Goal: Task Accomplishment & Management: Use online tool/utility

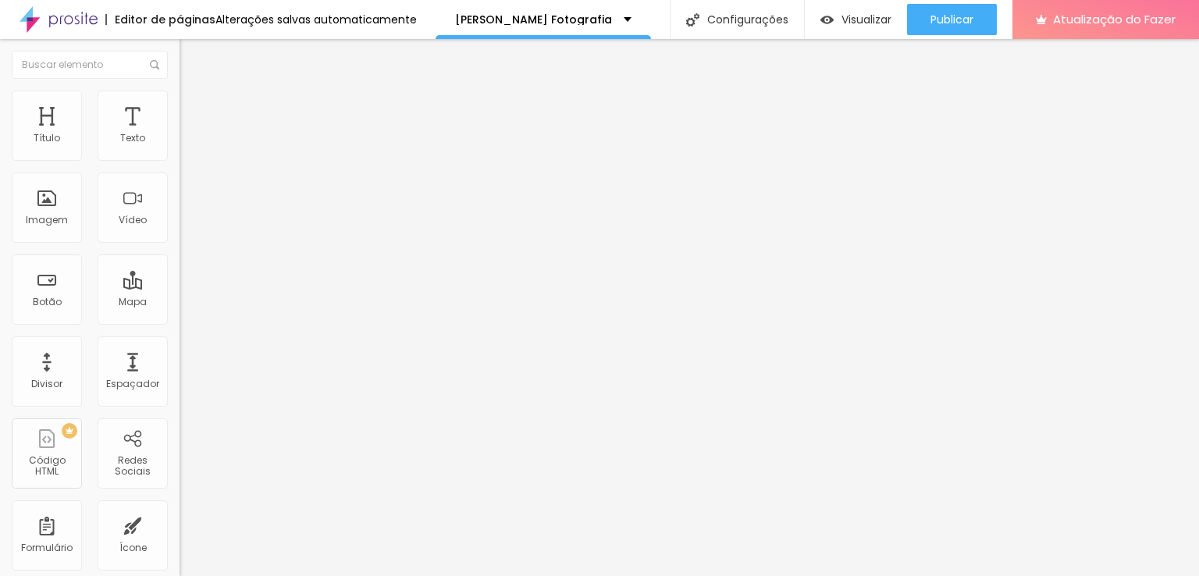
click at [191, 60] on img "button" at bounding box center [197, 57] width 12 height 12
click at [191, 54] on img "button" at bounding box center [197, 57] width 12 height 12
click at [277, 35] on div "Editor de páginas Alterações salvas automaticamente" at bounding box center [208, 19] width 417 height 39
click at [265, 131] on img at bounding box center [269, 126] width 9 height 9
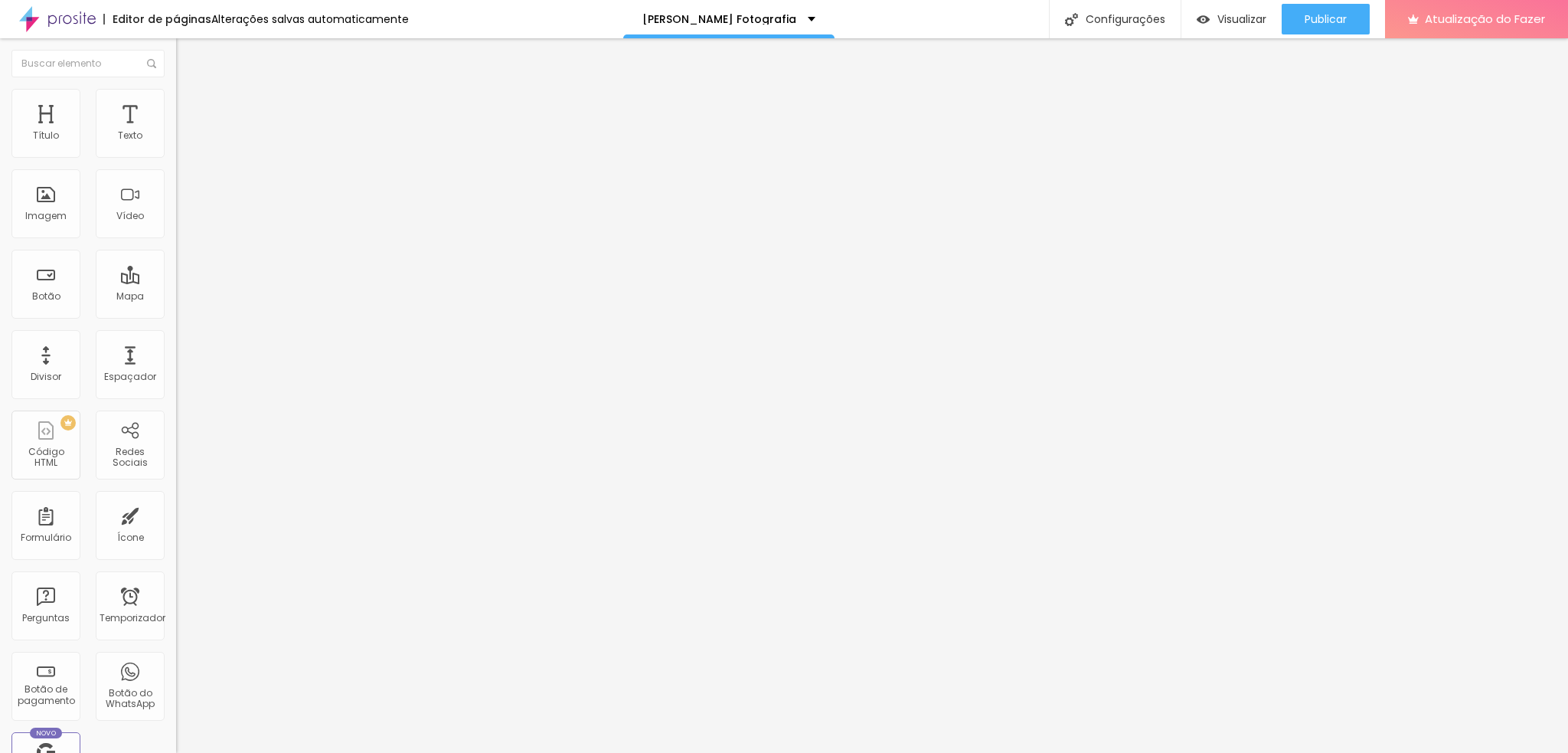
click at [187, 55] on img "button" at bounding box center [193, 56] width 12 height 12
click at [190, 105] on font "Estilo" at bounding box center [202, 98] width 24 height 13
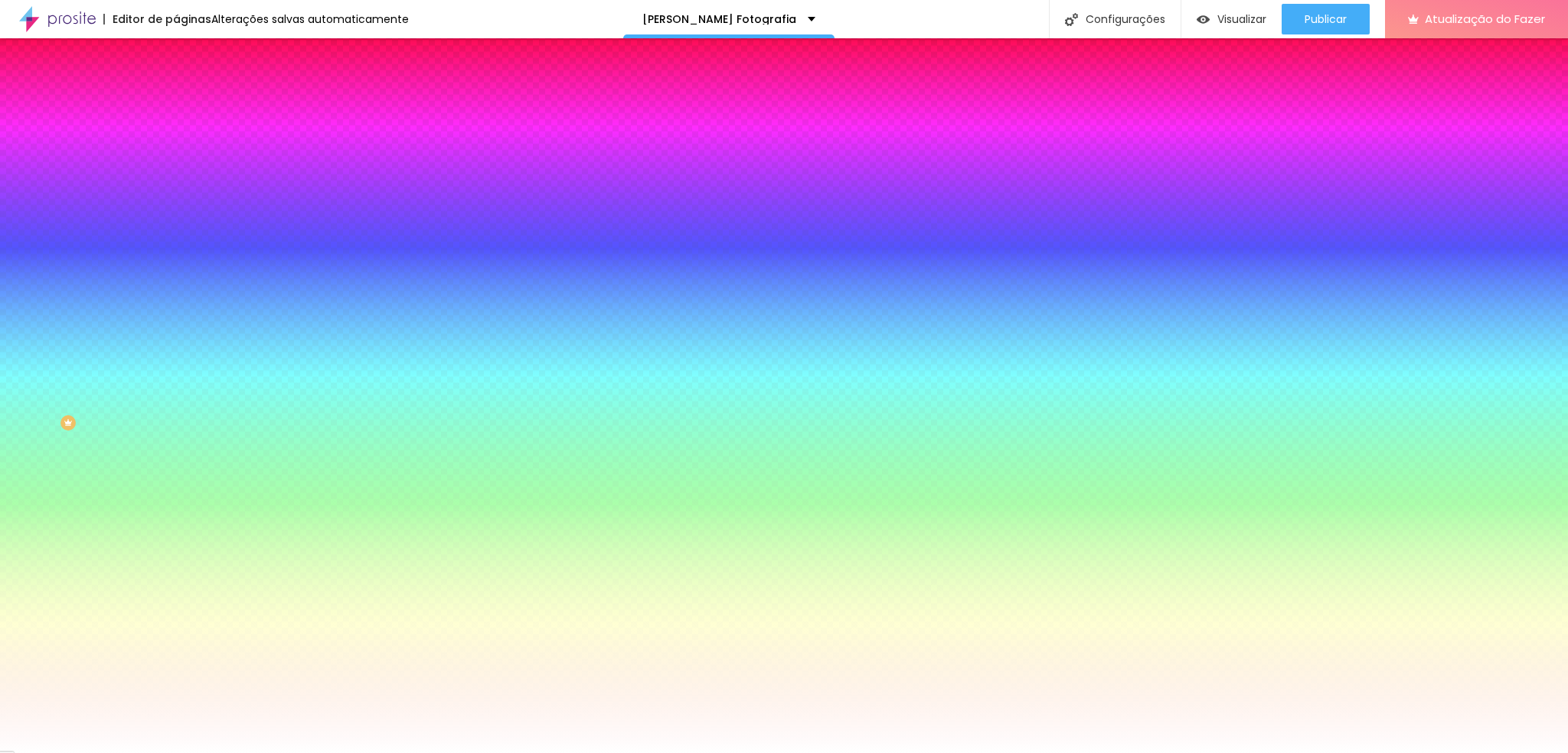
click at [177, 104] on li "Avançado" at bounding box center [265, 112] width 177 height 16
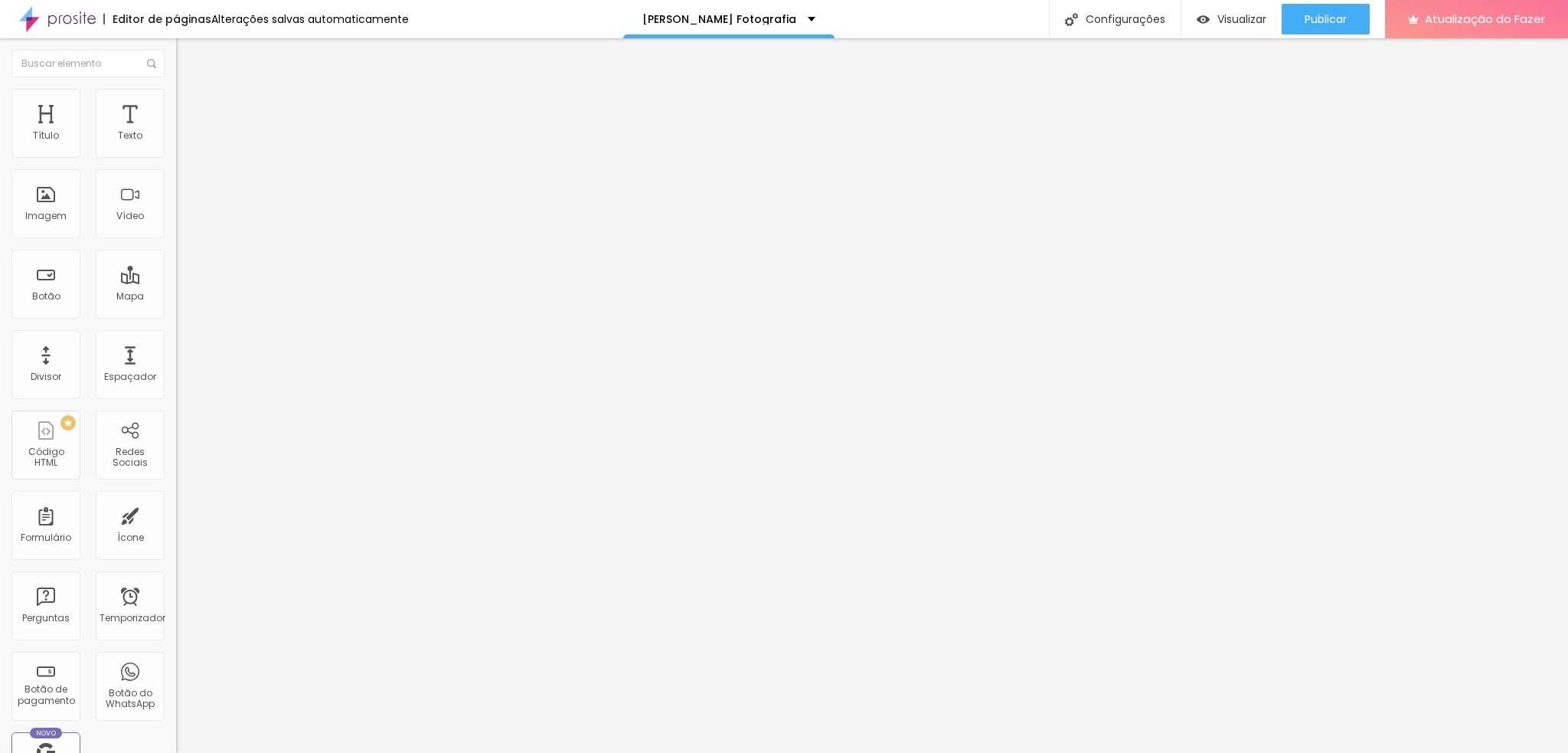
type input "50"
type input "15"
type input "20"
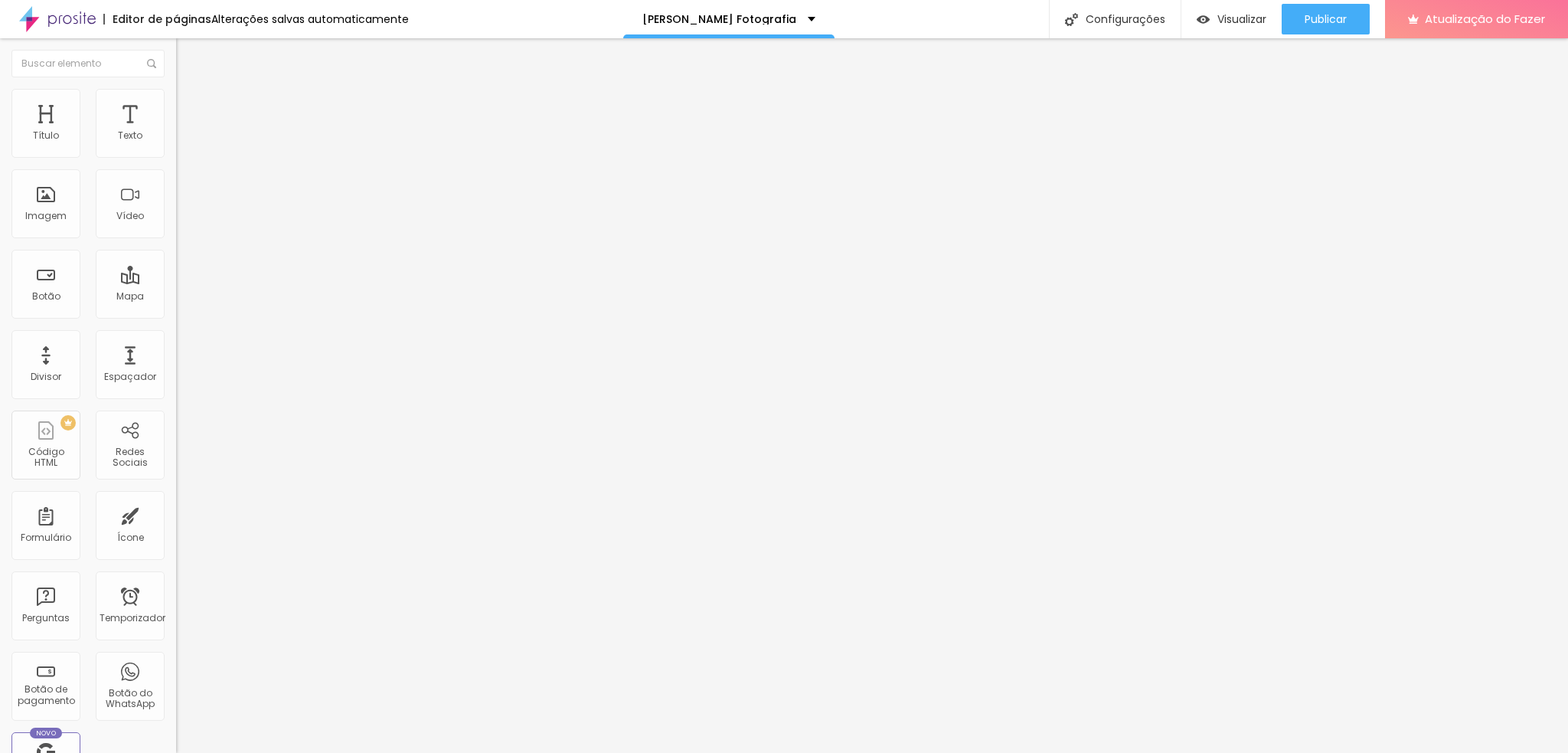
type input "20"
type input "25"
type input "0"
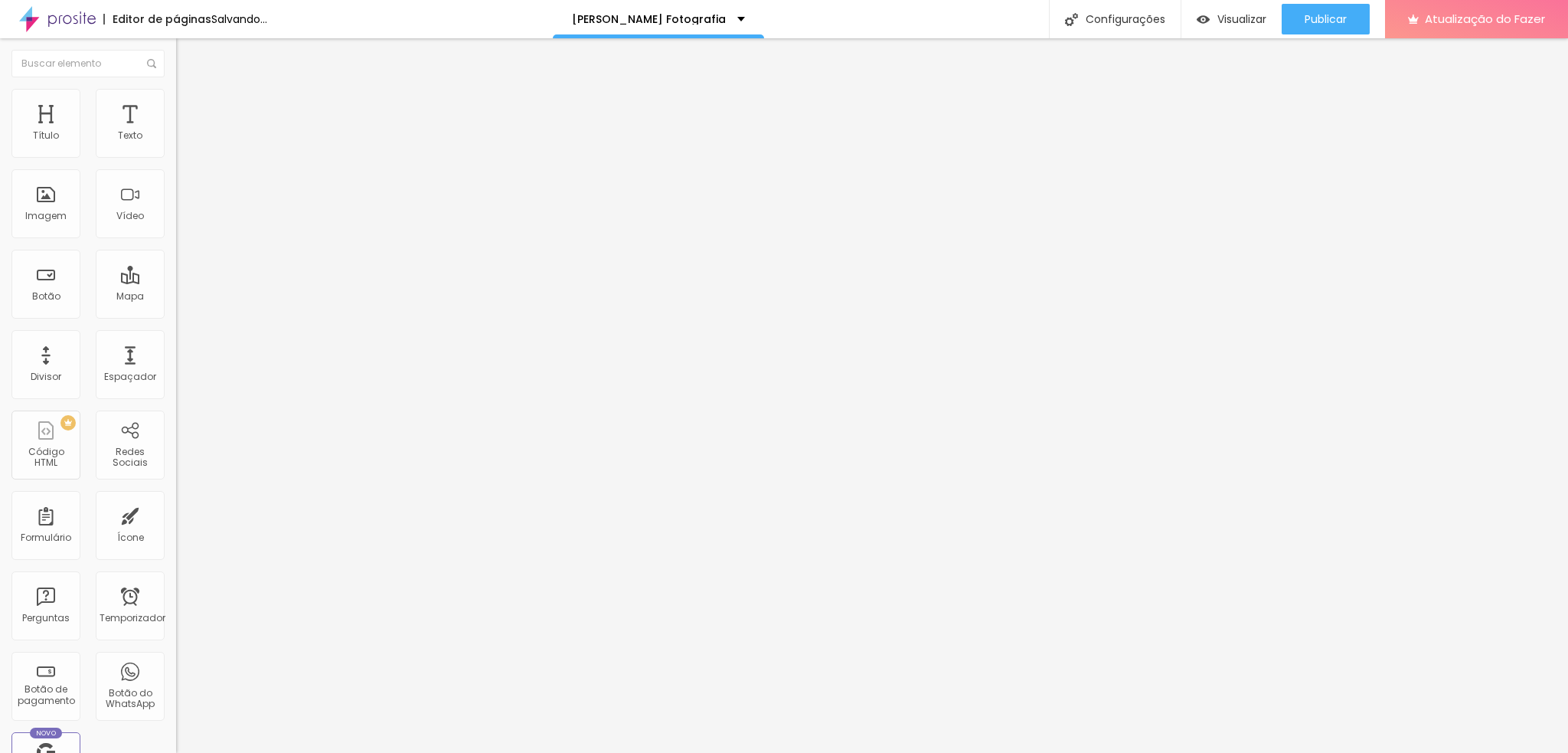
drag, startPoint x: 61, startPoint y: 150, endPoint x: 0, endPoint y: 155, distance: 61.2
type input "0"
click at [177, 297] on input "range" at bounding box center [226, 303] width 99 height 12
click at [177, 345] on input "text" at bounding box center [268, 353] width 183 height 16
click at [177, 389] on input "text" at bounding box center [268, 397] width 183 height 16
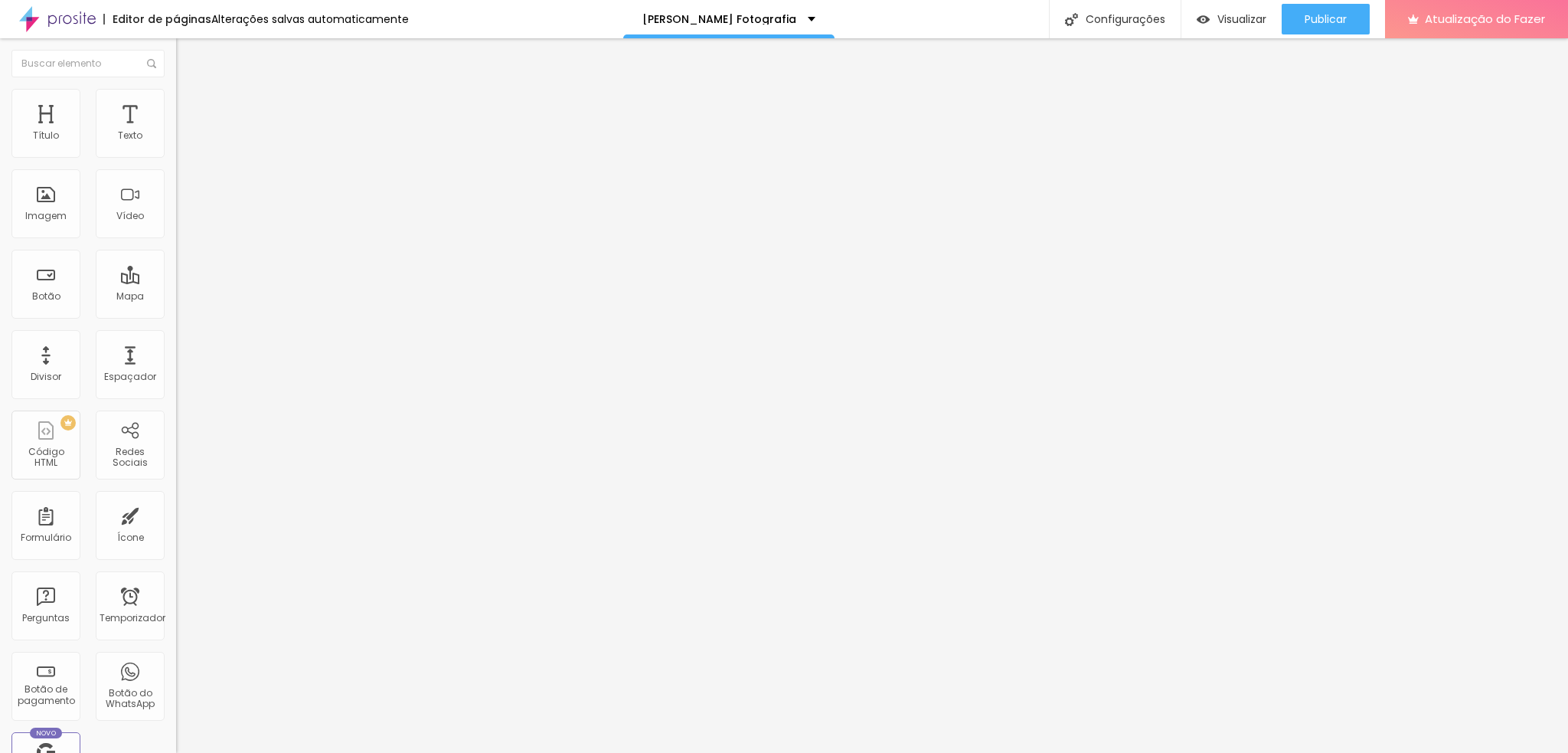
click at [177, 547] on div at bounding box center [265, 606] width 177 height 118
click at [190, 104] on font "Estilo" at bounding box center [202, 98] width 24 height 13
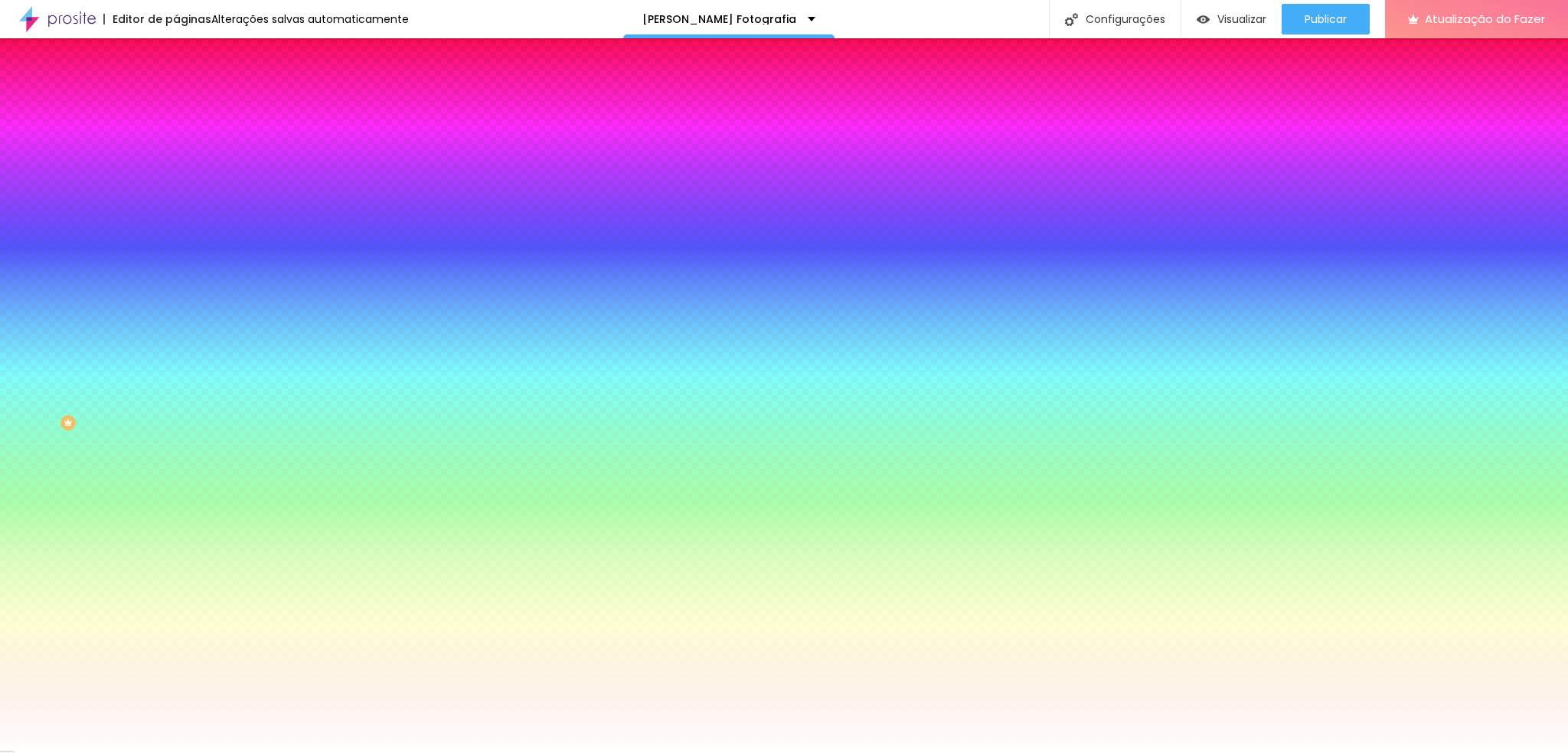
click at [177, 86] on li "Conteúdo" at bounding box center [265, 81] width 177 height 16
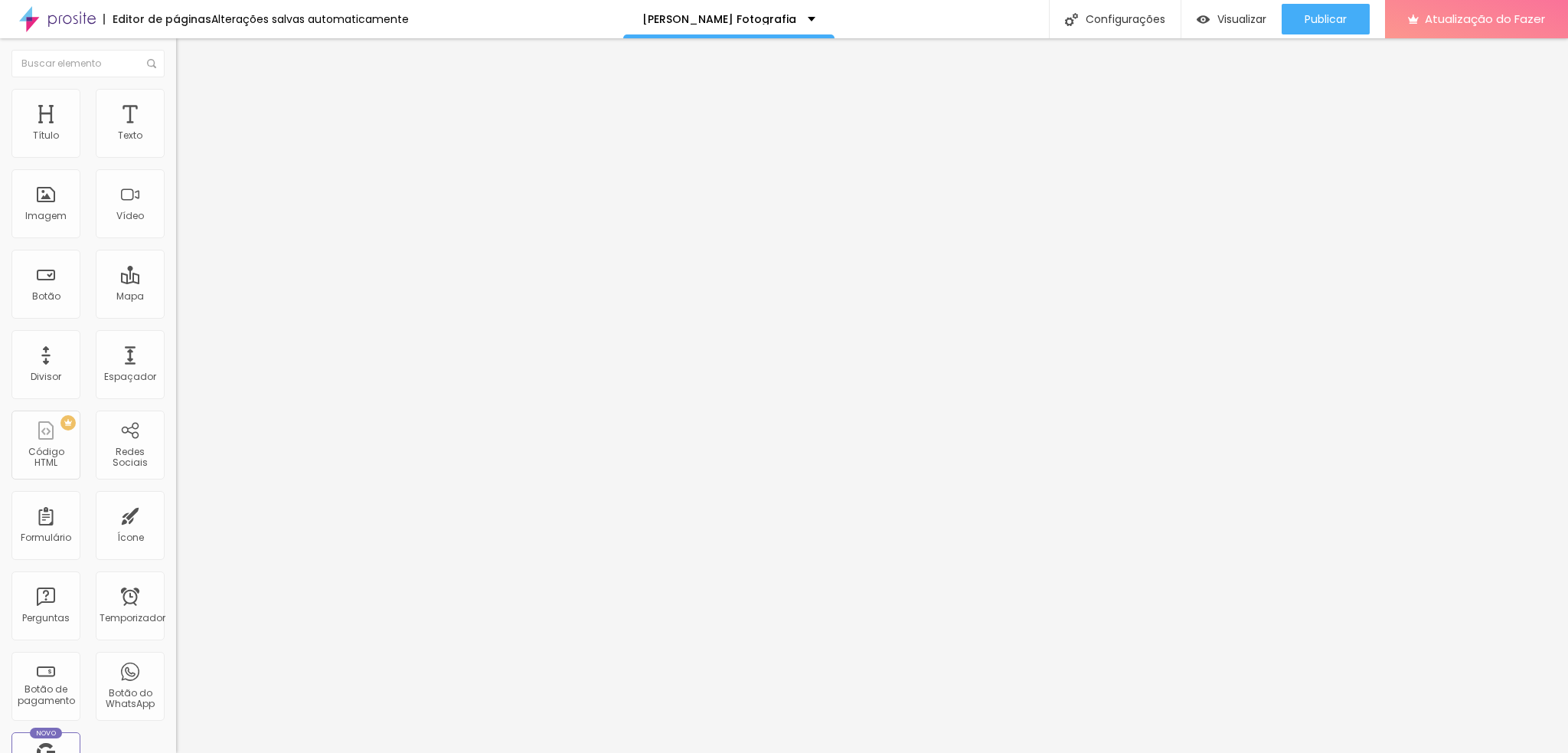
click at [177, 130] on font "Alinhamento" at bounding box center [207, 123] width 61 height 13
click at [177, 139] on img at bounding box center [181, 133] width 11 height 11
click at [177, 151] on img at bounding box center [181, 146] width 11 height 11
click at [177, 156] on img at bounding box center [181, 158] width 11 height 11
click at [177, 153] on div at bounding box center [265, 147] width 177 height 12
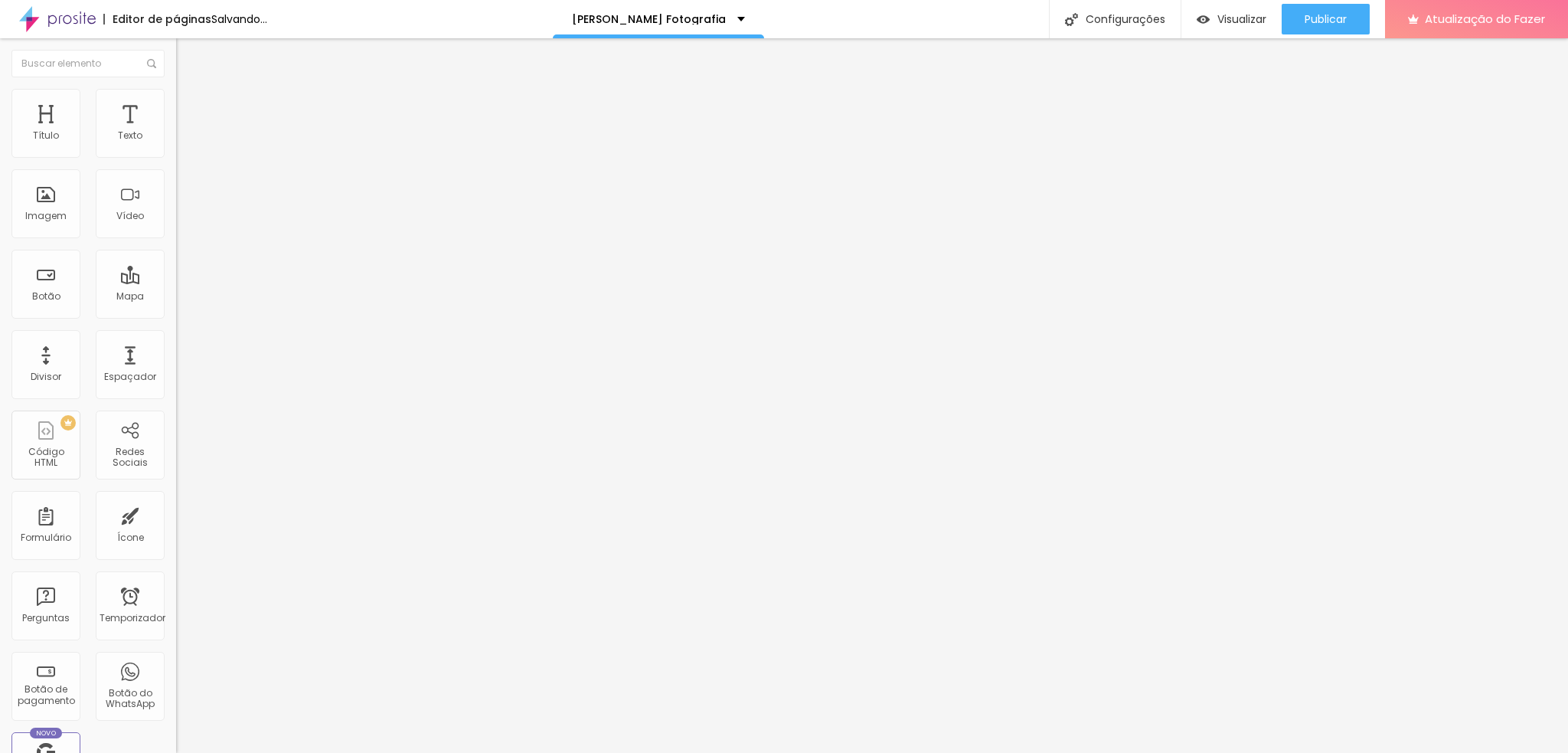
click at [177, 49] on button "Editar nulo" at bounding box center [265, 56] width 177 height 35
click at [177, 152] on div "Modo Encaixotado Encaixotado Completo" at bounding box center [265, 140] width 177 height 42
click at [177, 139] on span "Encaixotado" at bounding box center [206, 132] width 60 height 13
click at [177, 163] on font "Completo" at bounding box center [200, 156] width 47 height 13
click at [177, 148] on font "Encaixotado" at bounding box center [206, 141] width 60 height 13
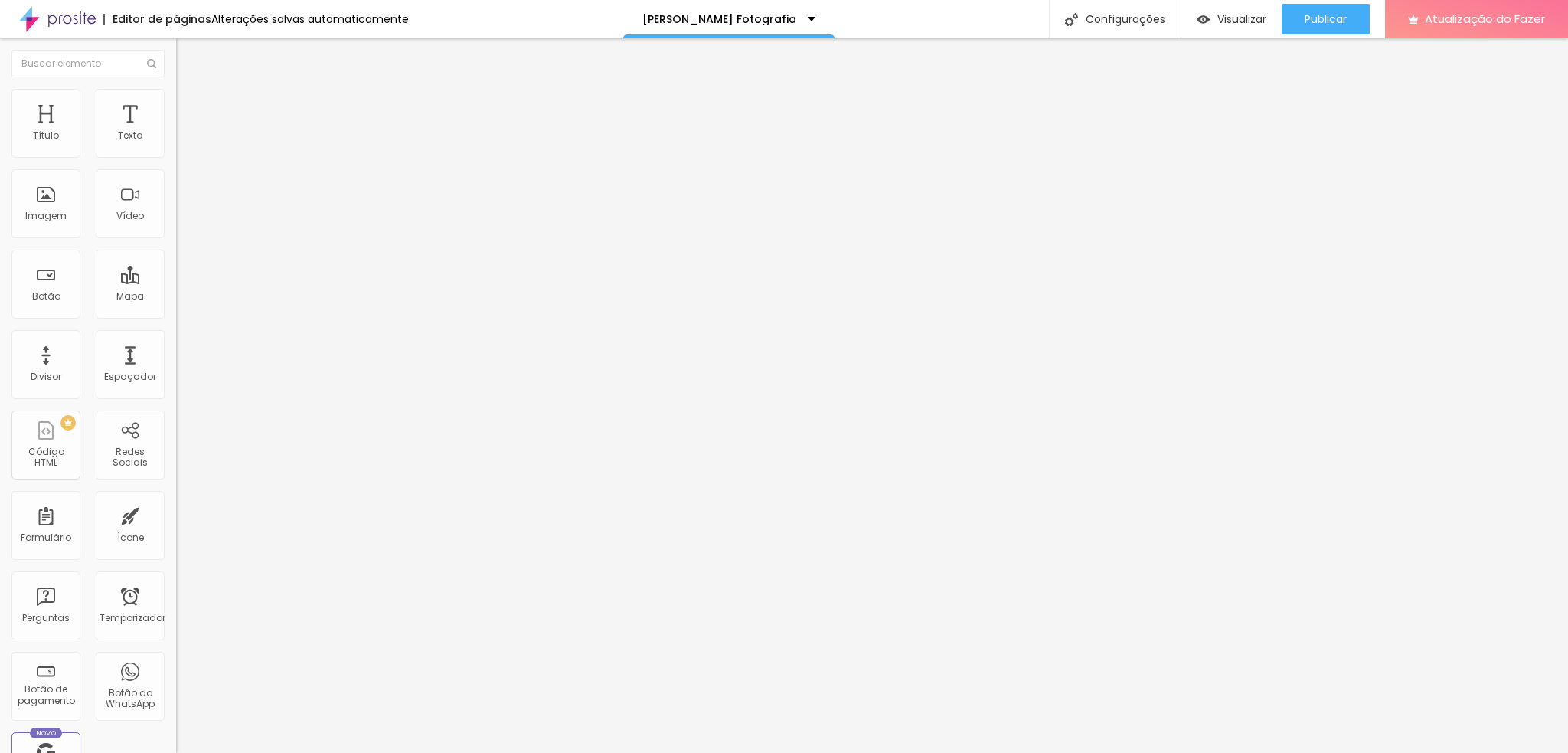
click at [187, 61] on img "button" at bounding box center [193, 56] width 12 height 12
click at [117, 302] on font "Mapa" at bounding box center [130, 295] width 27 height 13
click at [177, 144] on input "Alboom [GEOGRAPHIC_DATA]" at bounding box center [268, 136] width 183 height 16
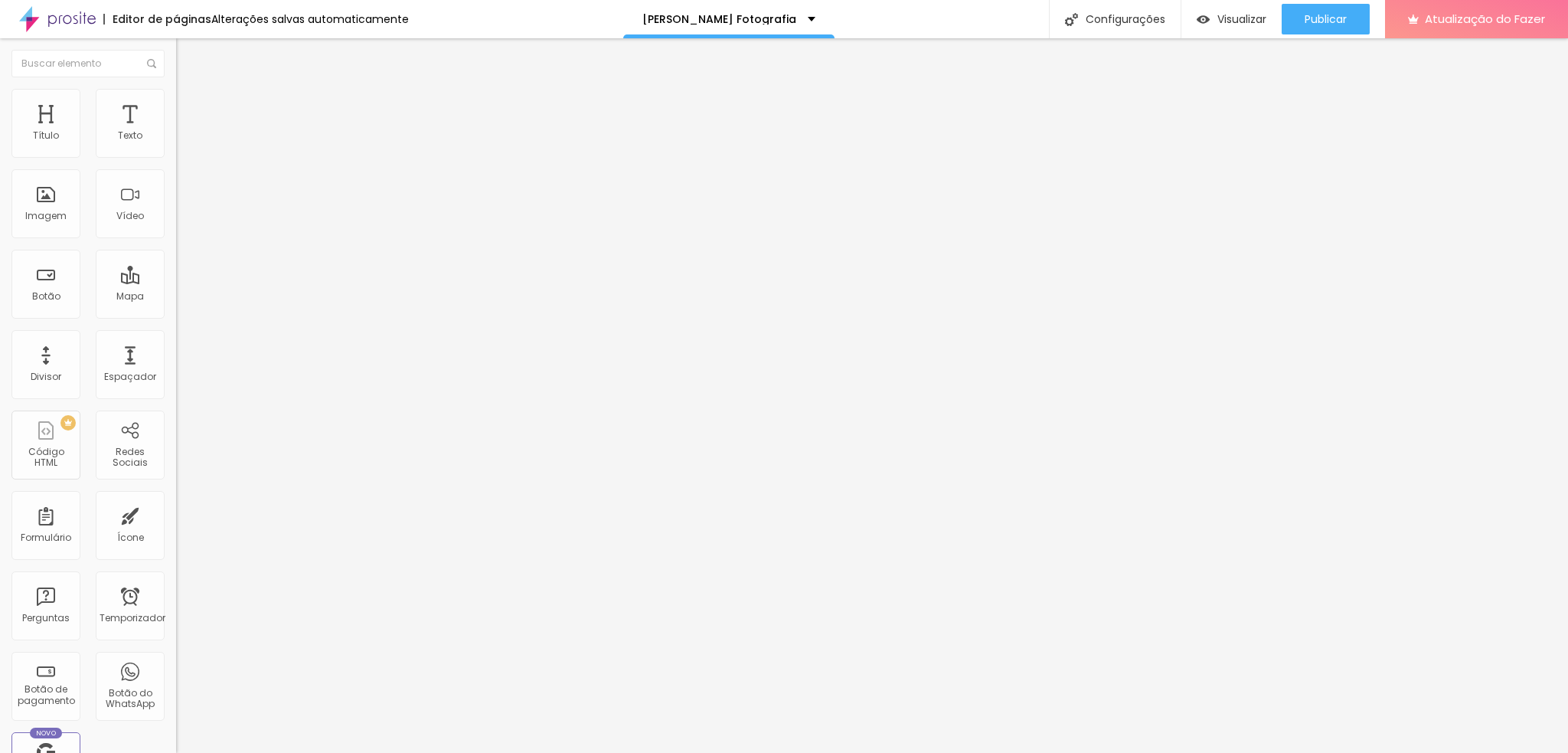
drag, startPoint x: 52, startPoint y: 174, endPoint x: 0, endPoint y: 158, distance: 54.4
click at [177, 158] on div "Endereço Estúdio [PERSON_NAME] Alinhamento 15 Ampliação" at bounding box center [265, 273] width 177 height 306
type input "[PERSON_NAME] Fotografia"
type input "18"
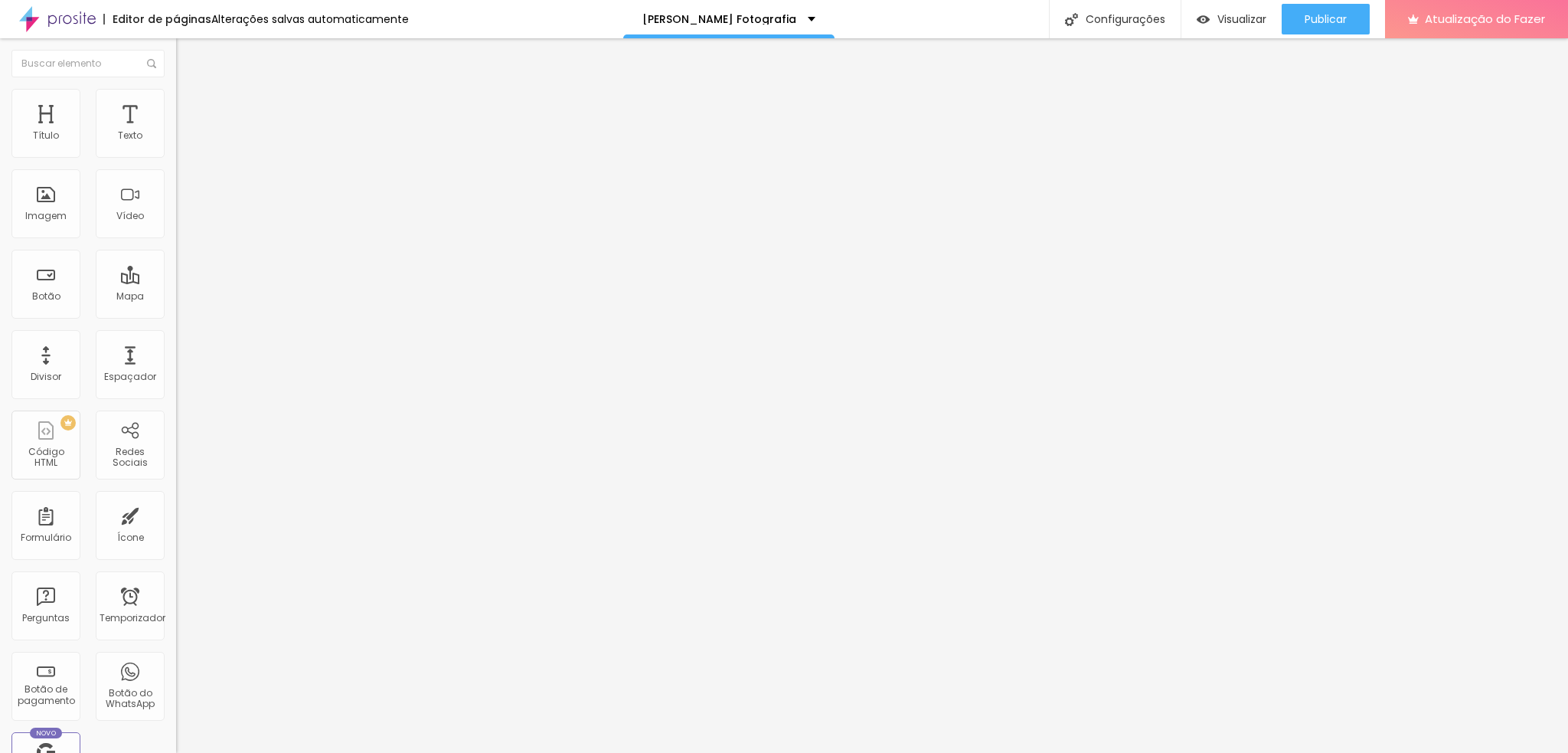
type input "20"
type input "16"
type input "17"
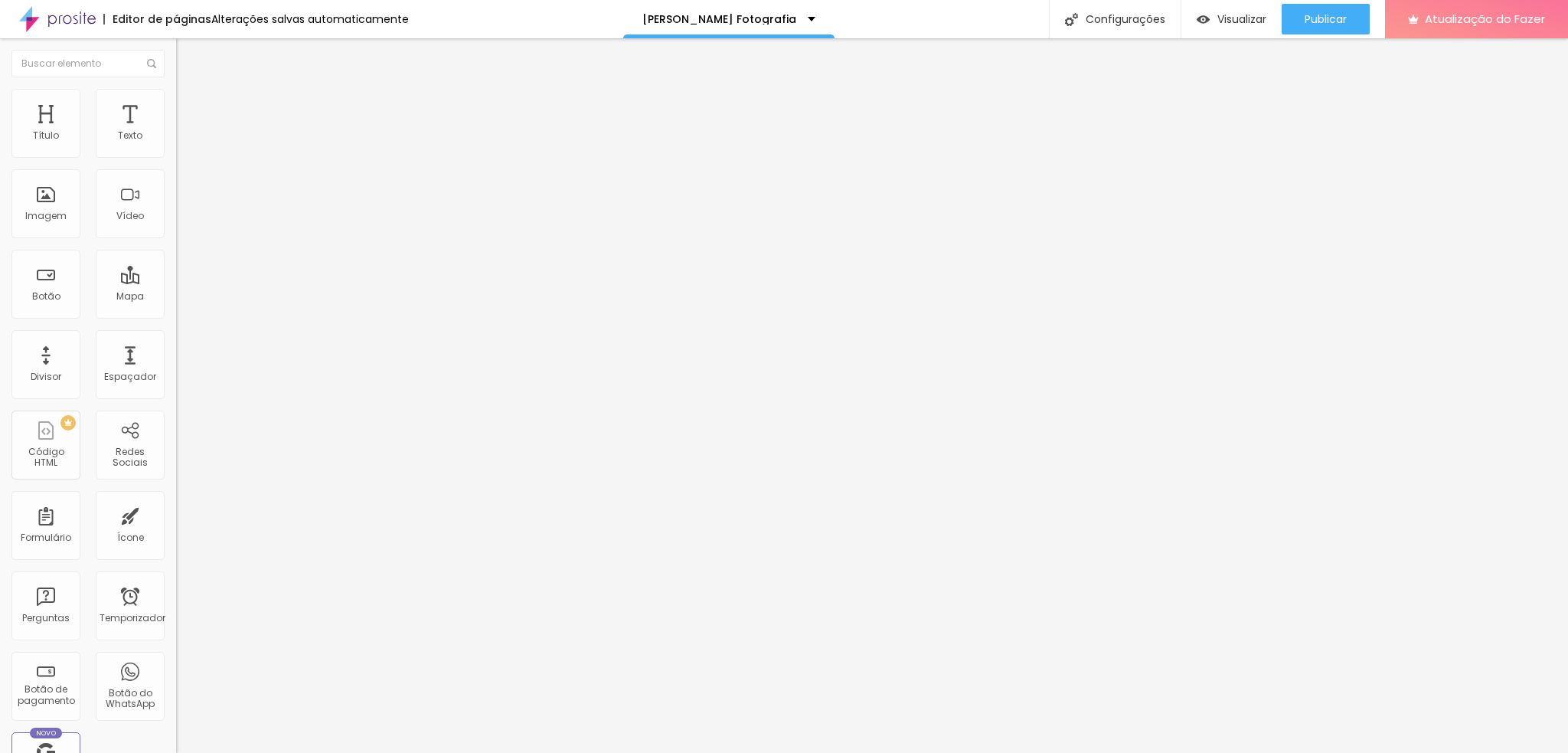
type input "17"
type input "16"
type input "15"
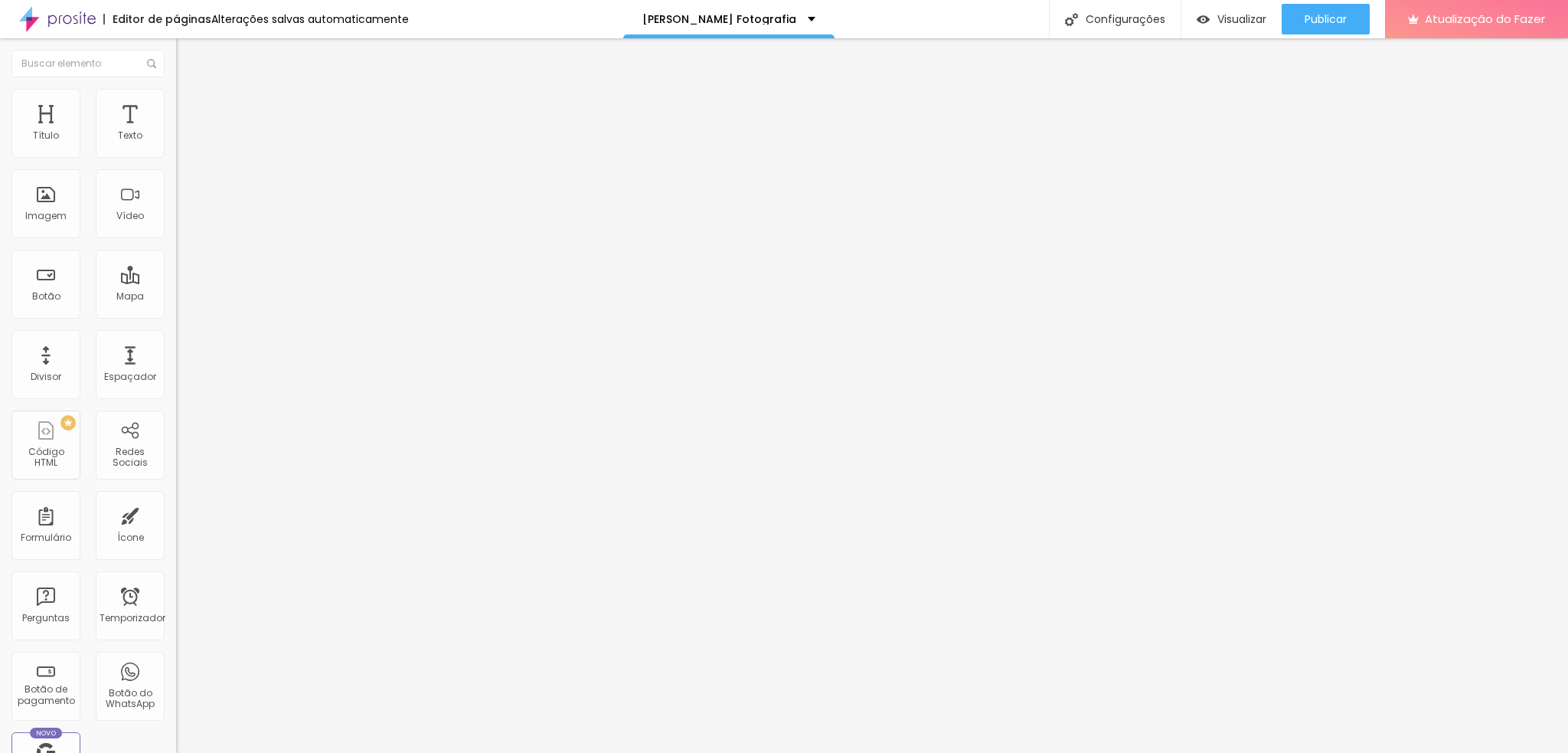
drag, startPoint x: 84, startPoint y: 243, endPoint x: 78, endPoint y: 250, distance: 9.2
click at [177, 386] on input "range" at bounding box center [226, 392] width 99 height 12
click at [187, 59] on img "button" at bounding box center [193, 56] width 12 height 12
click at [187, 54] on img "button" at bounding box center [193, 56] width 12 height 12
click at [118, 141] on font "Texto" at bounding box center [129, 134] width 25 height 13
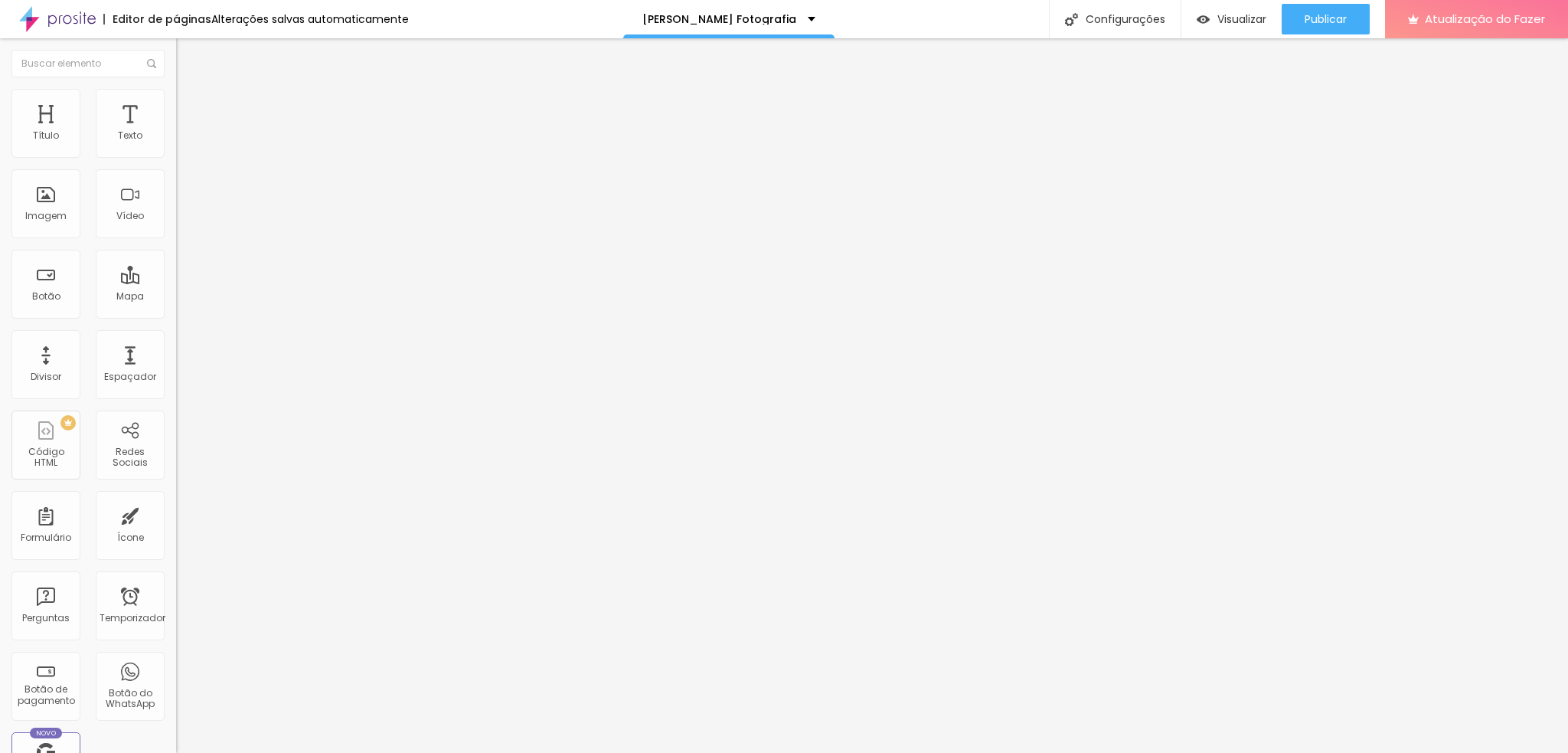
click at [187, 55] on img "button" at bounding box center [193, 56] width 12 height 12
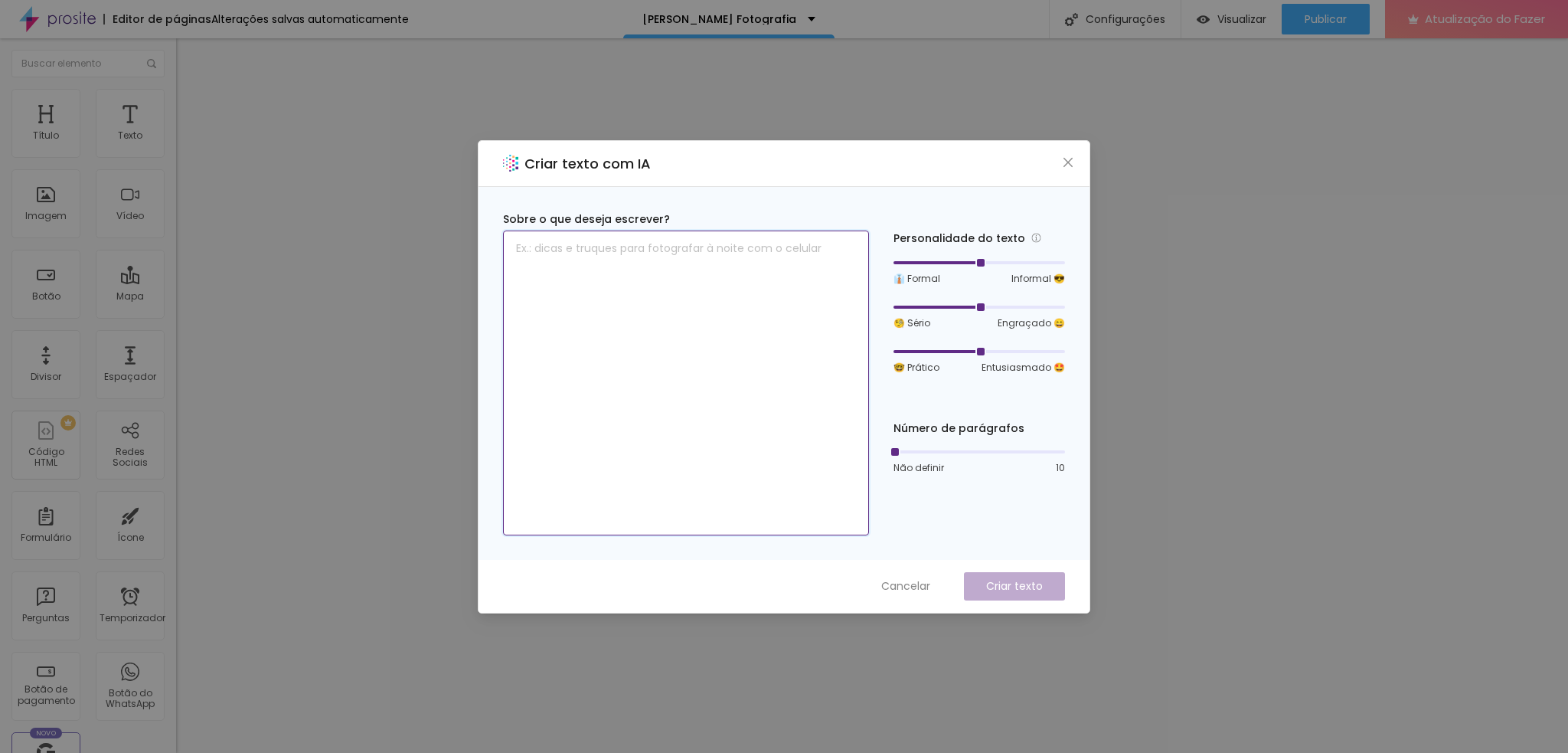
click at [572, 251] on textarea at bounding box center [685, 382] width 366 height 305
type textarea "Desejo um título para mostrar aonde estamos localizados com o Estúdio [PERSON_N…"
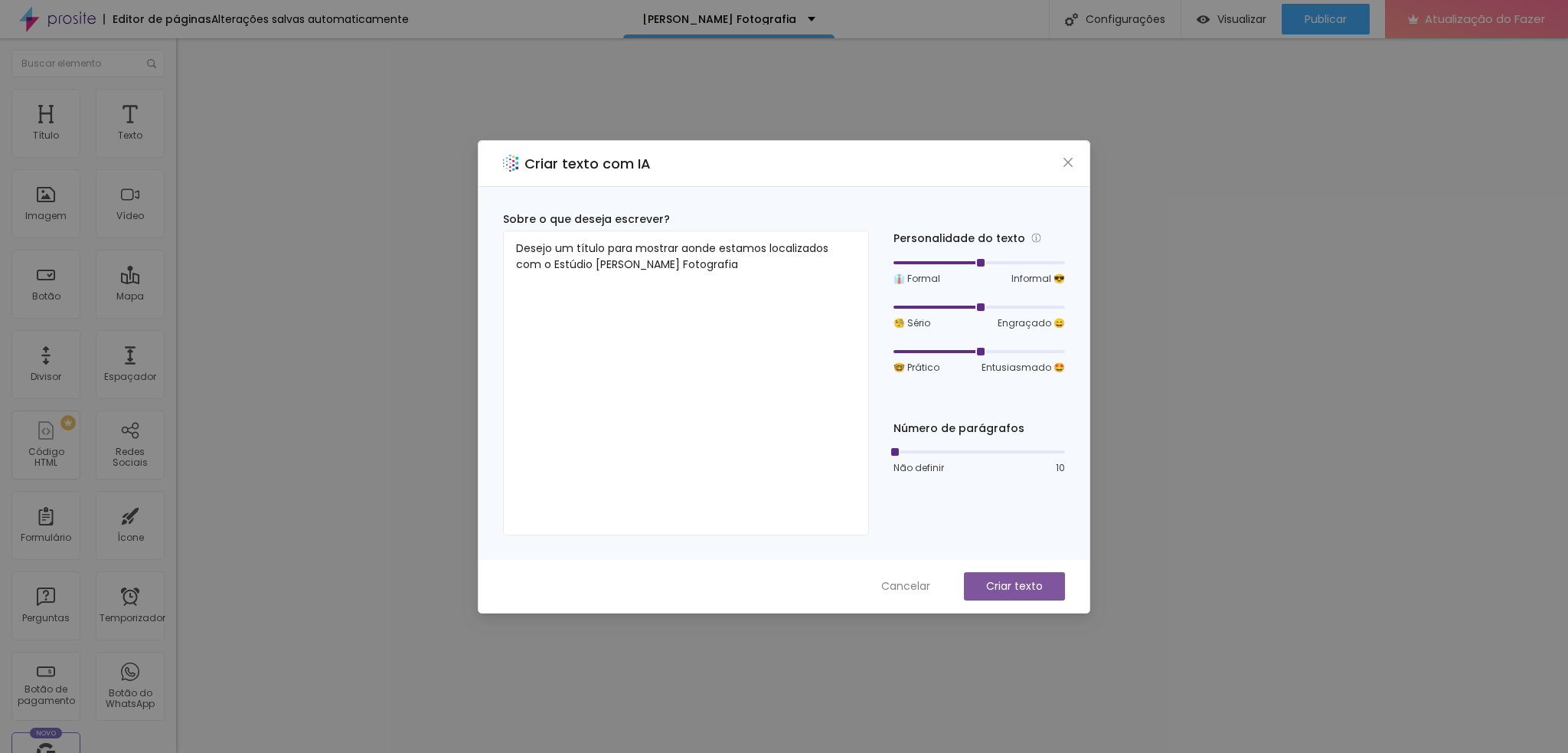
click at [1001, 565] on p "Criar texto" at bounding box center [1015, 586] width 57 height 16
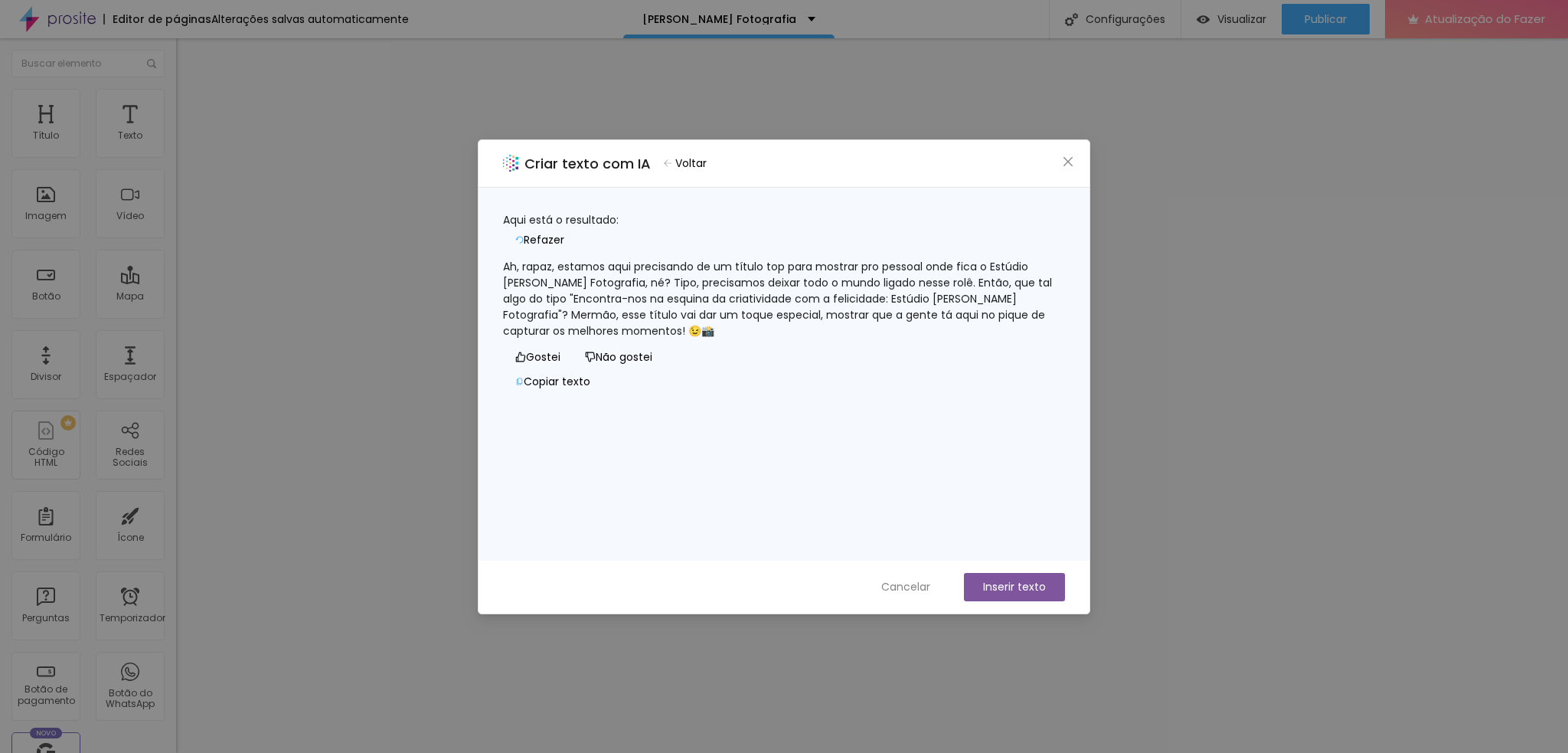
click at [596, 365] on font "Não gostei" at bounding box center [625, 357] width 57 height 16
click at [701, 166] on font "Voltar" at bounding box center [691, 164] width 31 height 16
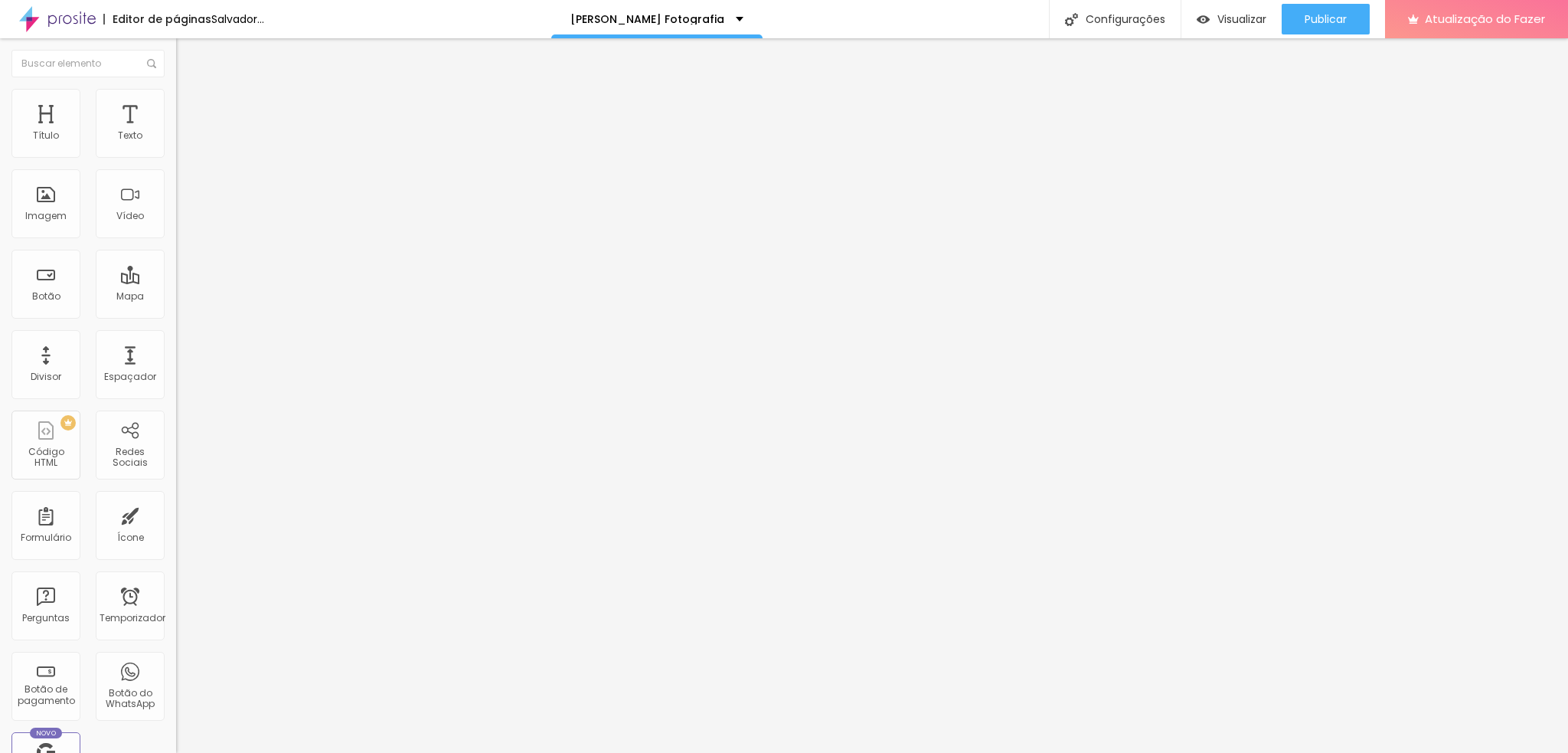
click at [177, 89] on img at bounding box center [183, 96] width 14 height 14
type input "35"
type input "54"
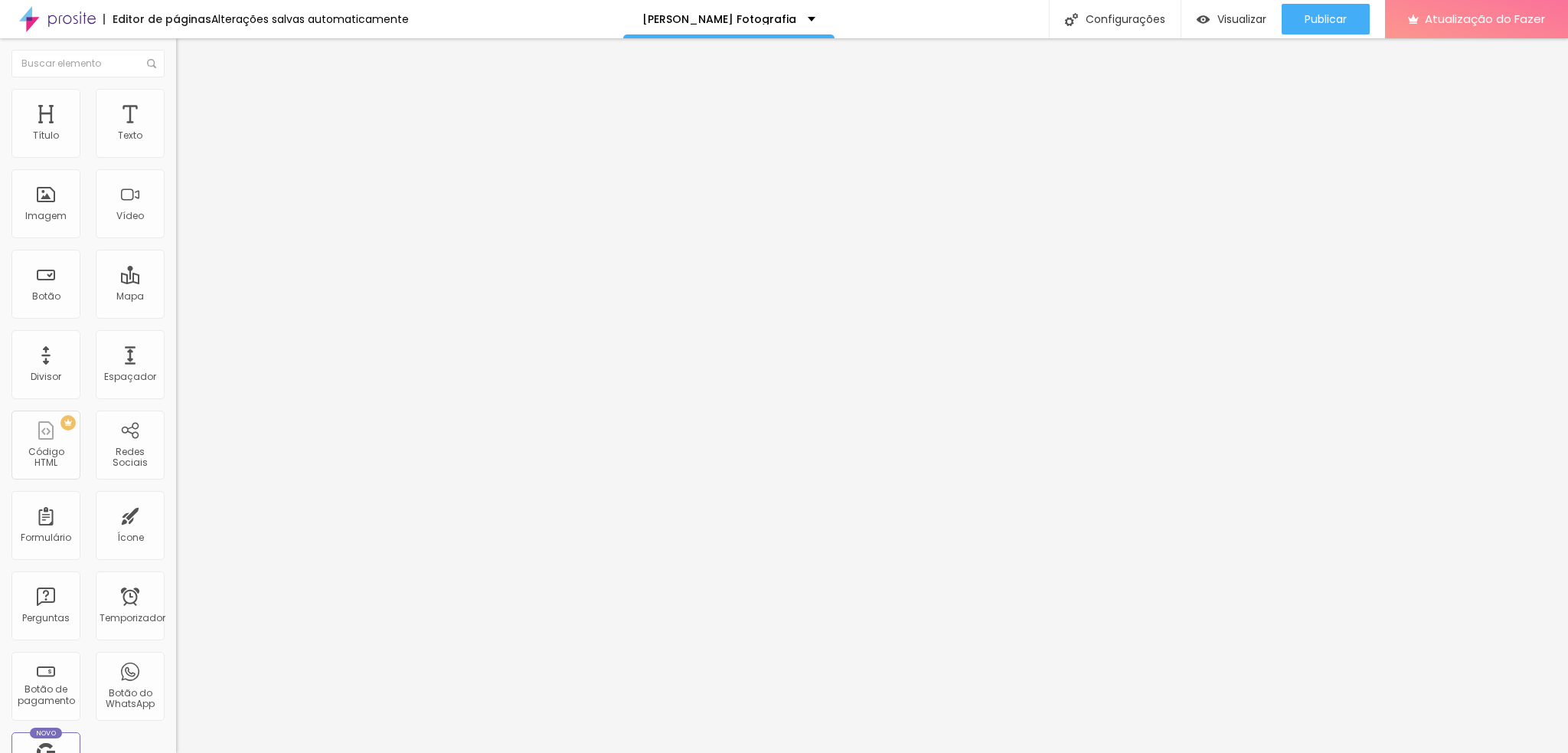
type input "62"
type input "66"
type input "67"
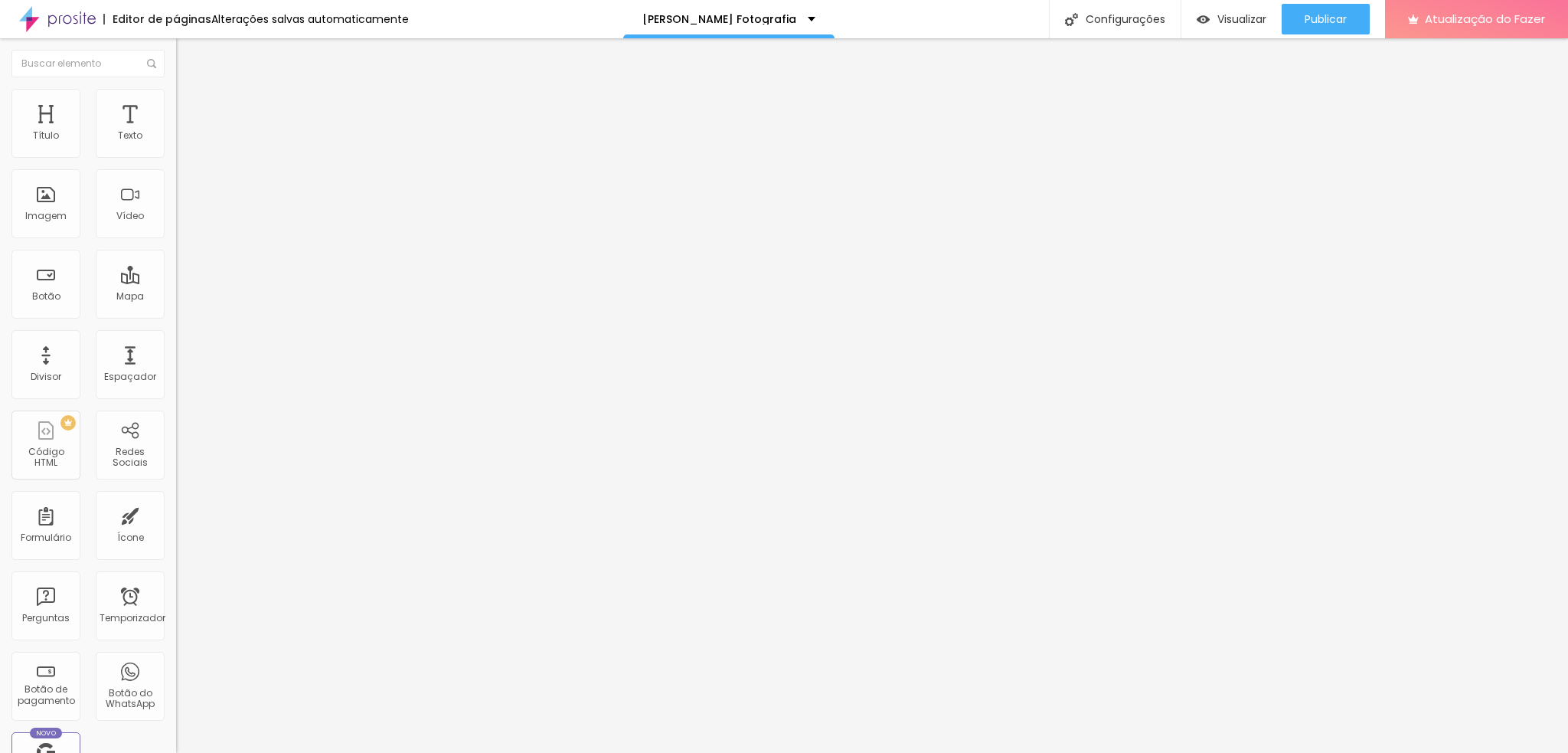
type input "67"
type input "68"
type input "75"
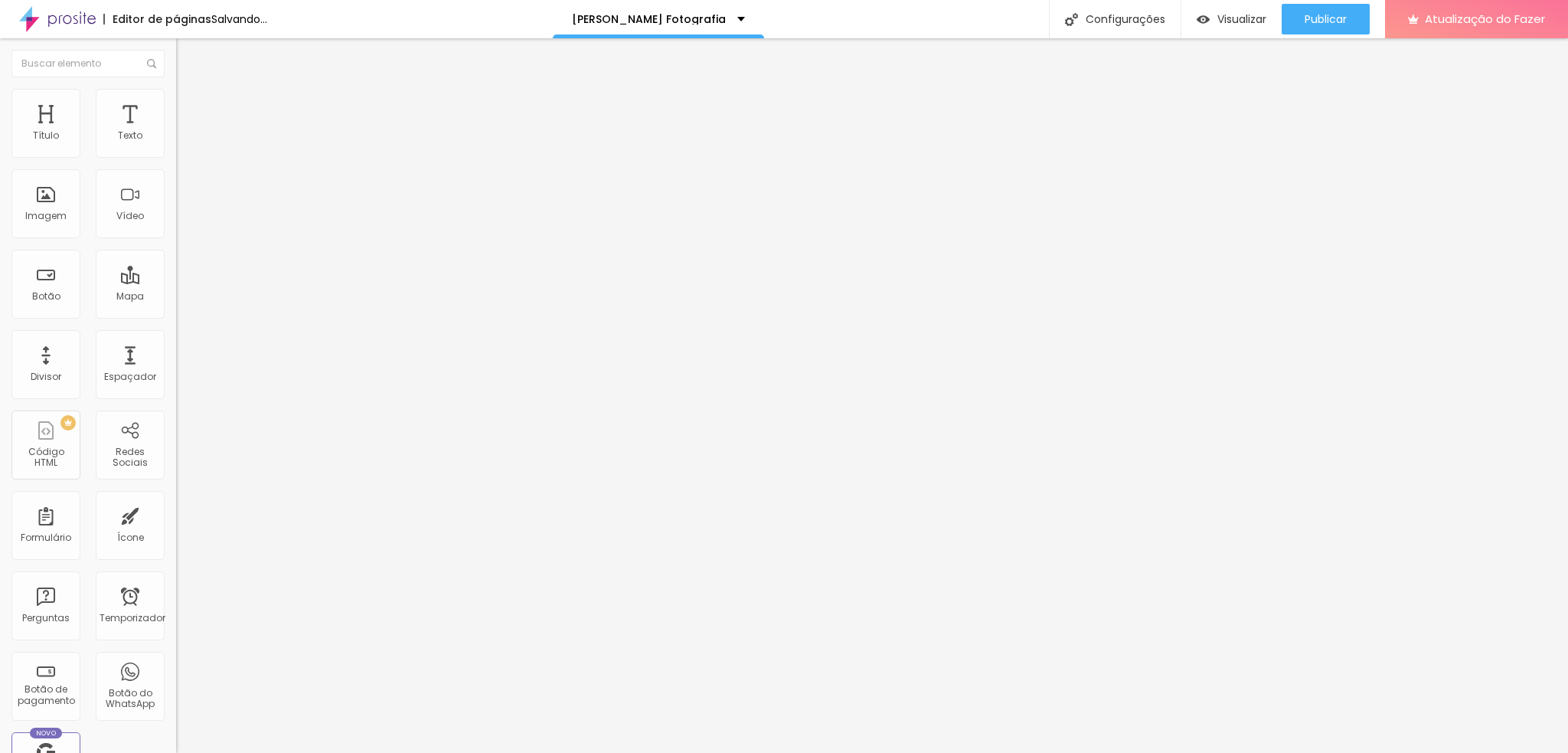
type input "100"
drag, startPoint x: 41, startPoint y: 181, endPoint x: 199, endPoint y: 181, distance: 158.0
type input "100"
click at [199, 498] on input "range" at bounding box center [226, 504] width 99 height 12
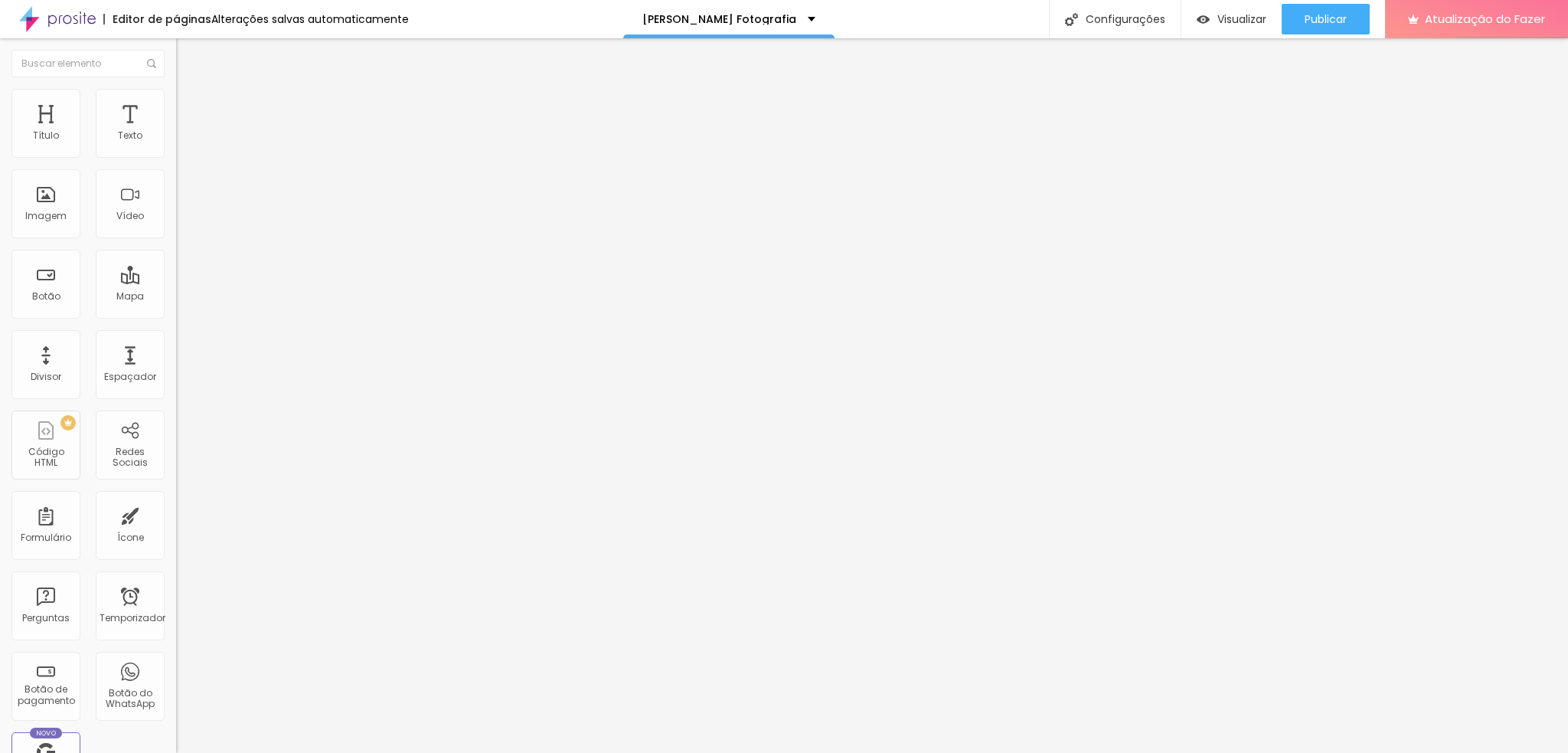
type input "100"
drag, startPoint x: 44, startPoint y: 147, endPoint x: 235, endPoint y: 160, distance: 191.4
type input "100"
click at [235, 281] on input "range" at bounding box center [226, 287] width 99 height 12
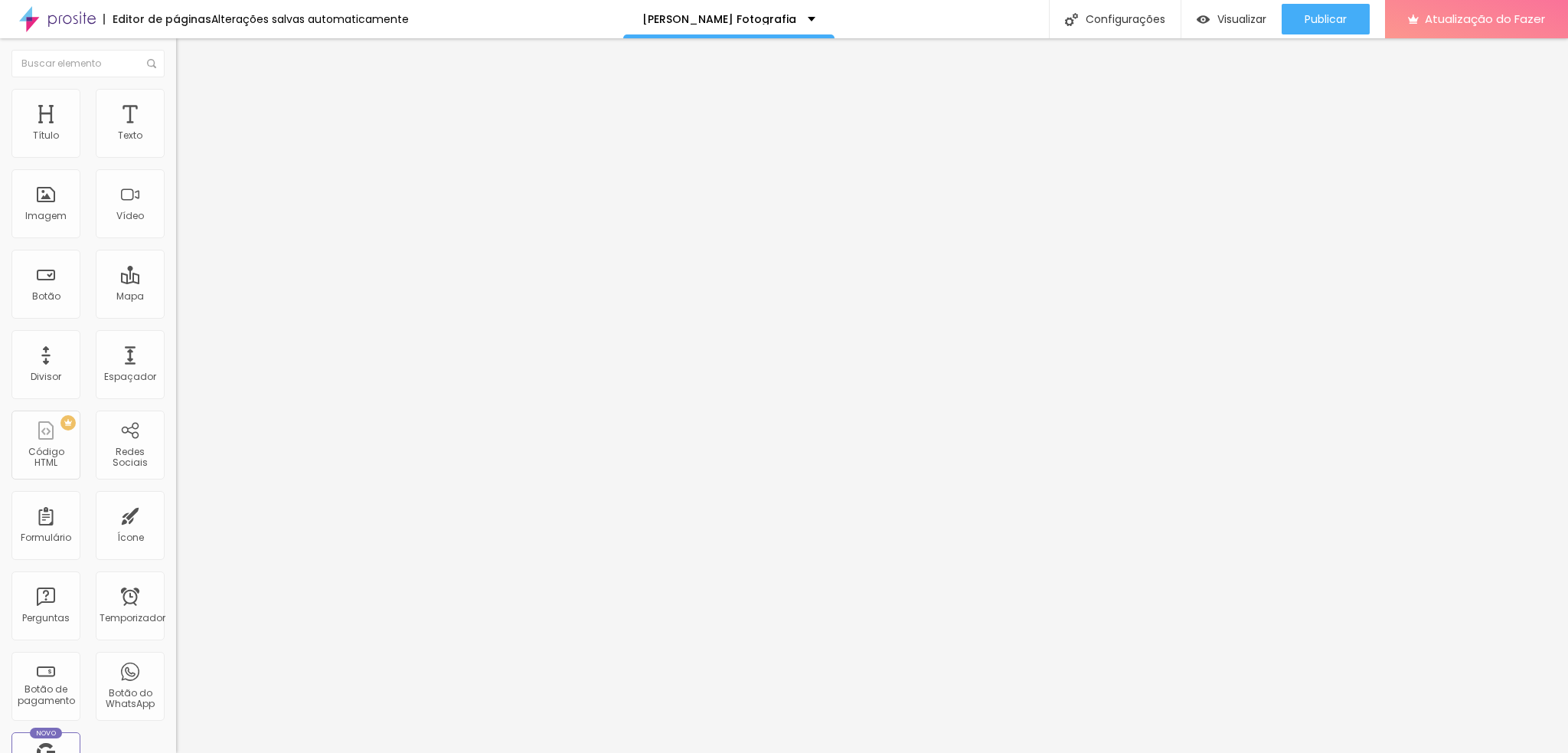
drag, startPoint x: 131, startPoint y: 184, endPoint x: 127, endPoint y: 165, distance: 19.4
click at [177, 321] on div "100 Espaço de baixo" at bounding box center [265, 428] width 177 height 217
type input "96"
type input "0"
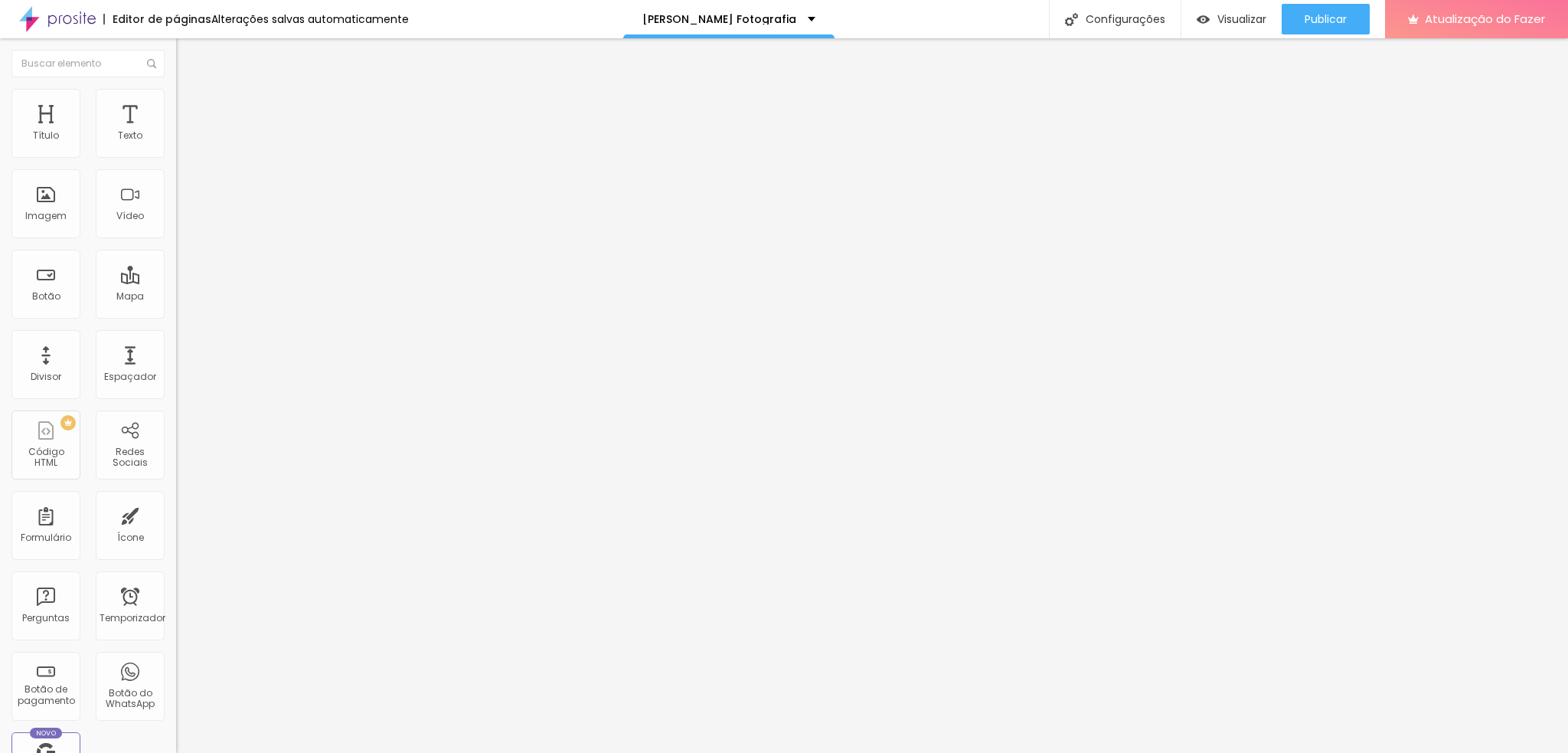
type input "0"
type input "10"
type input "100"
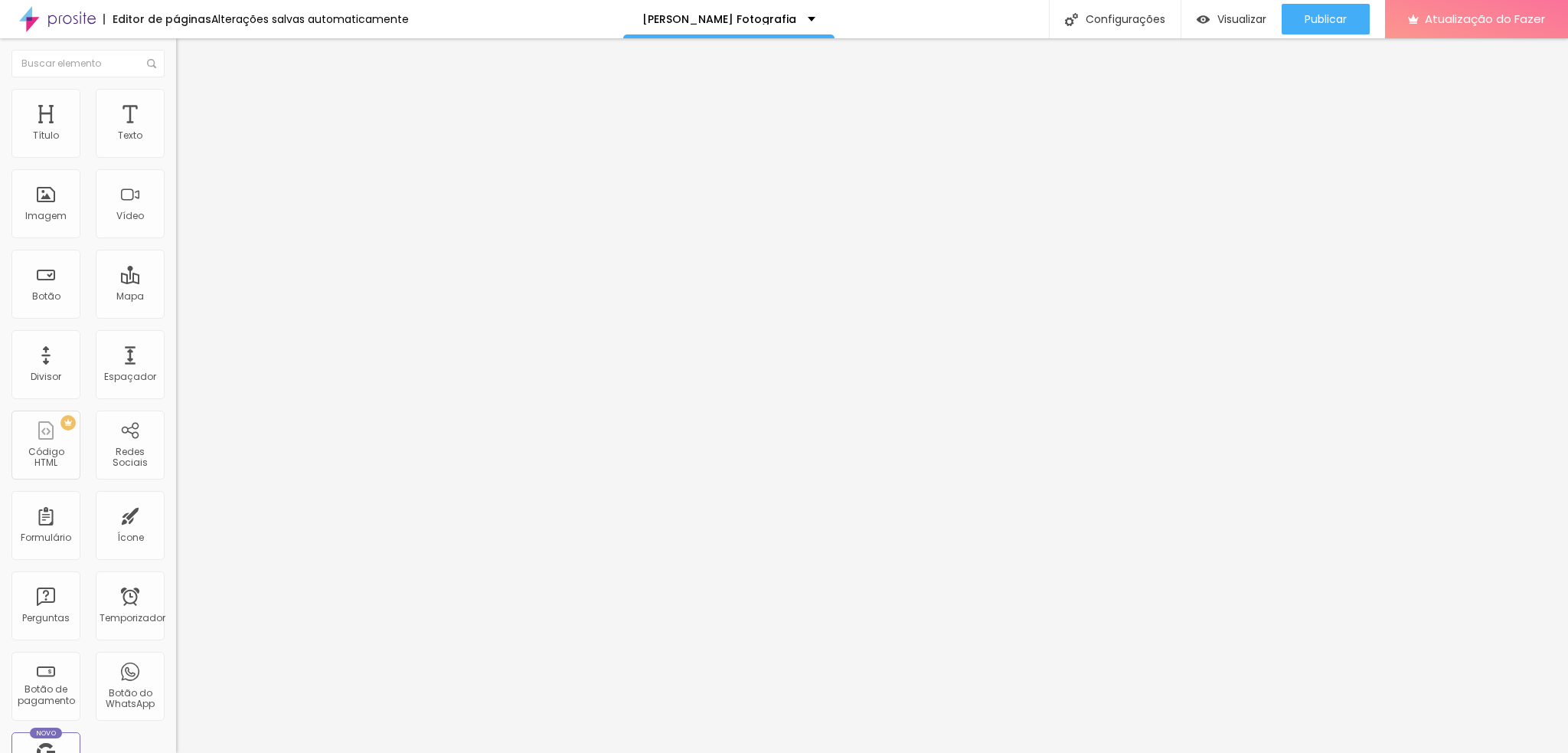
drag, startPoint x: 128, startPoint y: 177, endPoint x: 243, endPoint y: 208, distance: 119.1
click at [243, 498] on input "range" at bounding box center [226, 504] width 99 height 12
click at [187, 56] on img "button" at bounding box center [193, 56] width 12 height 12
click at [187, 54] on img "button" at bounding box center [193, 56] width 12 height 12
click at [56, 123] on div "Título" at bounding box center [46, 124] width 69 height 69
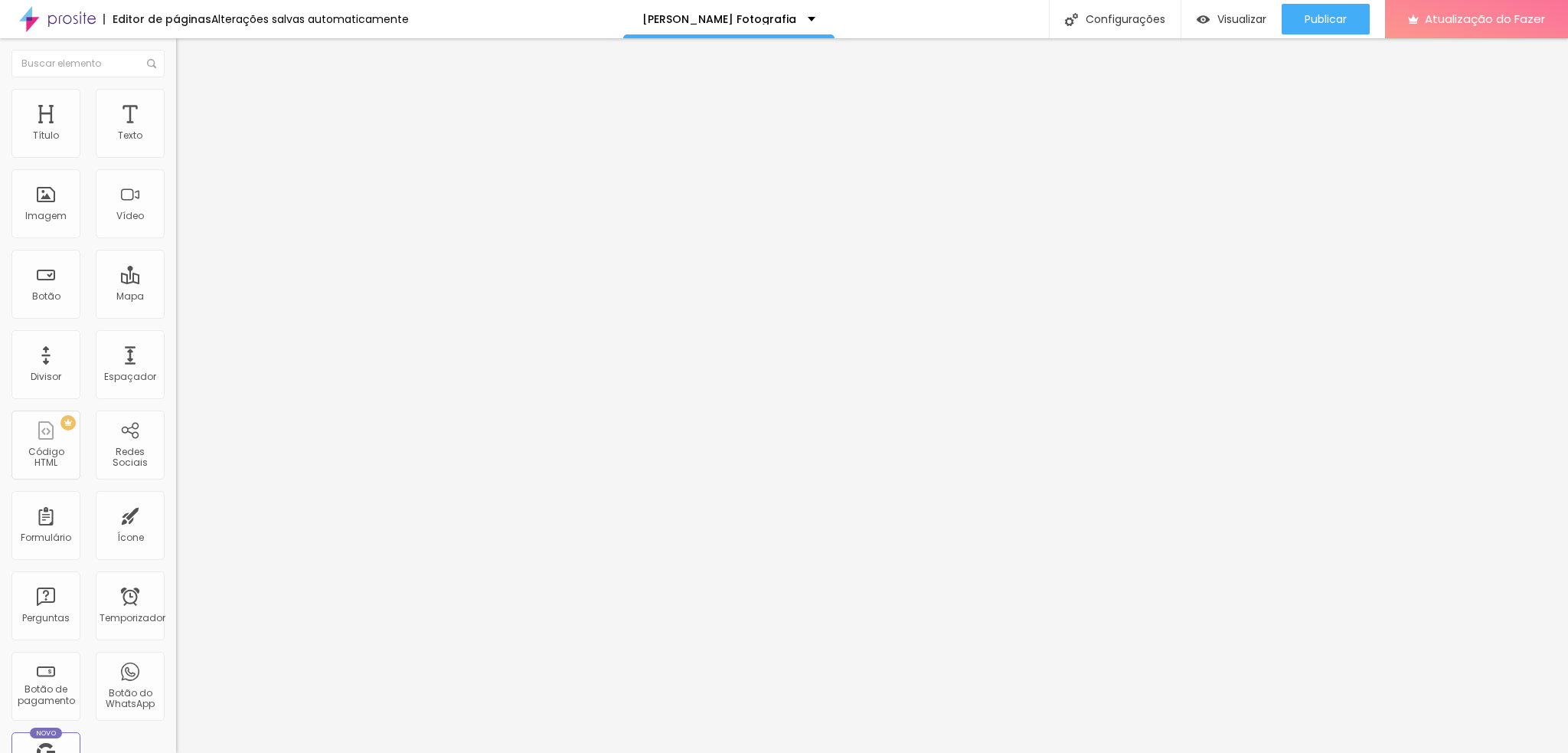
click at [177, 139] on img at bounding box center [181, 133] width 11 height 11
click at [177, 152] on img at bounding box center [181, 146] width 11 height 11
click at [177, 100] on li "Estilo" at bounding box center [265, 97] width 177 height 16
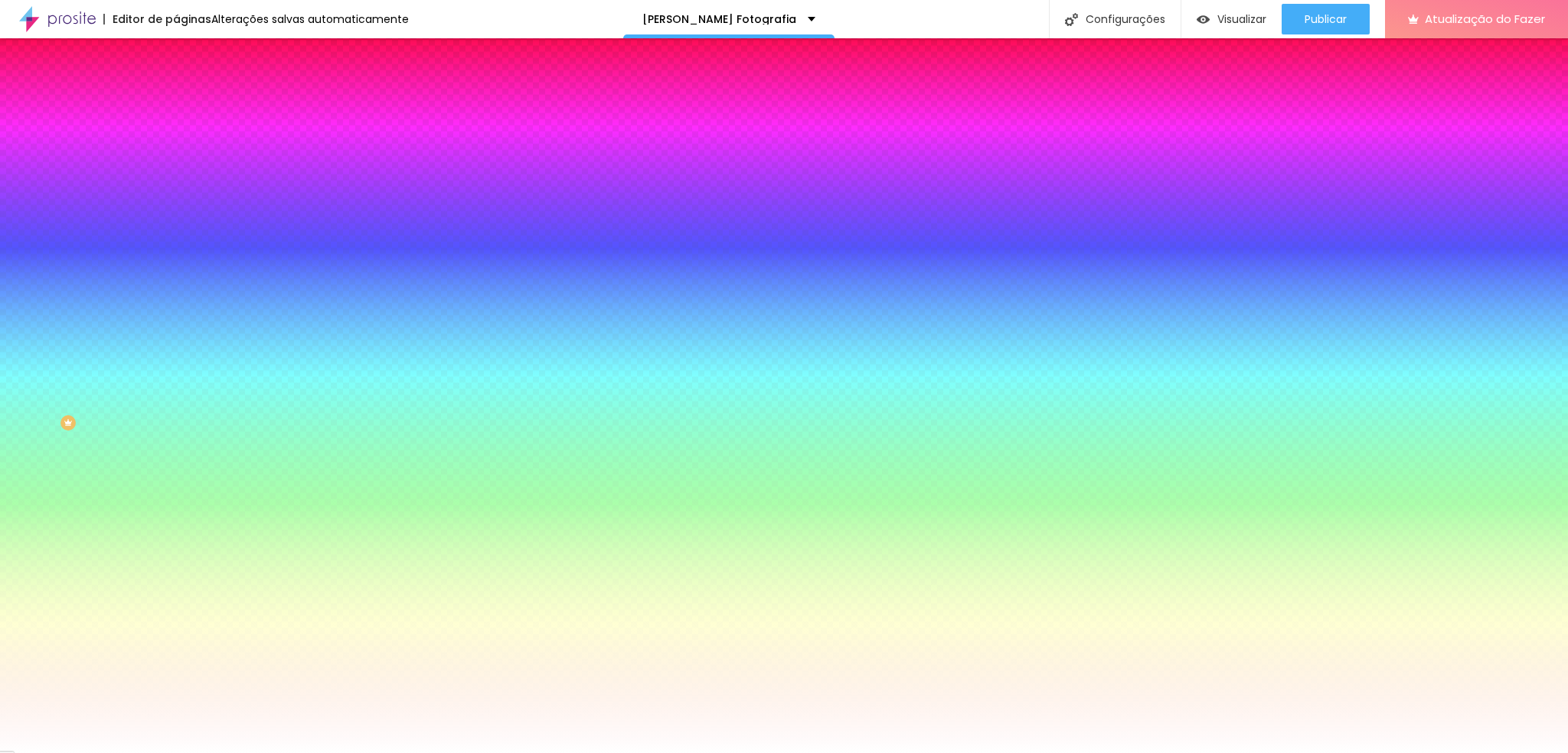
click at [177, 197] on button "button" at bounding box center [187, 205] width 22 height 16
click at [275, 565] on div at bounding box center [784, 762] width 1568 height 0
click at [79, 565] on div at bounding box center [784, 753] width 1568 height 0
click at [182, 242] on icon "button" at bounding box center [186, 246] width 9 height 9
type input "1"
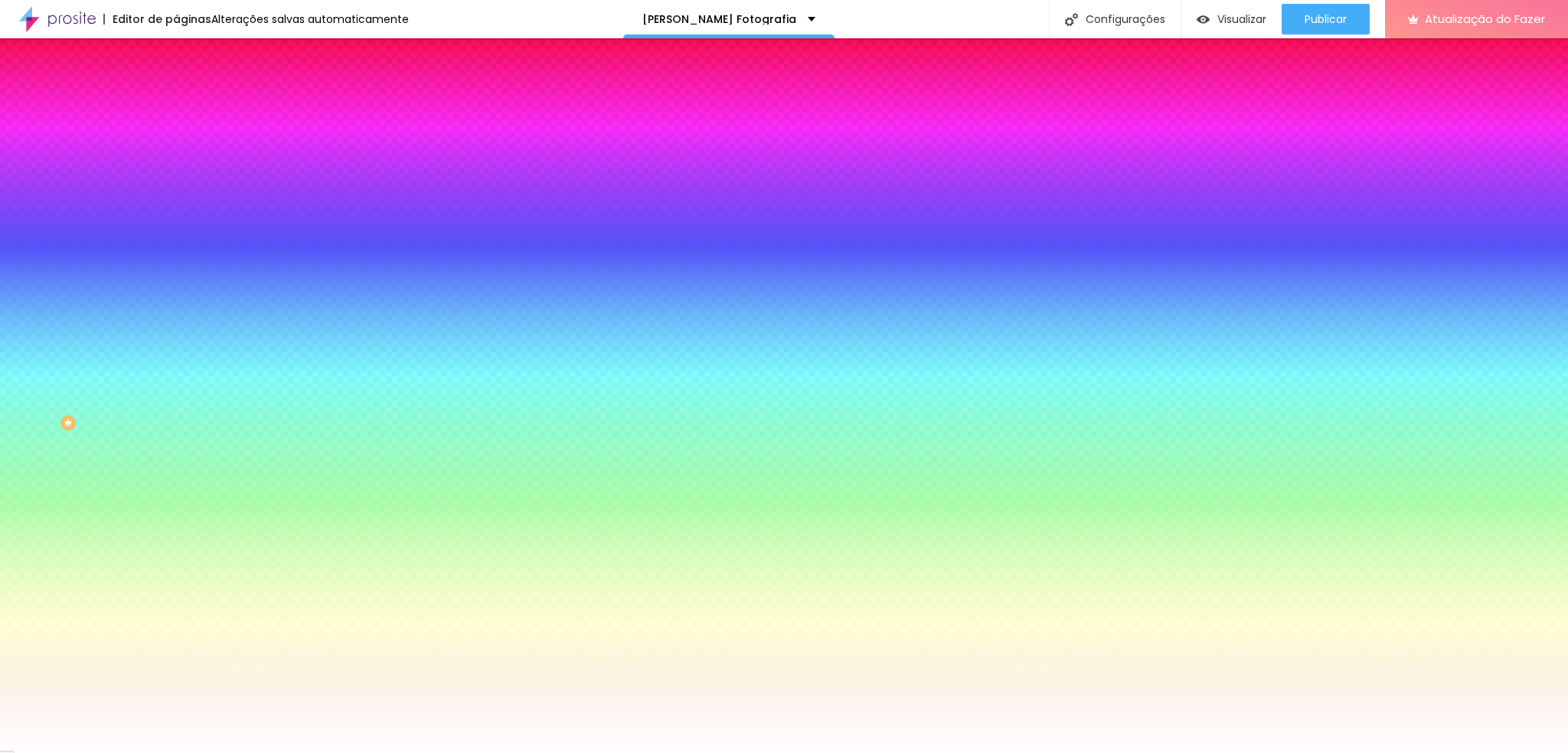
type input "1"
type input "2"
type input "7"
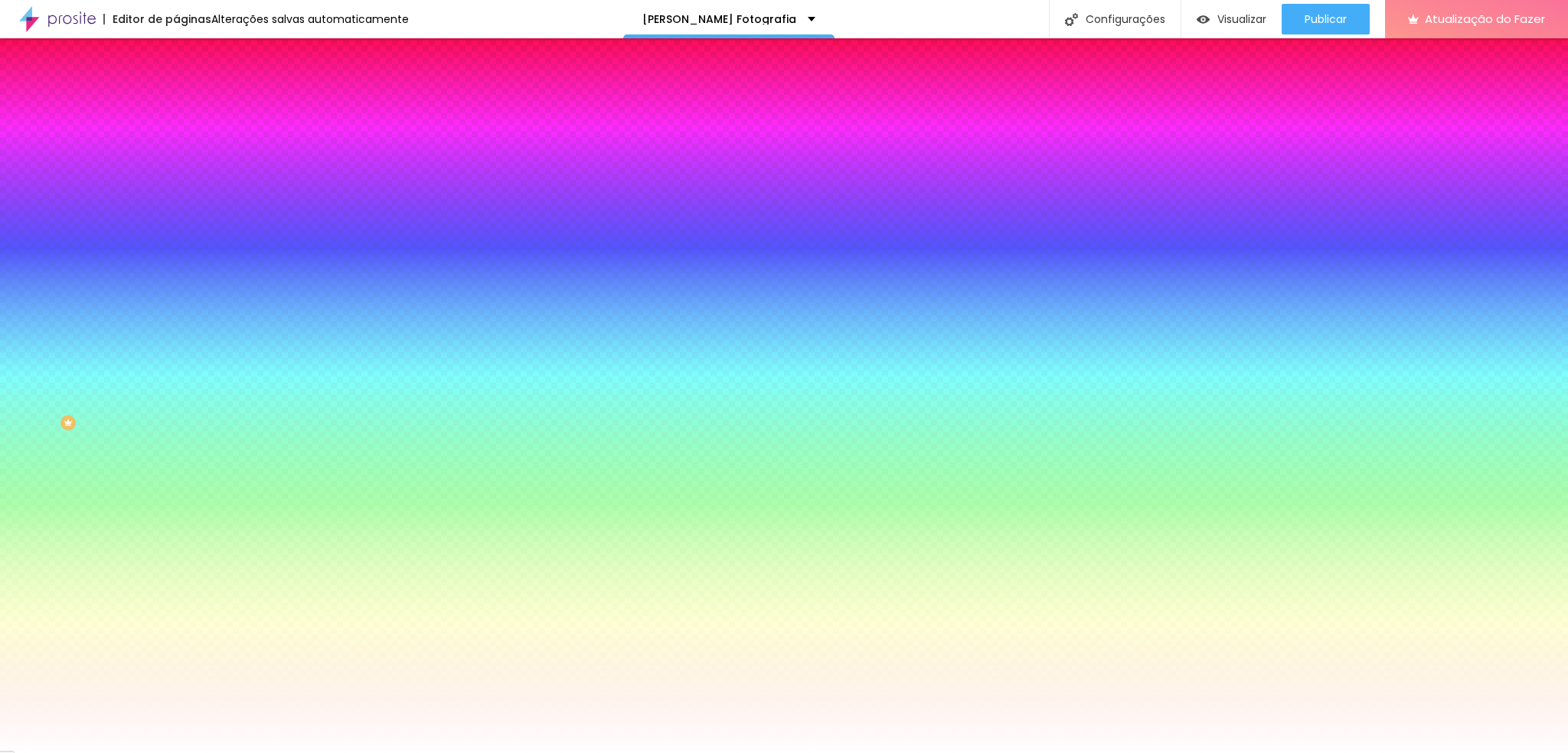
type input "8"
drag, startPoint x: 163, startPoint y: 280, endPoint x: 197, endPoint y: 279, distance: 34.0
type input "8"
type input "1"
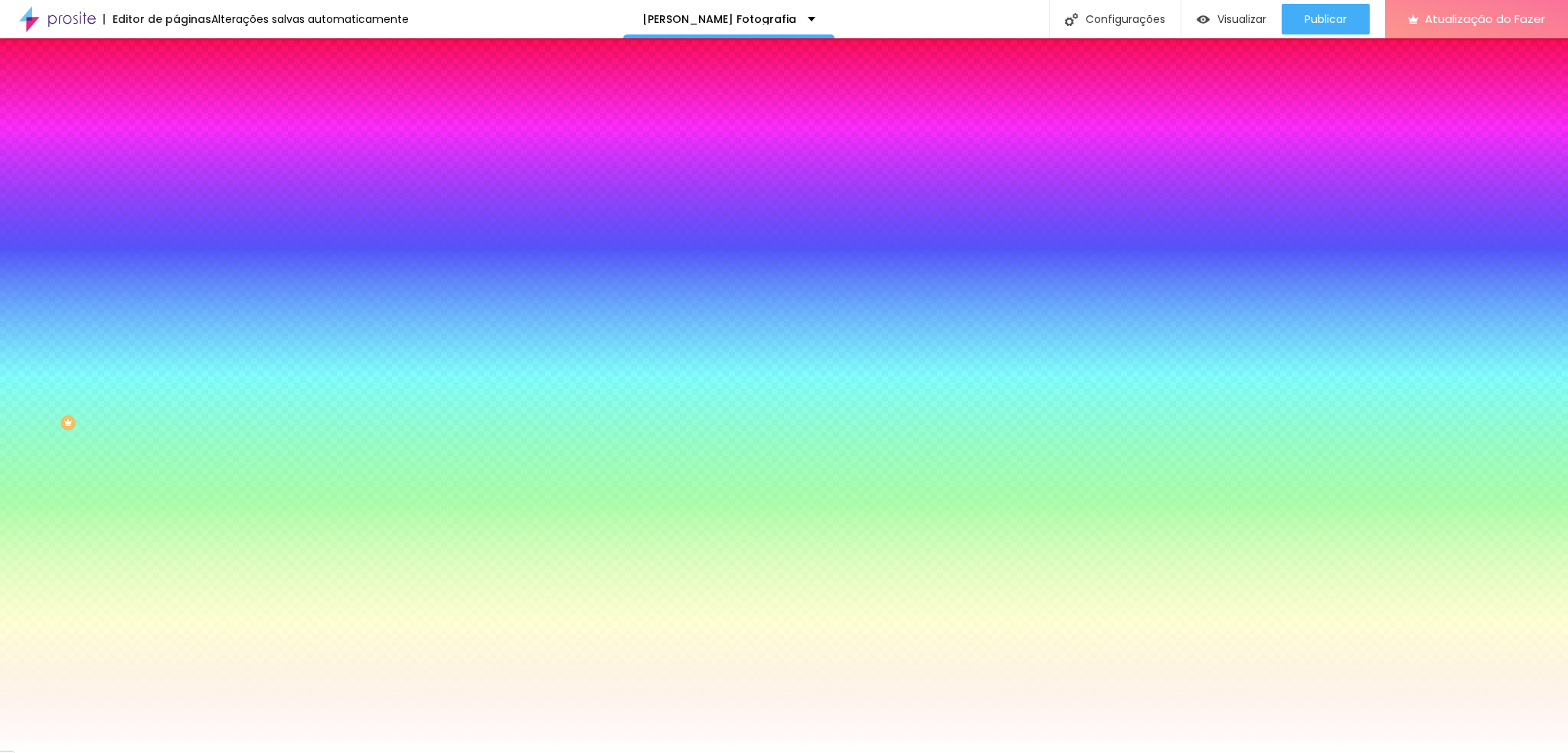
type input "1"
type input "0"
drag, startPoint x: 167, startPoint y: 324, endPoint x: 150, endPoint y: 324, distance: 17.0
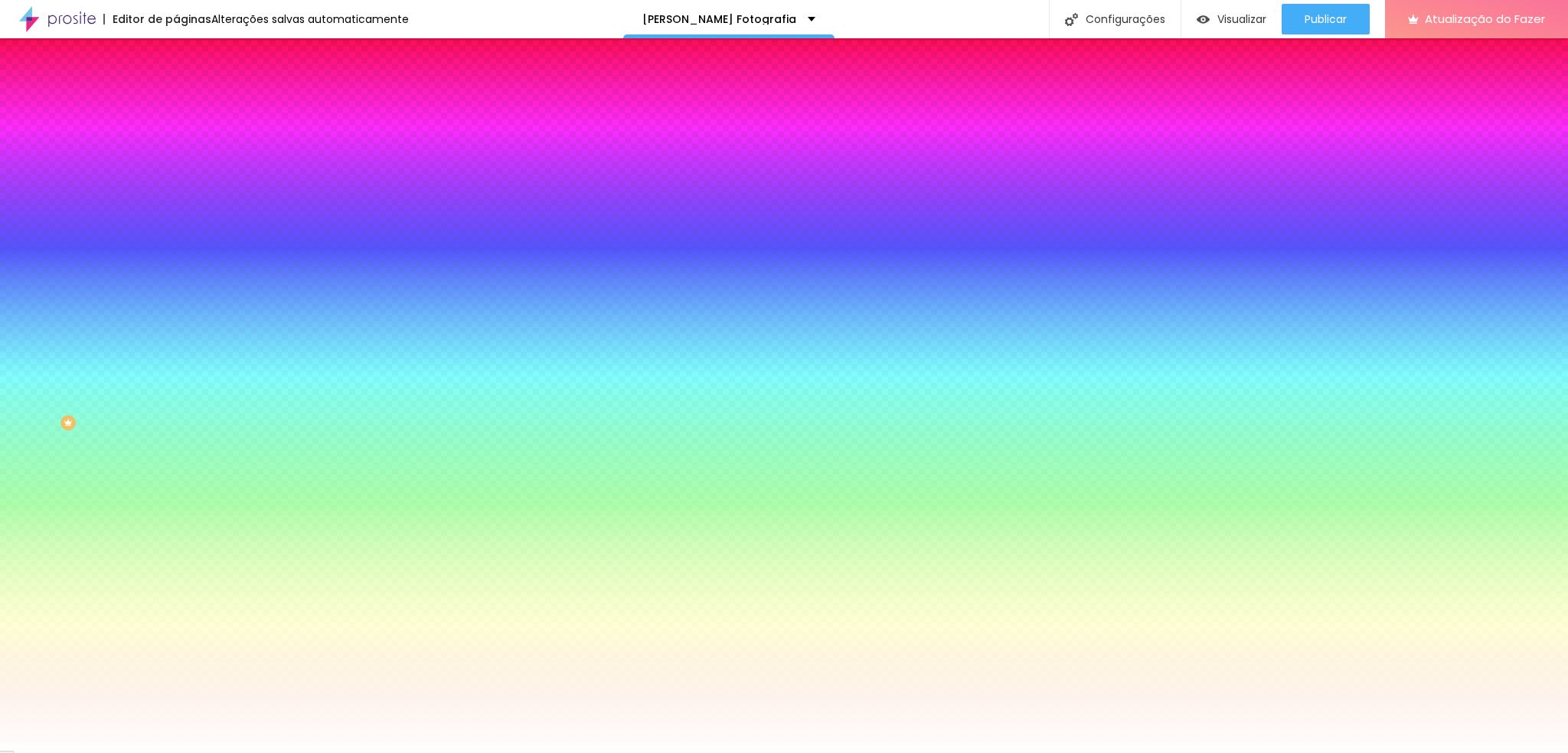
click at [407, 565] on div at bounding box center [784, 753] width 1568 height 0
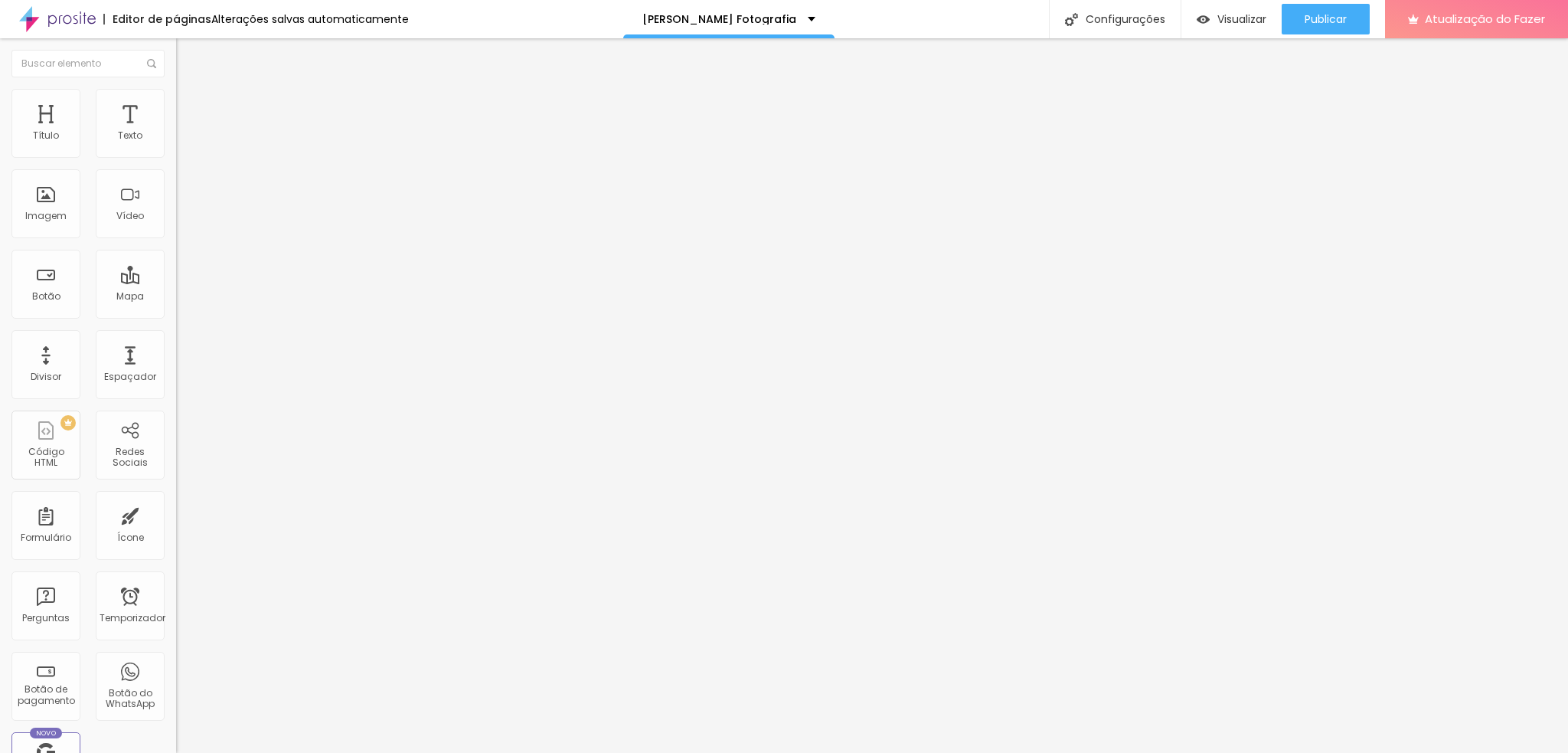
click at [190, 108] on font "Avançado" at bounding box center [216, 114] width 51 height 13
click at [177, 89] on img at bounding box center [183, 96] width 14 height 14
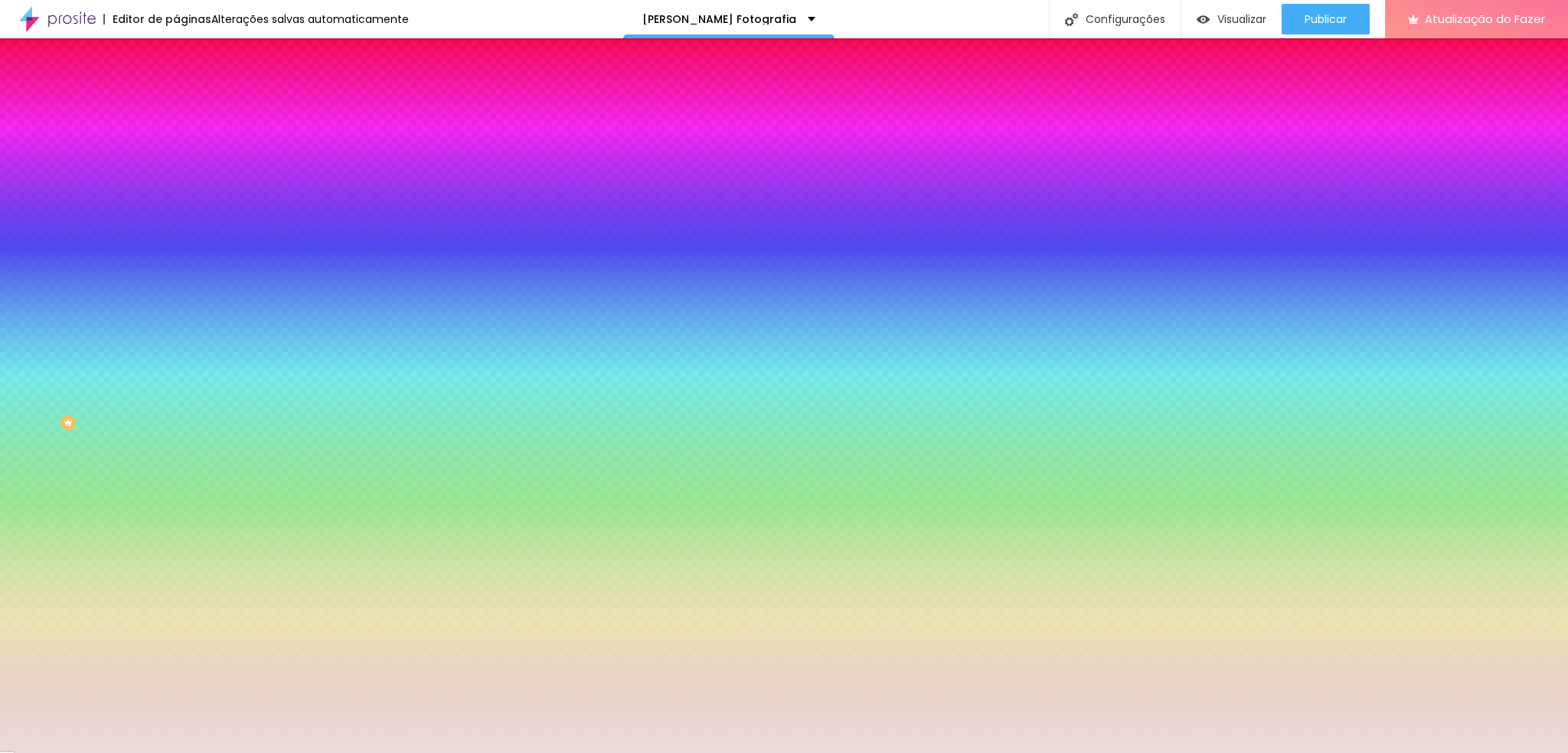
click at [177, 224] on input "#EADCDB" at bounding box center [268, 216] width 183 height 16
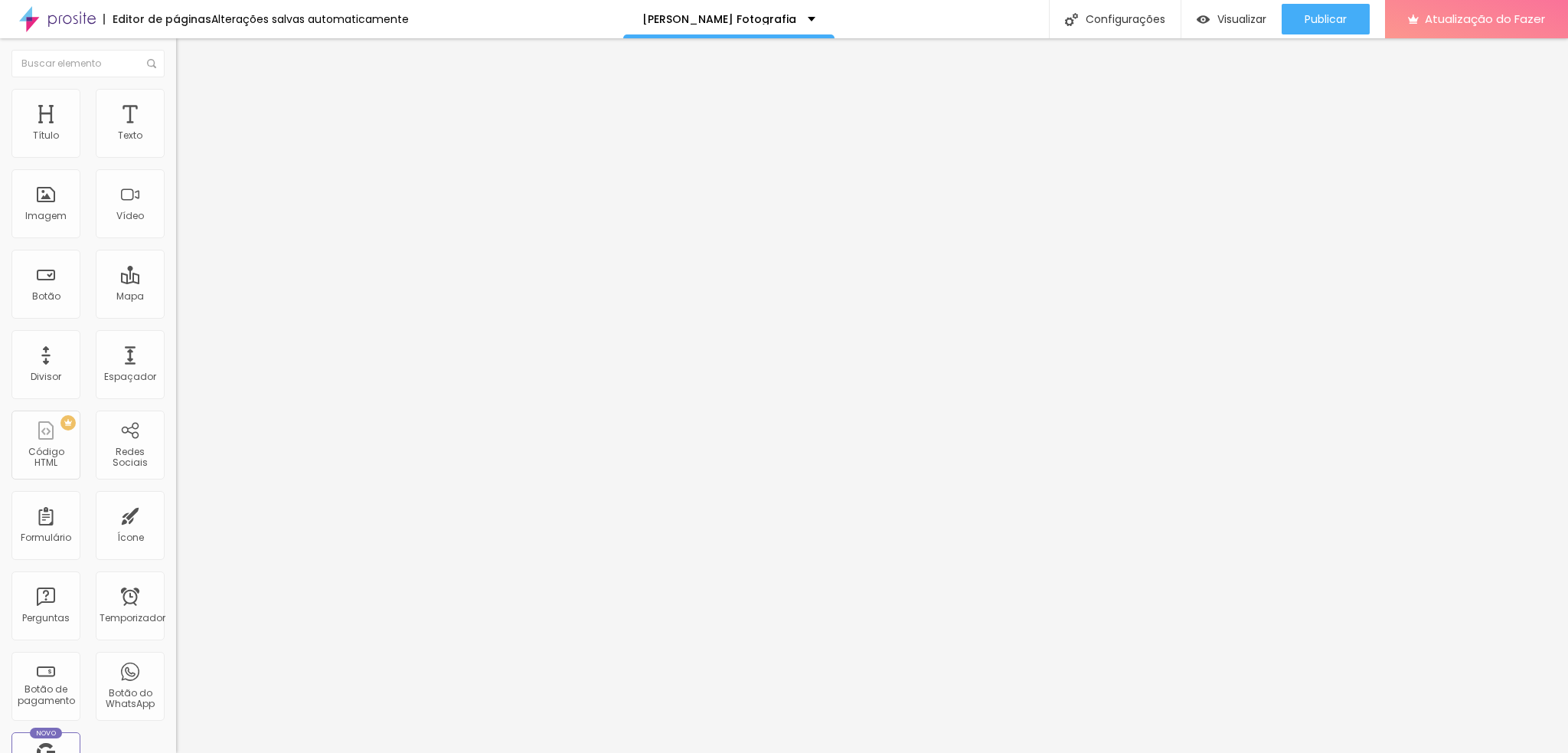
click at [190, 103] on font "Estilo" at bounding box center [202, 98] width 24 height 13
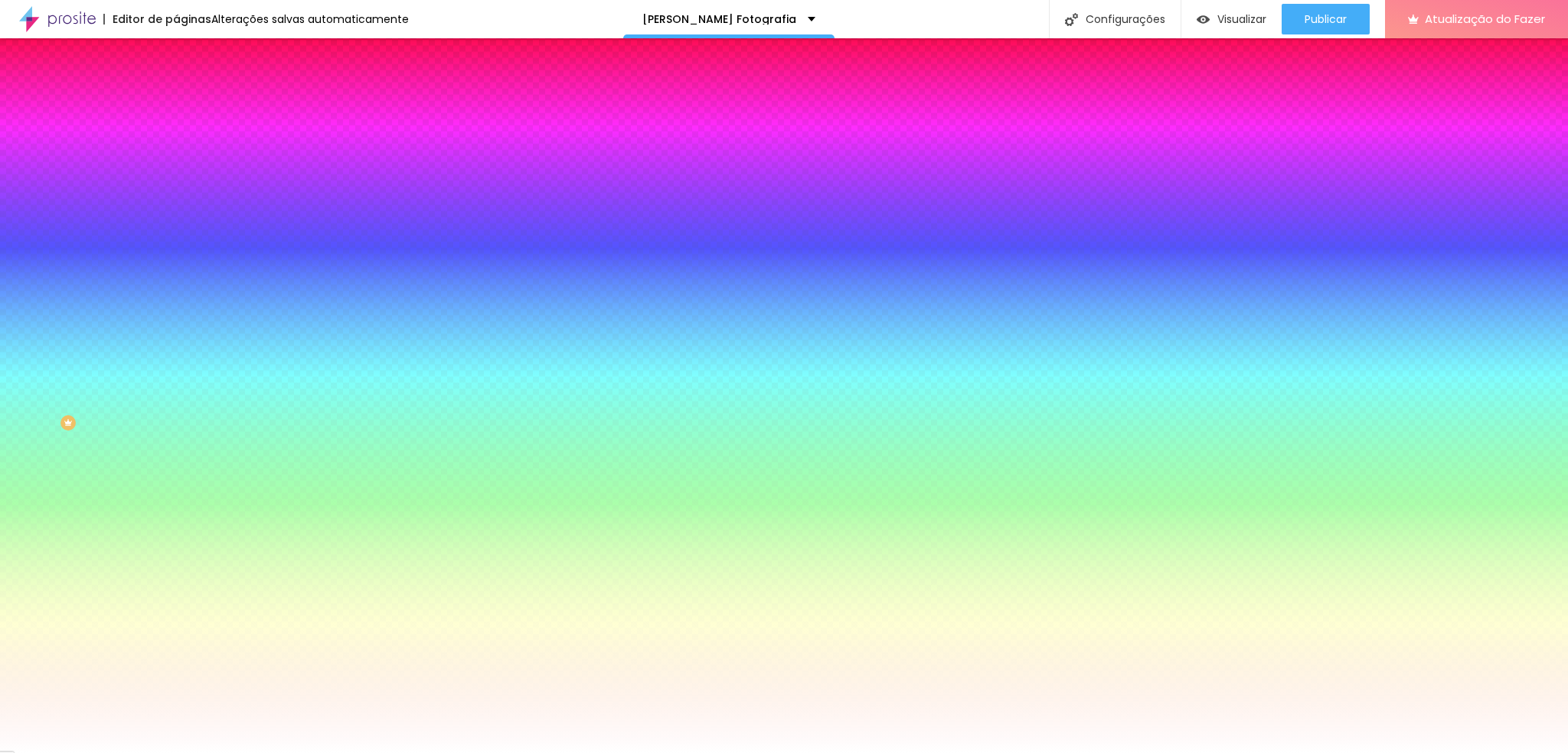
click at [177, 153] on input "#FFFFFF" at bounding box center [268, 154] width 183 height 16
paste input "EADCD"
type input "#EADCD"
click at [177, 333] on div "Editar nulo Conteúdo Estilo Avançado Cor de fundo Voltar ao padrão #EADCD Sombr…" at bounding box center [265, 395] width 177 height 715
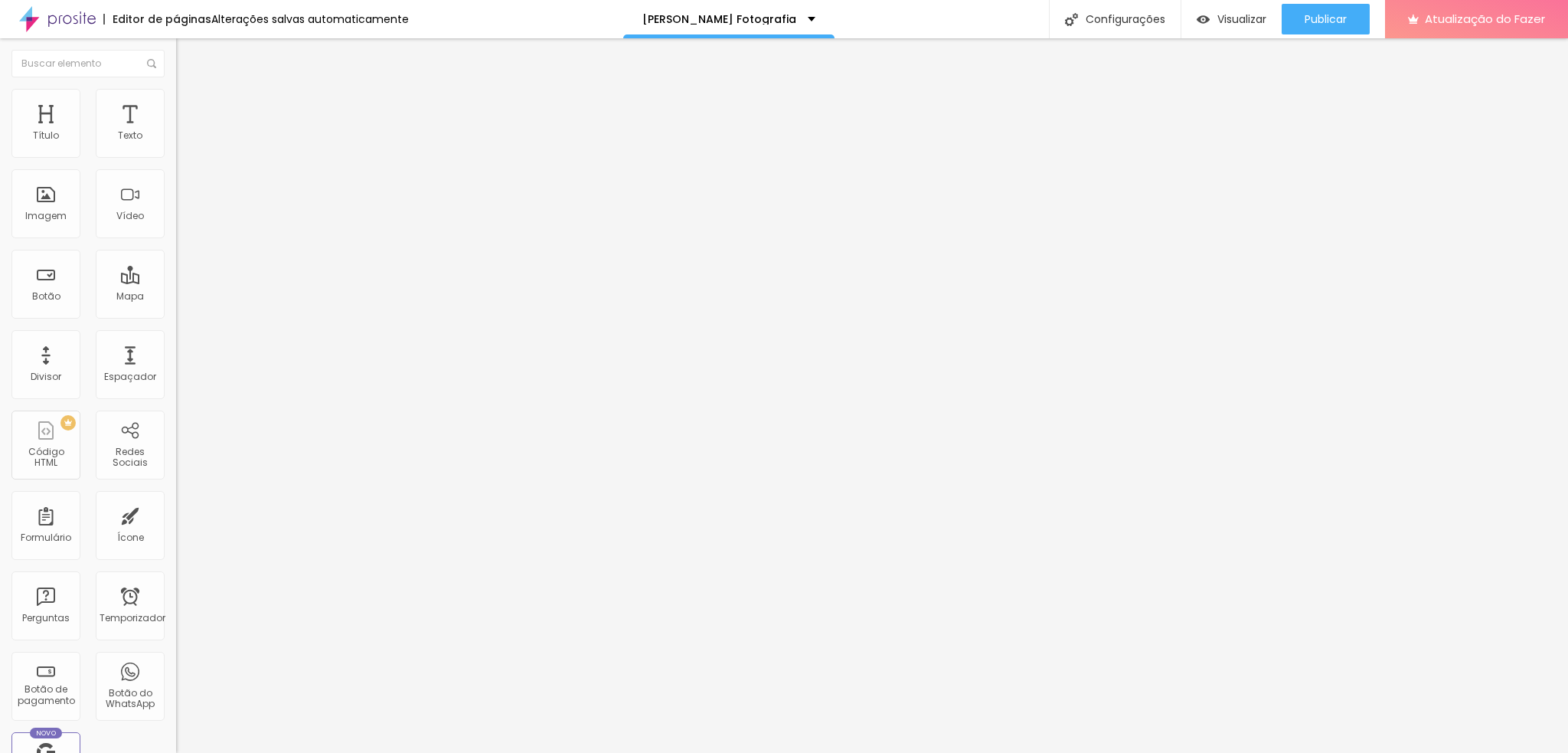
click at [189, 131] on font "Título 1" at bounding box center [215, 121] width 51 height 22
click at [177, 145] on font "Título 2" at bounding box center [202, 135] width 51 height 20
click at [177, 131] on font "Título 1" at bounding box center [202, 121] width 51 height 22
click at [177, 145] on font "Título 2" at bounding box center [202, 135] width 51 height 20
click at [177, 131] on font "Título 1" at bounding box center [202, 121] width 51 height 22
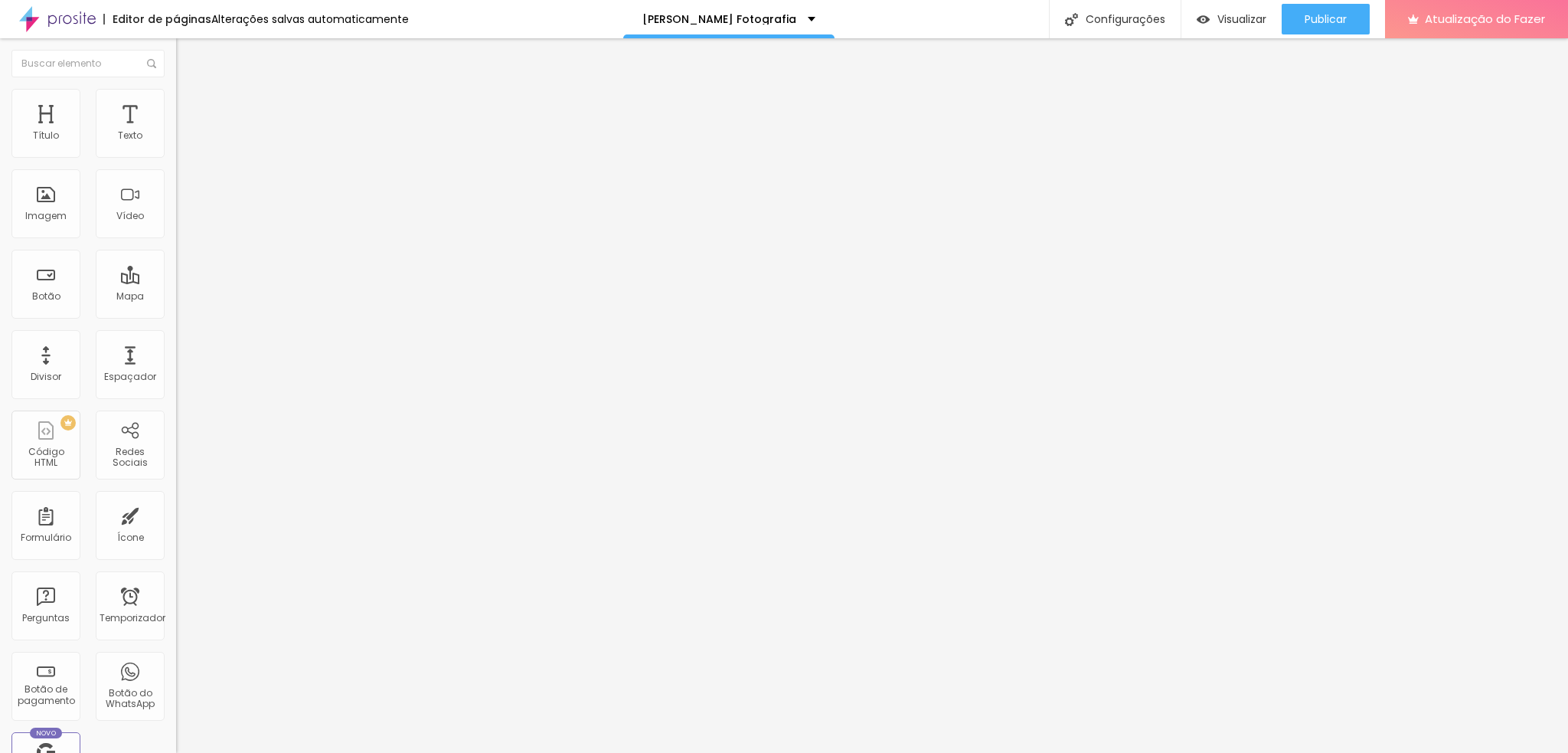
click at [177, 226] on button "button" at bounding box center [187, 219] width 22 height 16
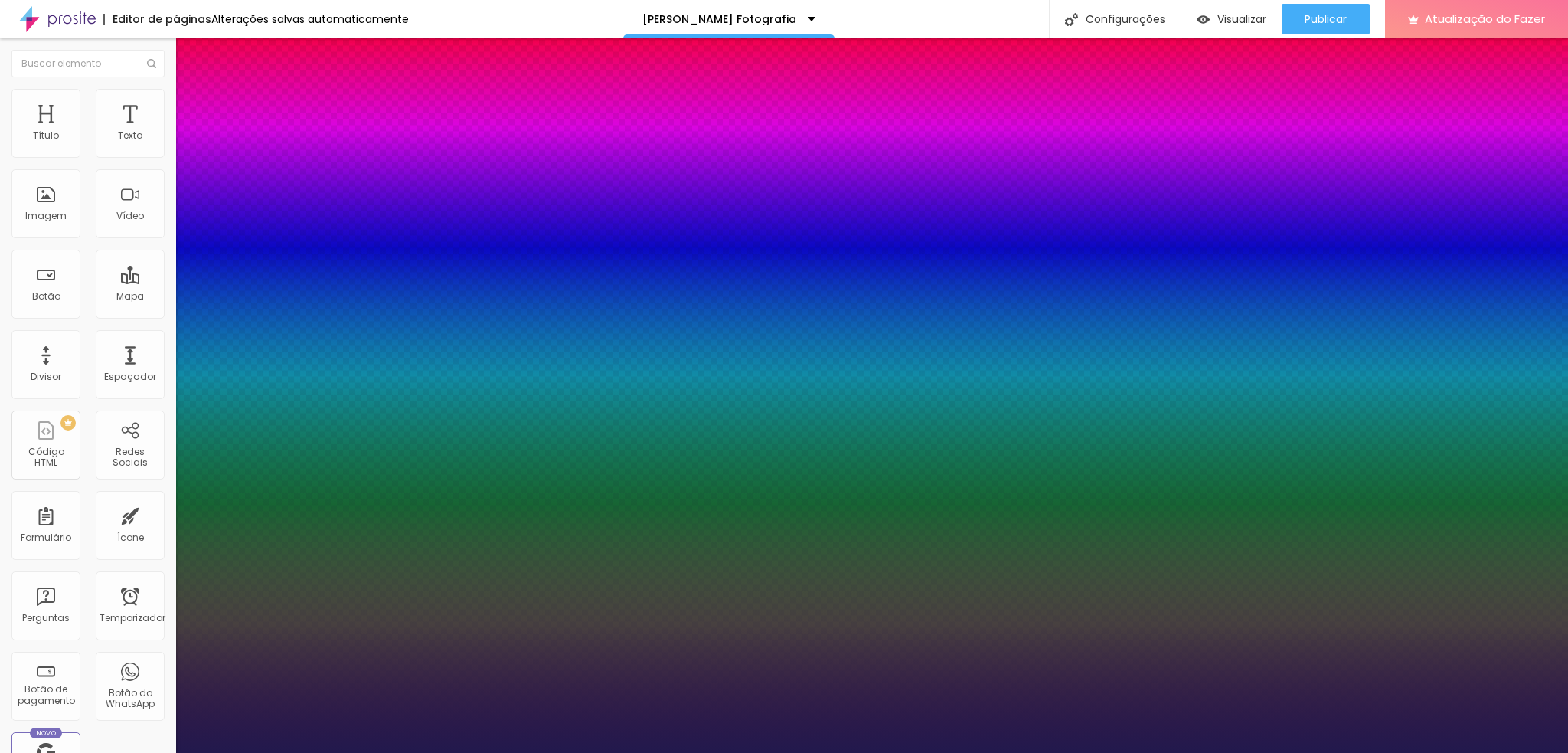
type input "1"
select select "MajorMonoDisplay-Regular"
type input "1"
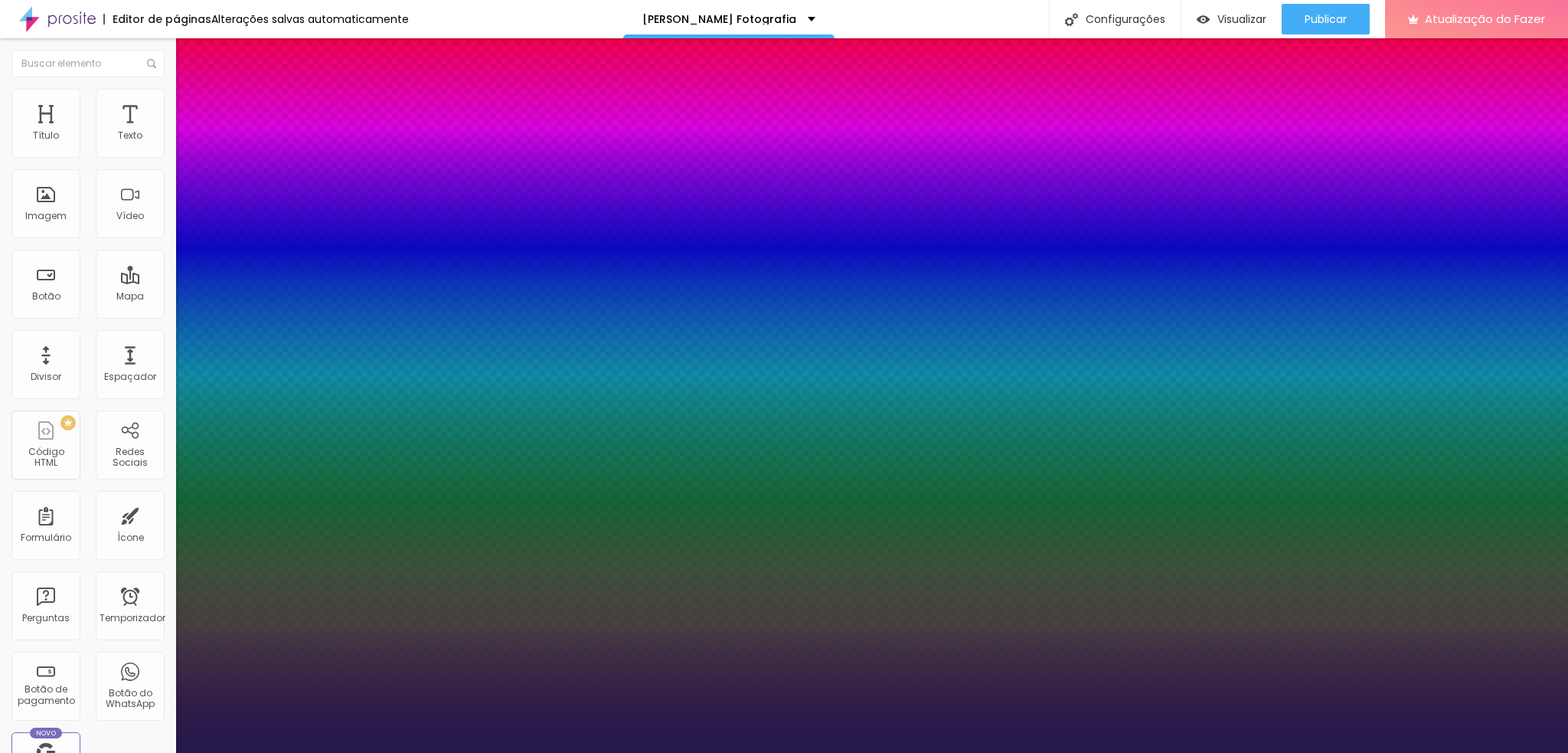
click at [152, 565] on div at bounding box center [784, 753] width 1568 height 0
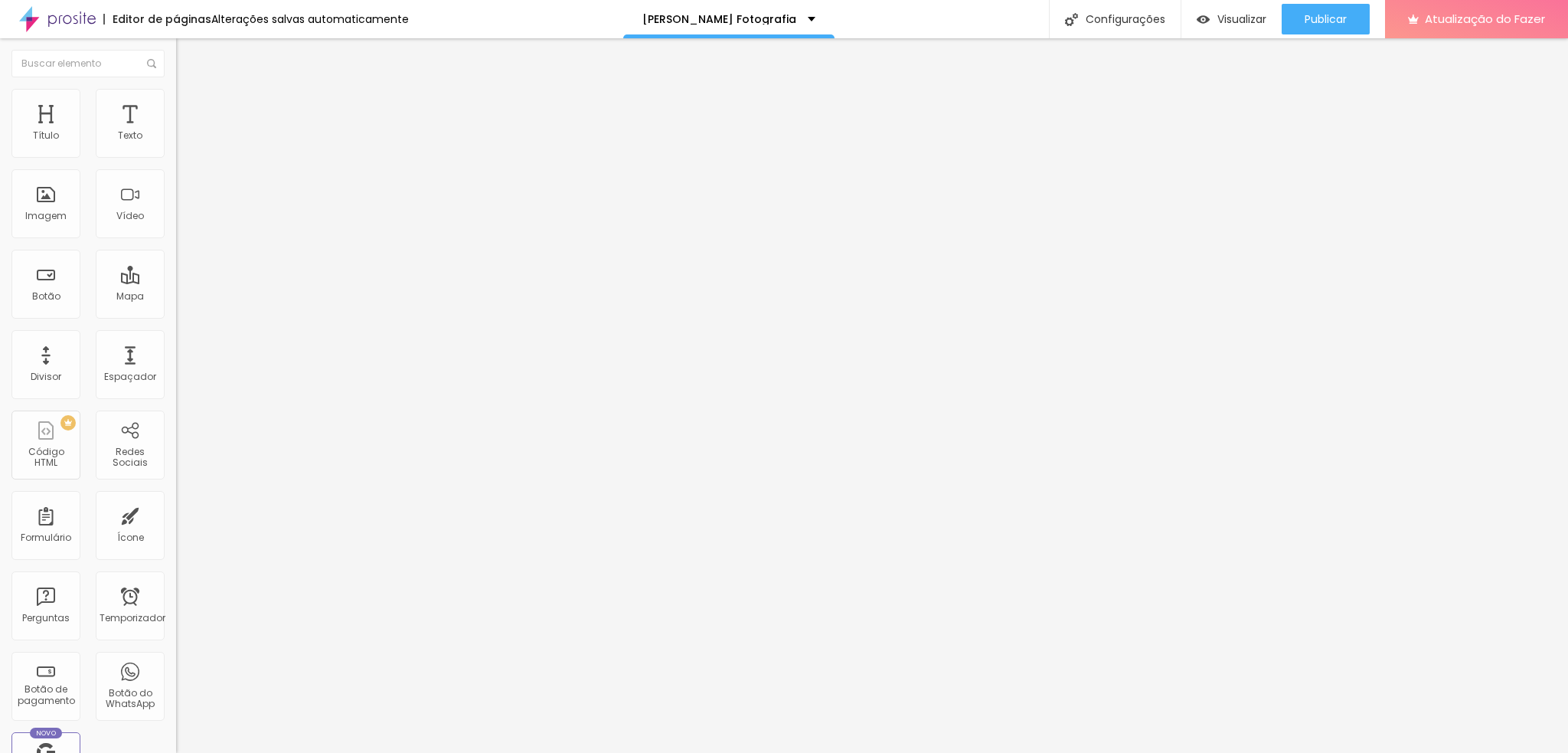
click at [182, 222] on icon "button" at bounding box center [186, 217] width 9 height 9
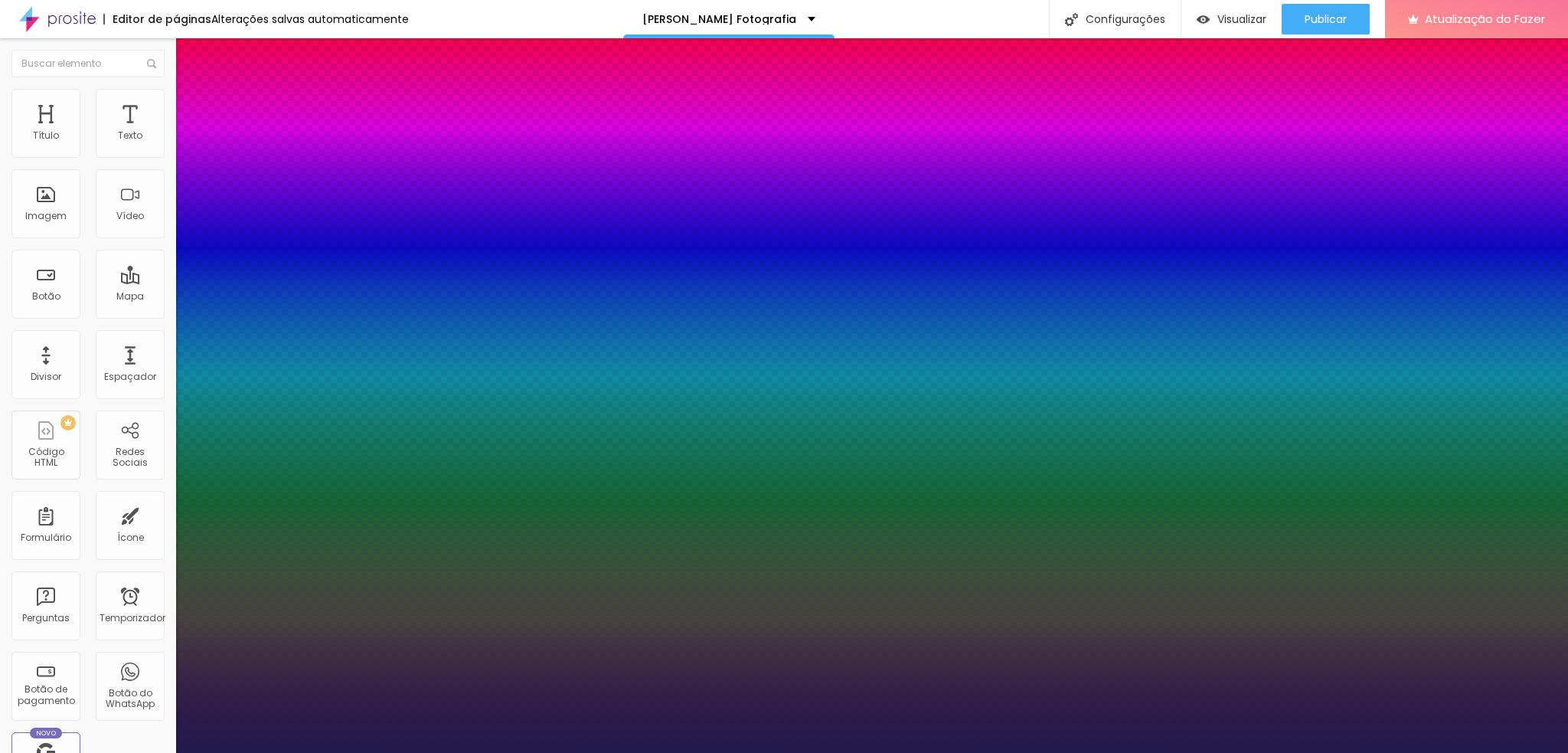
type input "1"
select select "Alice"
type input "1"
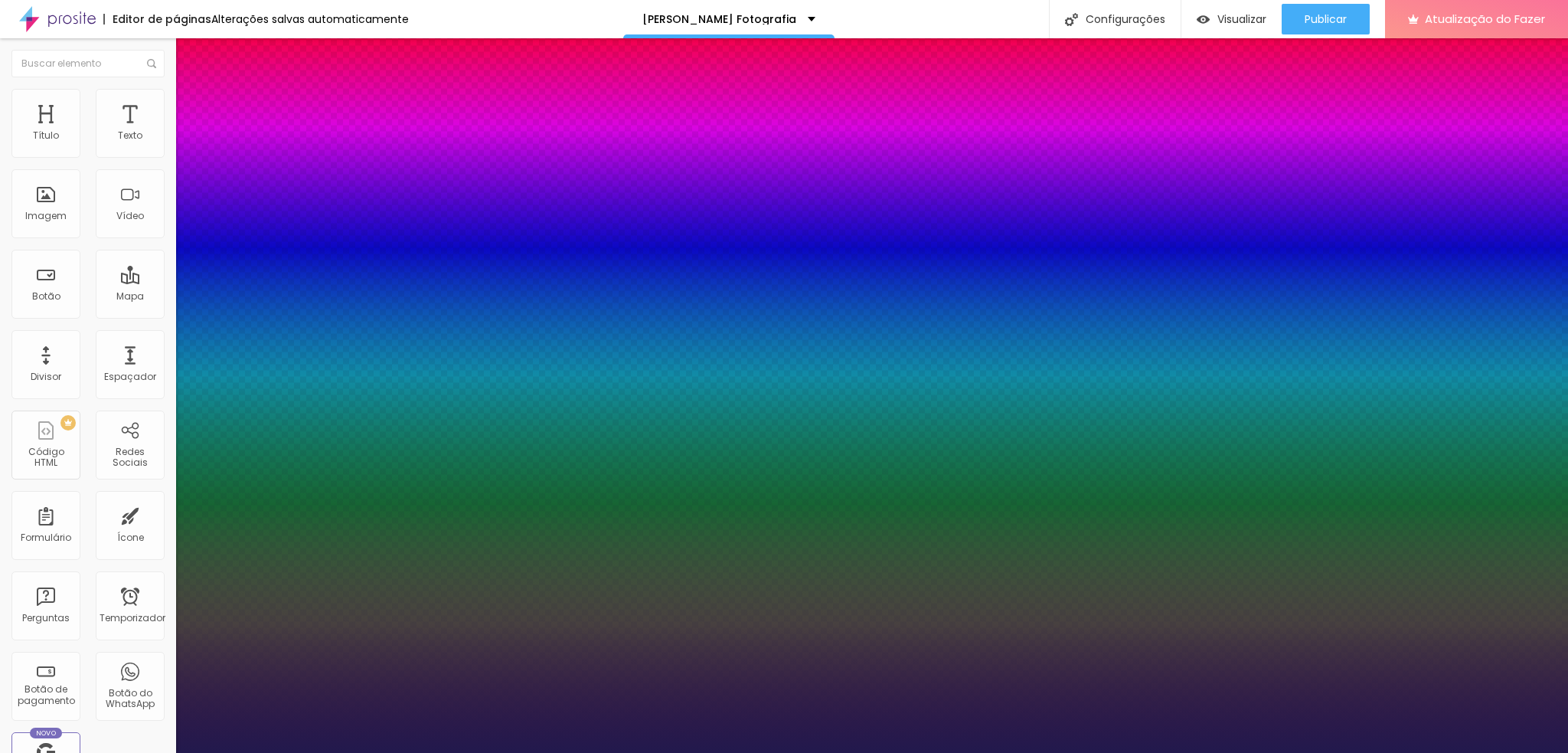
type input "1.8"
type input "1"
type input "3.4"
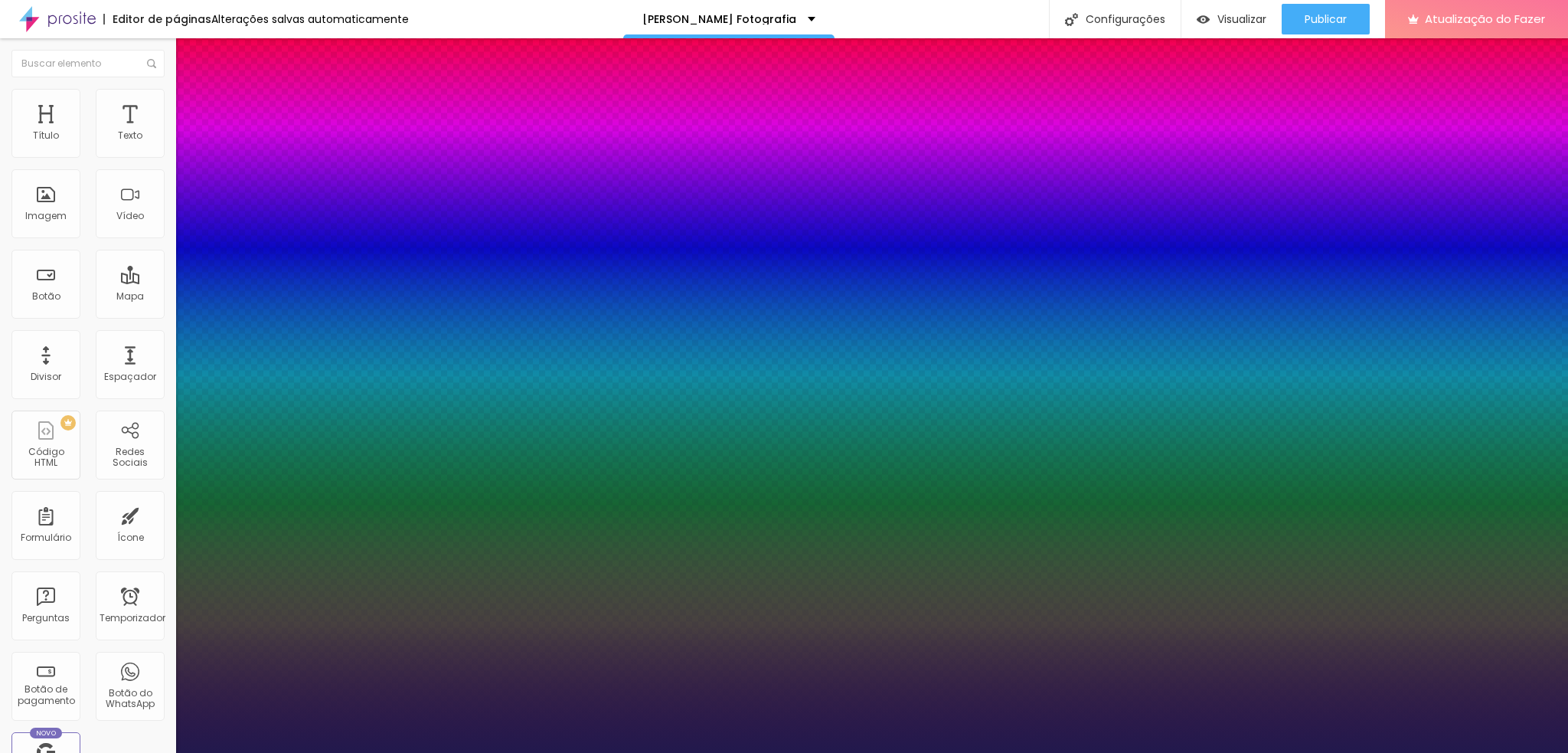
type input "1"
type input "4.6"
type input "1"
type input "2.1"
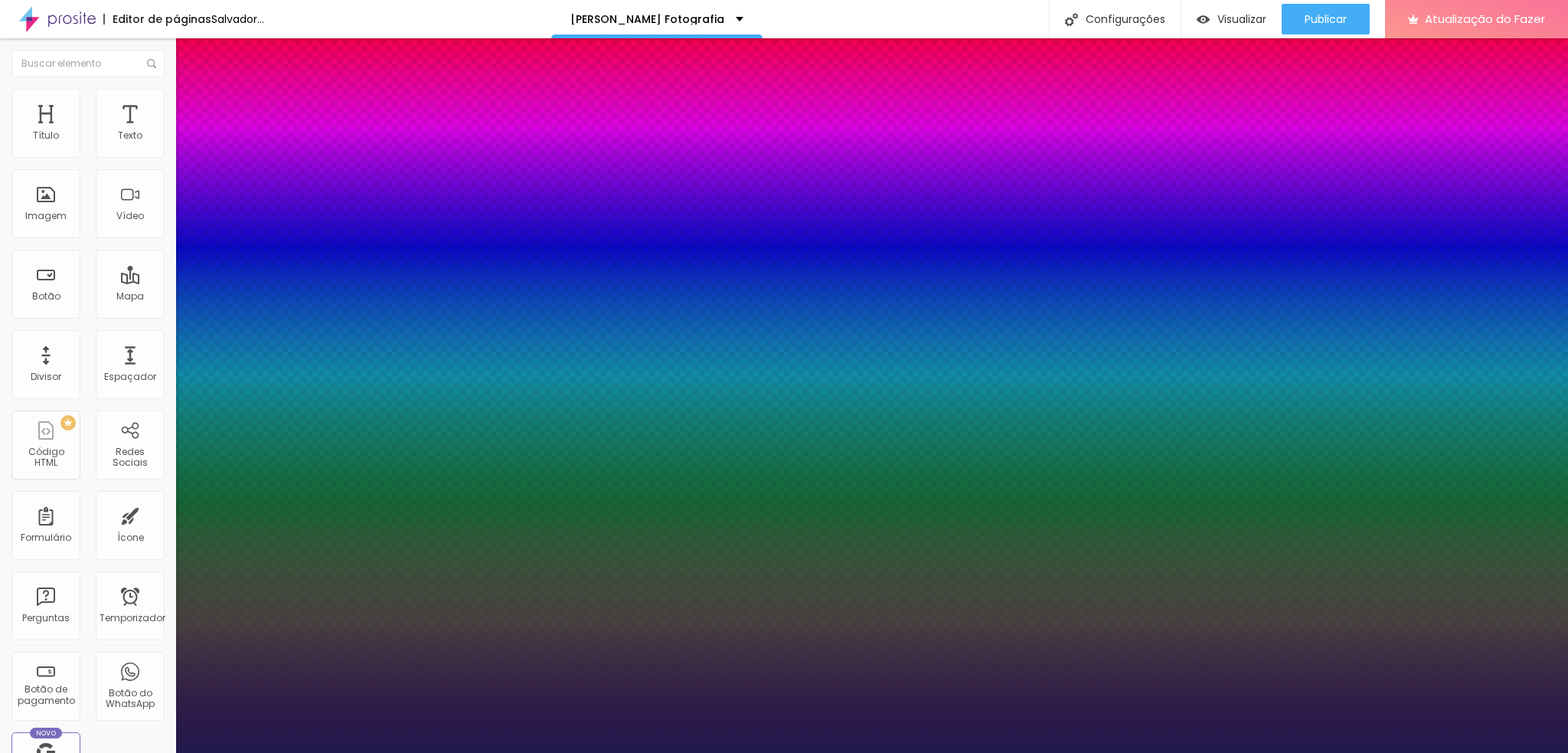
type input "2.1"
type input "1"
type input "0.3"
type input "1"
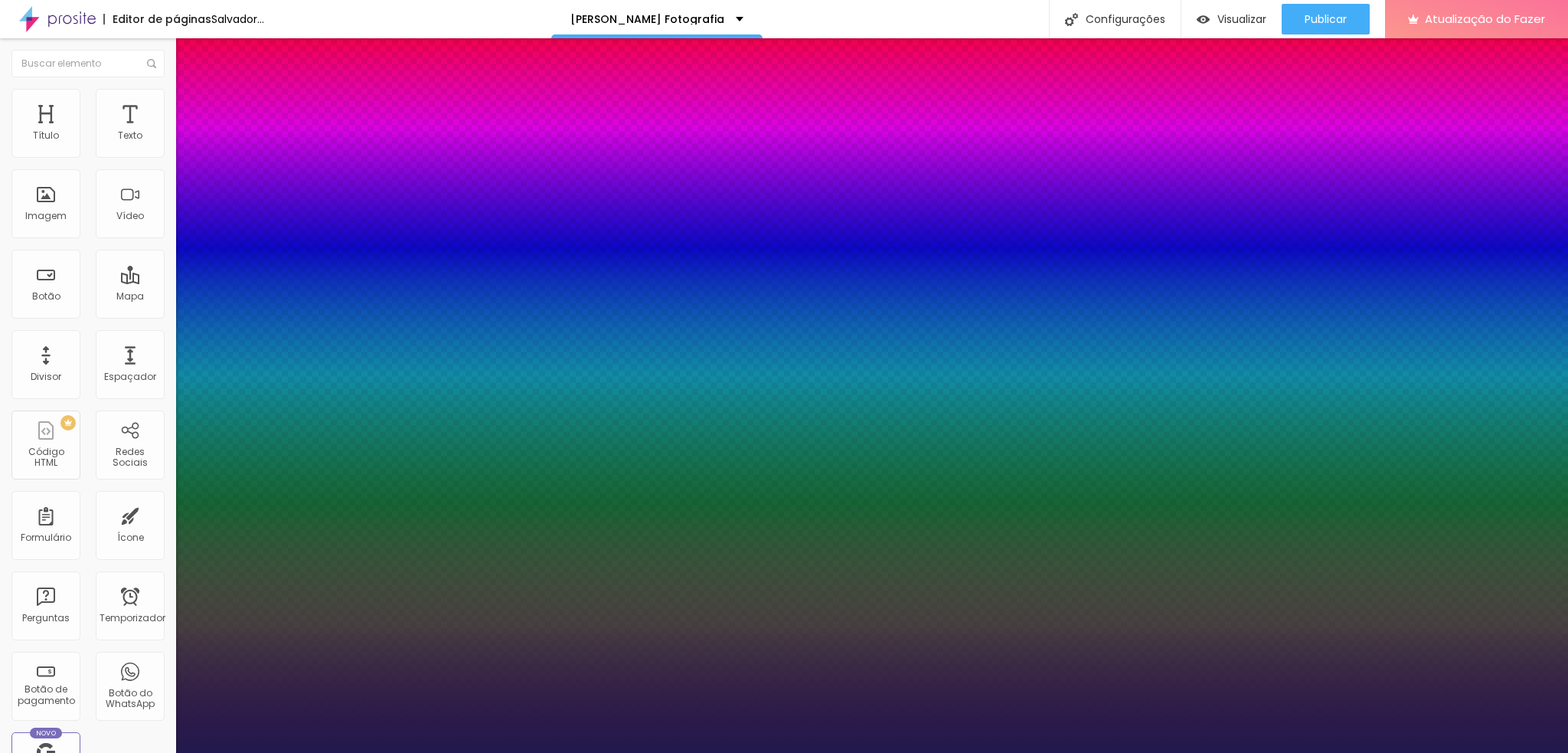
type input "0"
type input "1"
drag, startPoint x: 200, startPoint y: 467, endPoint x: 173, endPoint y: 467, distance: 27.0
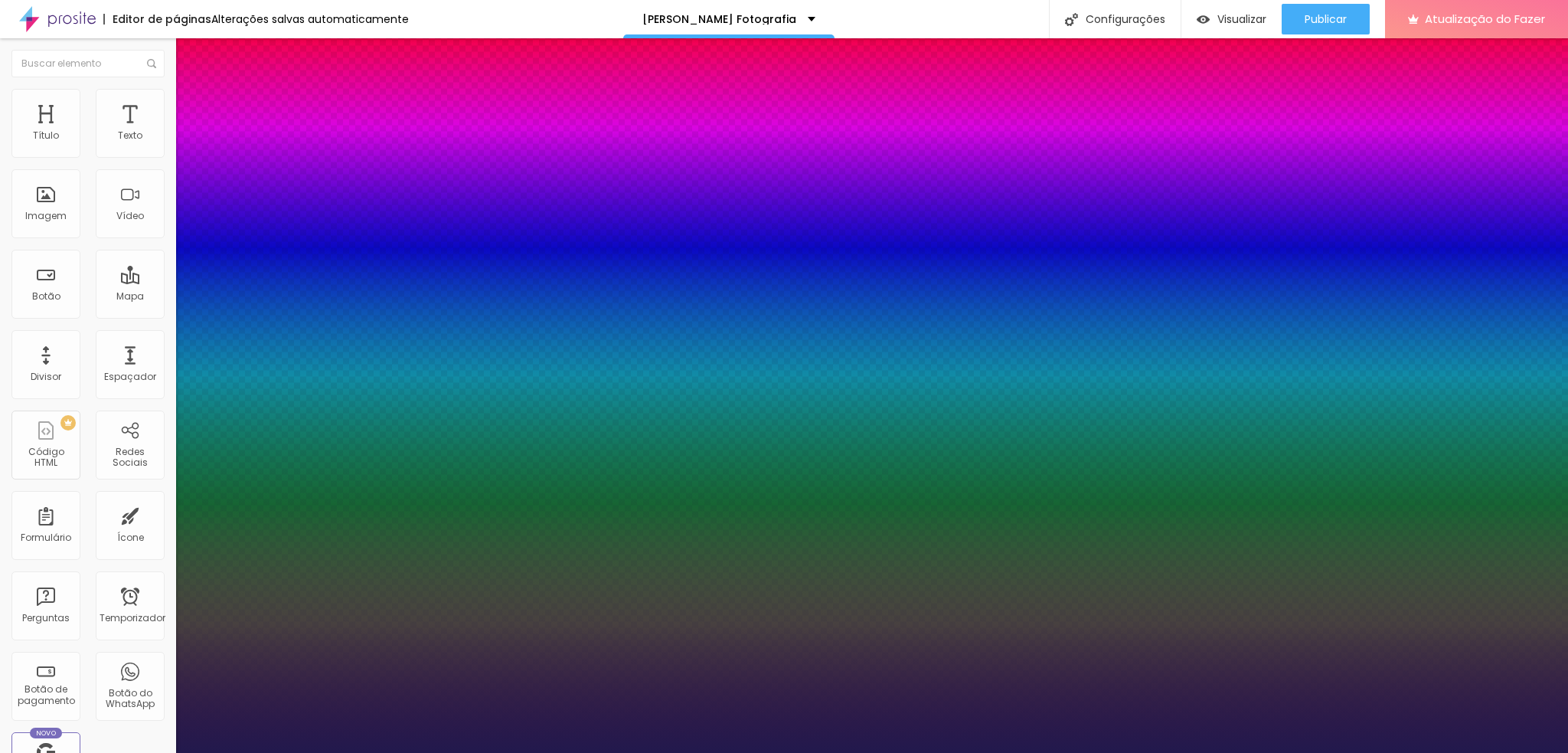
type input "28"
type input "1"
type input "31"
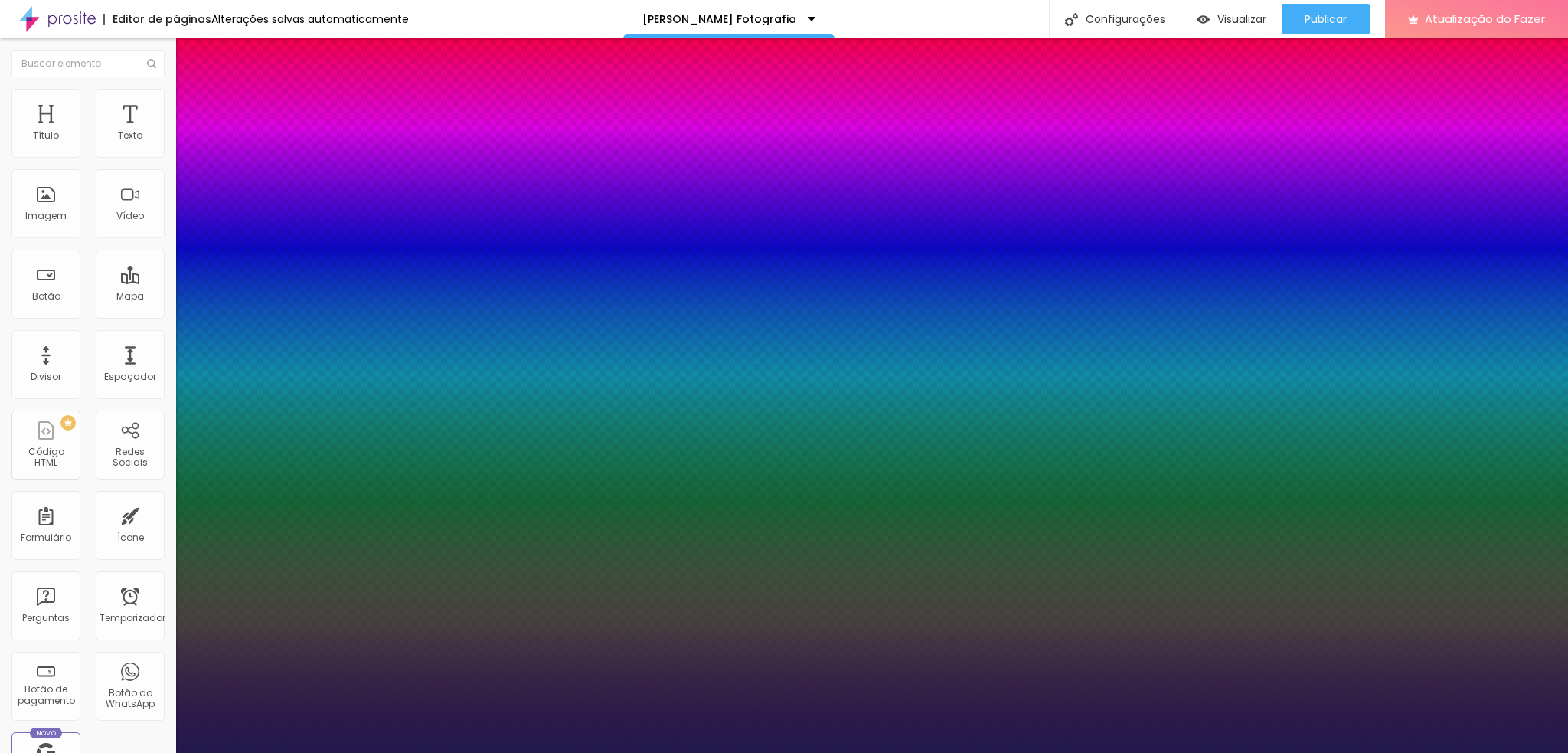
type input "1"
type input "11"
type input "1"
type input "10"
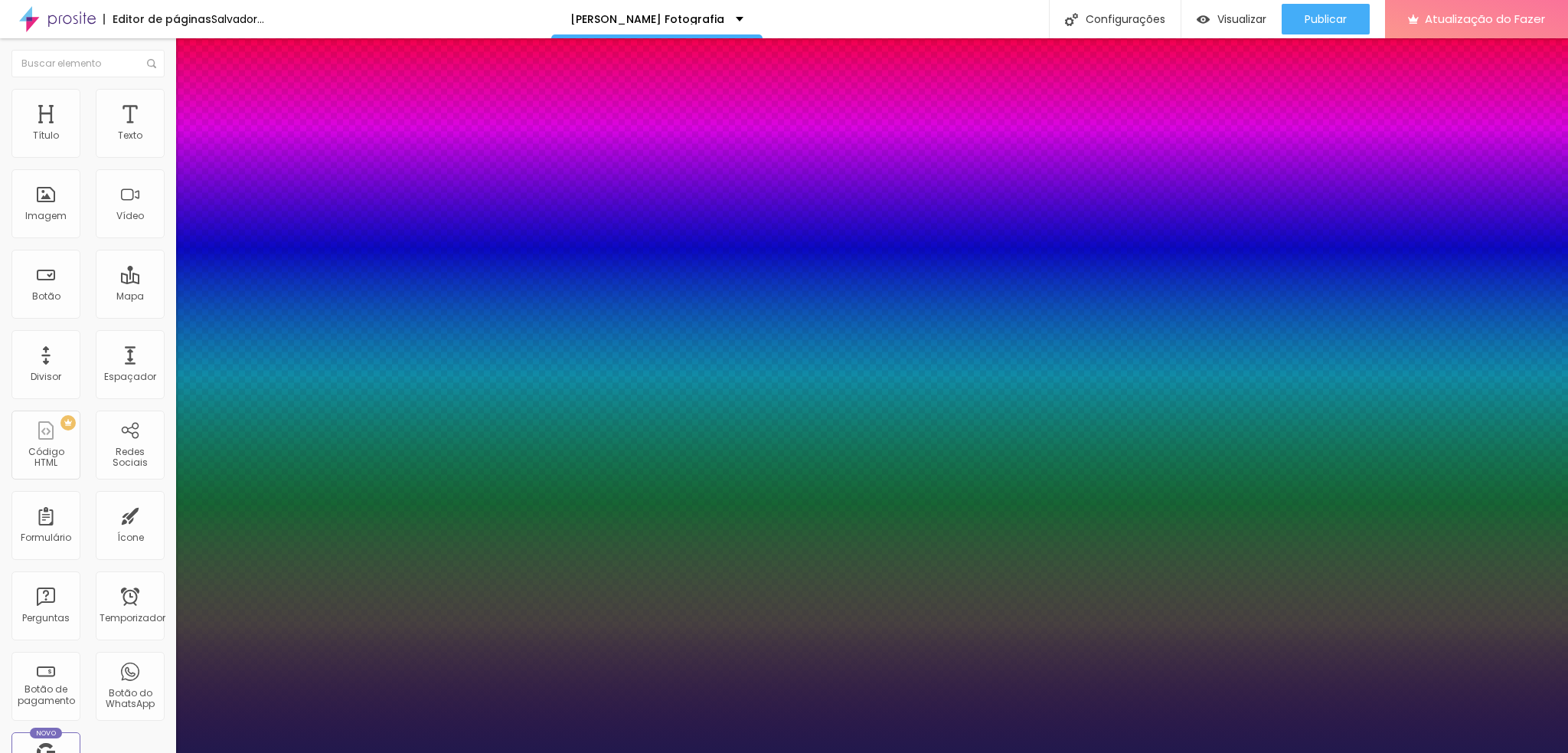
type input "10"
type input "1"
type input "9"
type input "1"
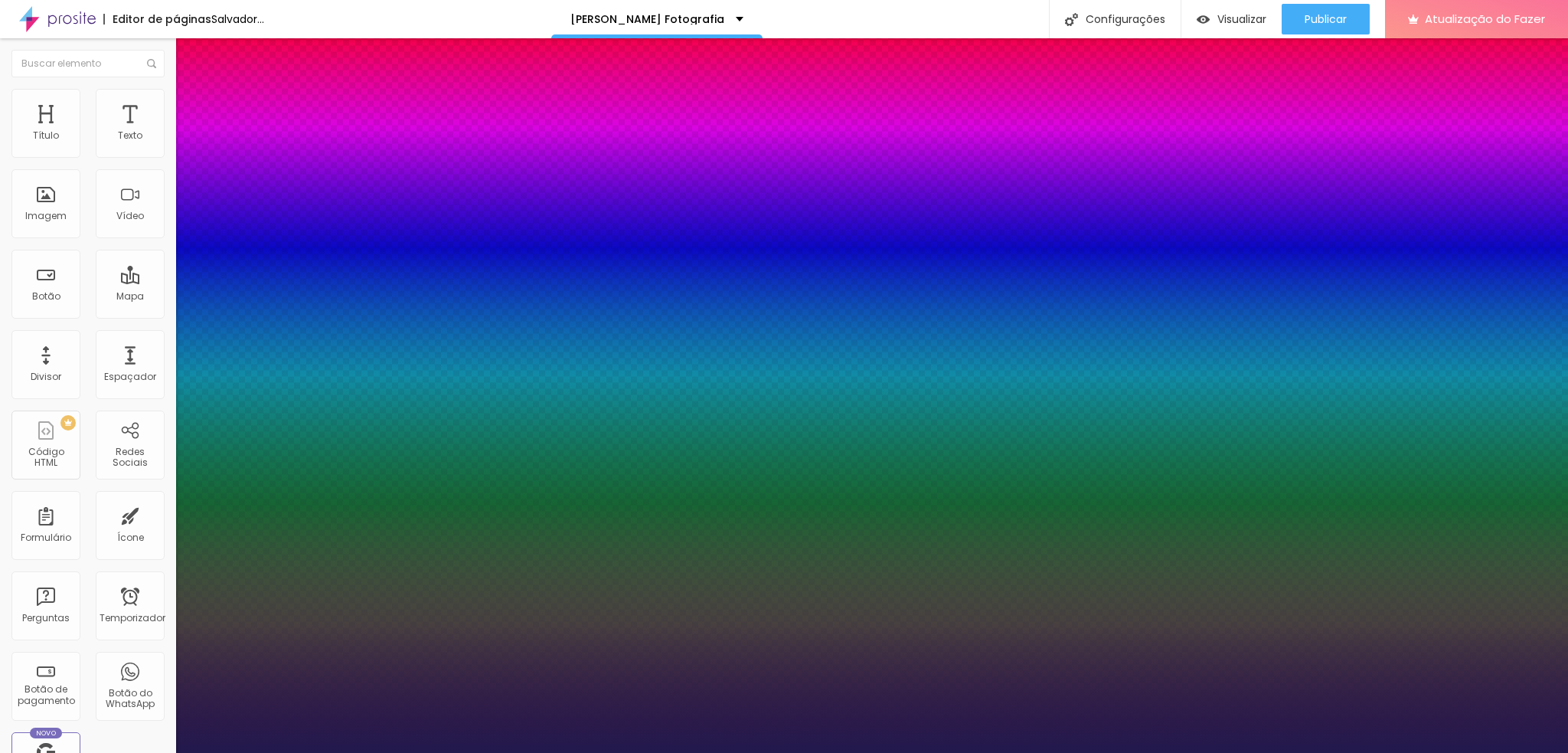
type input "8"
type input "1"
type input "10"
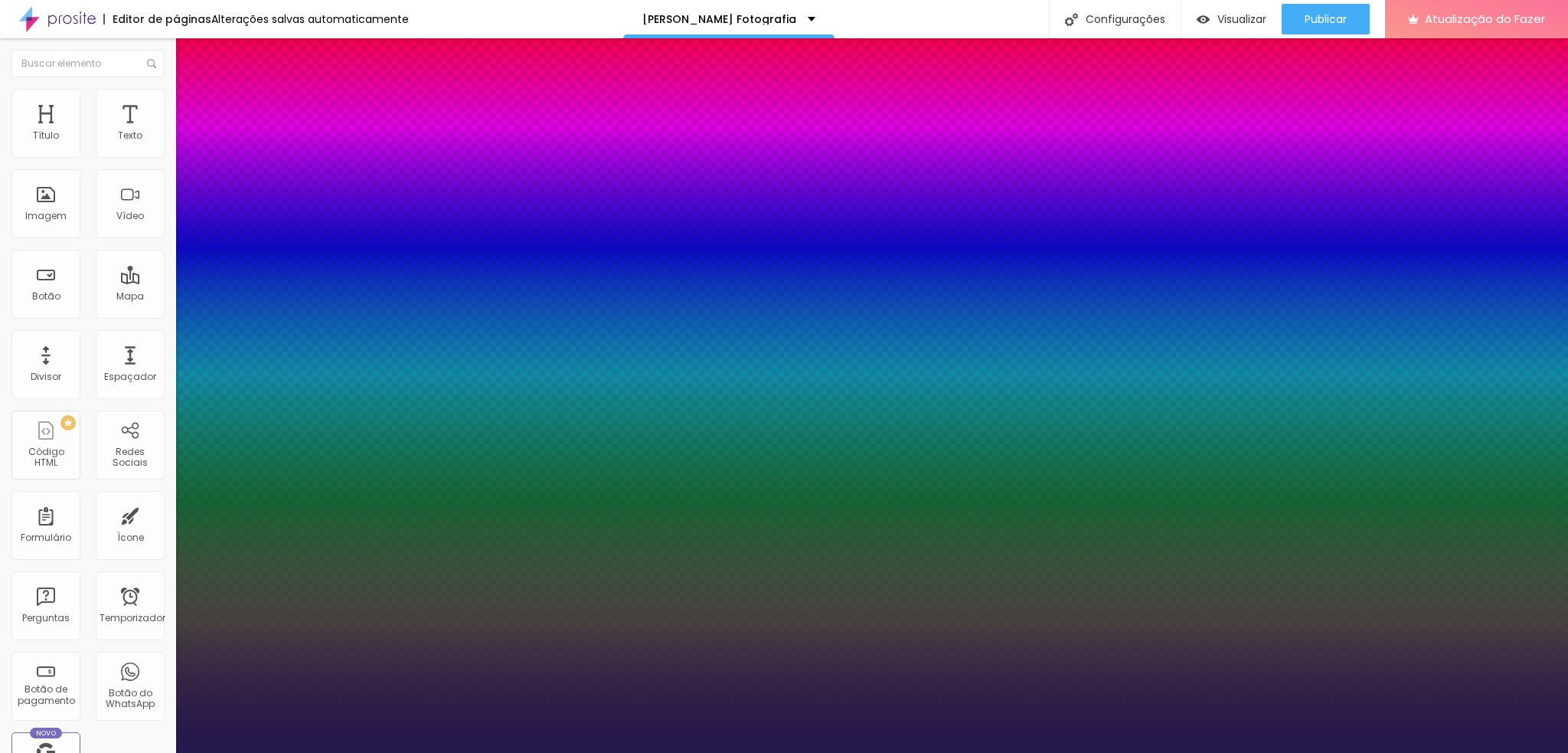
type input "1"
type input "12"
type input "1"
type input "15"
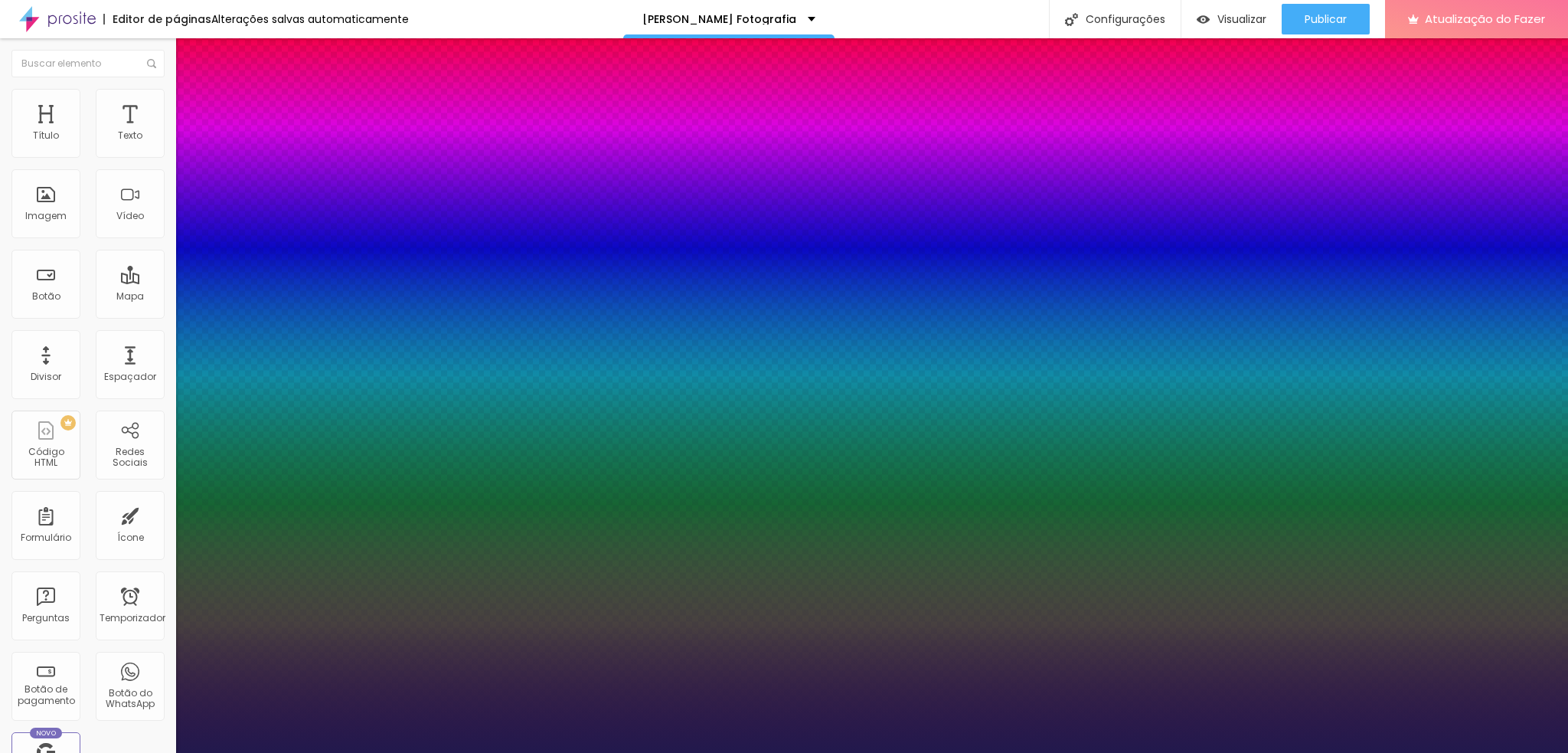
type input "15"
type input "1"
type input "17"
type input "1"
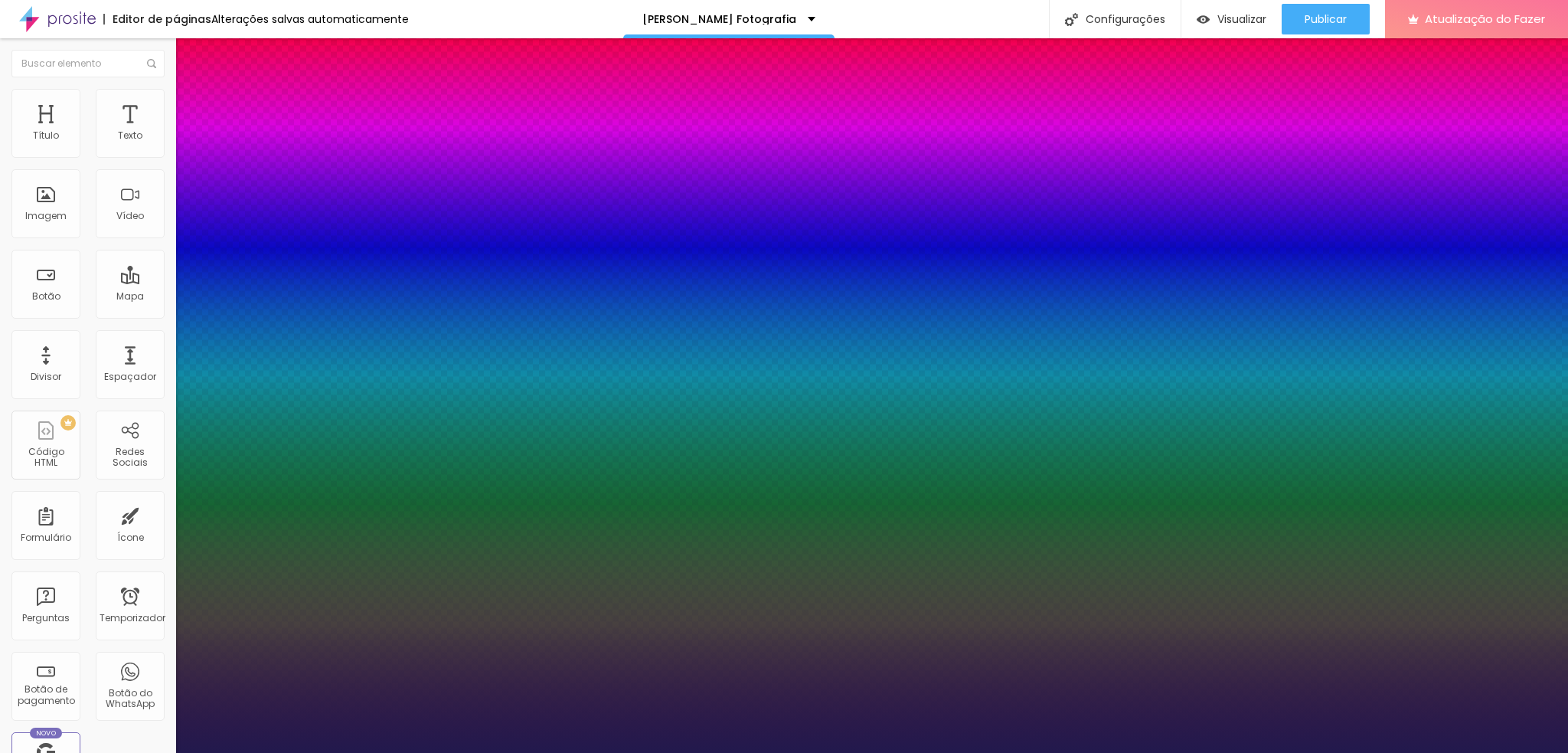
type input "18"
type input "1"
type input "19"
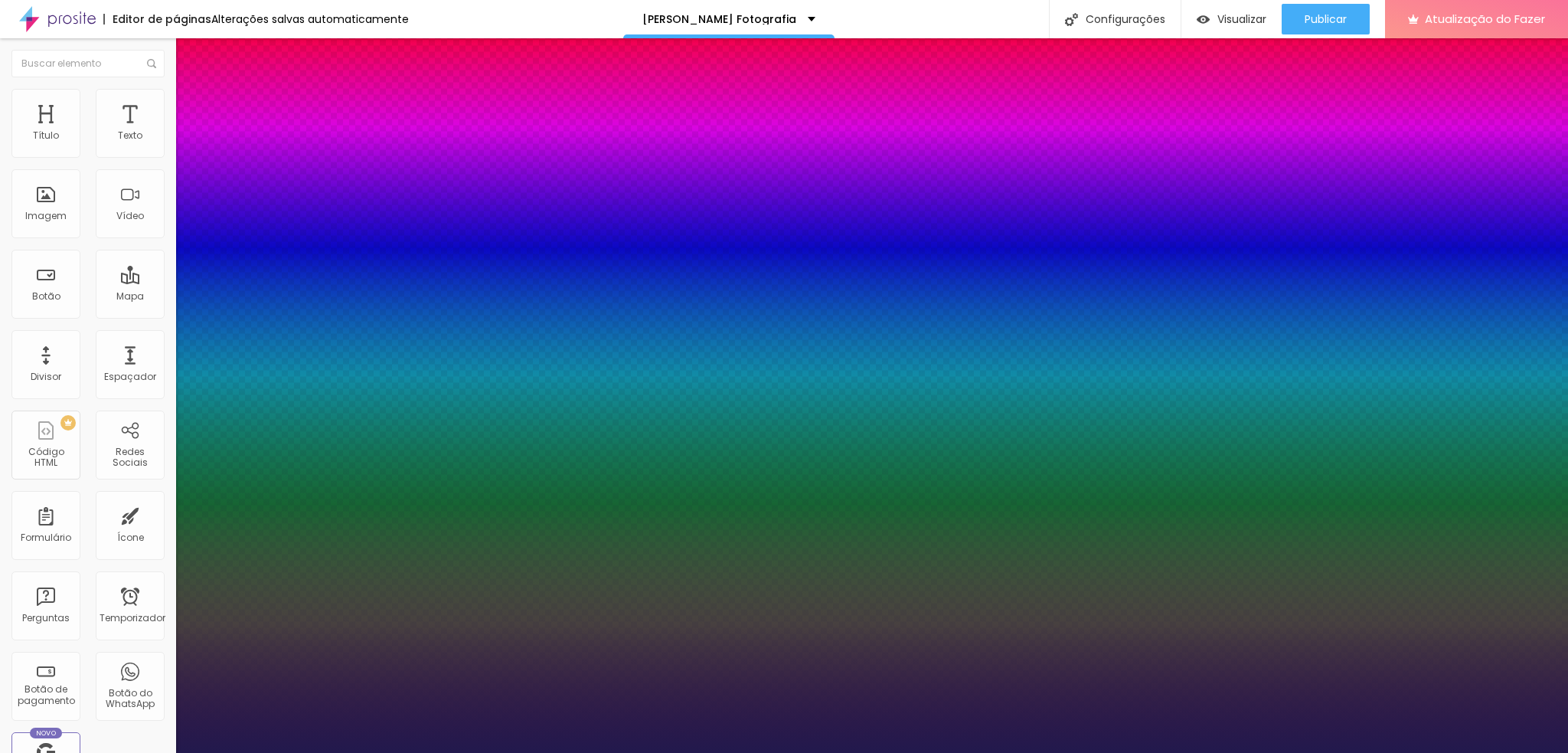
type input "1"
type input "17"
type input "1"
type input "15"
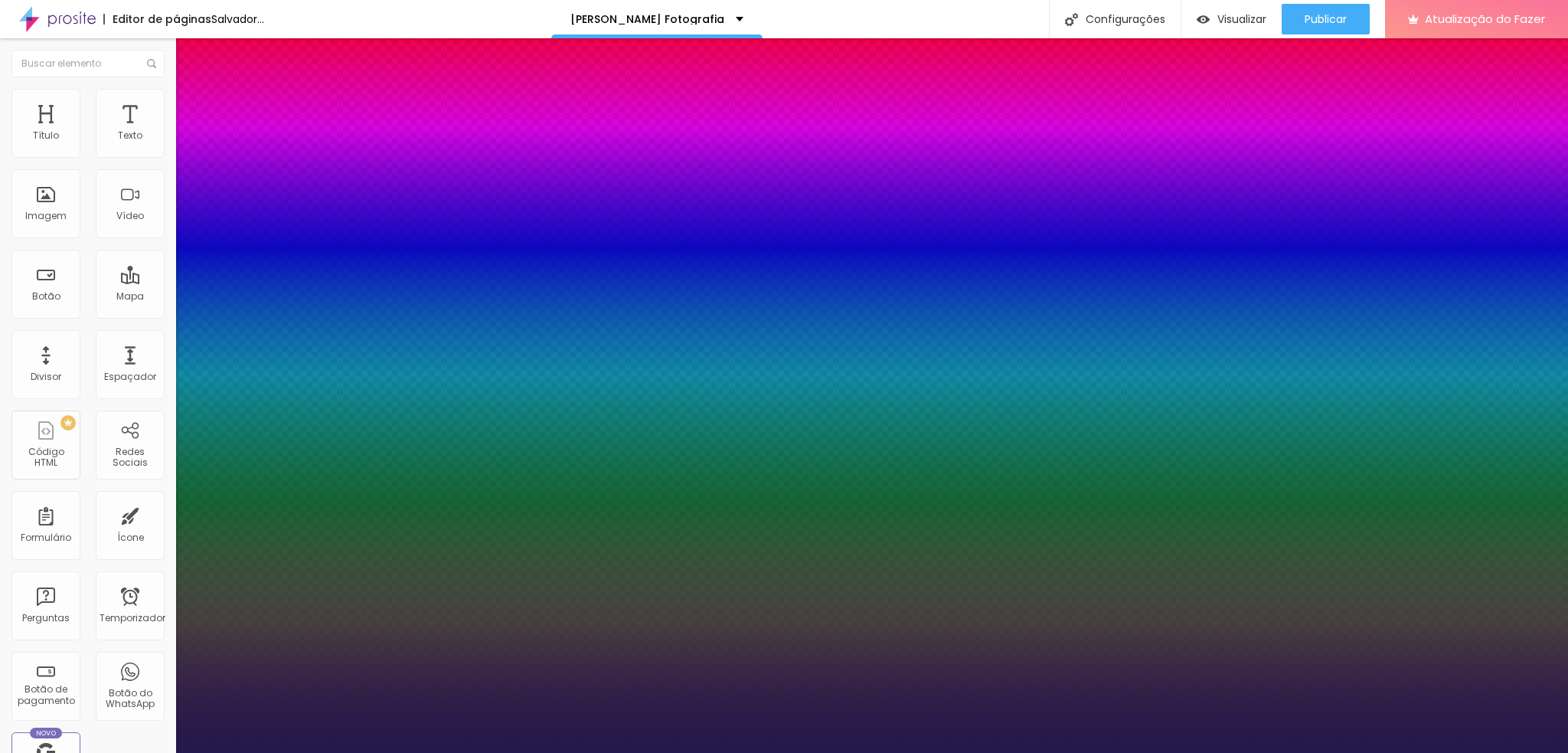
type input "15"
type input "1"
type input "16"
type input "1"
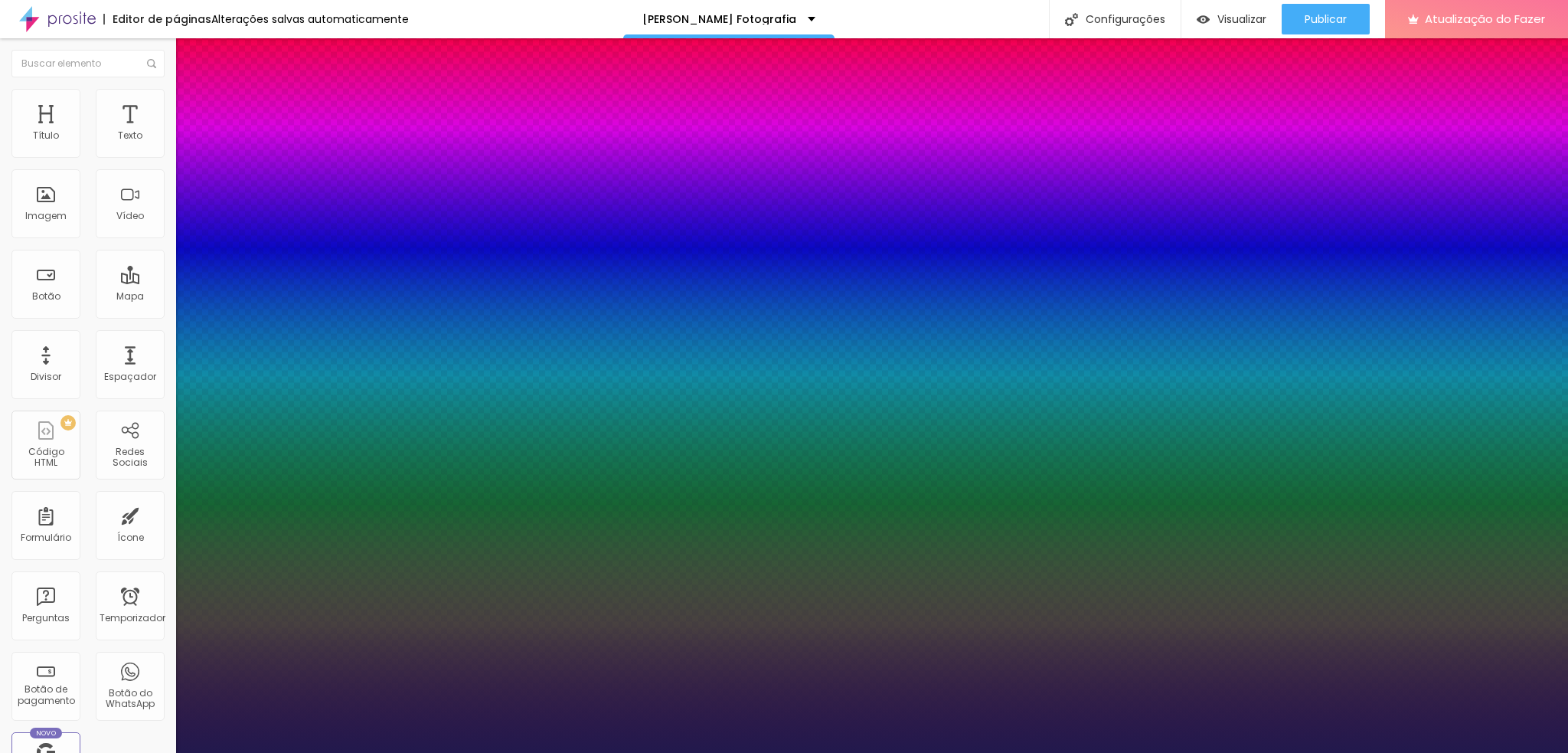
type input "17"
type input "1"
type input "18"
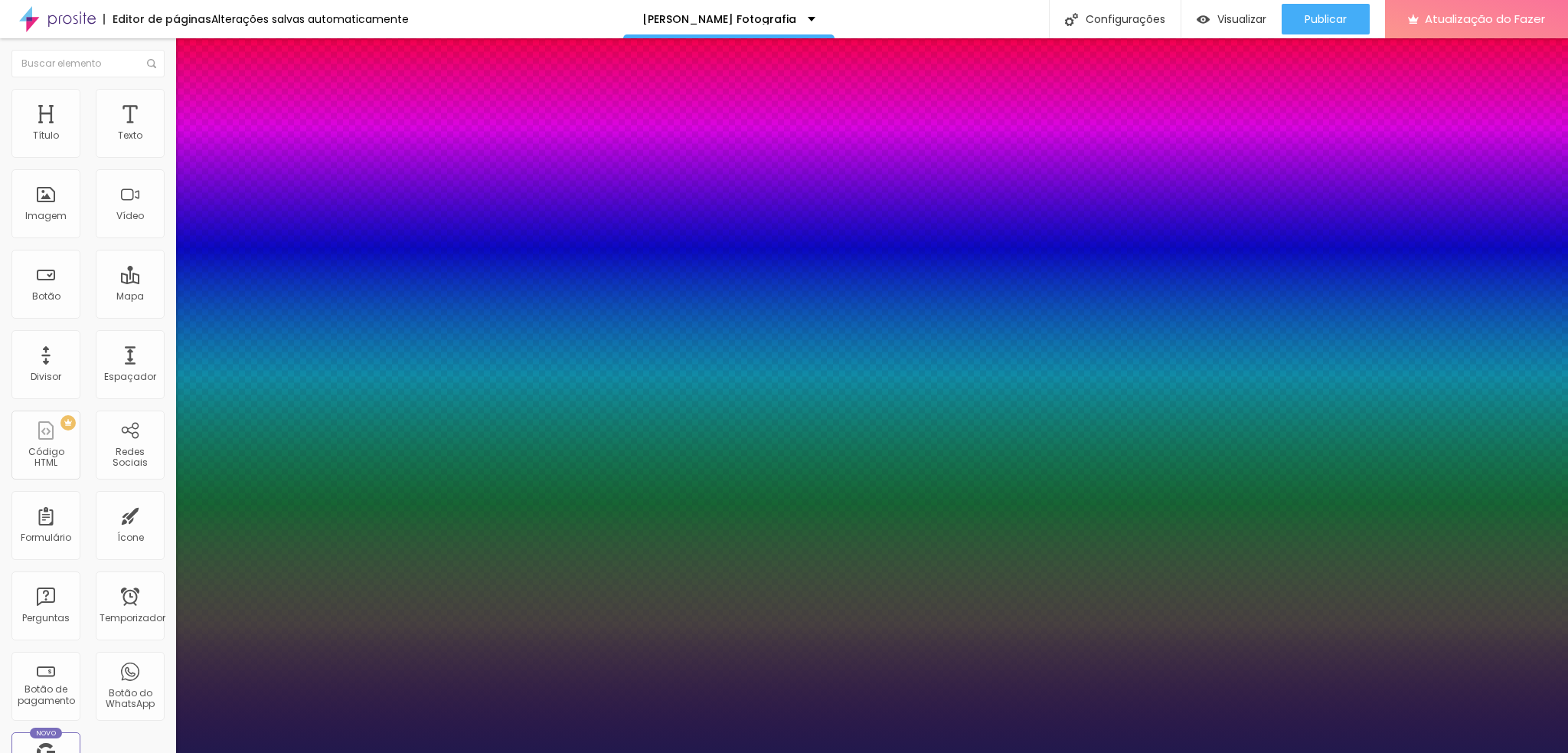
type input "1"
drag, startPoint x: 202, startPoint y: 430, endPoint x: 211, endPoint y: 429, distance: 9.1
type input "18"
type input "1"
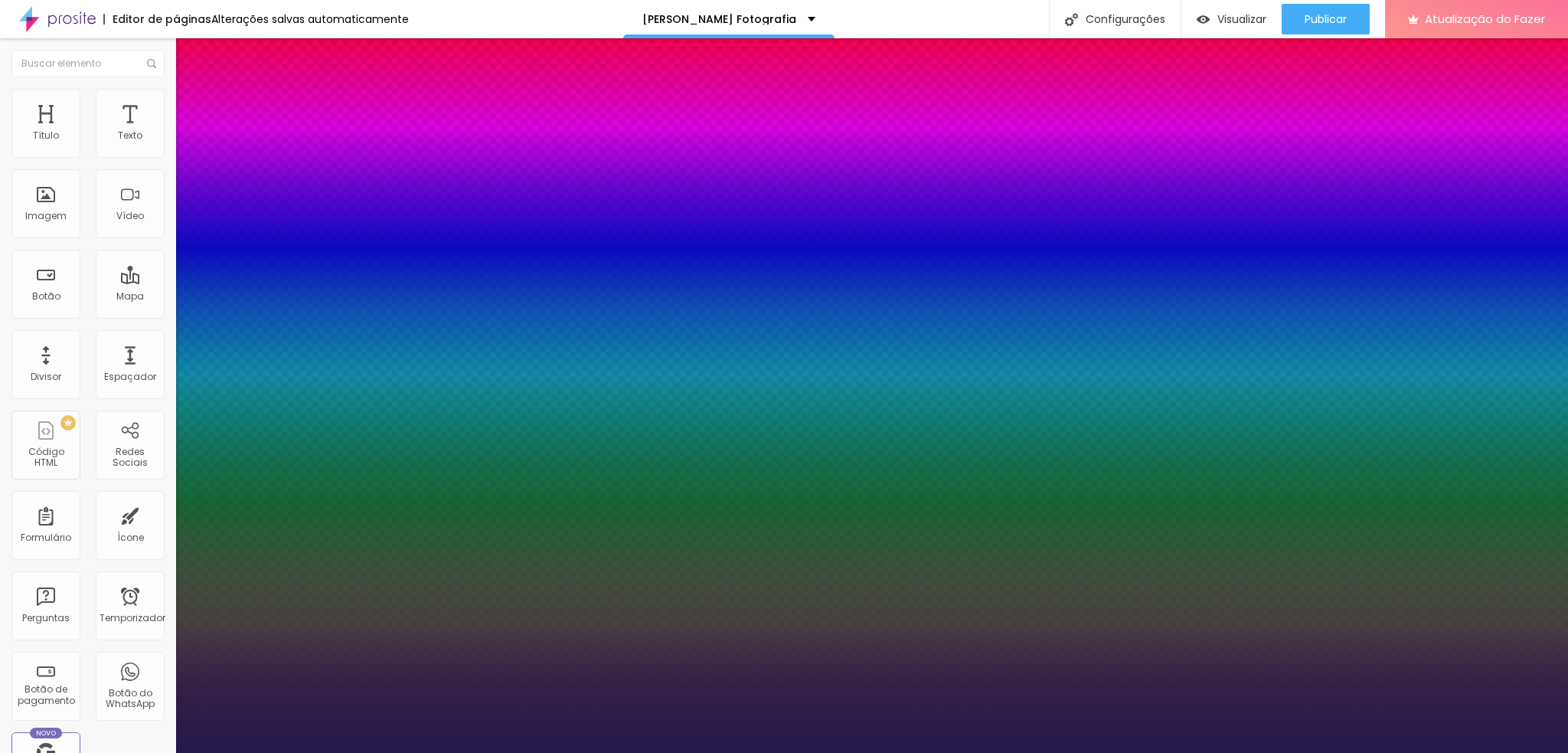
click at [530, 565] on div at bounding box center [784, 753] width 1568 height 0
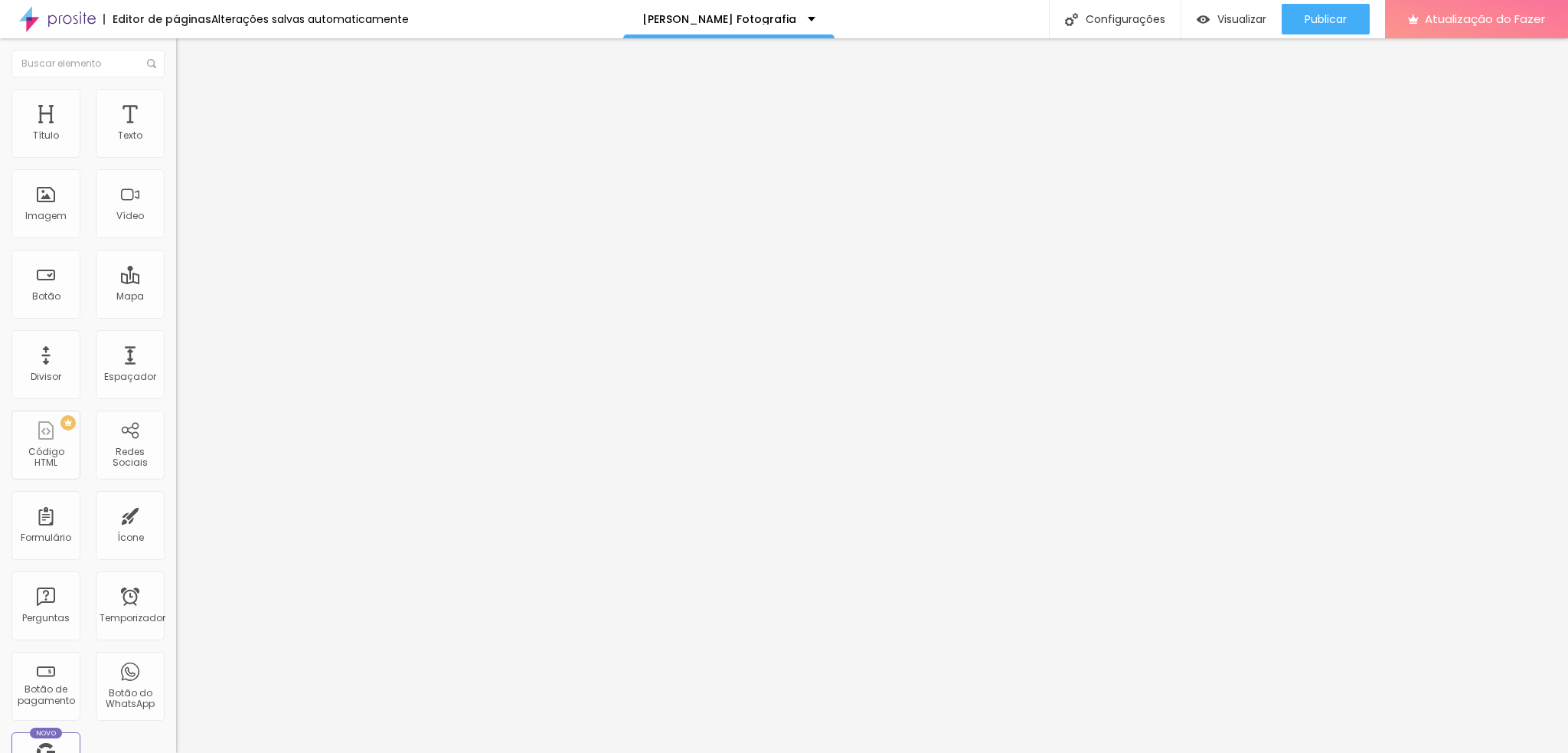
click at [177, 101] on li "Avançado" at bounding box center [265, 97] width 177 height 16
click at [190, 90] on font "Estilo" at bounding box center [202, 83] width 24 height 13
click at [183, 221] on icon "button" at bounding box center [186, 218] width 6 height 6
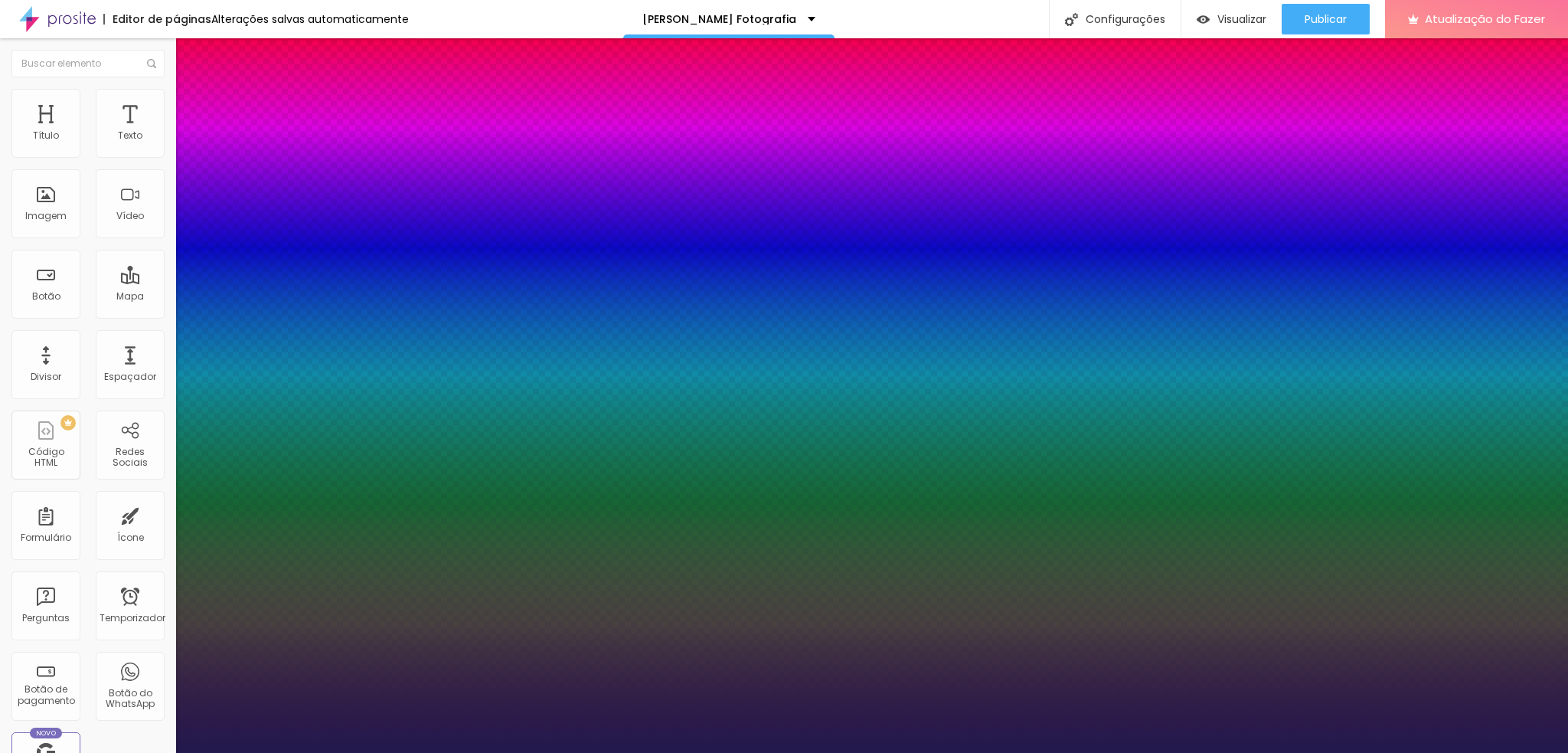
type input "1"
type input "24"
type input "1"
type input "26"
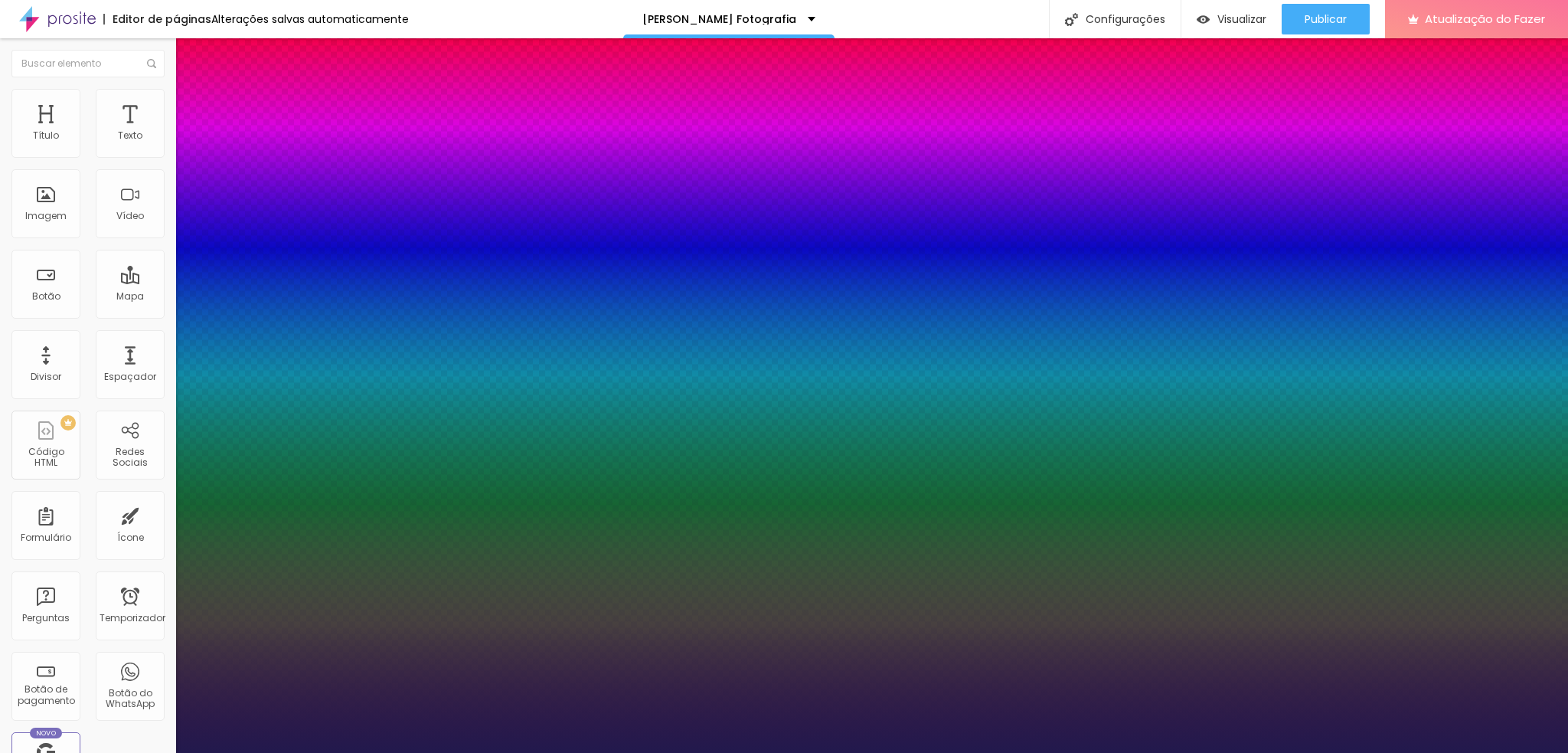
type input "26"
type input "1"
type input "36"
type input "1"
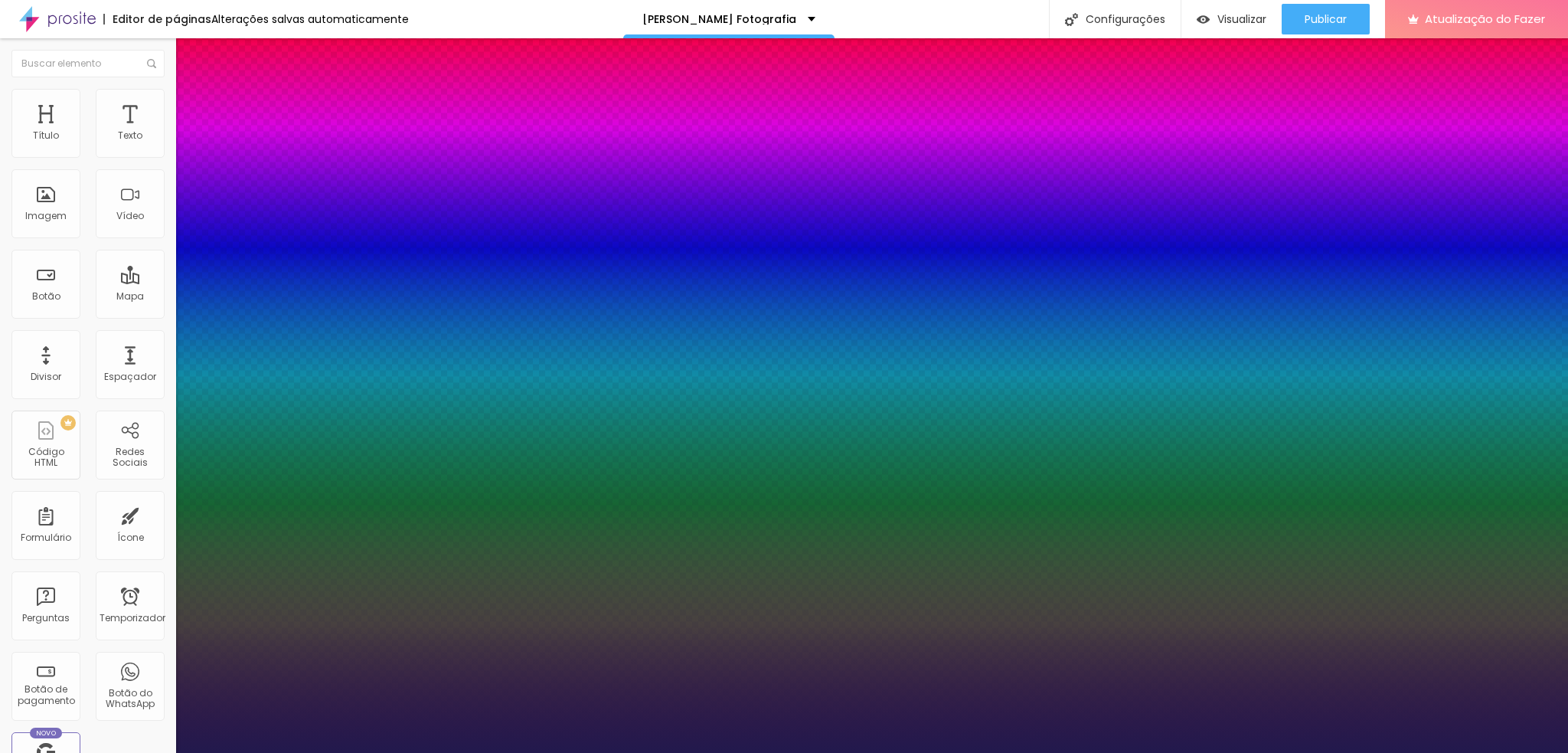
type input "37"
type input "1"
type input "42"
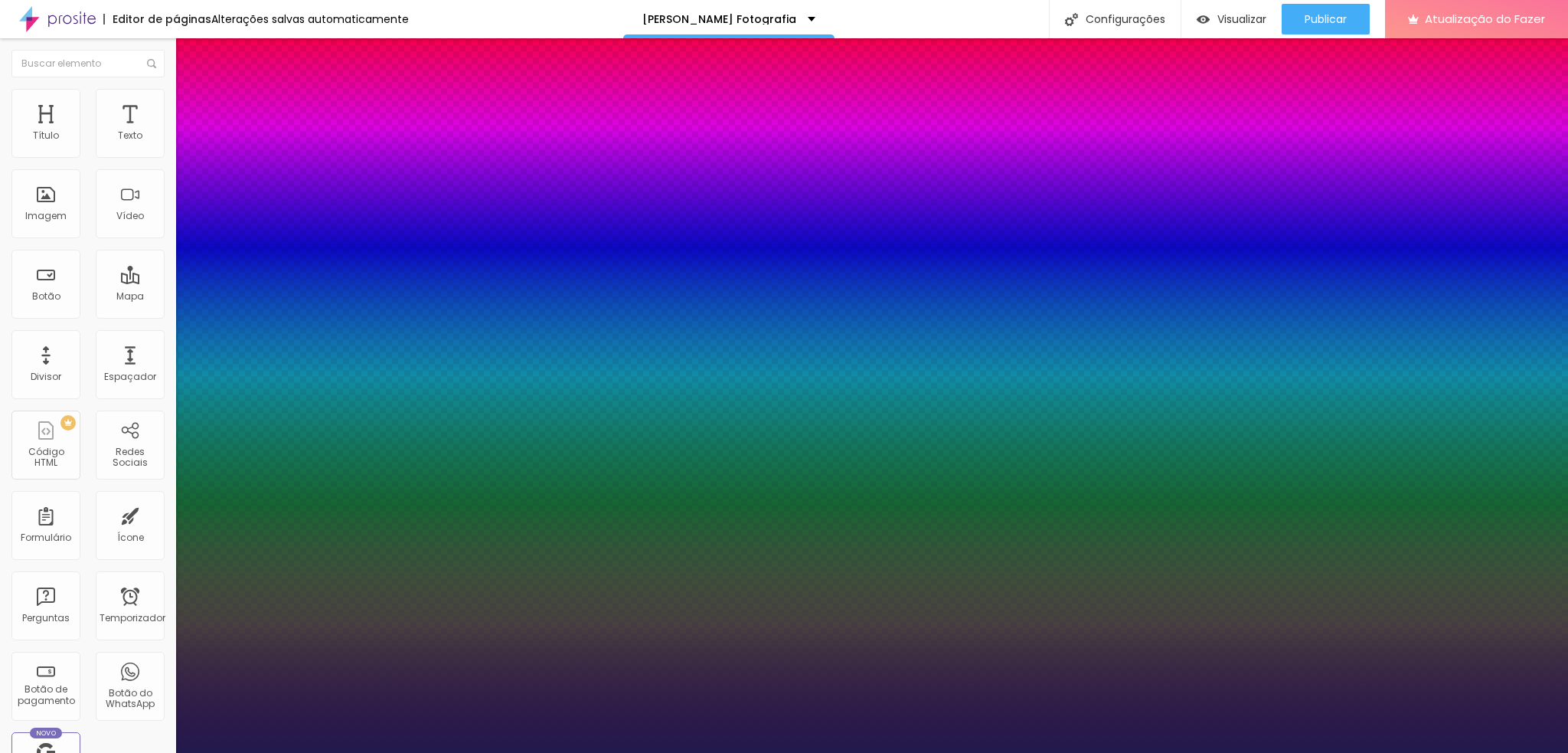
type input "1"
type input "37"
type input "1"
type input "35"
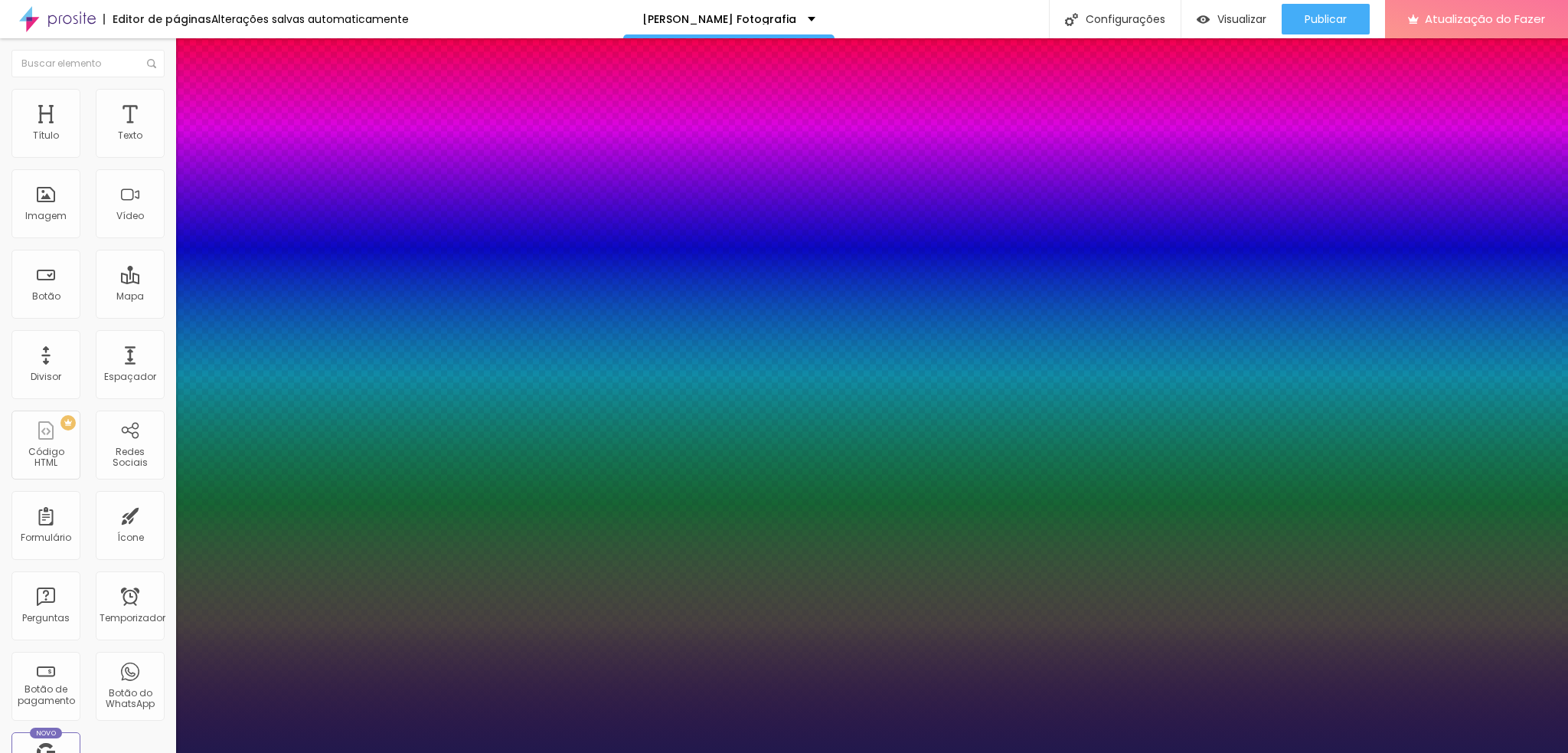
type input "35"
type input "1"
type input "34"
type input "1"
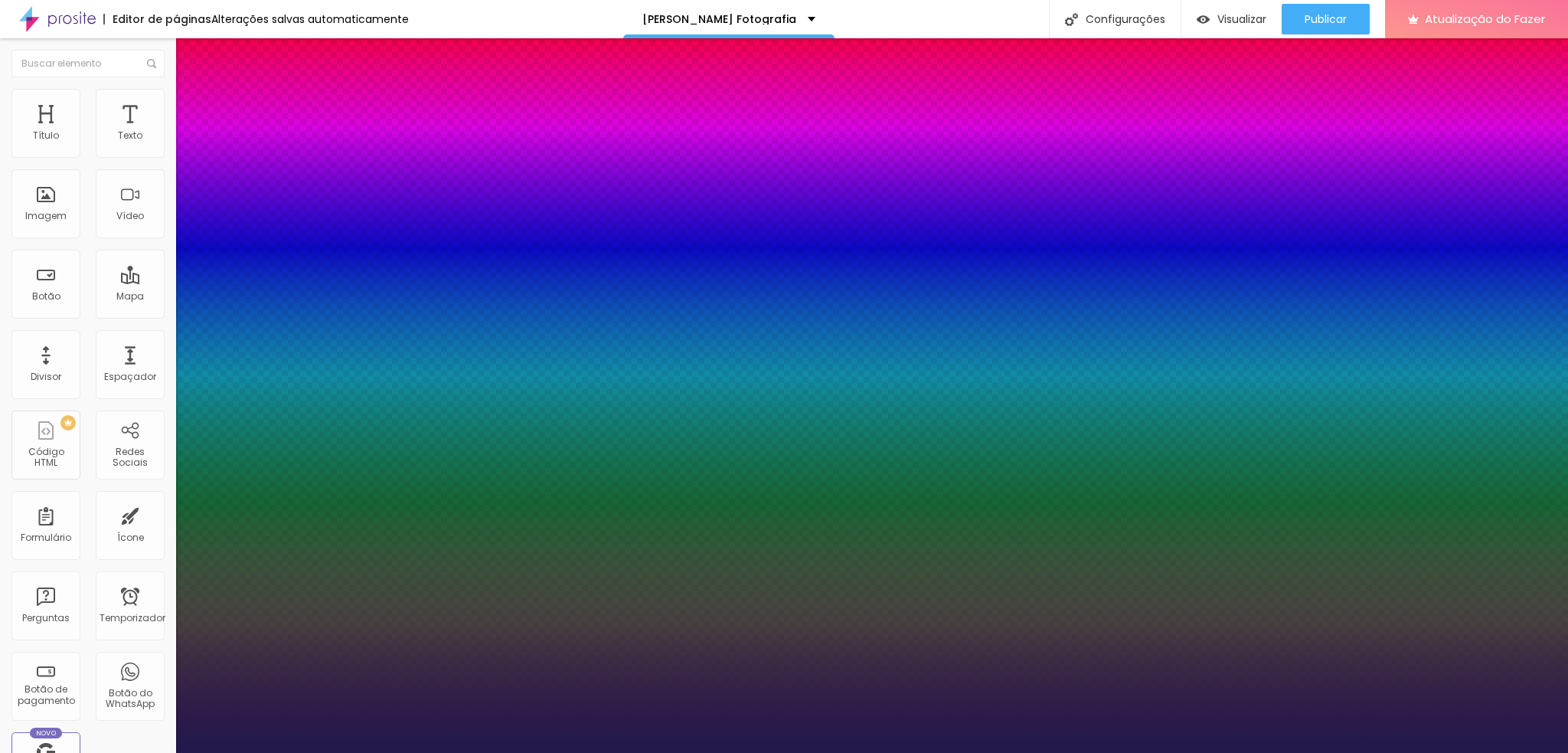
type input "35"
type input "1"
type input "33"
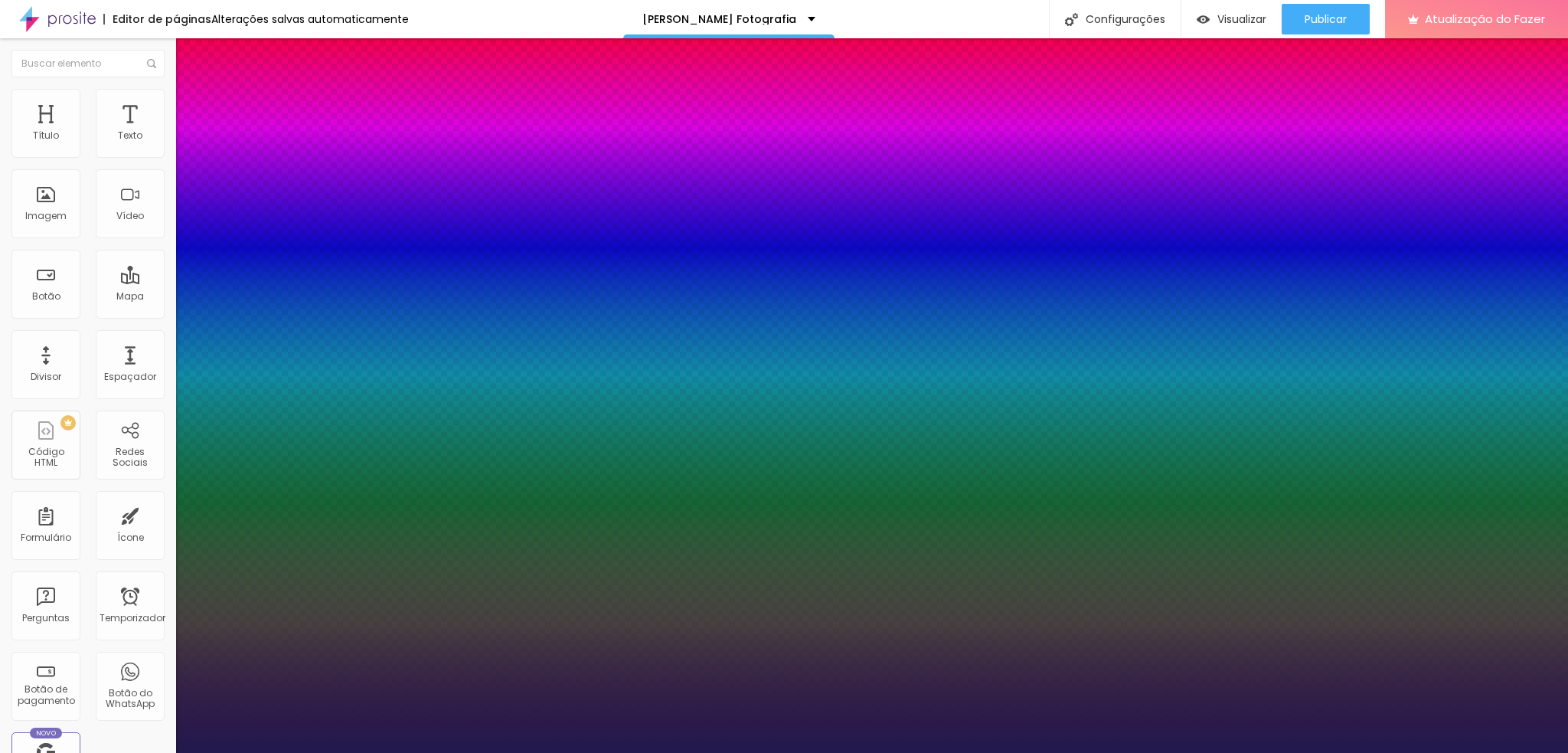
type input "1"
type input "32"
type input "1"
type input "30"
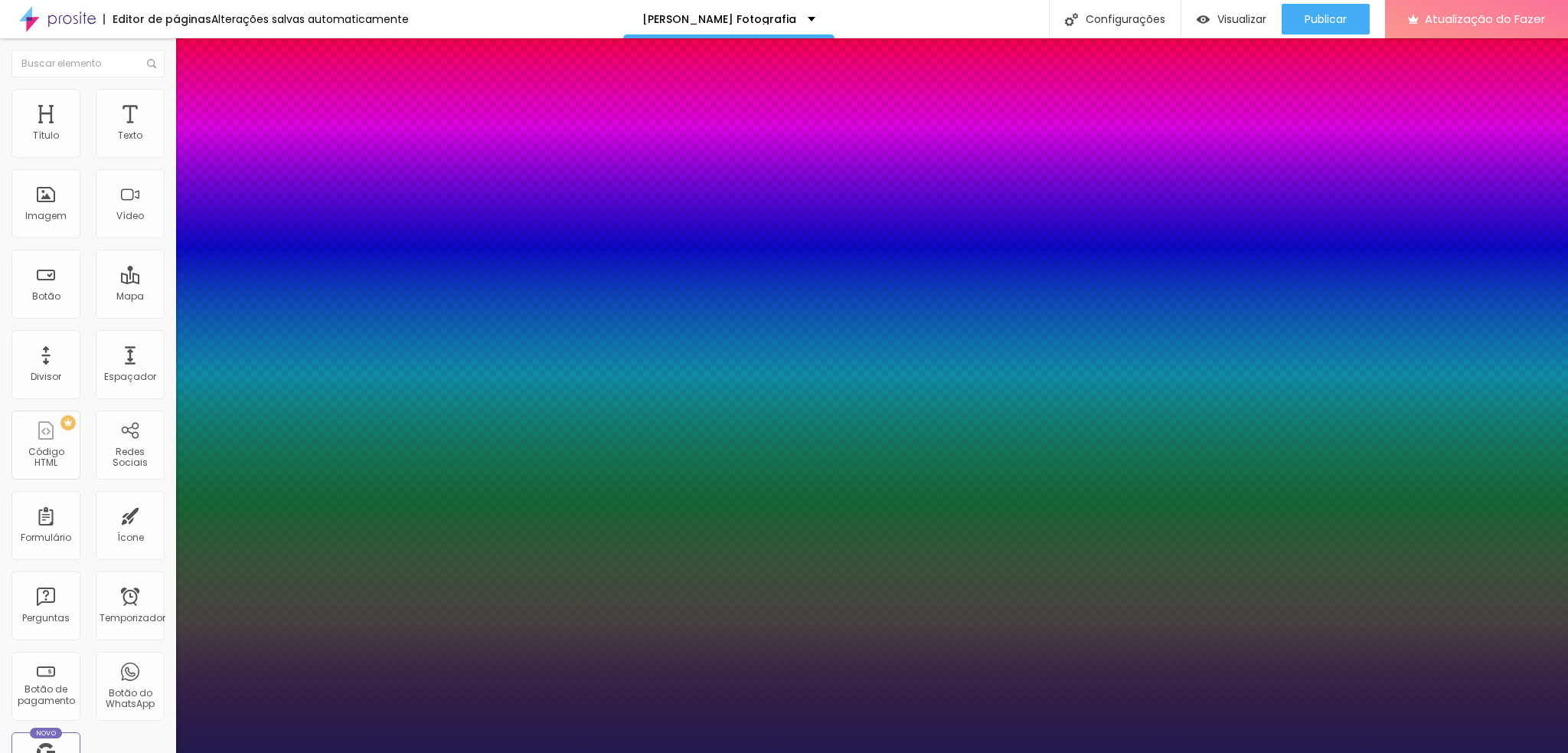
type input "30"
type input "1"
drag, startPoint x: 211, startPoint y: 427, endPoint x: 225, endPoint y: 425, distance: 14.1
type input "30"
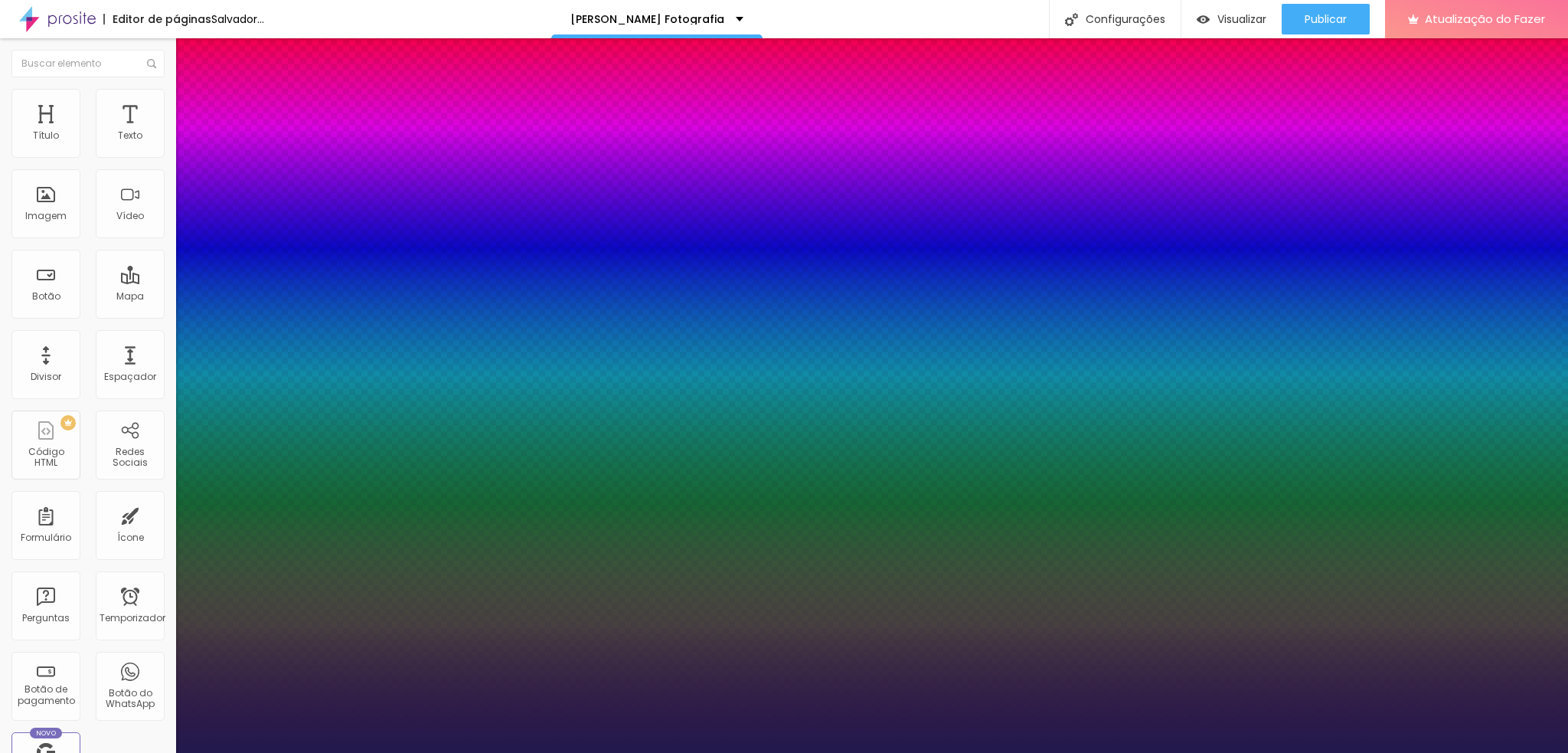
type input "1"
type input "3.2"
type input "1"
type input "4.7"
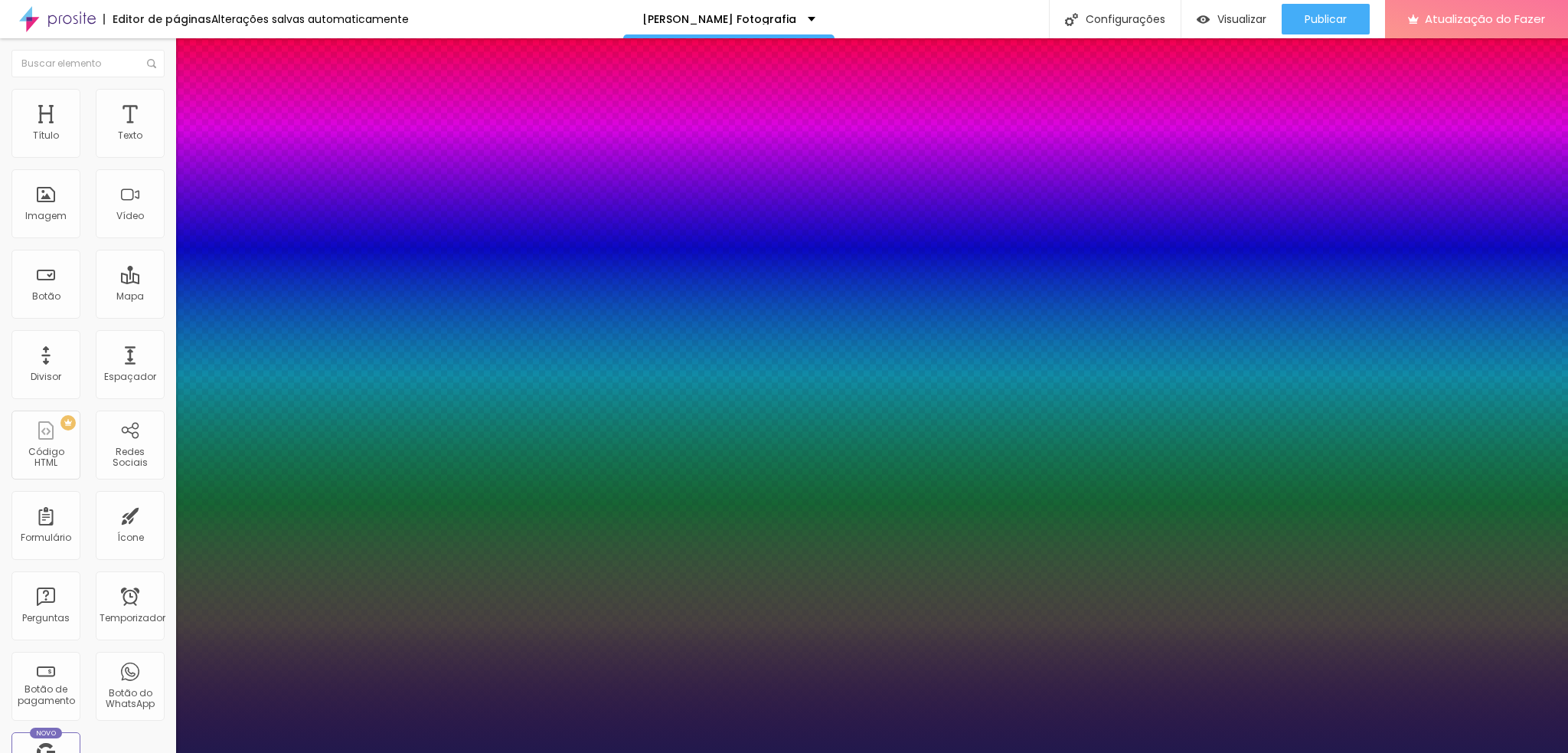
type input "4.7"
type input "1"
type input "1.9"
type input "1"
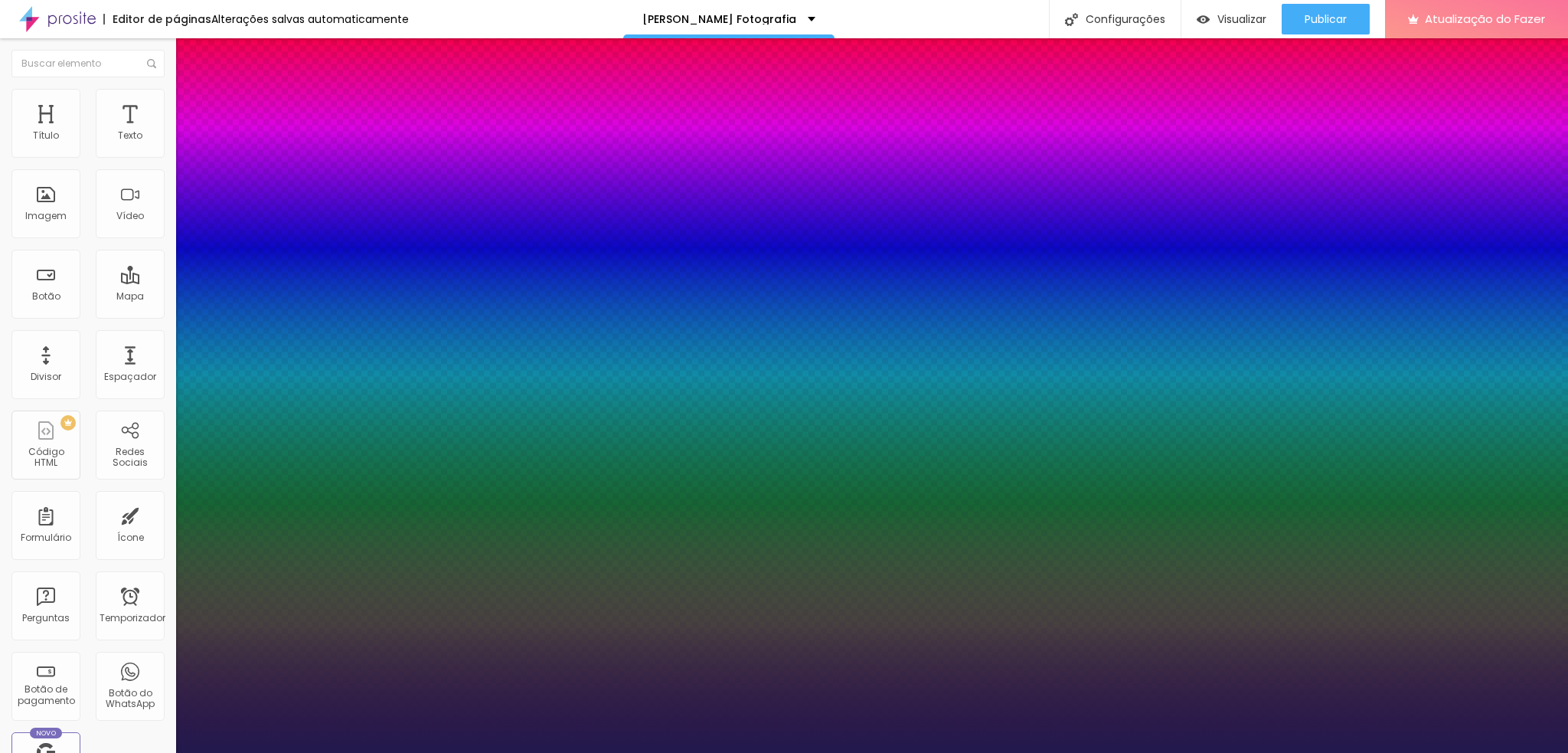
type input "0"
drag, startPoint x: 197, startPoint y: 465, endPoint x: 189, endPoint y: 477, distance: 14.4
type input "23"
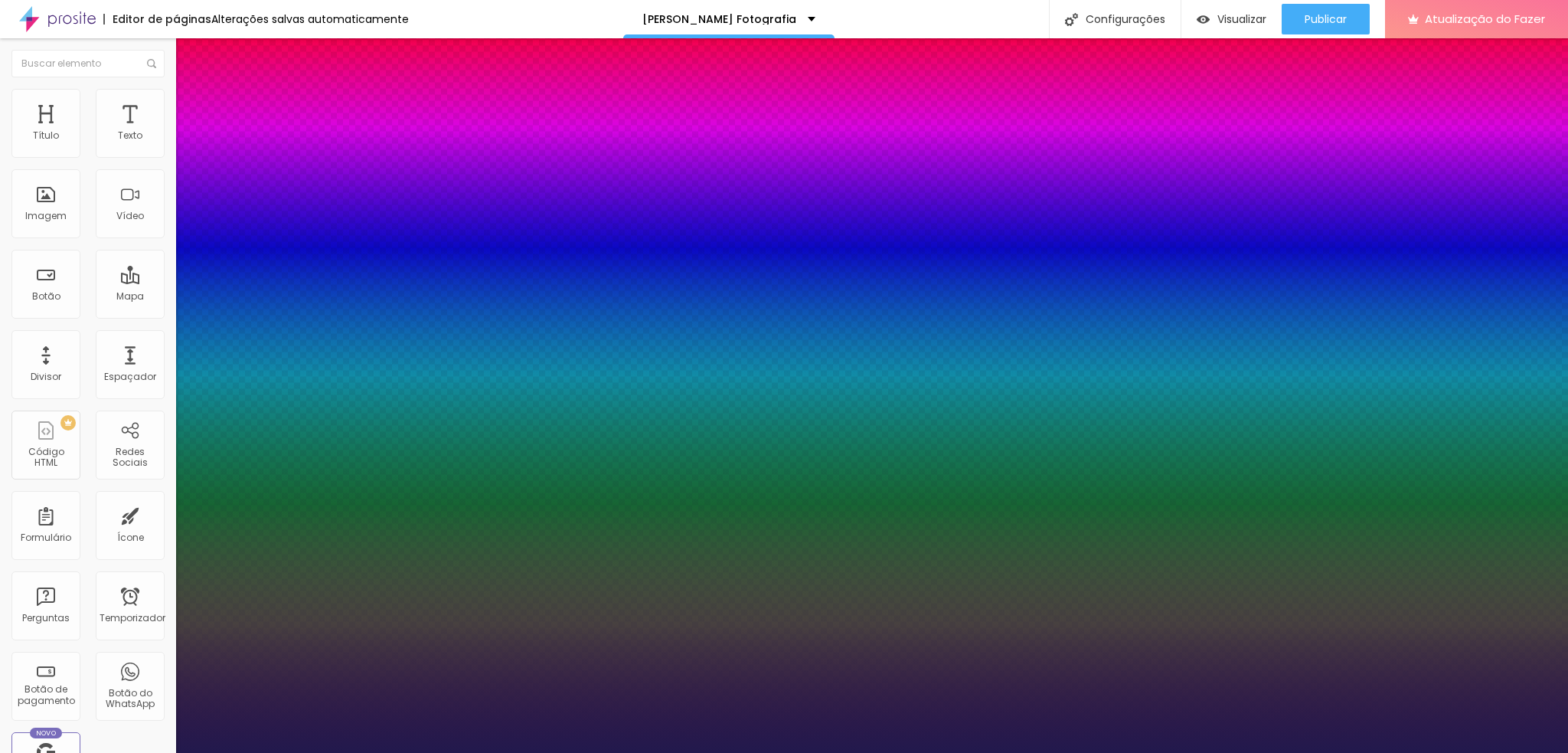
type input "23"
type input "24"
type input "0"
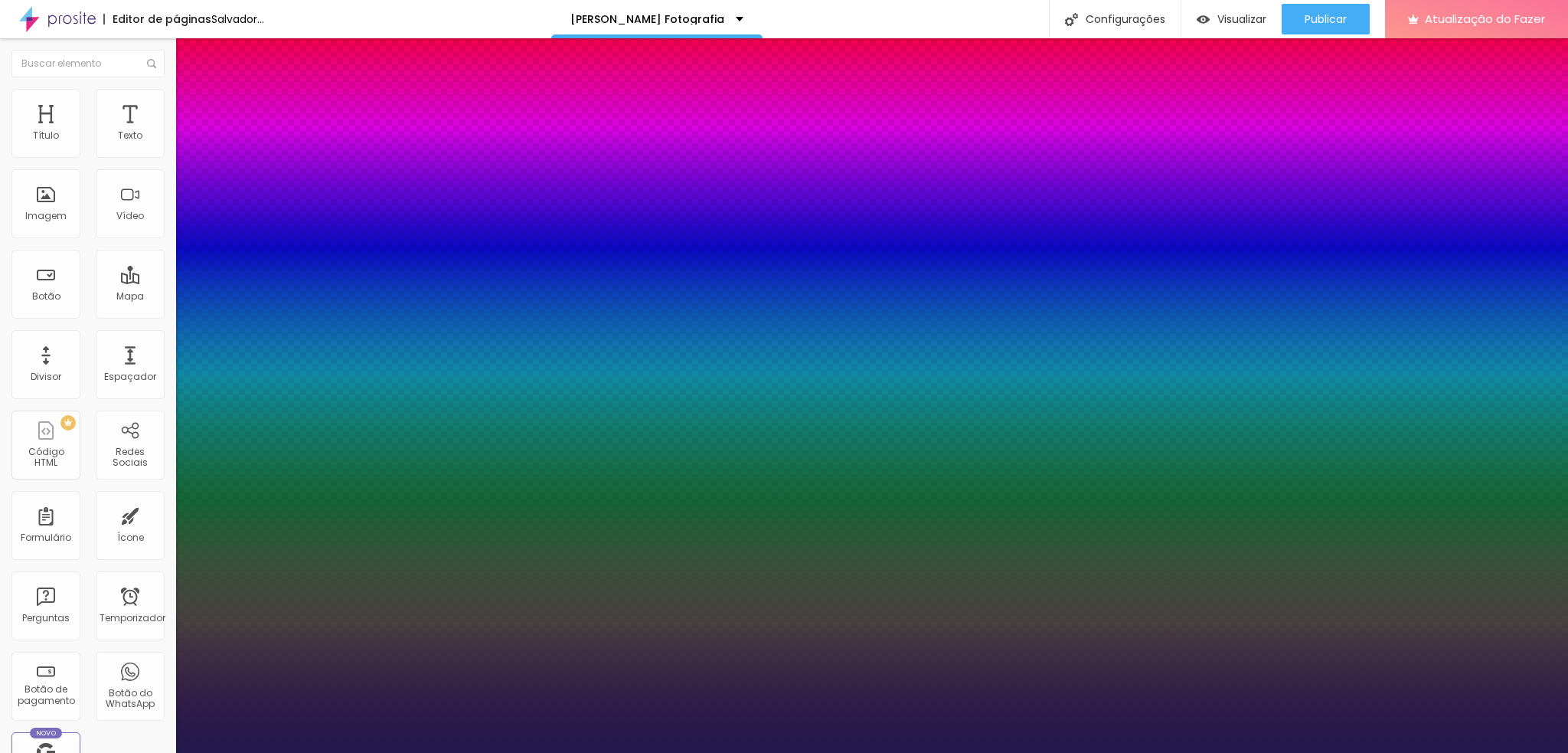
drag, startPoint x: 197, startPoint y: 504, endPoint x: 180, endPoint y: 503, distance: 17.0
type input "0"
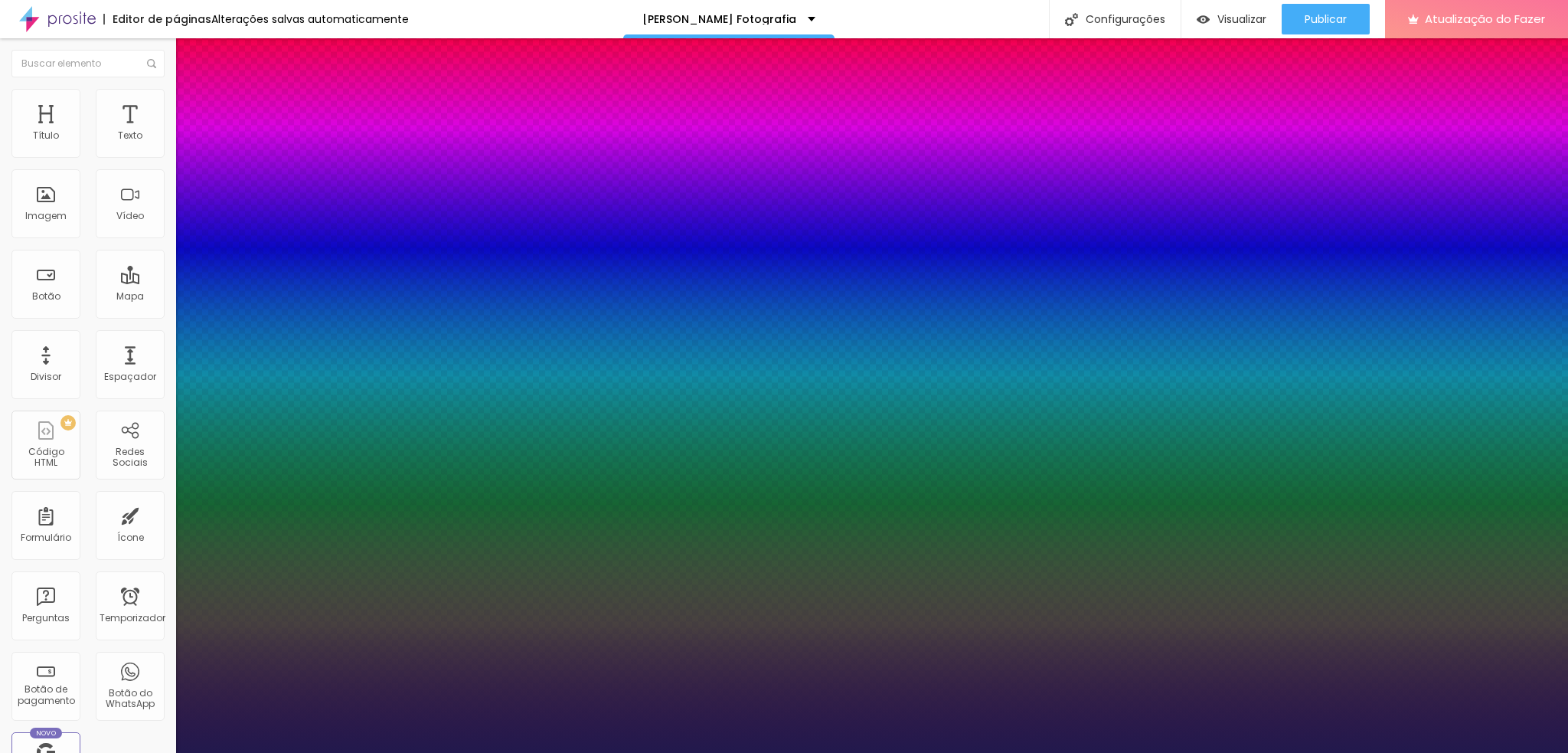
paste input "EADCD"
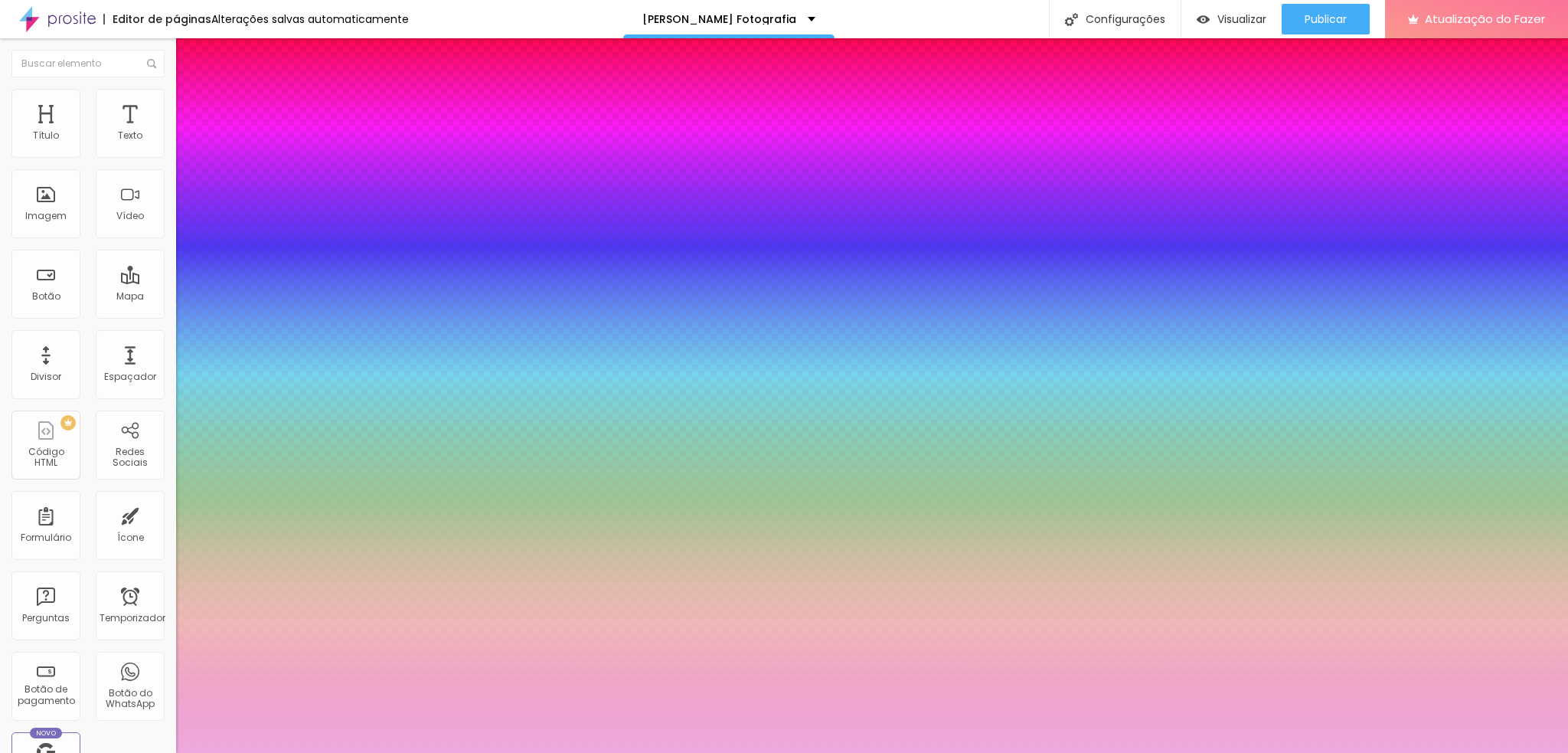
click at [116, 565] on div at bounding box center [784, 753] width 1568 height 0
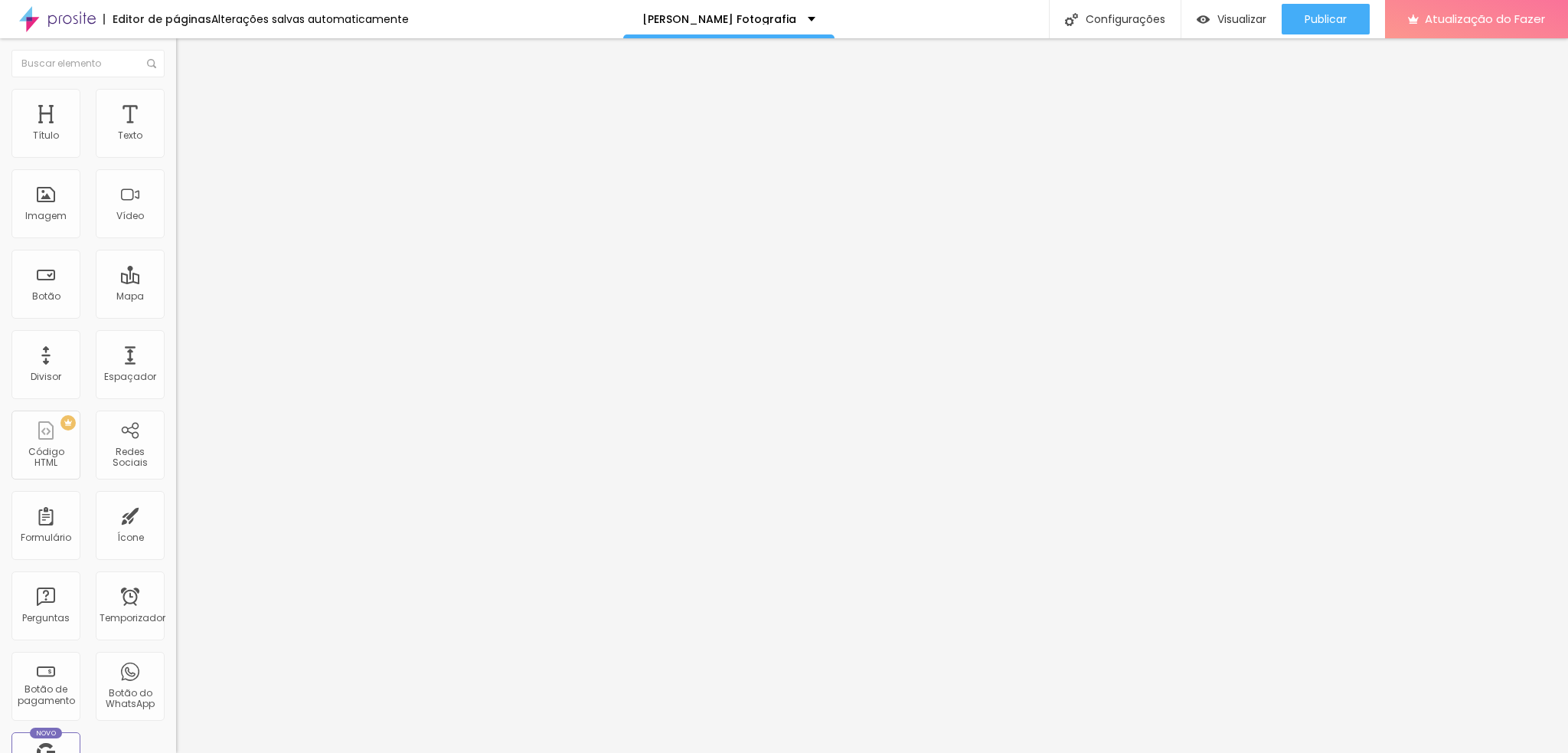
click at [177, 100] on li "Avançado" at bounding box center [265, 97] width 177 height 16
click at [177, 104] on li "Avançado" at bounding box center [265, 112] width 177 height 16
click at [177, 96] on li "Estilo" at bounding box center [265, 97] width 177 height 16
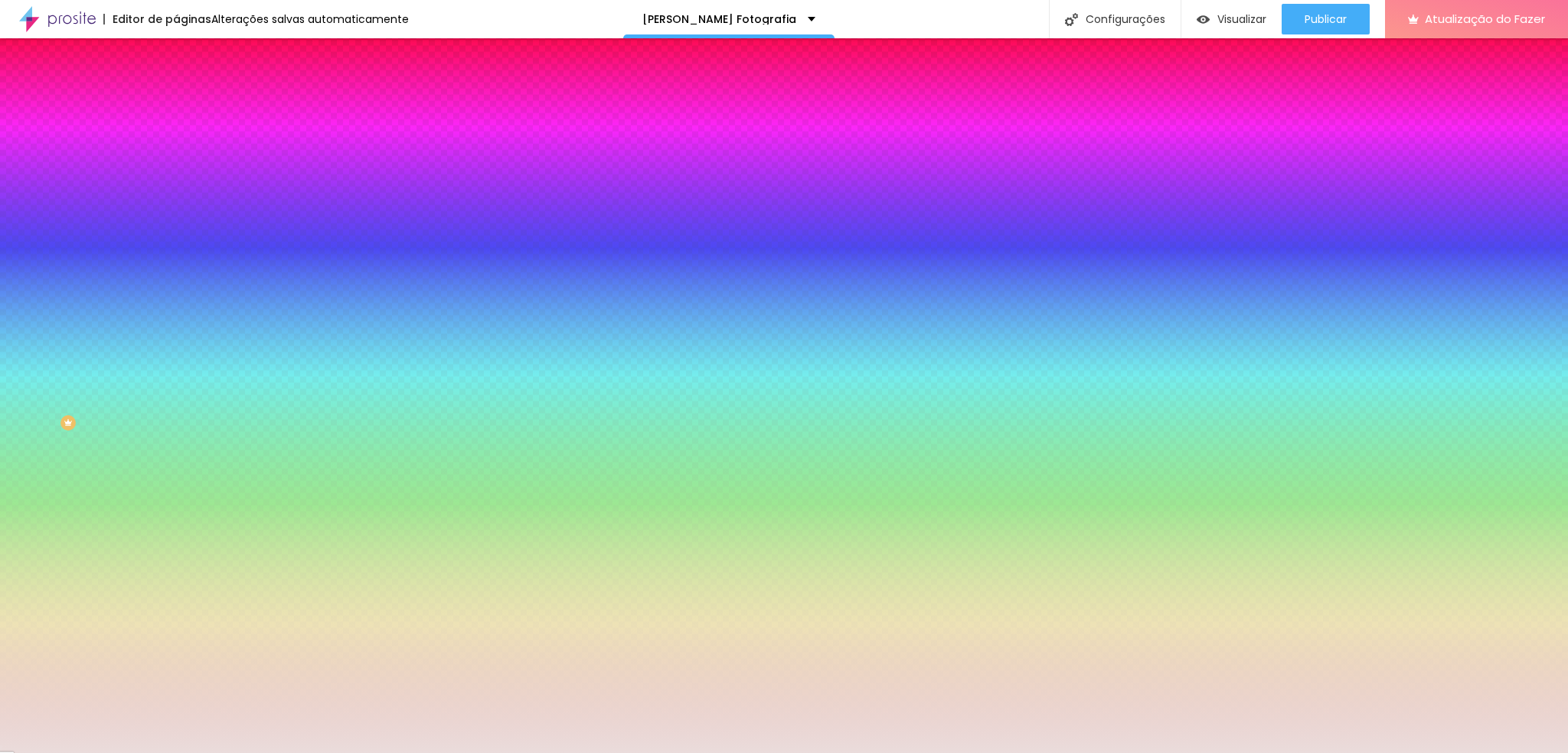
drag, startPoint x: 127, startPoint y: 280, endPoint x: 160, endPoint y: 275, distance: 33.4
click at [177, 224] on input "#EADCDB" at bounding box center [268, 216] width 183 height 16
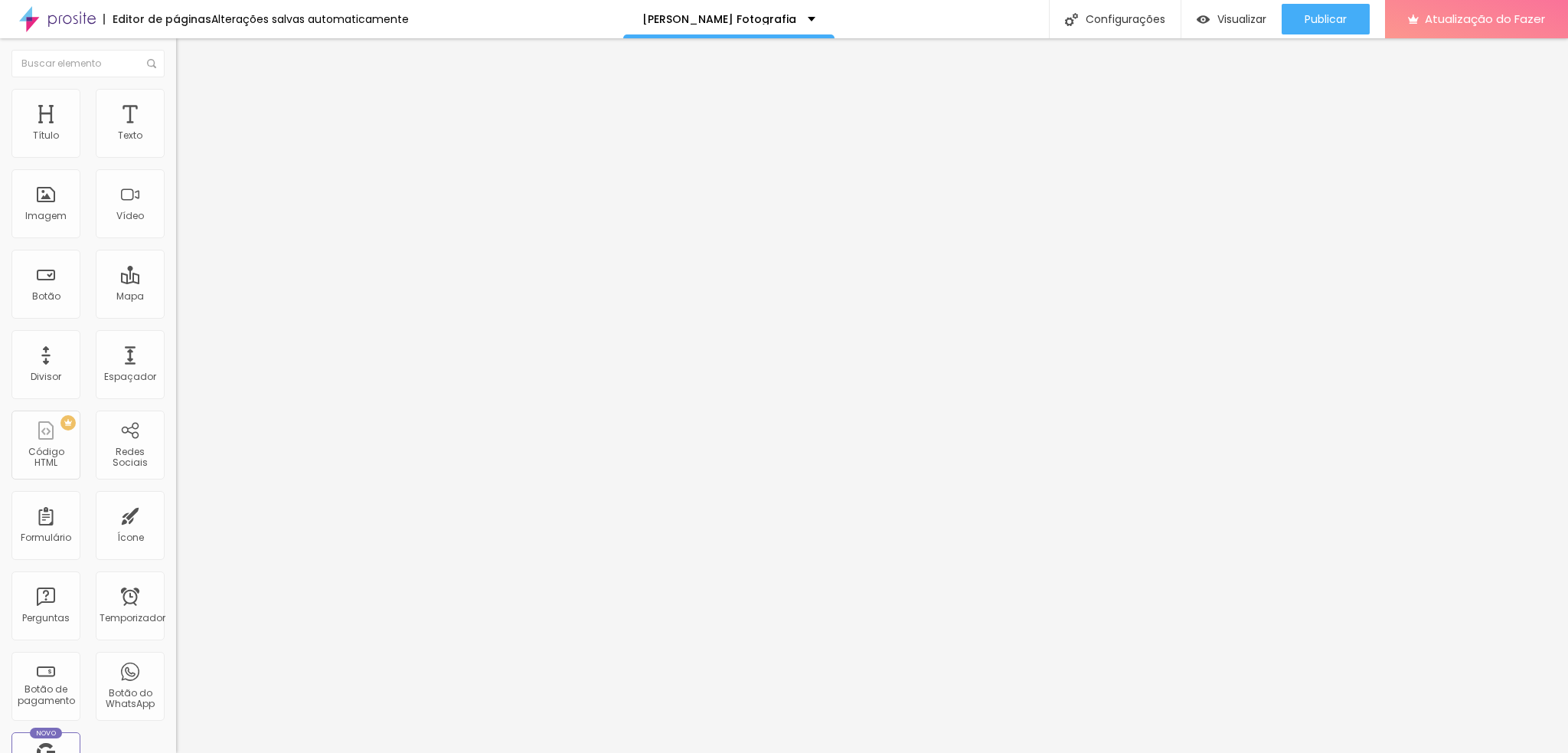
click at [177, 97] on img at bounding box center [183, 96] width 14 height 14
click at [190, 90] on font "Estilo" at bounding box center [202, 83] width 24 height 13
click at [182, 222] on icon "button" at bounding box center [186, 217] width 9 height 9
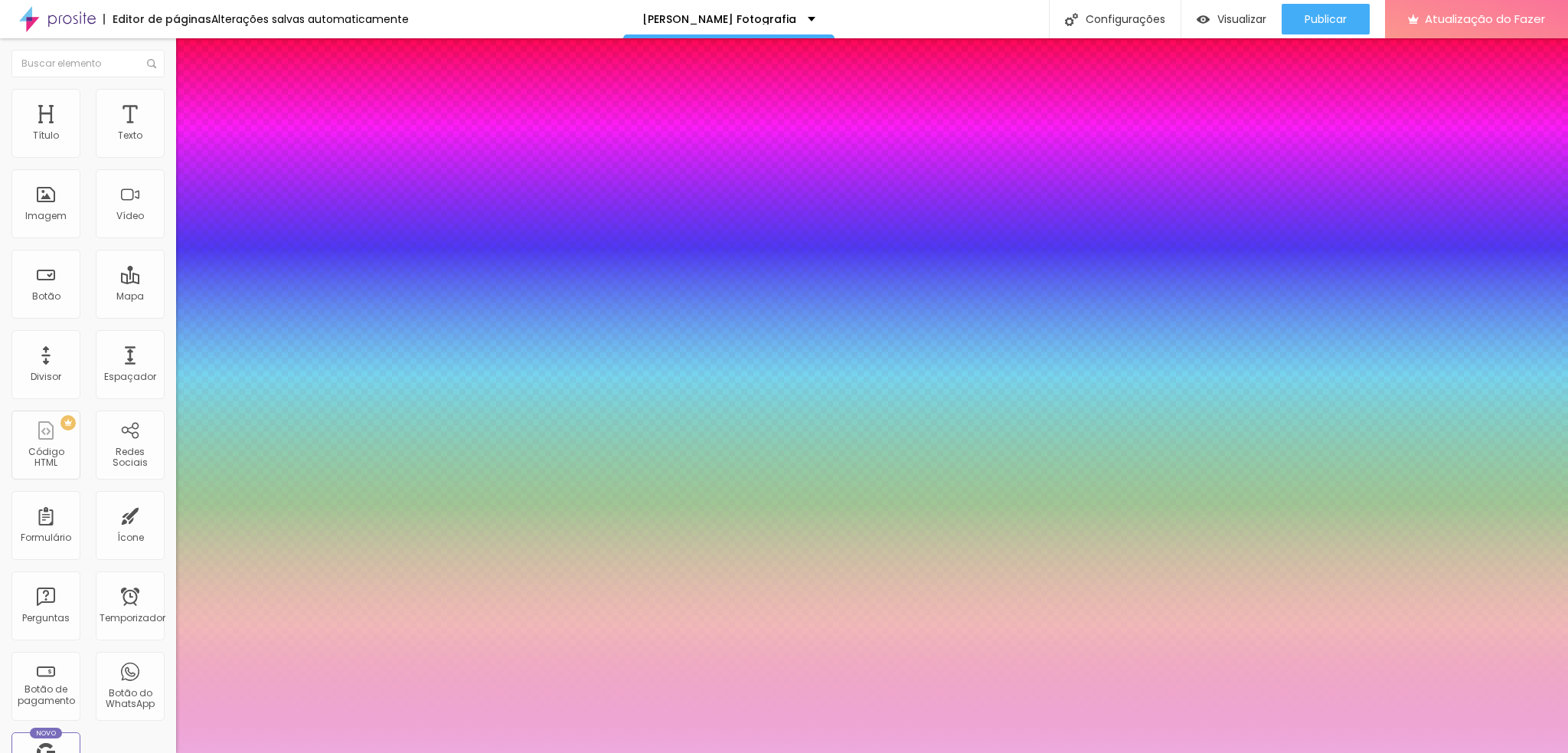
paste input "ADCDB"
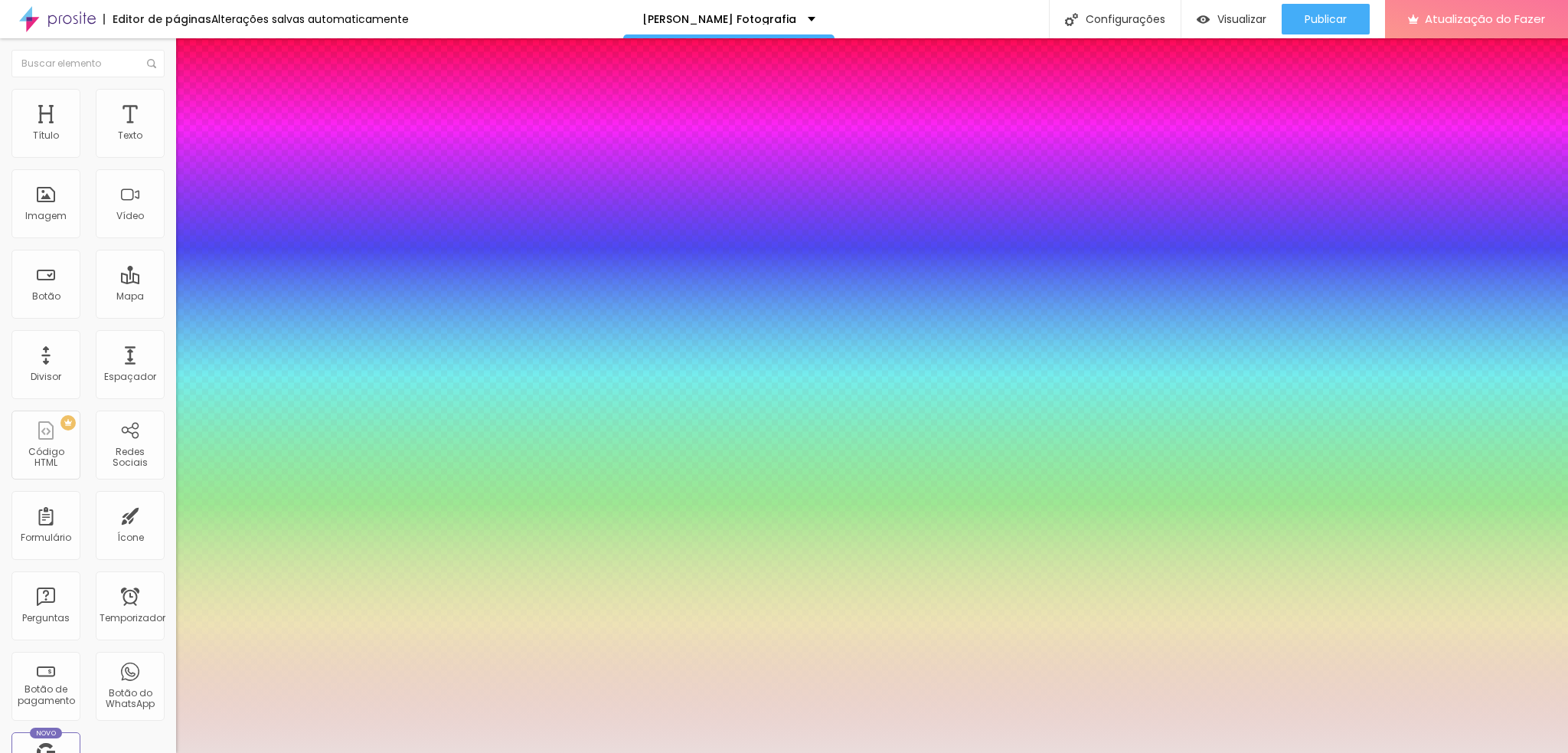
click at [689, 565] on div at bounding box center [784, 753] width 1568 height 0
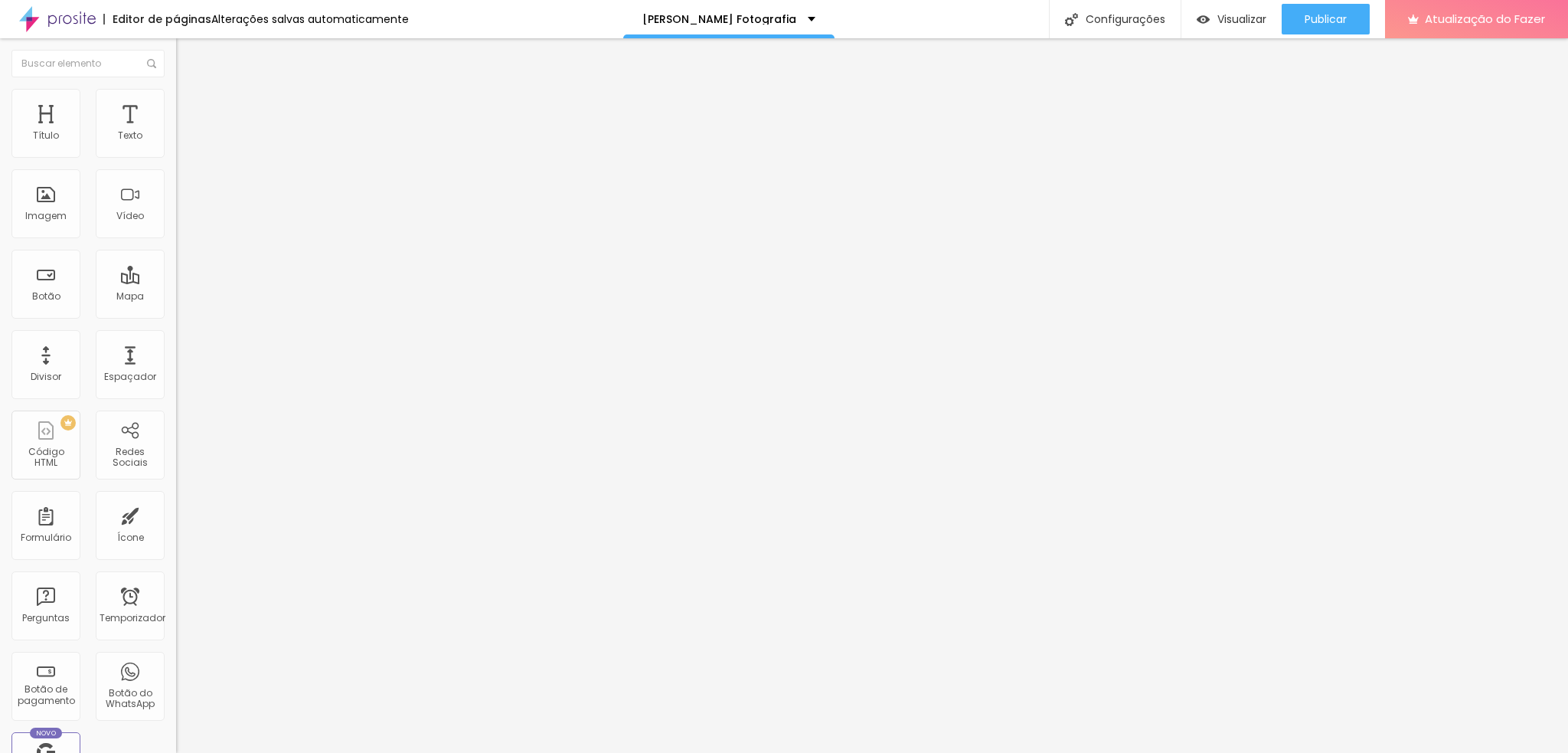
click at [177, 93] on img at bounding box center [183, 96] width 14 height 14
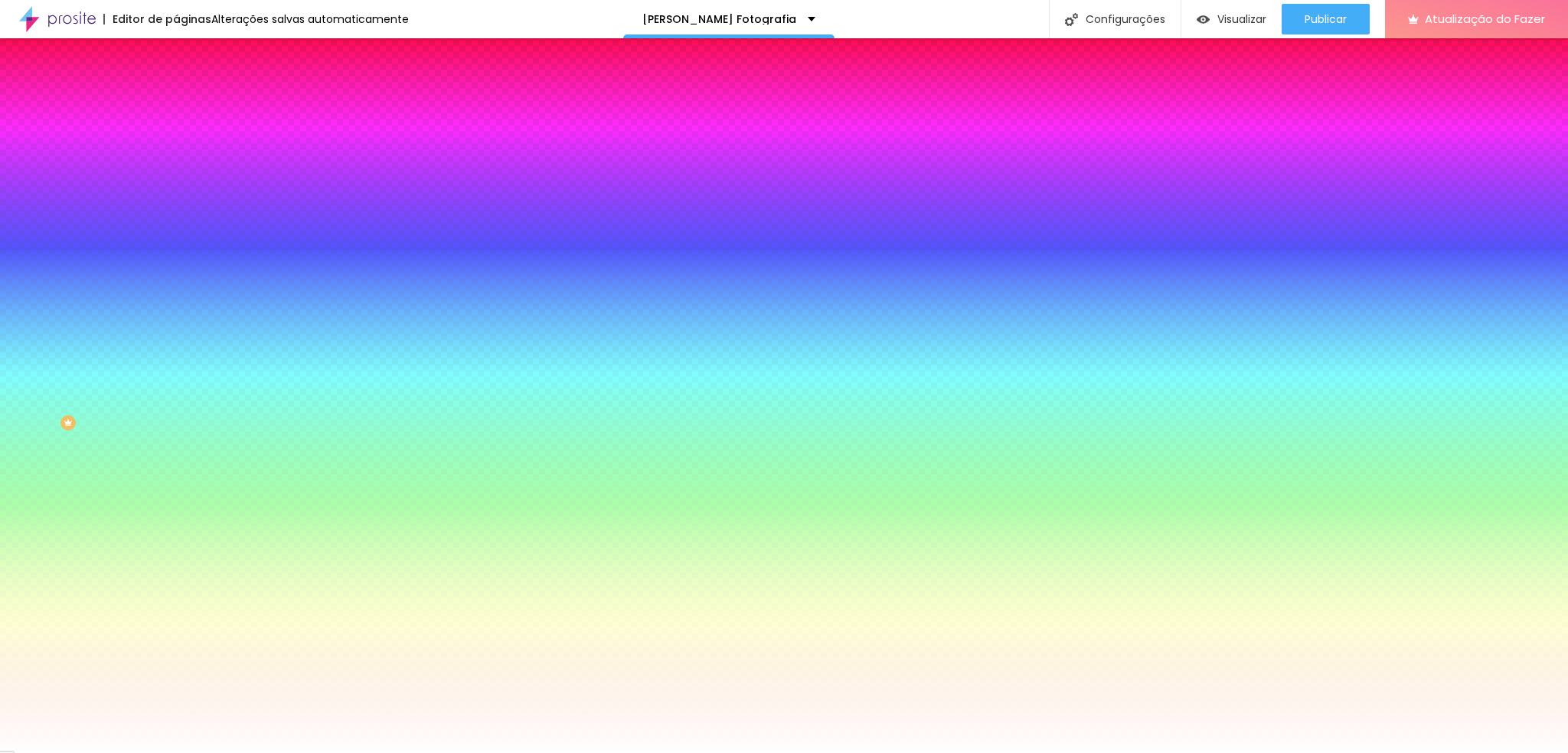
click at [177, 160] on input "#FFFFFF" at bounding box center [268, 154] width 183 height 16
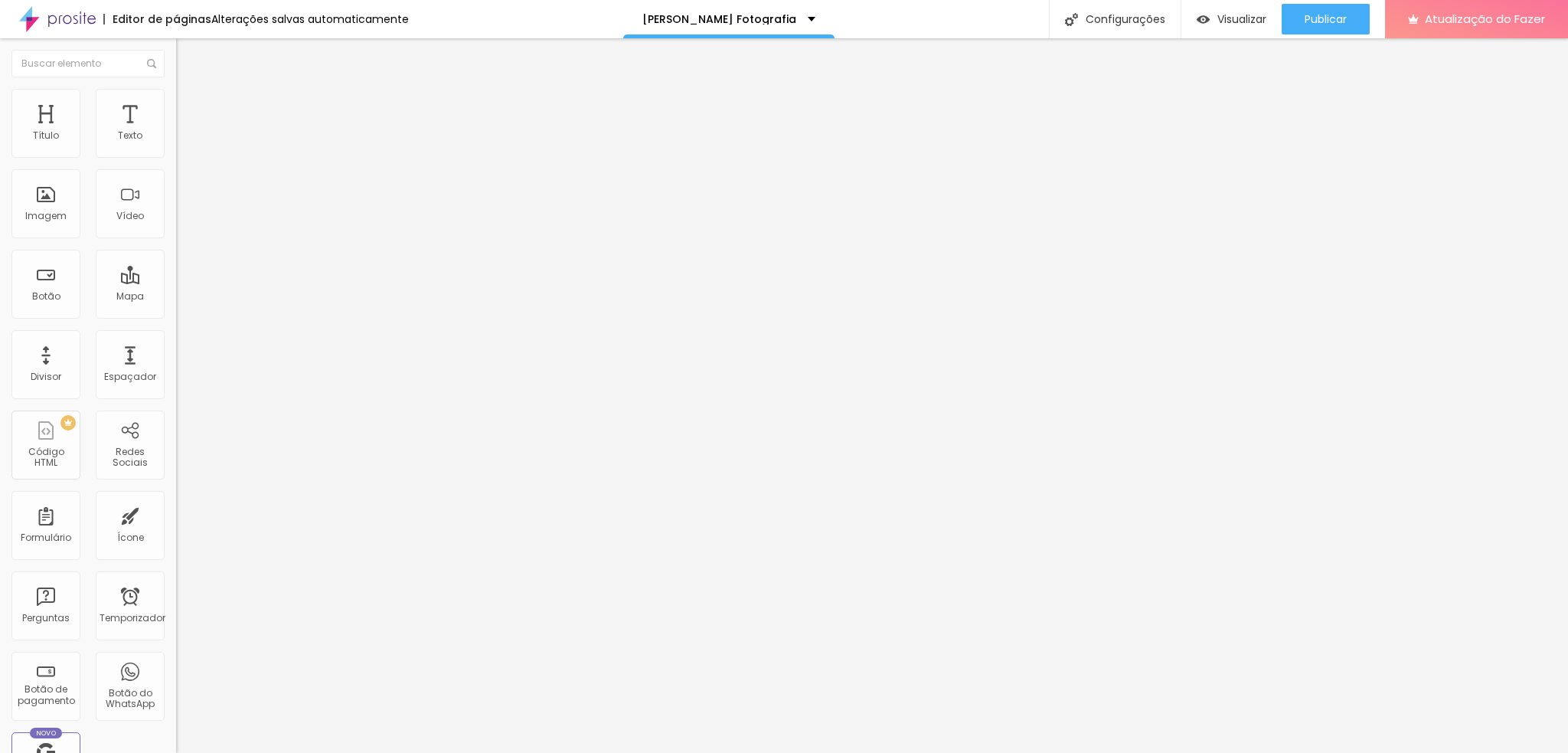
click at [190, 105] on font "Estilo" at bounding box center [202, 98] width 24 height 13
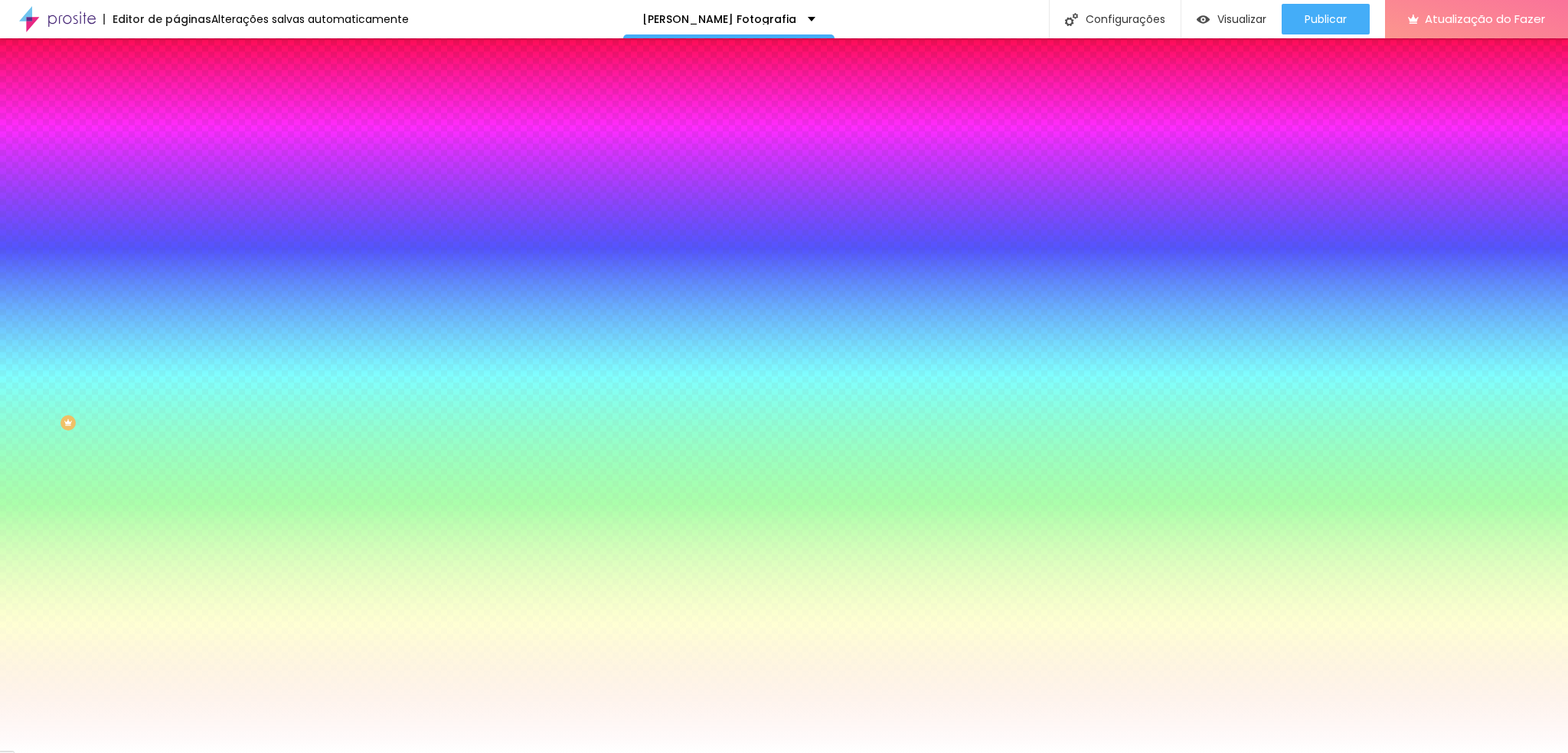
click at [177, 148] on input "#FFFFFF" at bounding box center [268, 154] width 183 height 16
paste input "EADCDB"
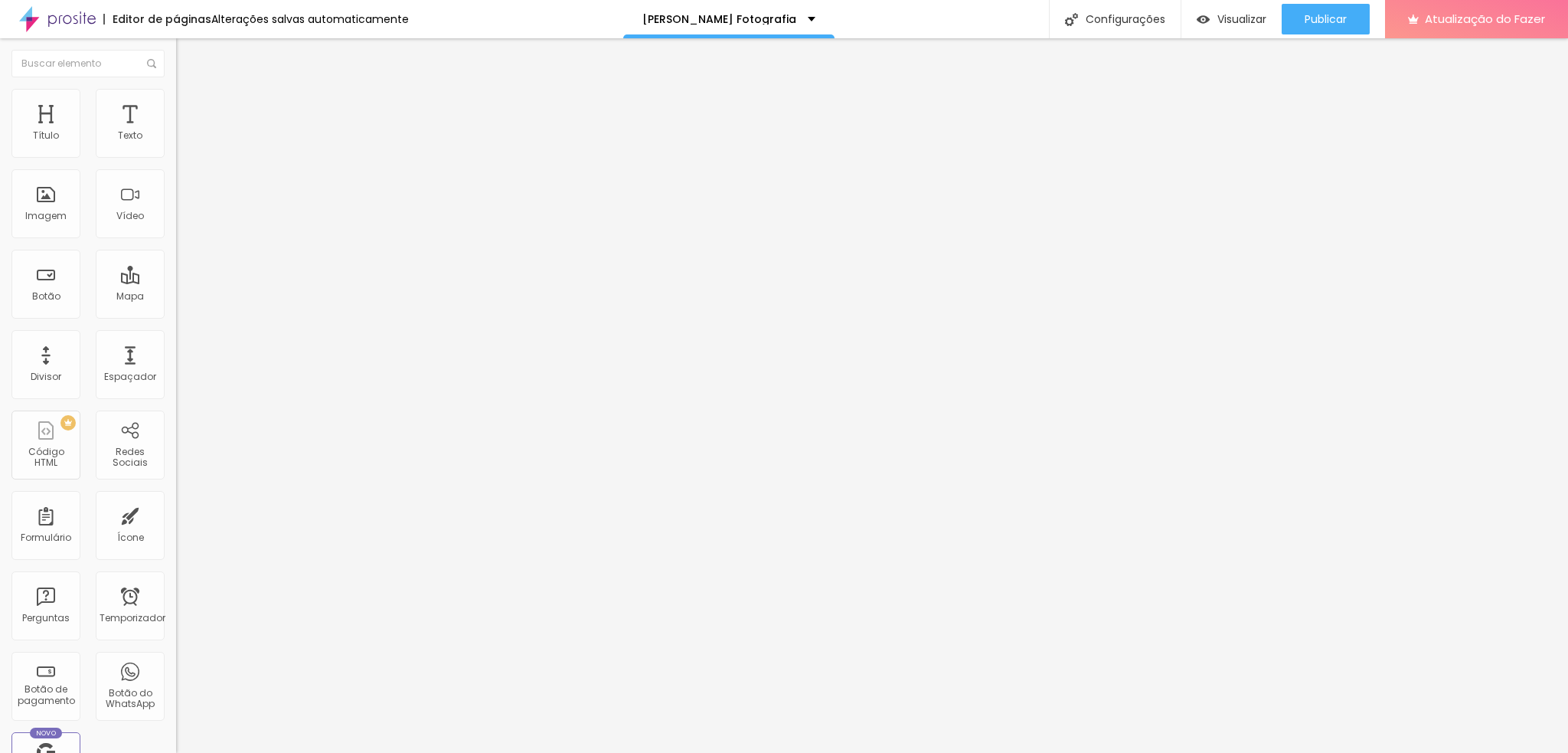
click at [177, 97] on img at bounding box center [183, 96] width 14 height 14
click at [190, 90] on font "Estilo" at bounding box center [202, 83] width 24 height 13
click at [177, 89] on li "Avançado" at bounding box center [265, 97] width 177 height 16
click at [177, 100] on li "Avançado" at bounding box center [265, 97] width 177 height 16
click at [177, 87] on img at bounding box center [183, 80] width 14 height 14
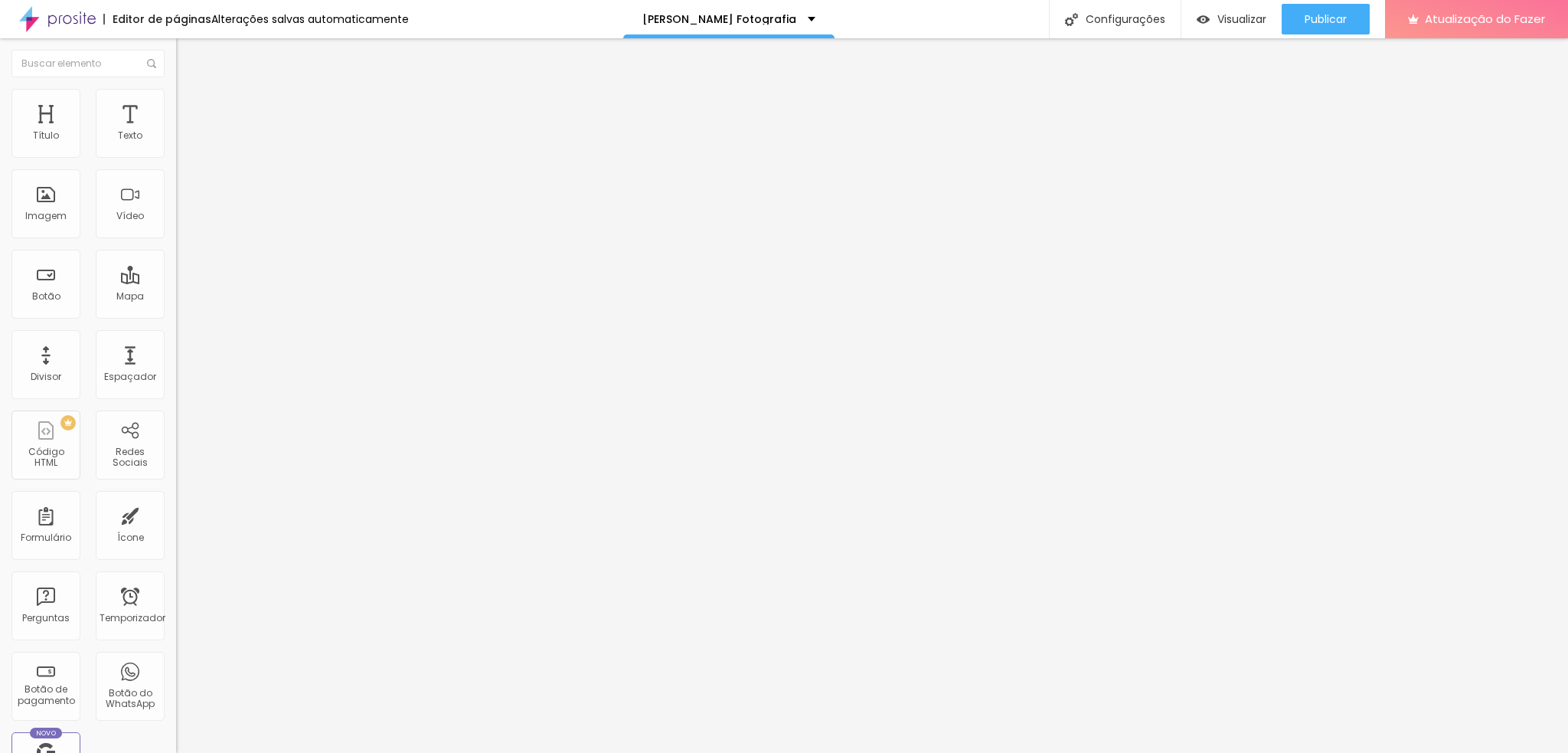
click at [187, 51] on img "button" at bounding box center [193, 56] width 12 height 12
click at [177, 99] on li "Estilo" at bounding box center [265, 97] width 177 height 16
click at [177, 196] on input "range" at bounding box center [226, 189] width 99 height 12
click at [177, 104] on img at bounding box center [183, 111] width 14 height 14
click at [187, 50] on img "button" at bounding box center [193, 56] width 12 height 12
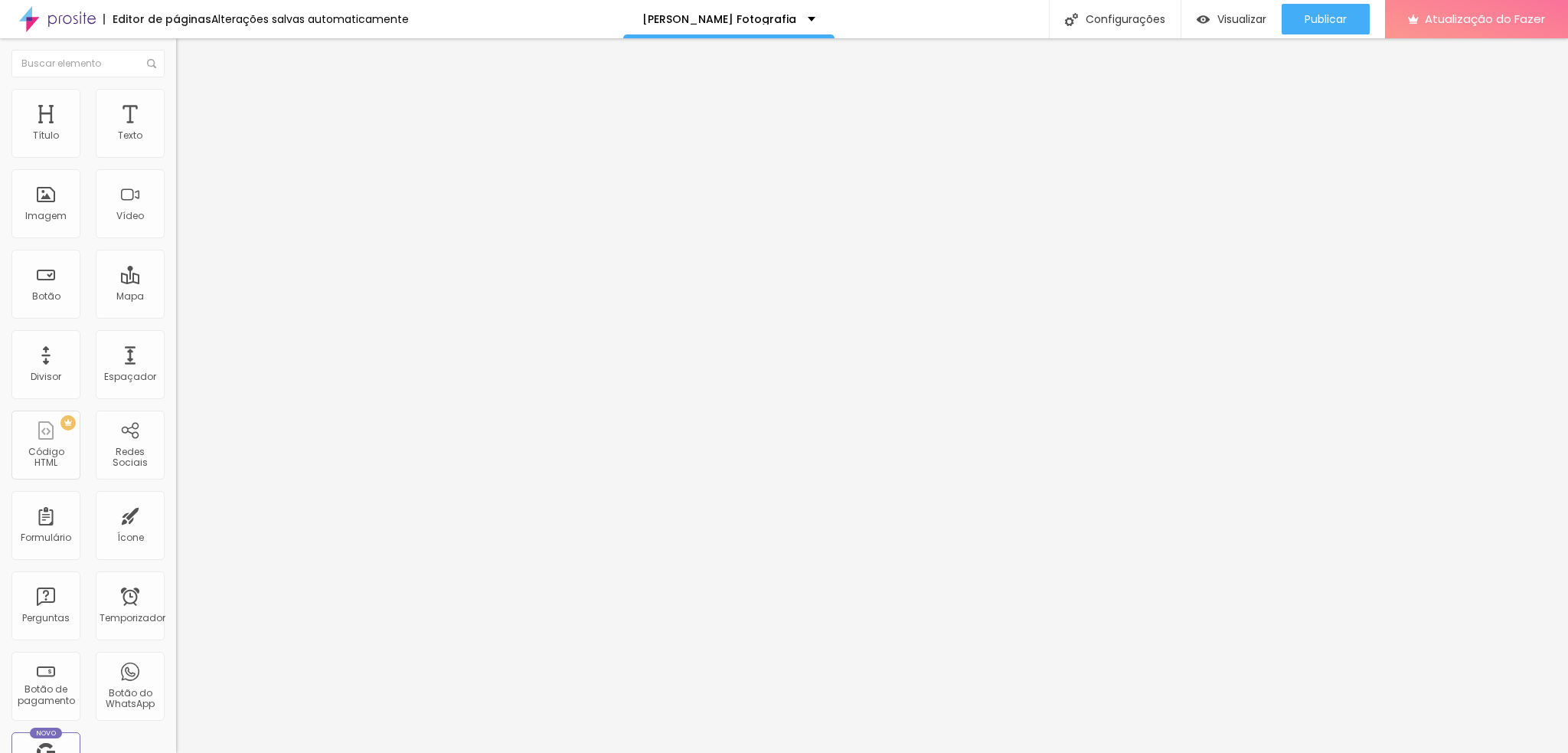
click at [187, 55] on img "button" at bounding box center [193, 56] width 12 height 12
click at [190, 106] on font "Estilo" at bounding box center [202, 98] width 24 height 13
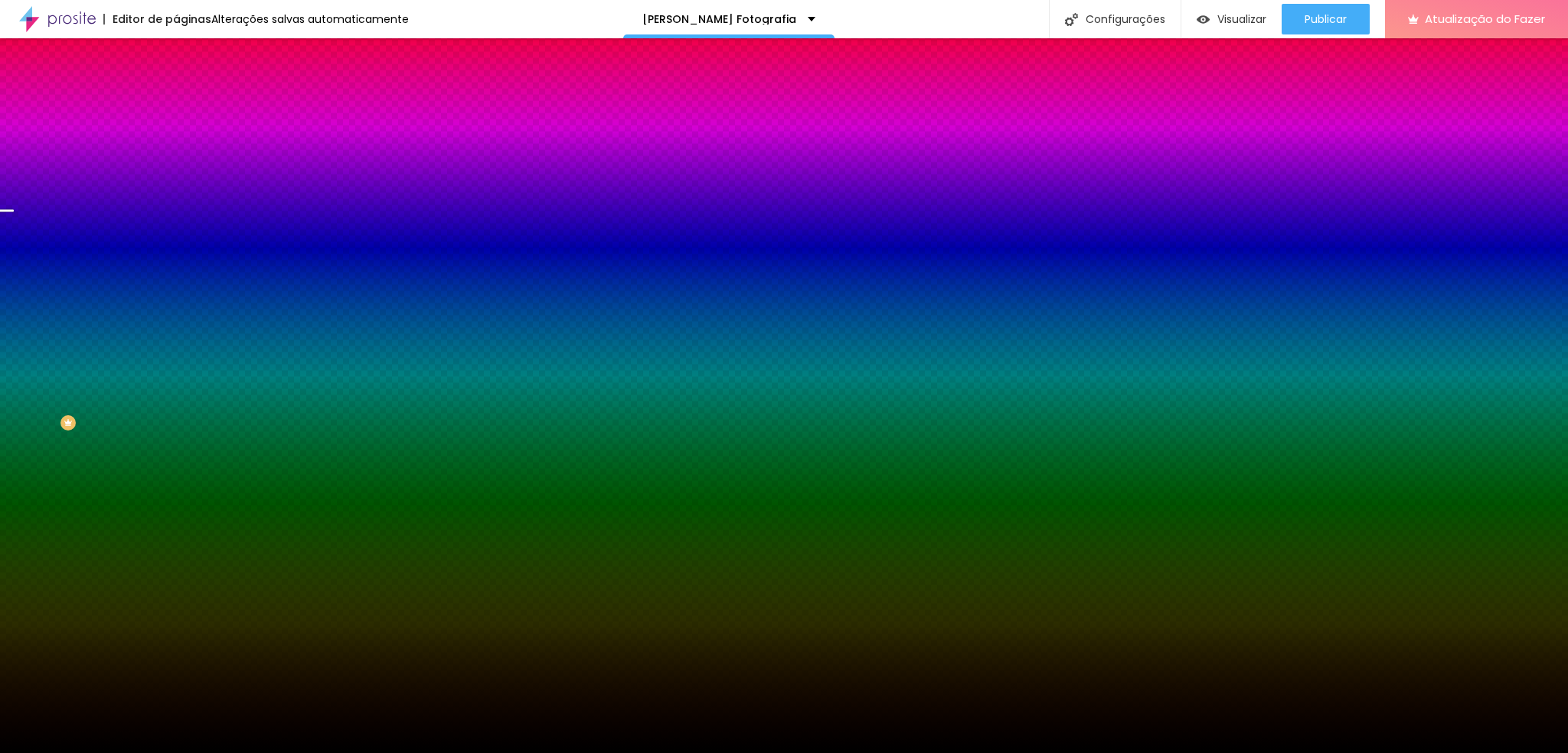
click at [177, 159] on span "Paralaxe" at bounding box center [196, 152] width 40 height 13
click at [177, 232] on div "Efeitos de fundo" at bounding box center [265, 227] width 177 height 9
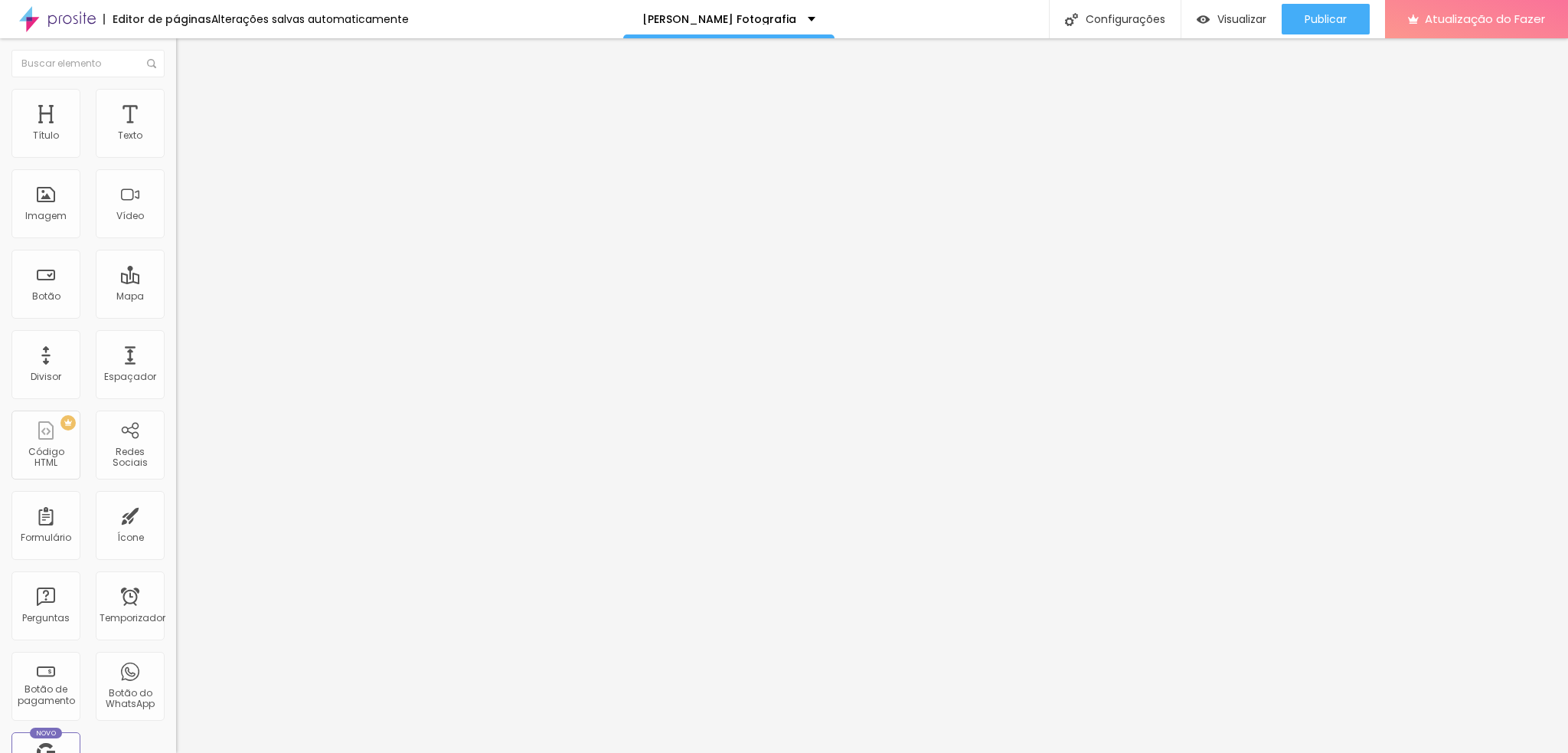
click at [177, 101] on li "Avançado" at bounding box center [265, 97] width 177 height 16
click at [177, 148] on img at bounding box center [265, 192] width 177 height 176
click at [177, 148] on div "10 Espaço de cima" at bounding box center [265, 212] width 177 height 217
drag, startPoint x: 45, startPoint y: 149, endPoint x: 8, endPoint y: 144, distance: 37.3
click at [177, 281] on input "range" at bounding box center [226, 287] width 99 height 12
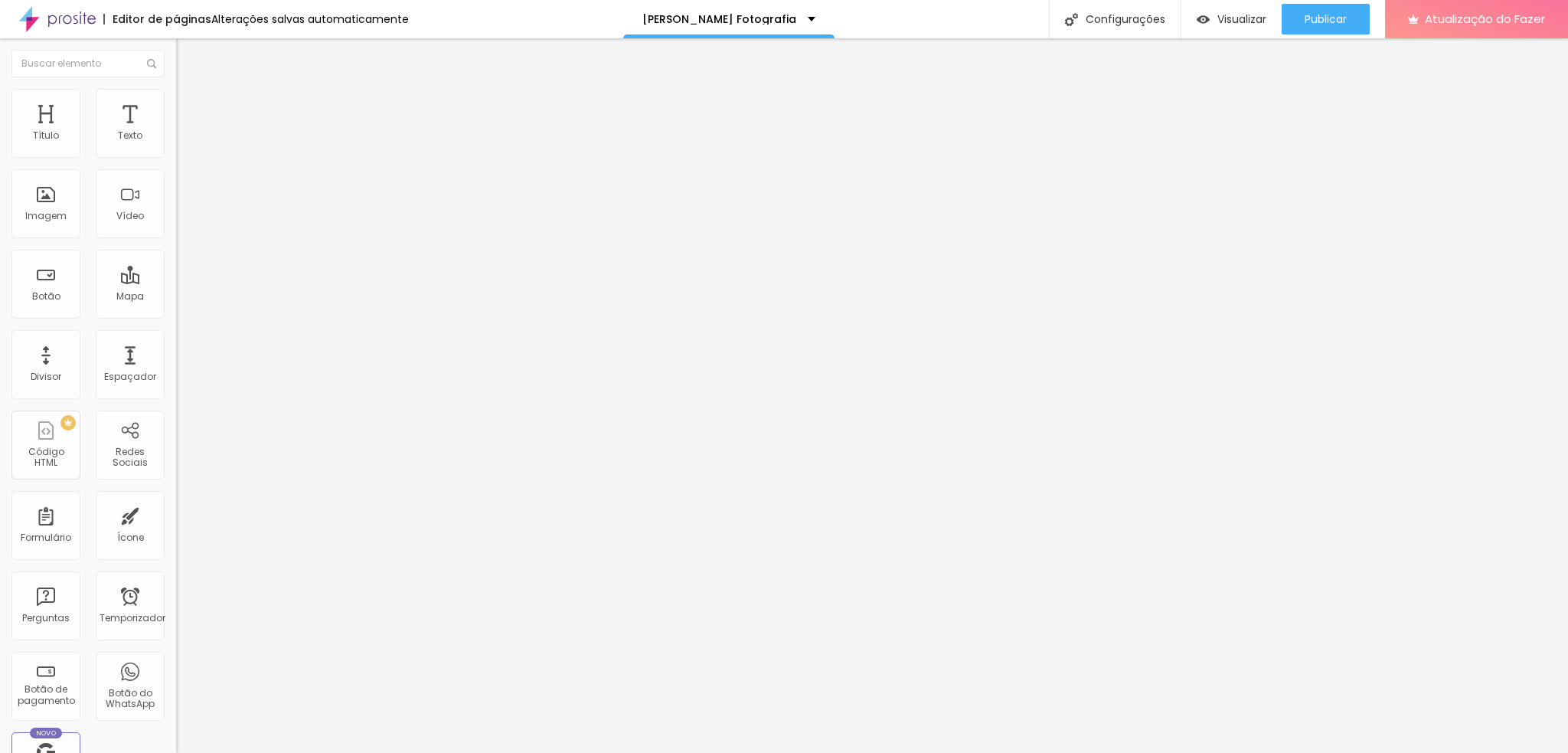
drag, startPoint x: 41, startPoint y: 178, endPoint x: 0, endPoint y: 178, distance: 41.0
click at [177, 498] on input "range" at bounding box center [226, 504] width 99 height 12
click at [177, 89] on li "Estilo" at bounding box center [265, 81] width 177 height 16
click at [177, 89] on li "Avançado" at bounding box center [265, 97] width 177 height 16
click at [177, 62] on button "Editar nulo" at bounding box center [265, 56] width 177 height 35
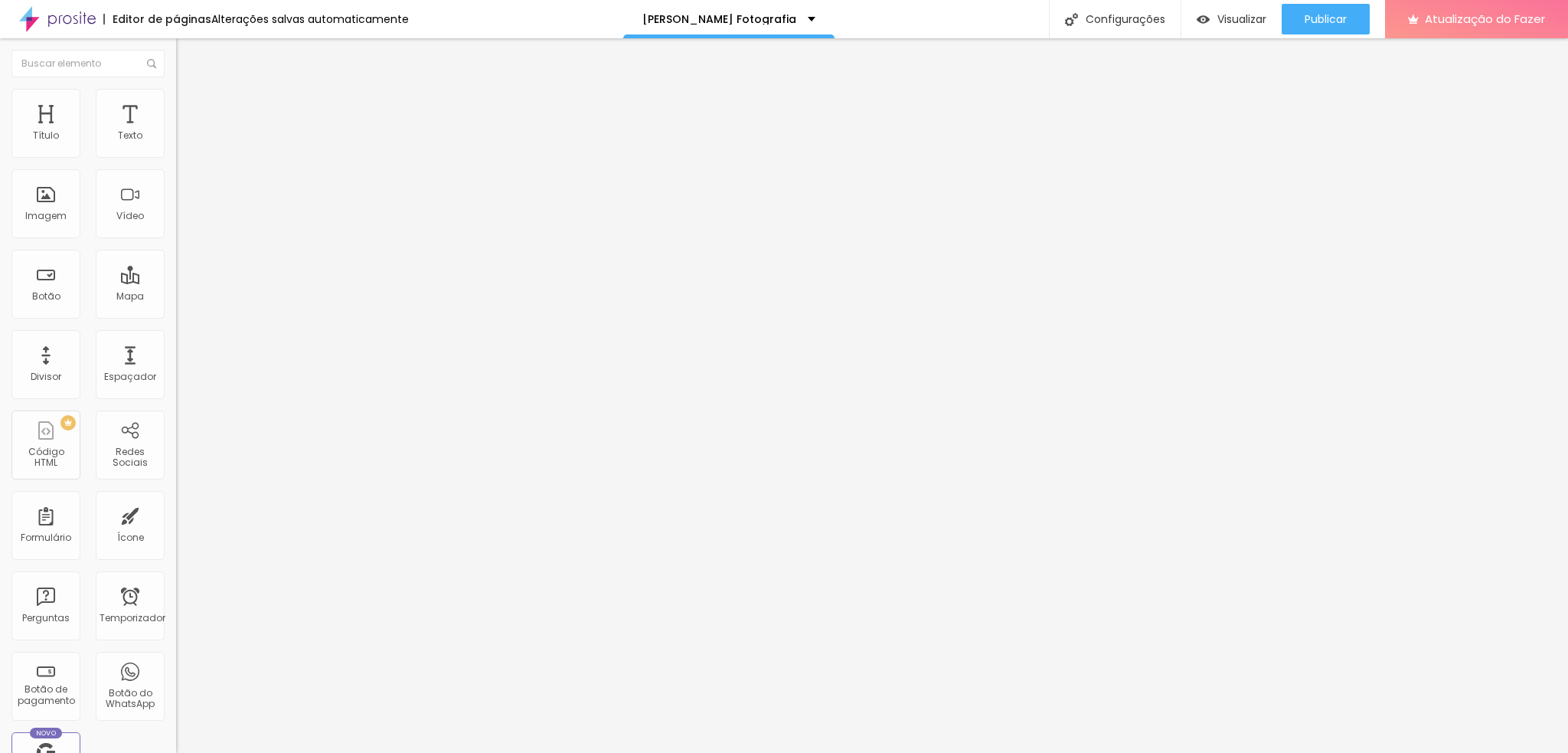
click at [177, 157] on font "Título 3" at bounding box center [198, 148] width 44 height 18
click at [177, 171] on font "Título 4" at bounding box center [197, 164] width 41 height 16
click at [177, 180] on font "Título 5" at bounding box center [193, 173] width 34 height 13
click at [177, 200] on font "Tipografia" at bounding box center [201, 193] width 49 height 13
click at [183, 226] on icon "button" at bounding box center [186, 223] width 6 height 6
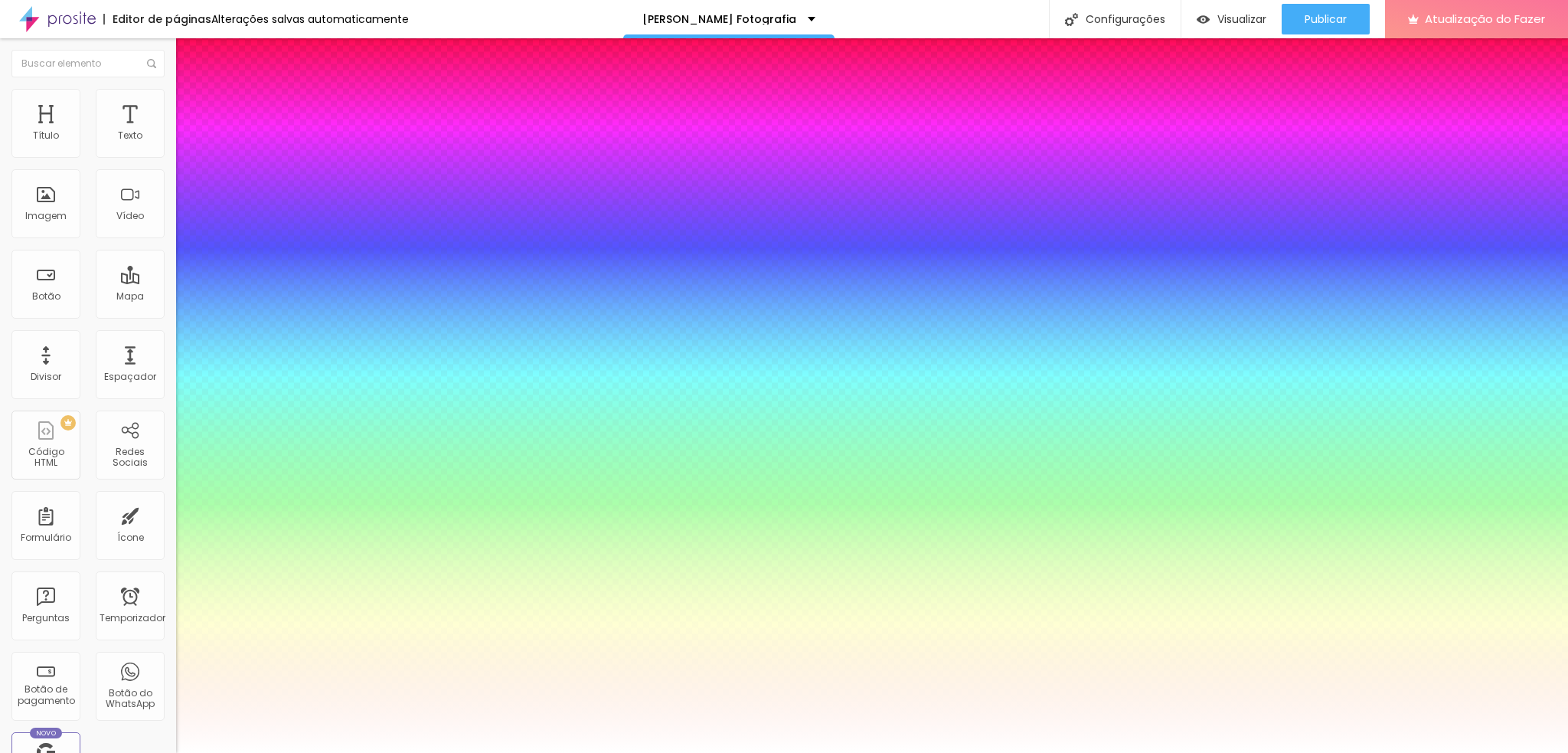
drag, startPoint x: 248, startPoint y: 433, endPoint x: 219, endPoint y: 431, distance: 29.1
click at [925, 565] on div at bounding box center [784, 753] width 1568 height 0
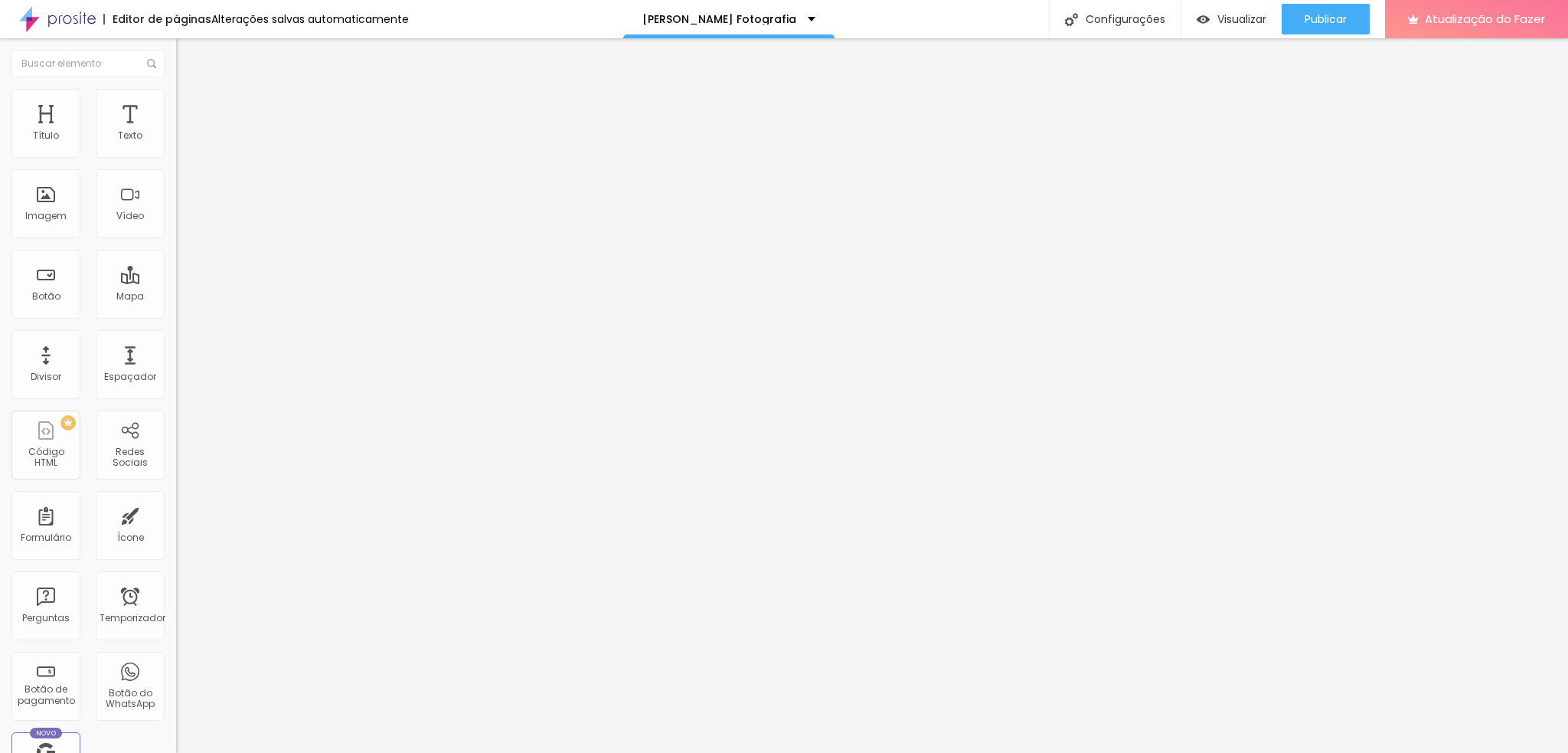
click at [182, 227] on icon "button" at bounding box center [186, 223] width 9 height 9
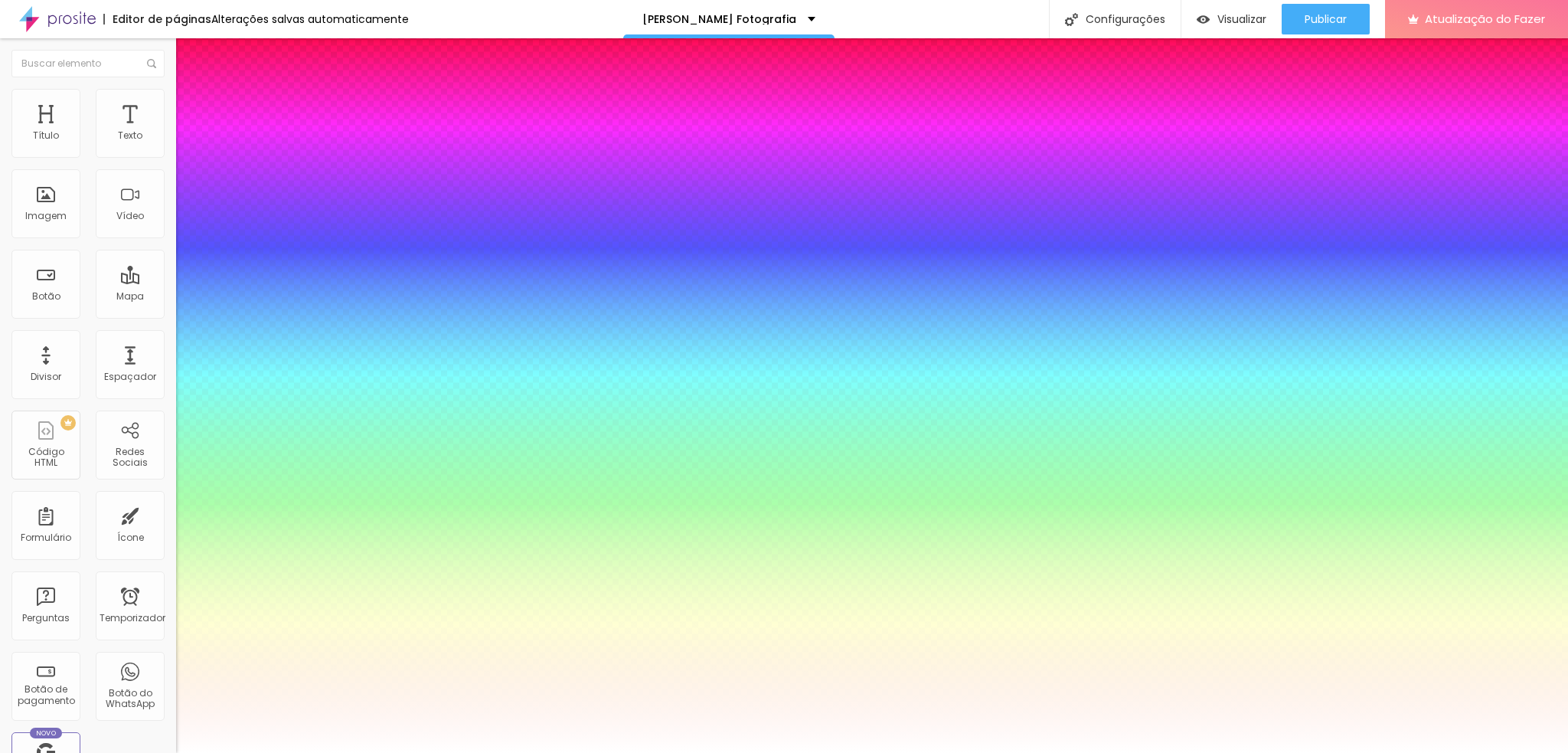
drag, startPoint x: 198, startPoint y: 538, endPoint x: 258, endPoint y: 542, distance: 60.1
click at [72, 565] on div at bounding box center [784, 753] width 1568 height 0
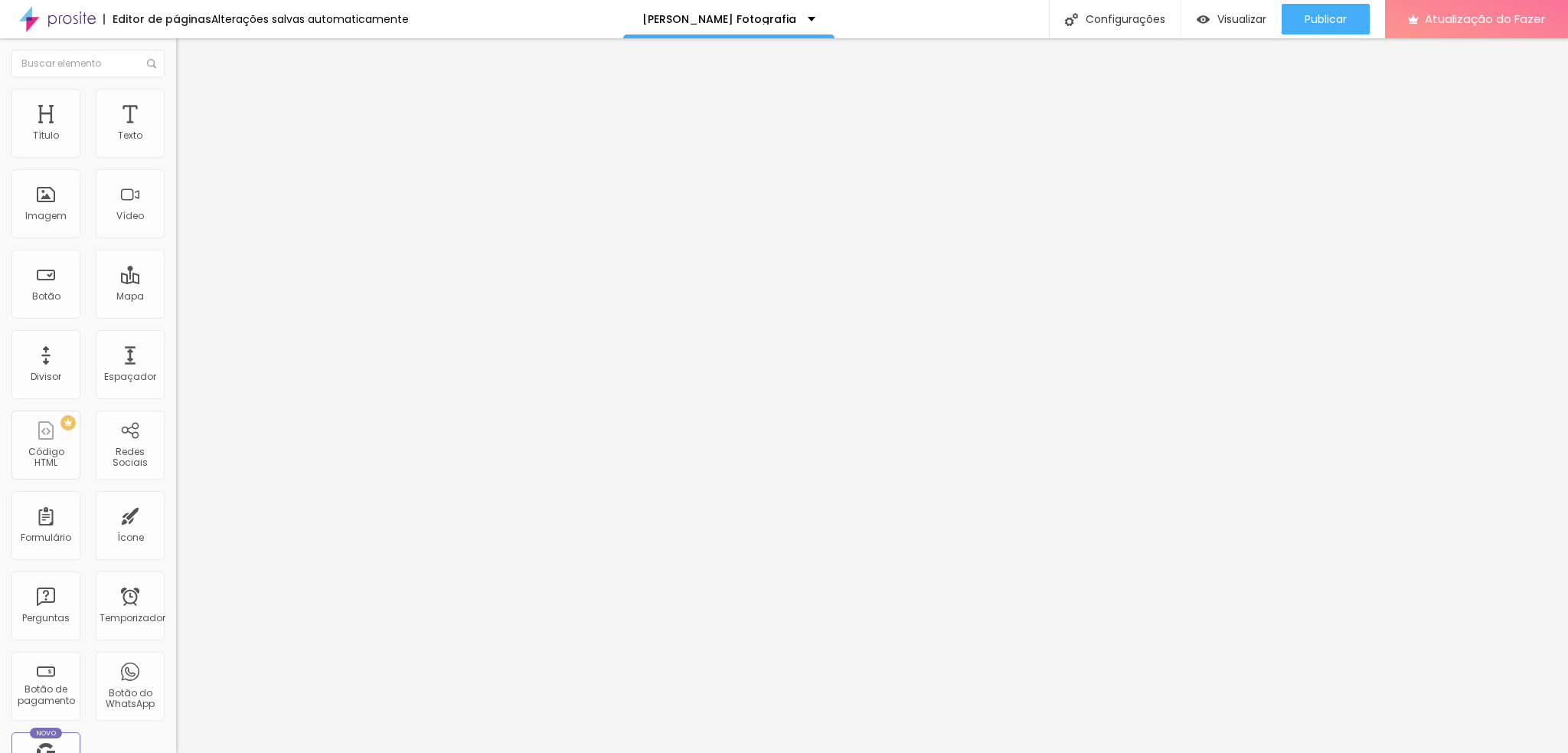
click at [177, 168] on font "Título 4" at bounding box center [197, 160] width 41 height 16
click at [177, 95] on img at bounding box center [183, 96] width 14 height 14
click at [177, 281] on input "range" at bounding box center [226, 287] width 99 height 12
drag, startPoint x: 41, startPoint y: 181, endPoint x: 45, endPoint y: 194, distance: 13.6
click at [177, 498] on input "range" at bounding box center [226, 504] width 99 height 12
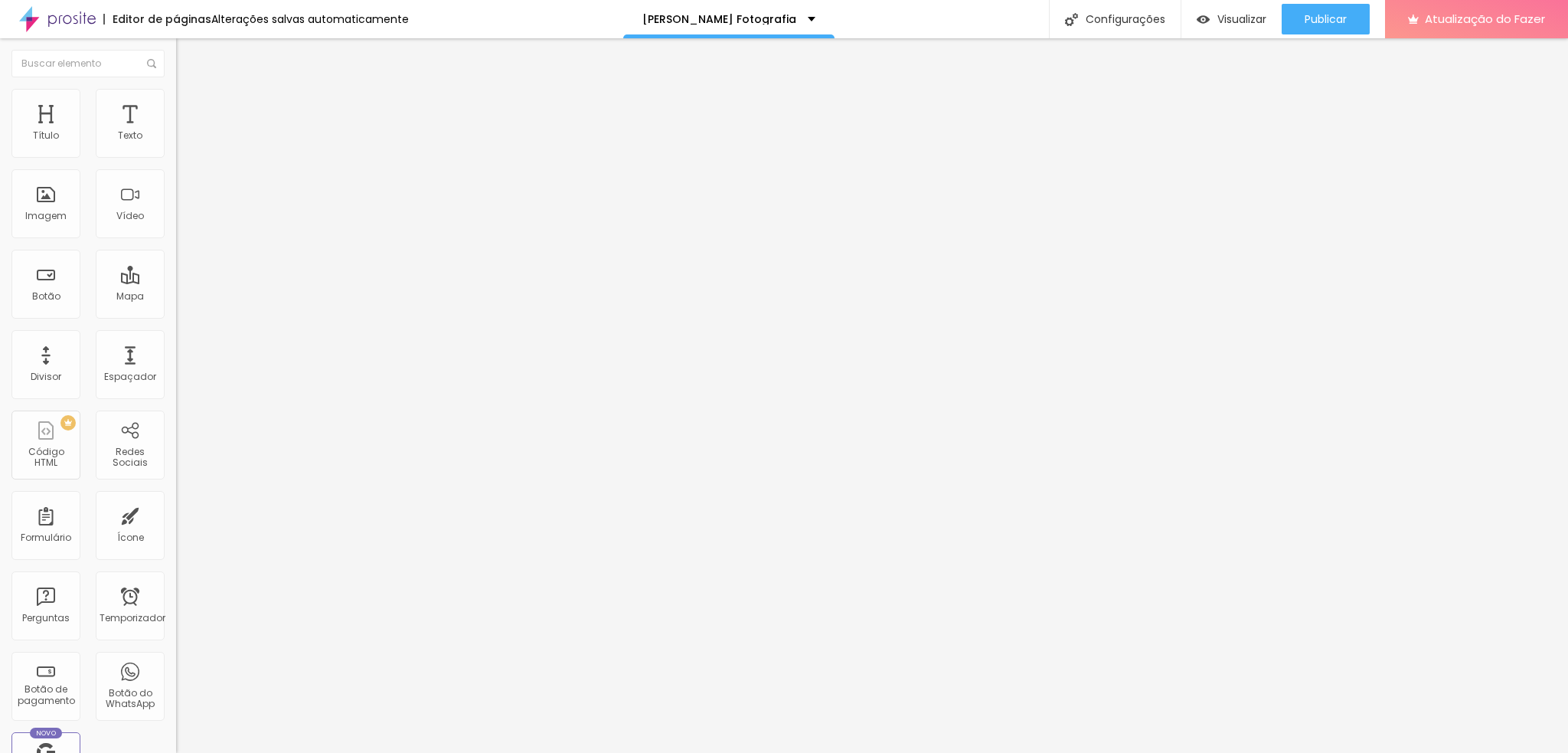
click at [177, 537] on div "ID HTML" at bounding box center [265, 556] width 177 height 37
click at [177, 547] on input "text" at bounding box center [268, 555] width 183 height 16
click at [177, 565] on input "text" at bounding box center [268, 598] width 183 height 16
click at [190, 90] on font "Estilo" at bounding box center [202, 83] width 24 height 13
click at [177, 139] on span "Encaixotado" at bounding box center [206, 132] width 60 height 13
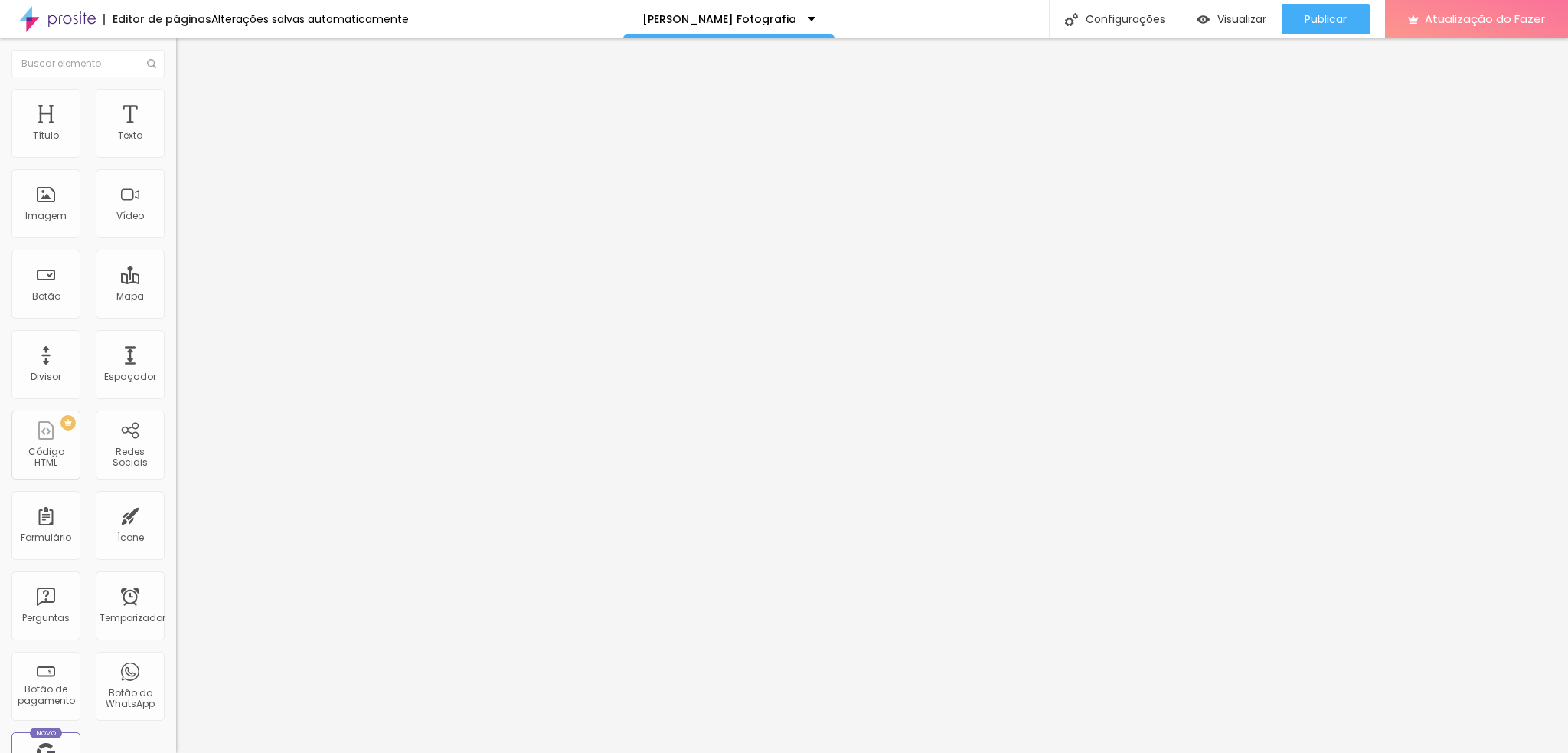
click at [177, 101] on li "Estilo" at bounding box center [265, 97] width 177 height 16
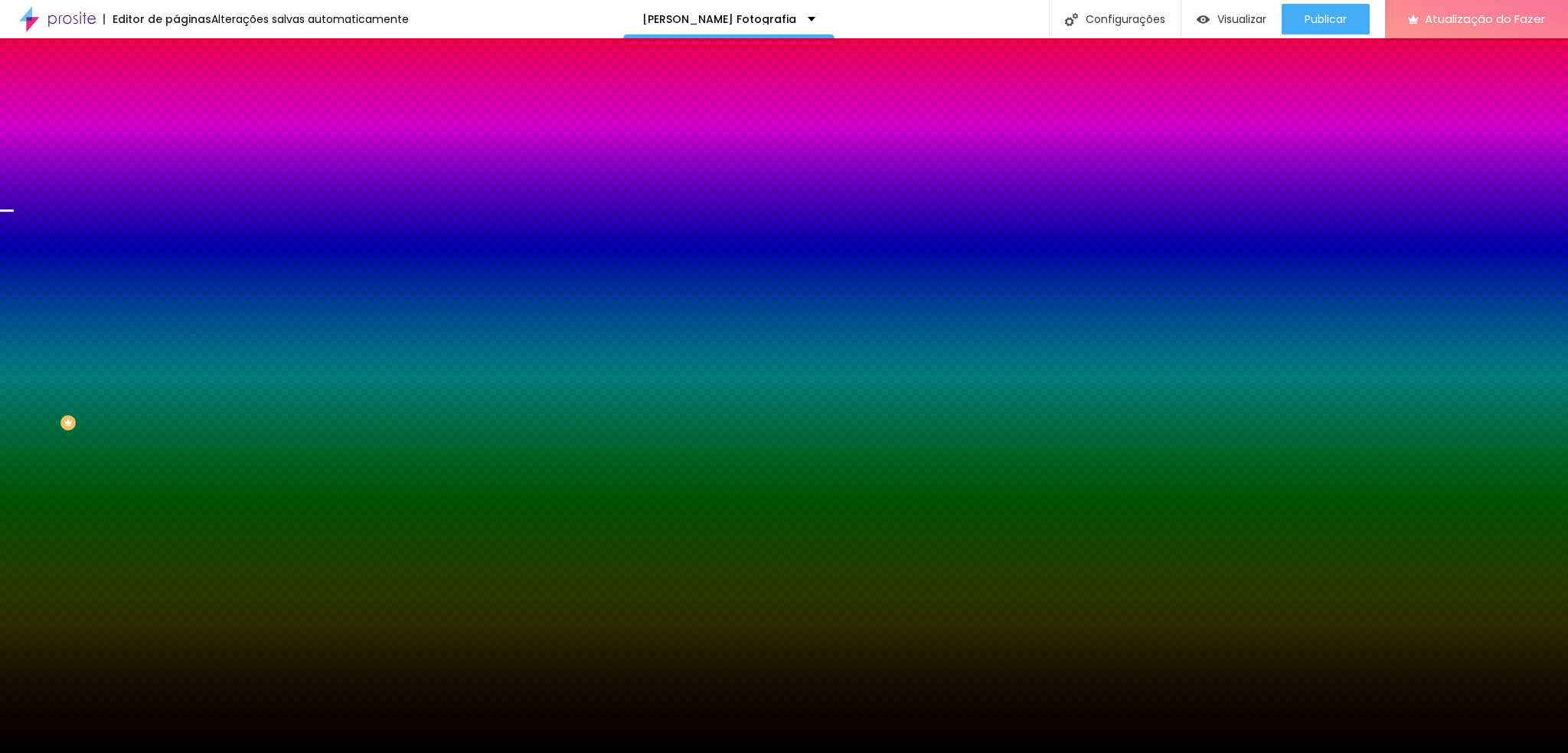
click at [260, 138] on img at bounding box center [264, 132] width 9 height 9
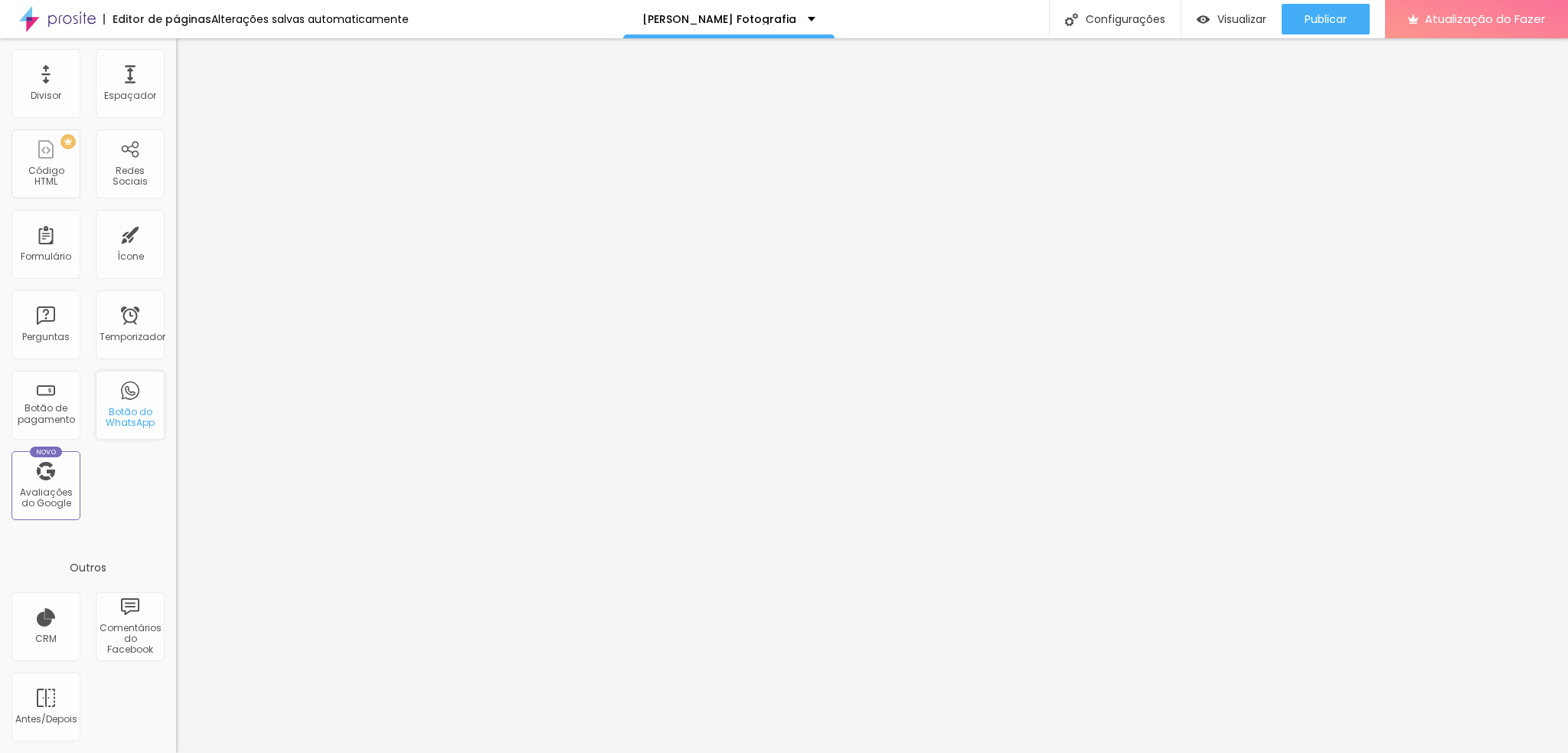
scroll to position [289, 0]
click at [104, 102] on font "Espaçador" at bounding box center [129, 95] width 52 height 13
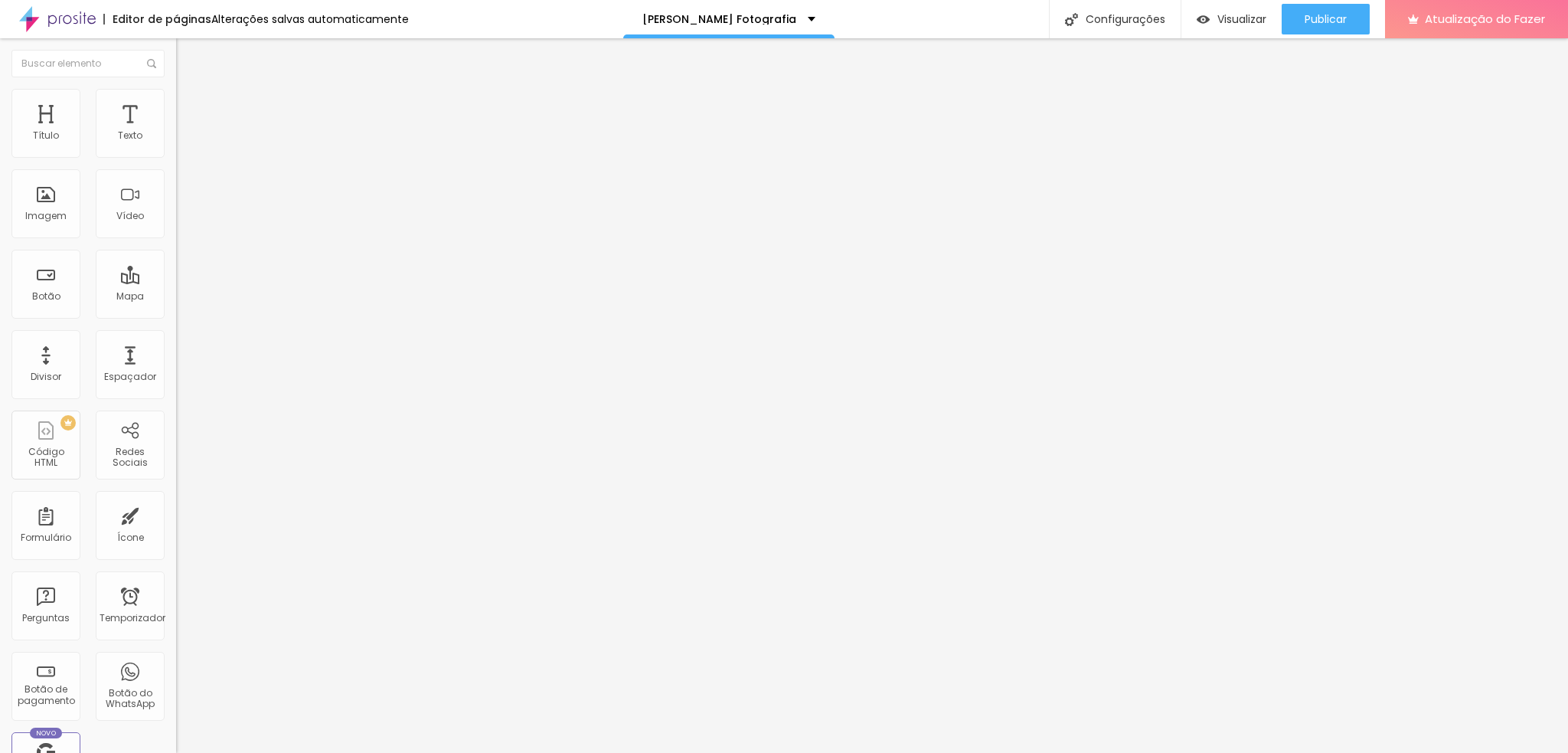
click at [187, 58] on img "button" at bounding box center [193, 56] width 12 height 12
click at [187, 61] on img "button" at bounding box center [193, 56] width 12 height 12
click at [190, 106] on font "Estilo" at bounding box center [202, 98] width 24 height 13
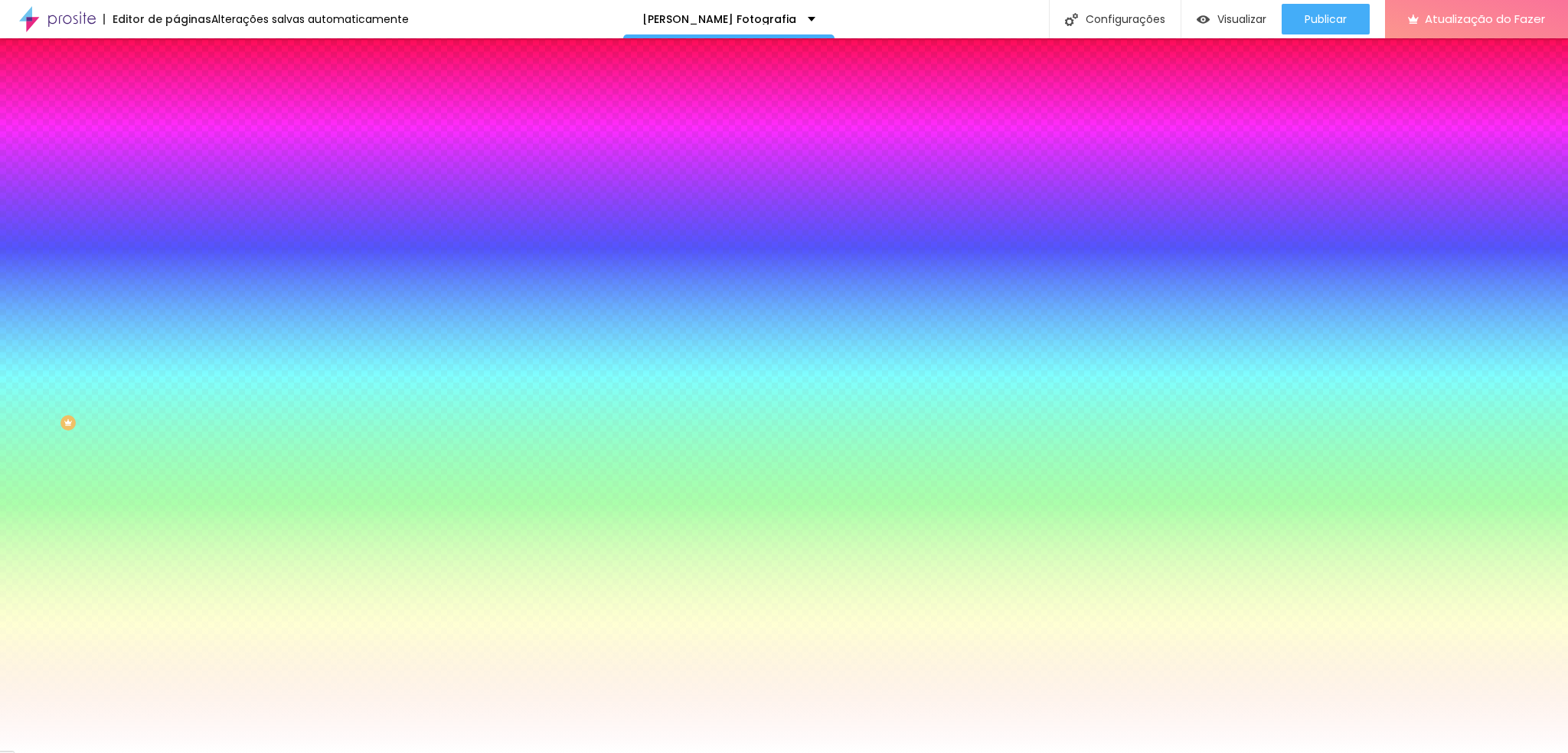
click at [177, 109] on ul "Conteúdo Estilo Avançado" at bounding box center [265, 96] width 177 height 46
click at [177, 86] on img at bounding box center [183, 80] width 14 height 14
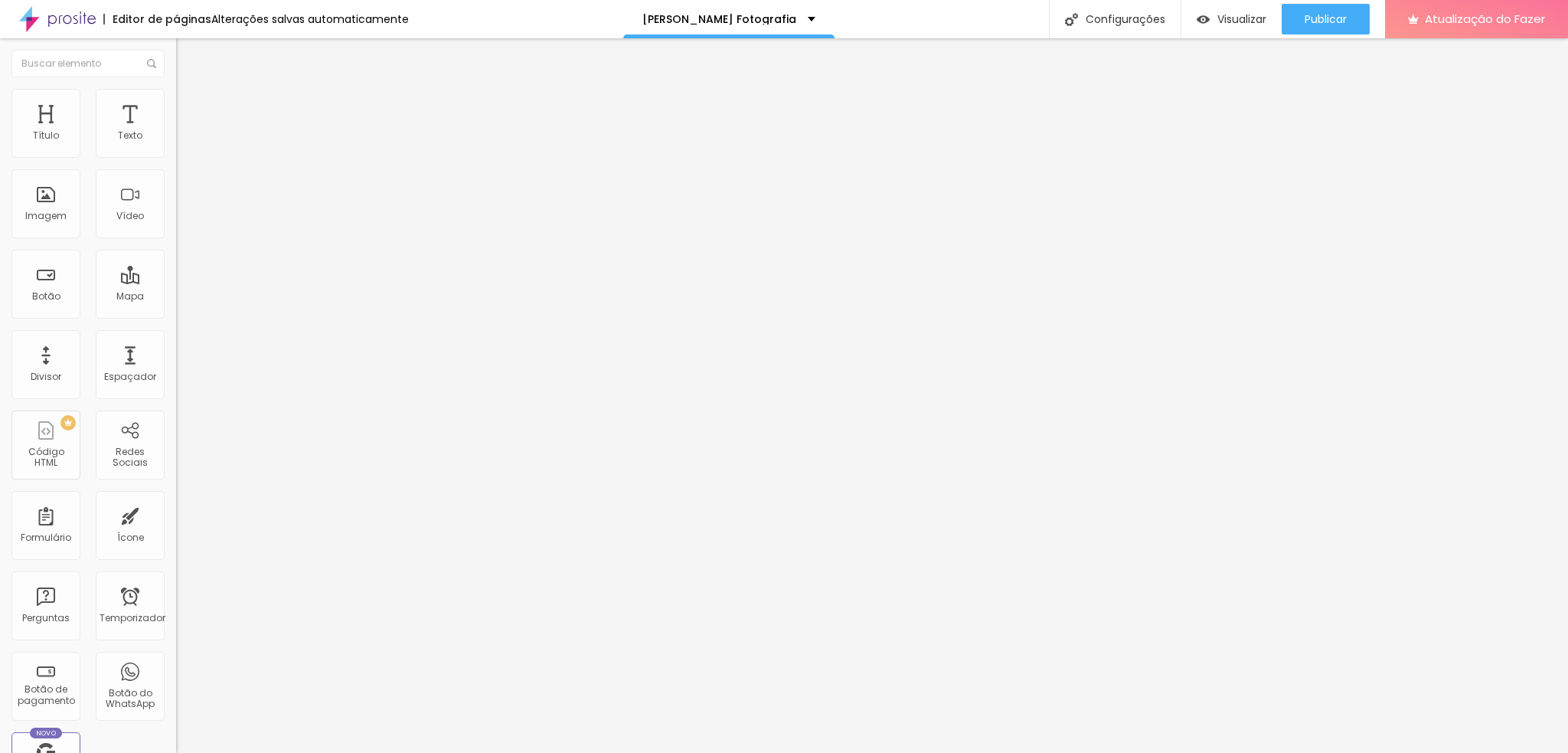
click at [177, 139] on img at bounding box center [181, 133] width 11 height 11
click at [177, 153] on div at bounding box center [265, 147] width 177 height 12
click at [177, 155] on img at bounding box center [181, 158] width 11 height 11
click at [177, 128] on div "Alinhamento" at bounding box center [265, 124] width 177 height 9
click at [177, 152] on img at bounding box center [181, 146] width 11 height 11
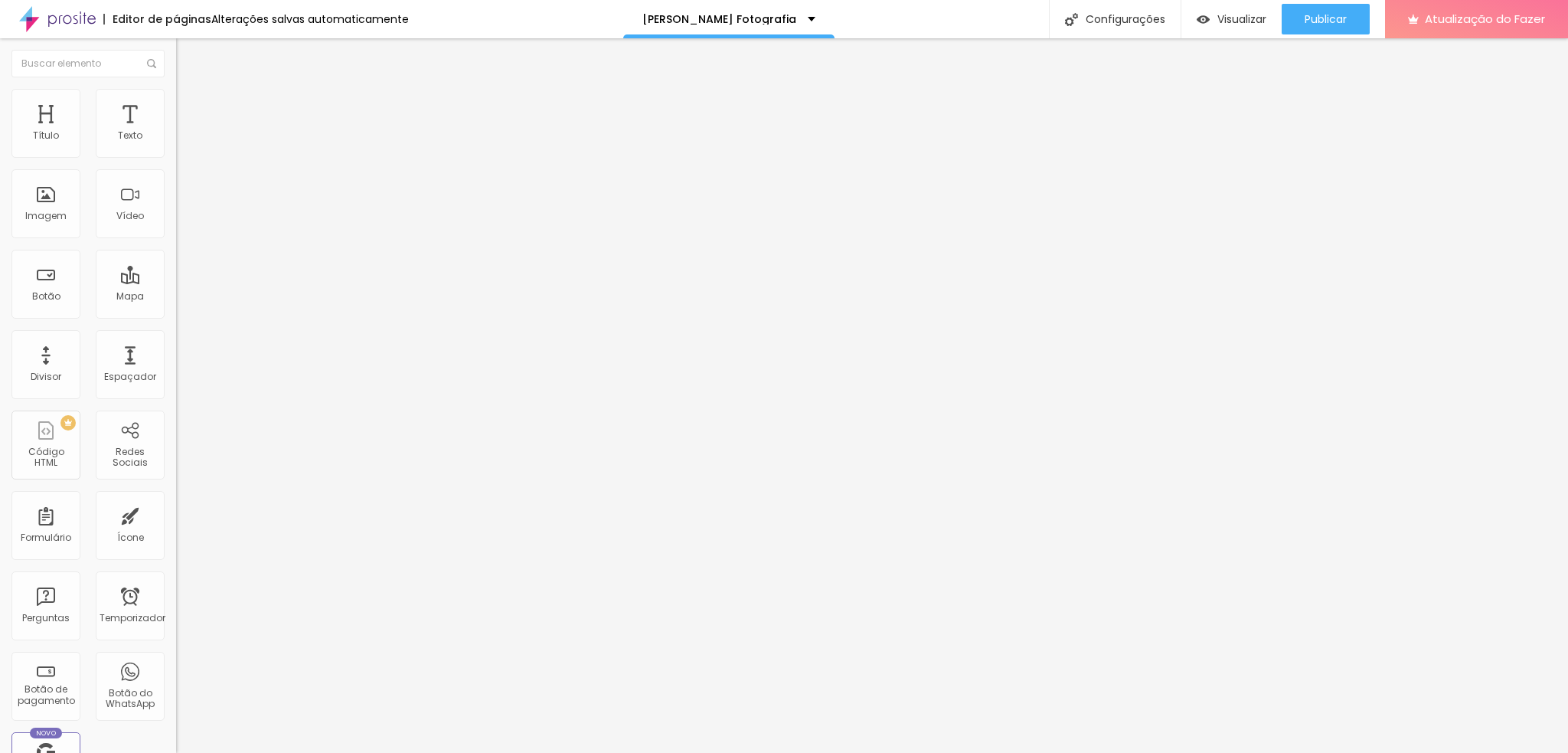
click at [177, 128] on div "Alinhamento" at bounding box center [265, 124] width 177 height 9
click at [177, 139] on img at bounding box center [181, 133] width 11 height 11
click at [177, 100] on li "Estilo" at bounding box center [265, 97] width 177 height 16
click at [177, 104] on img at bounding box center [183, 111] width 14 height 14
click at [177, 100] on li "Estilo" at bounding box center [265, 97] width 177 height 16
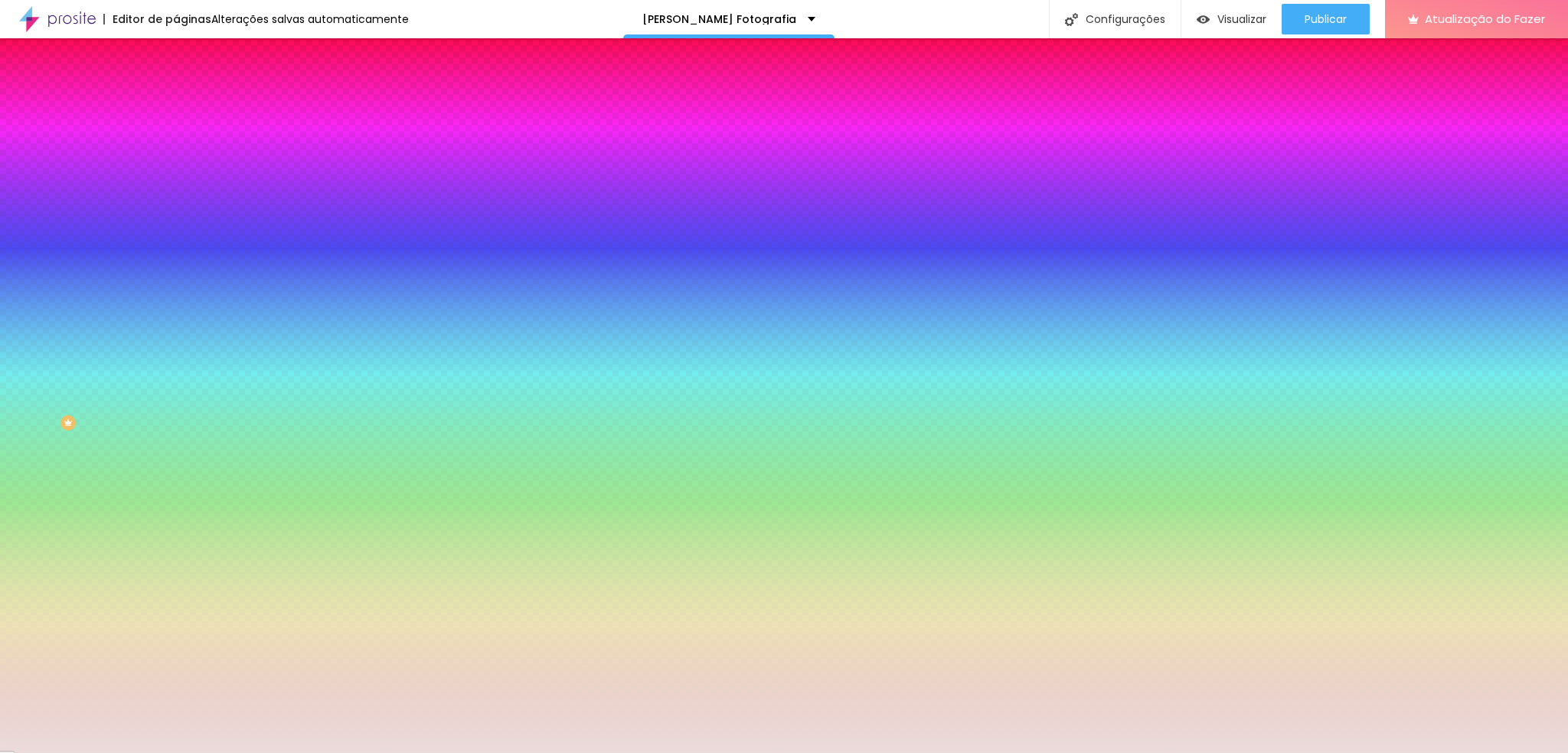
drag, startPoint x: 125, startPoint y: 151, endPoint x: 170, endPoint y: 151, distance: 45.0
click at [177, 151] on div "Cor de fundo Voltar ao padrão #EADCDB 0 Borda arredondada" at bounding box center [265, 249] width 177 height 259
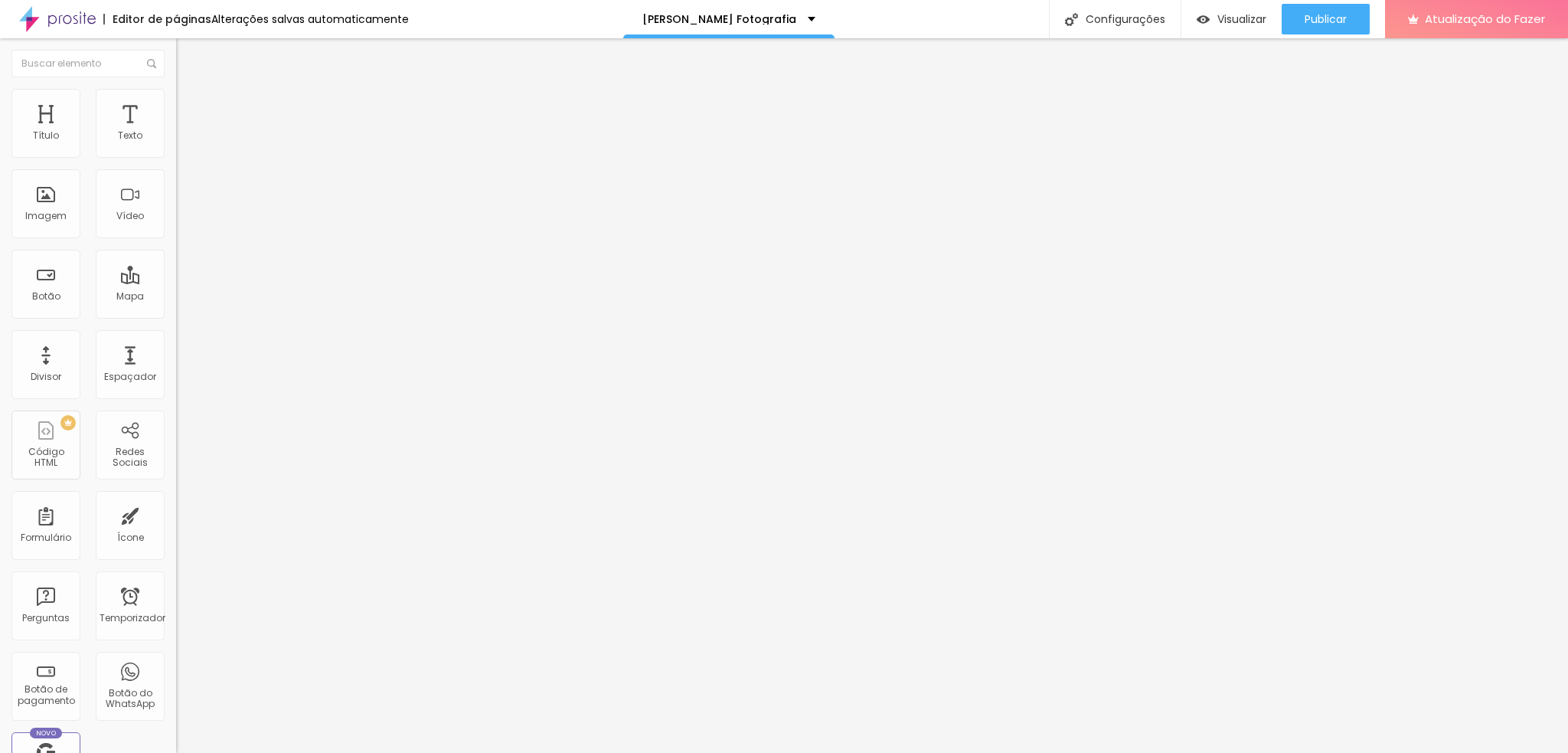
click at [190, 103] on font "Estilo" at bounding box center [202, 98] width 24 height 13
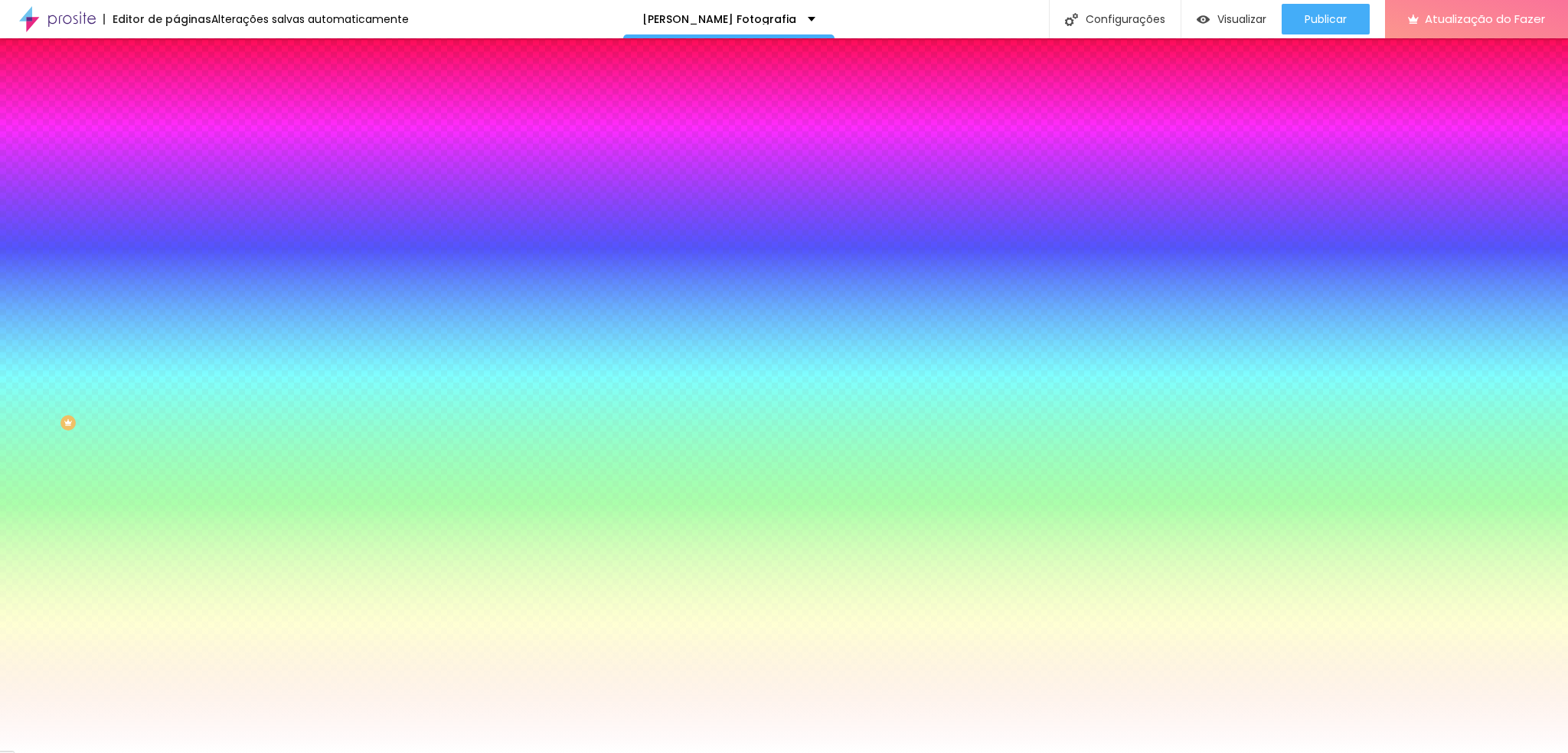
click at [177, 162] on input "#FFFFFF" at bounding box center [268, 154] width 183 height 16
click at [177, 159] on input "#FFFFFF" at bounding box center [268, 154] width 183 height 16
paste input "EADCDB"
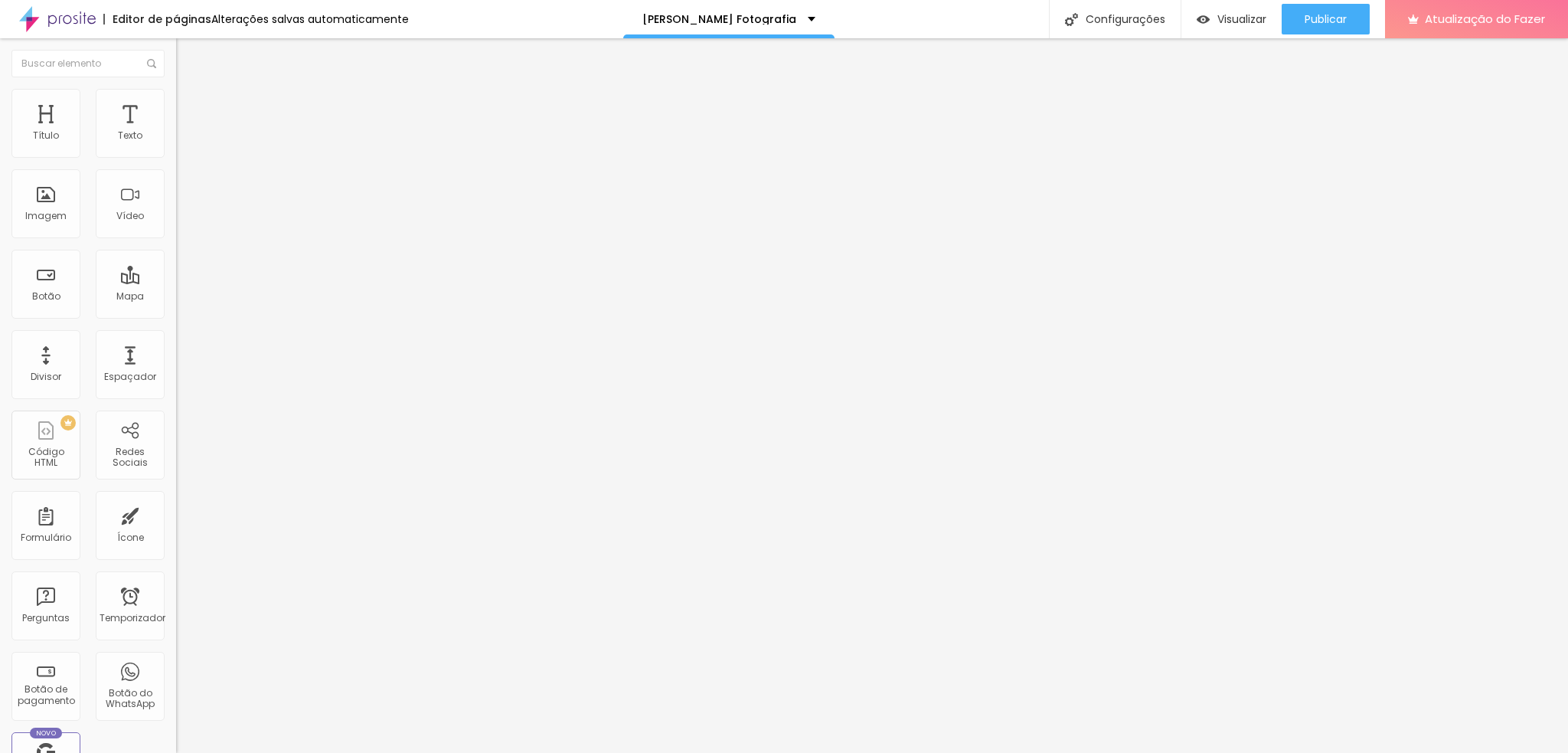
click at [190, 105] on font "Estilo" at bounding box center [202, 98] width 24 height 13
click at [177, 54] on button "Editar nulo" at bounding box center [265, 56] width 177 height 35
click at [190, 103] on font "Avançado" at bounding box center [216, 98] width 51 height 13
click at [187, 54] on img "button" at bounding box center [193, 56] width 12 height 12
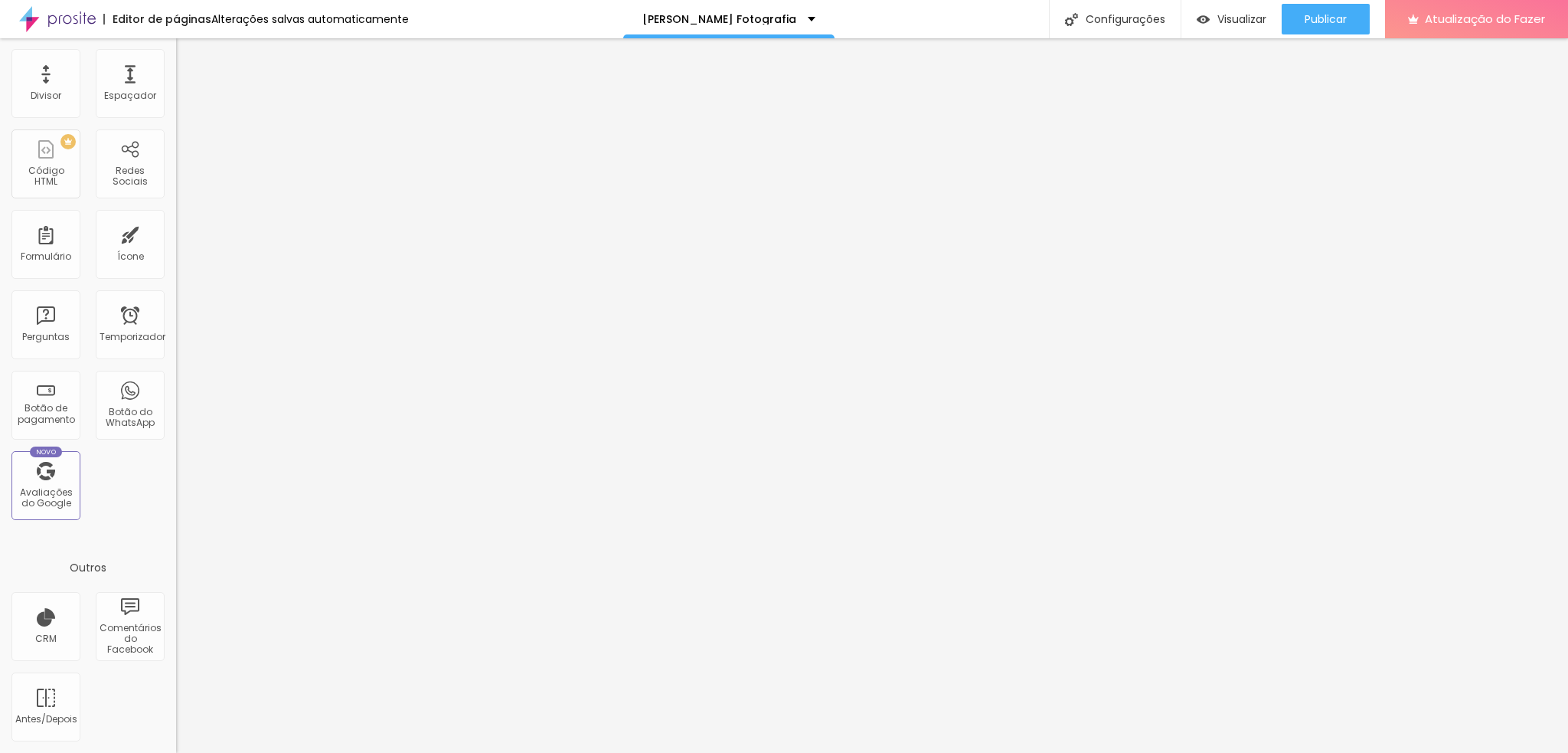
scroll to position [596, 0]
click at [113, 187] on font "Redes Sociais" at bounding box center [130, 176] width 35 height 24
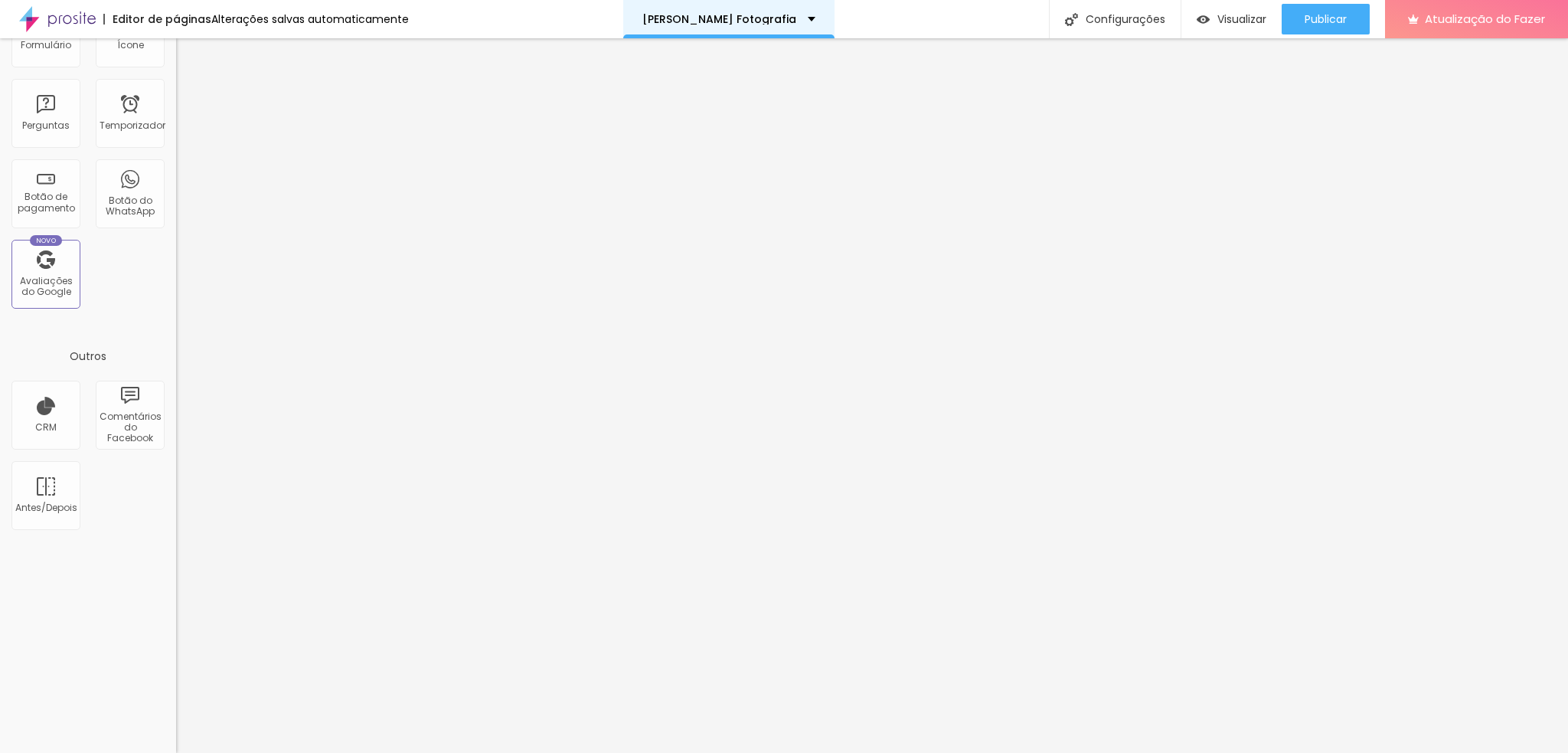
scroll to position [0, 0]
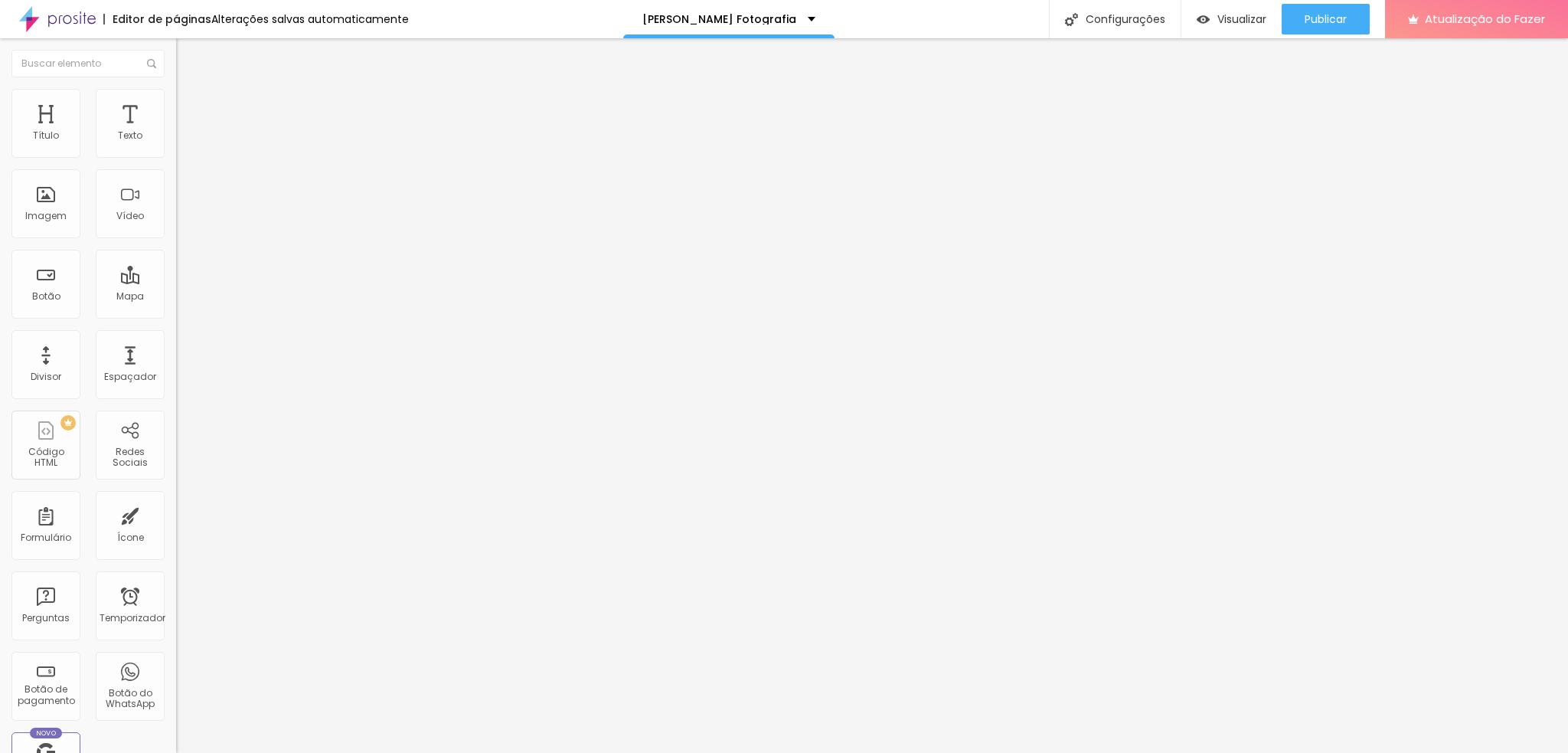
click at [177, 155] on img at bounding box center [181, 160] width 11 height 11
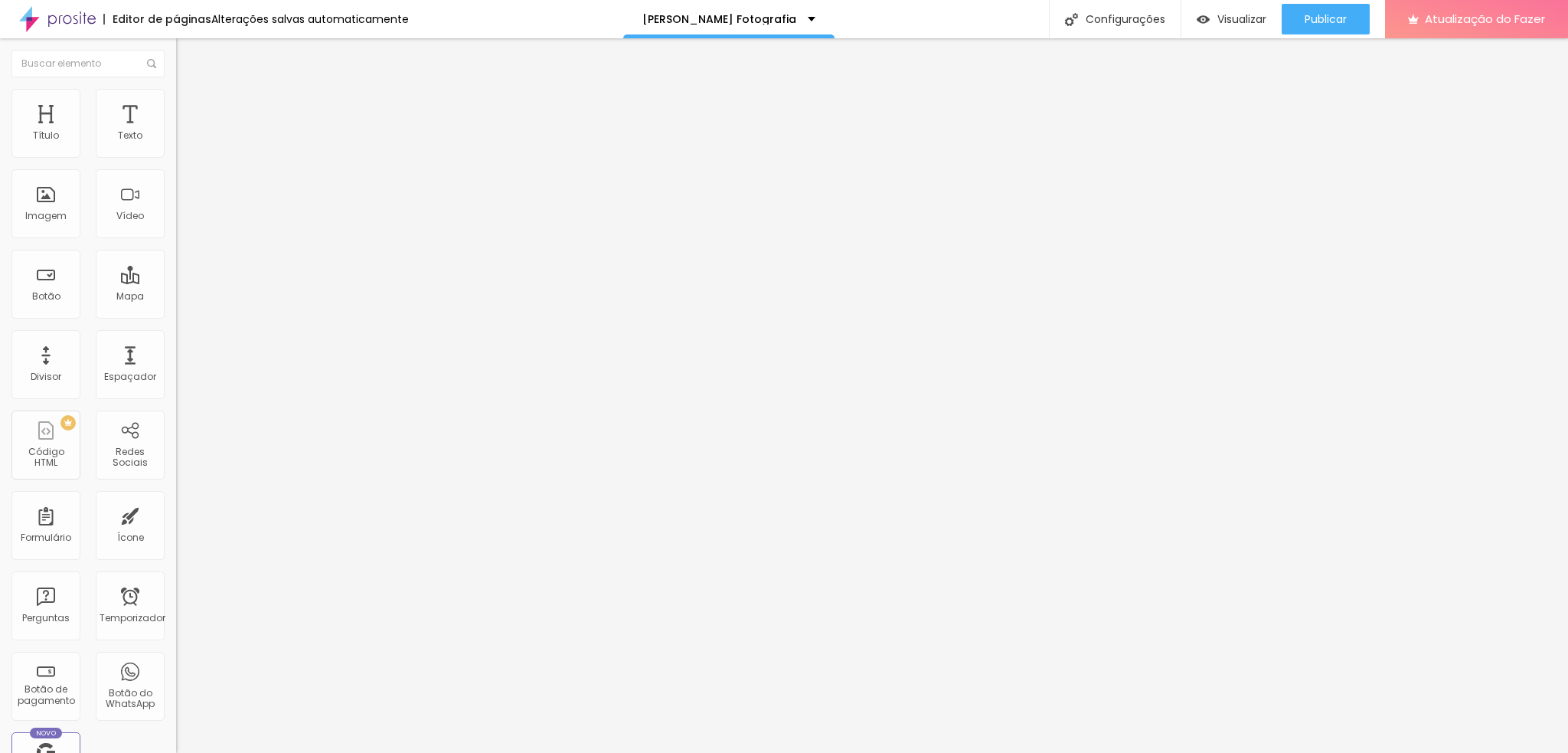
click at [177, 96] on img at bounding box center [183, 96] width 14 height 14
drag, startPoint x: 60, startPoint y: 166, endPoint x: 8, endPoint y: 169, distance: 52.1
click at [177, 157] on input "range" at bounding box center [226, 151] width 99 height 12
drag, startPoint x: 60, startPoint y: 250, endPoint x: 72, endPoint y: 252, distance: 12.2
click at [177, 235] on input "range" at bounding box center [226, 228] width 99 height 12
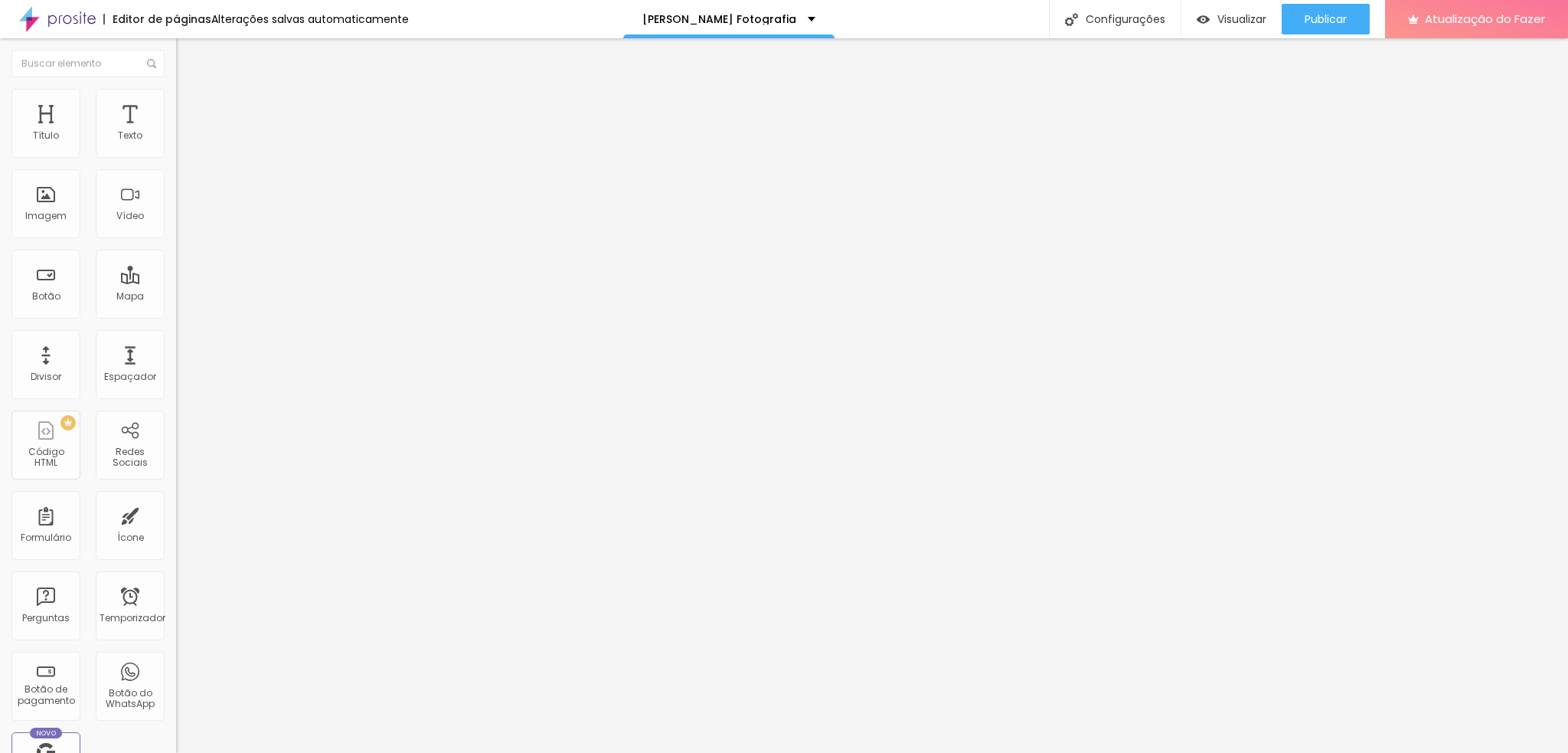
click at [182, 275] on icon "button" at bounding box center [186, 270] width 9 height 9
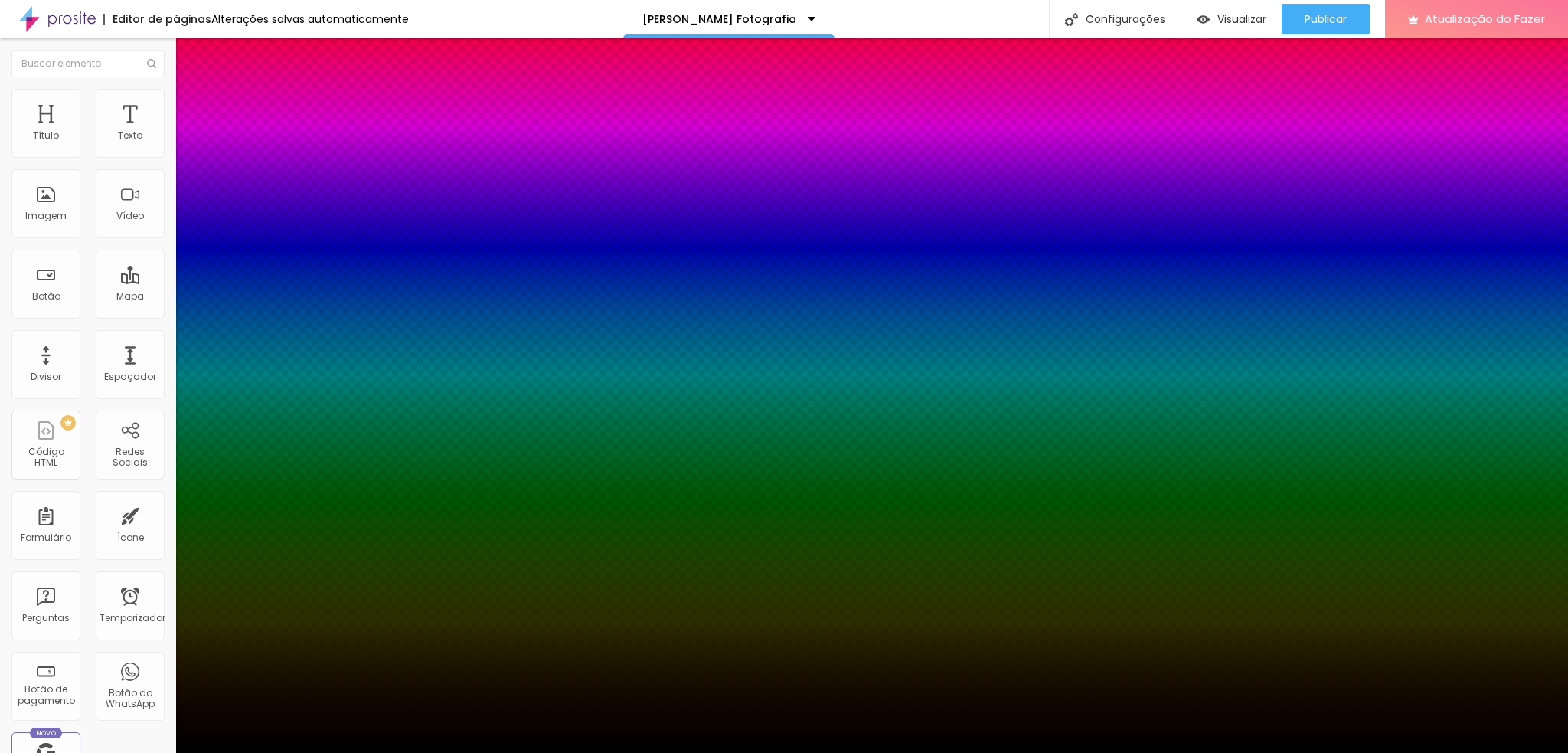
drag, startPoint x: 167, startPoint y: 343, endPoint x: 221, endPoint y: 347, distance: 54.1
drag, startPoint x: 166, startPoint y: 382, endPoint x: 118, endPoint y: 393, distance: 49.2
click at [107, 565] on div at bounding box center [784, 753] width 1568 height 0
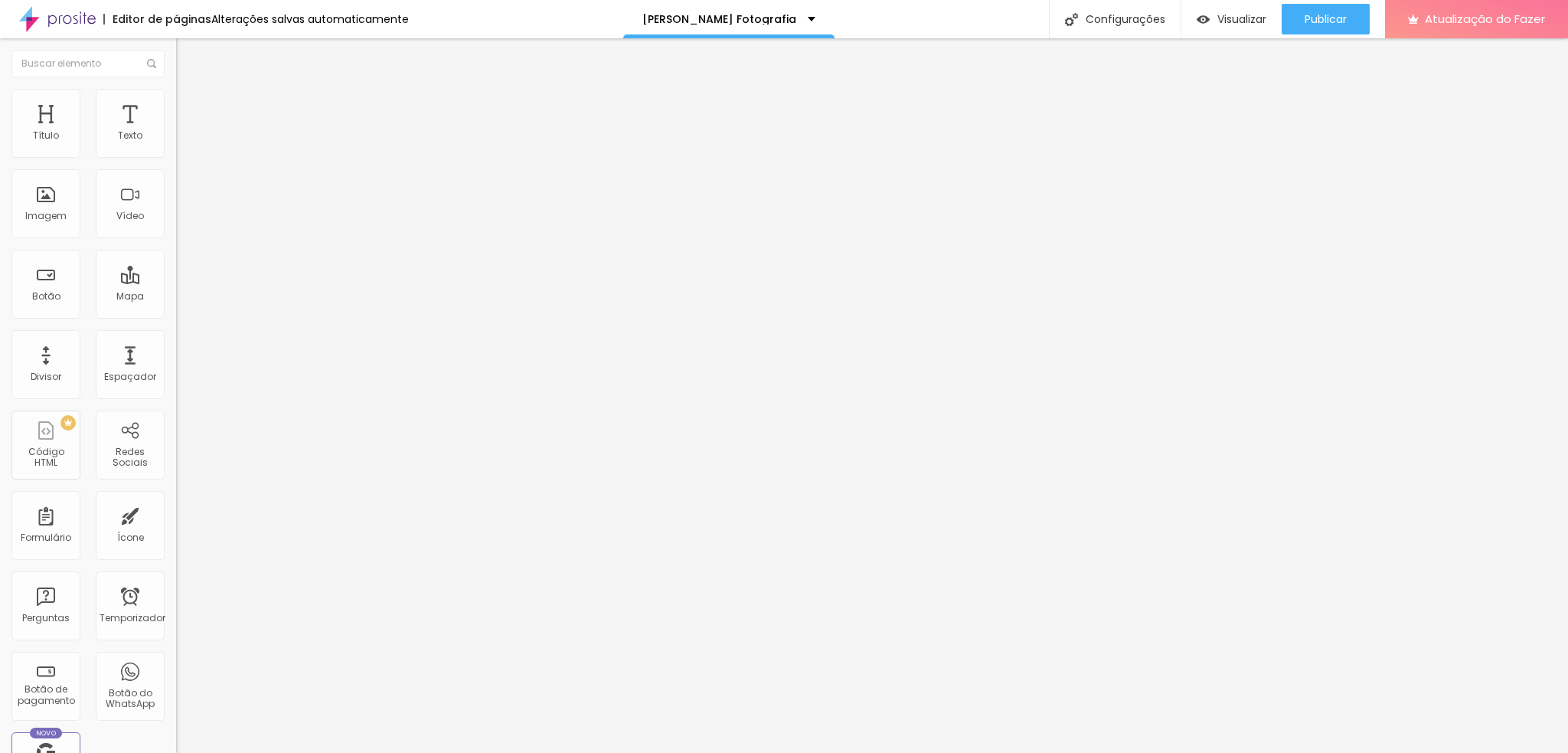
click at [177, 247] on font "Borda" at bounding box center [191, 240] width 29 height 13
click at [190, 108] on font "Avançado" at bounding box center [216, 114] width 51 height 13
click at [190, 106] on font "Estilo" at bounding box center [202, 98] width 24 height 13
click at [190, 90] on font "Conteúdo" at bounding box center [214, 83] width 47 height 13
click at [177, 307] on font "Instagram" at bounding box center [202, 313] width 51 height 13
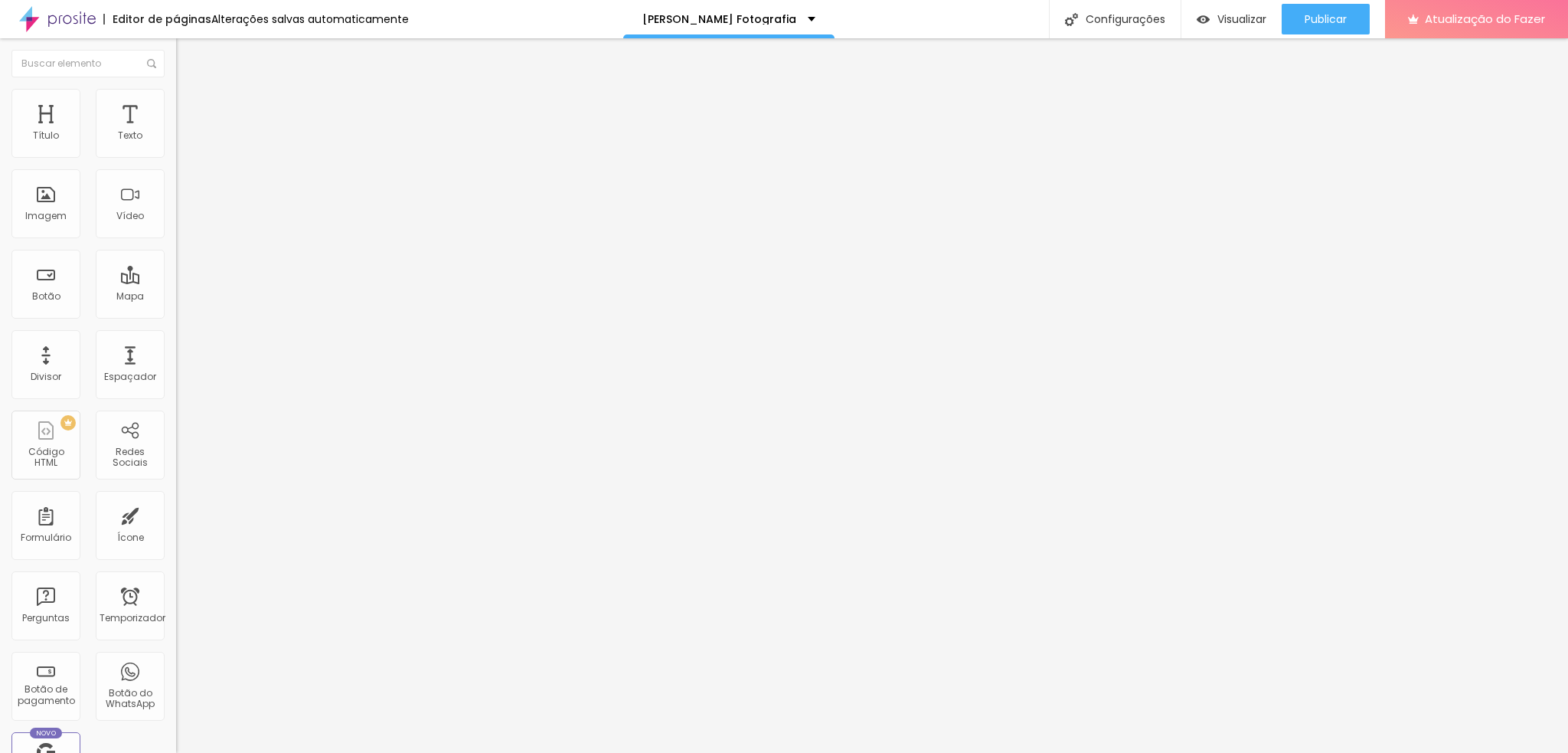
click at [177, 327] on div "Instagram" at bounding box center [265, 419] width 177 height 183
click at [177, 521] on input "https://" at bounding box center [268, 528] width 183 height 16
click at [177, 473] on div "Editar nulo Conteúdo Estilo Avançado Instagram Rede social Instagram Endereço U…" at bounding box center [265, 395] width 177 height 715
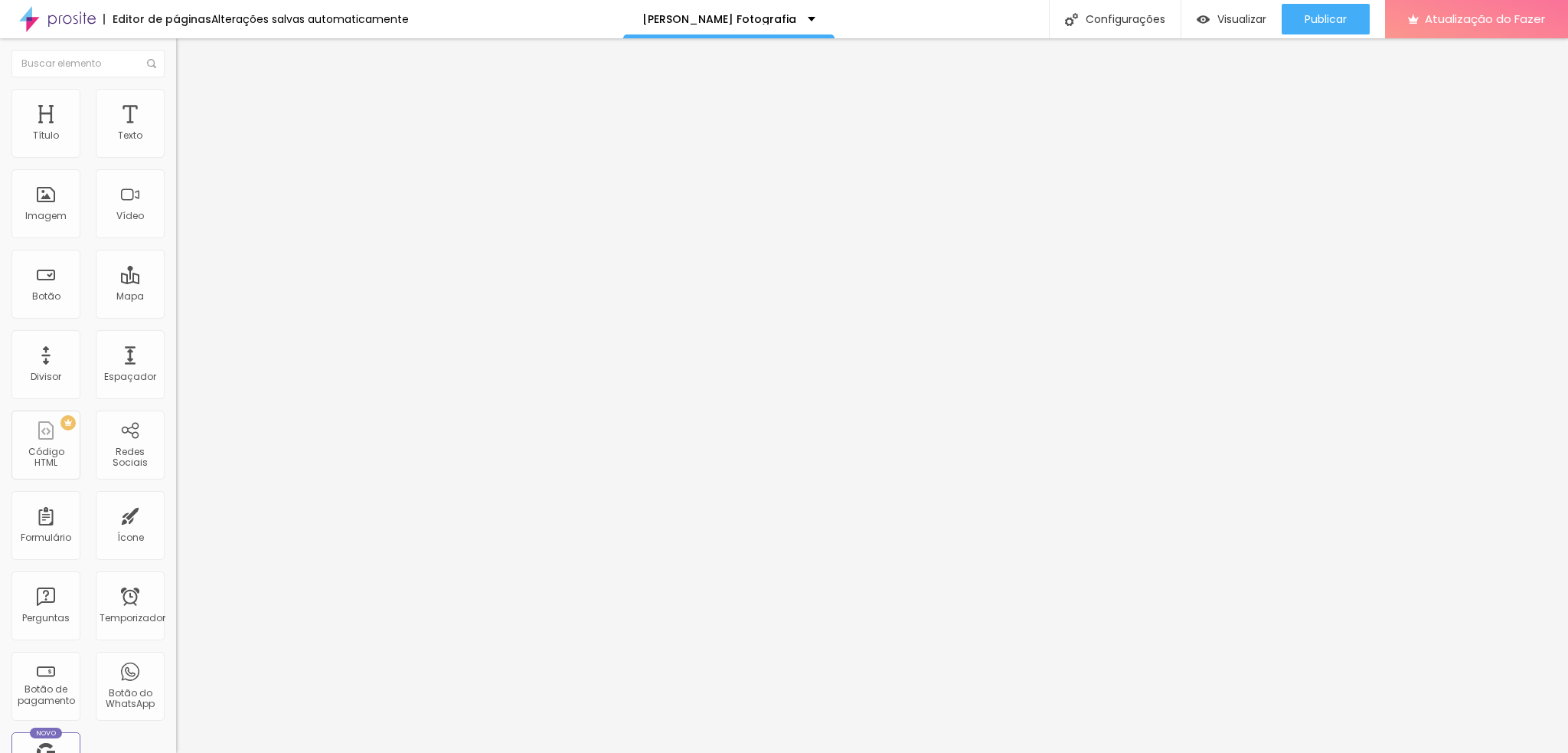
scroll to position [0, 0]
click at [177, 565] on font "Facebook" at bounding box center [199, 766] width 46 height 13
click at [187, 52] on img "button" at bounding box center [193, 56] width 12 height 12
click at [187, 50] on img "button" at bounding box center [193, 56] width 12 height 12
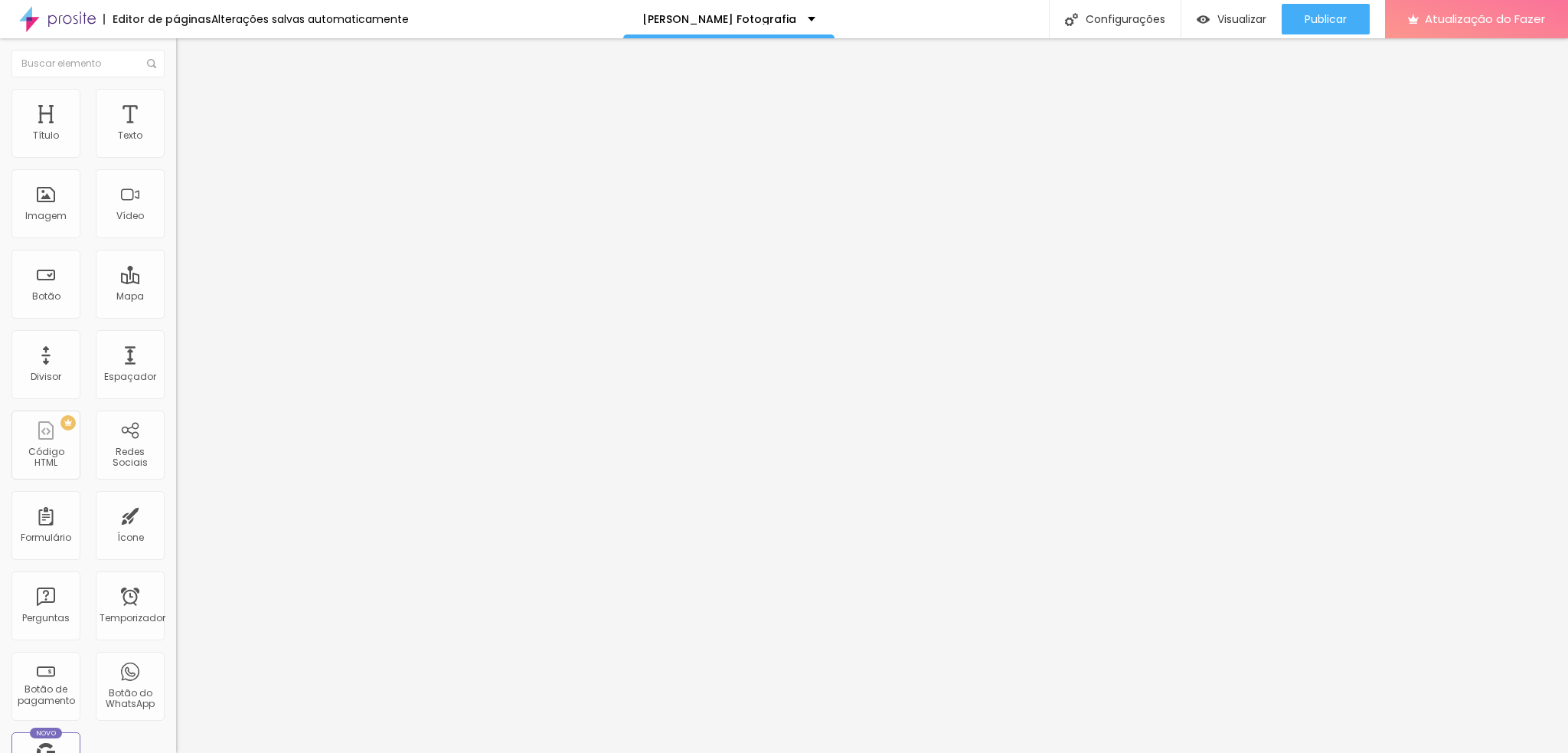
click at [187, 55] on img "button" at bounding box center [193, 56] width 12 height 12
click at [177, 54] on button "Editar nulo" at bounding box center [265, 56] width 177 height 35
click at [177, 239] on span "Original" at bounding box center [194, 232] width 36 height 13
click at [177, 268] on font "Quadrado" at bounding box center [201, 260] width 50 height 13
click at [177, 258] on font "Padrão" at bounding box center [193, 251] width 34 height 13
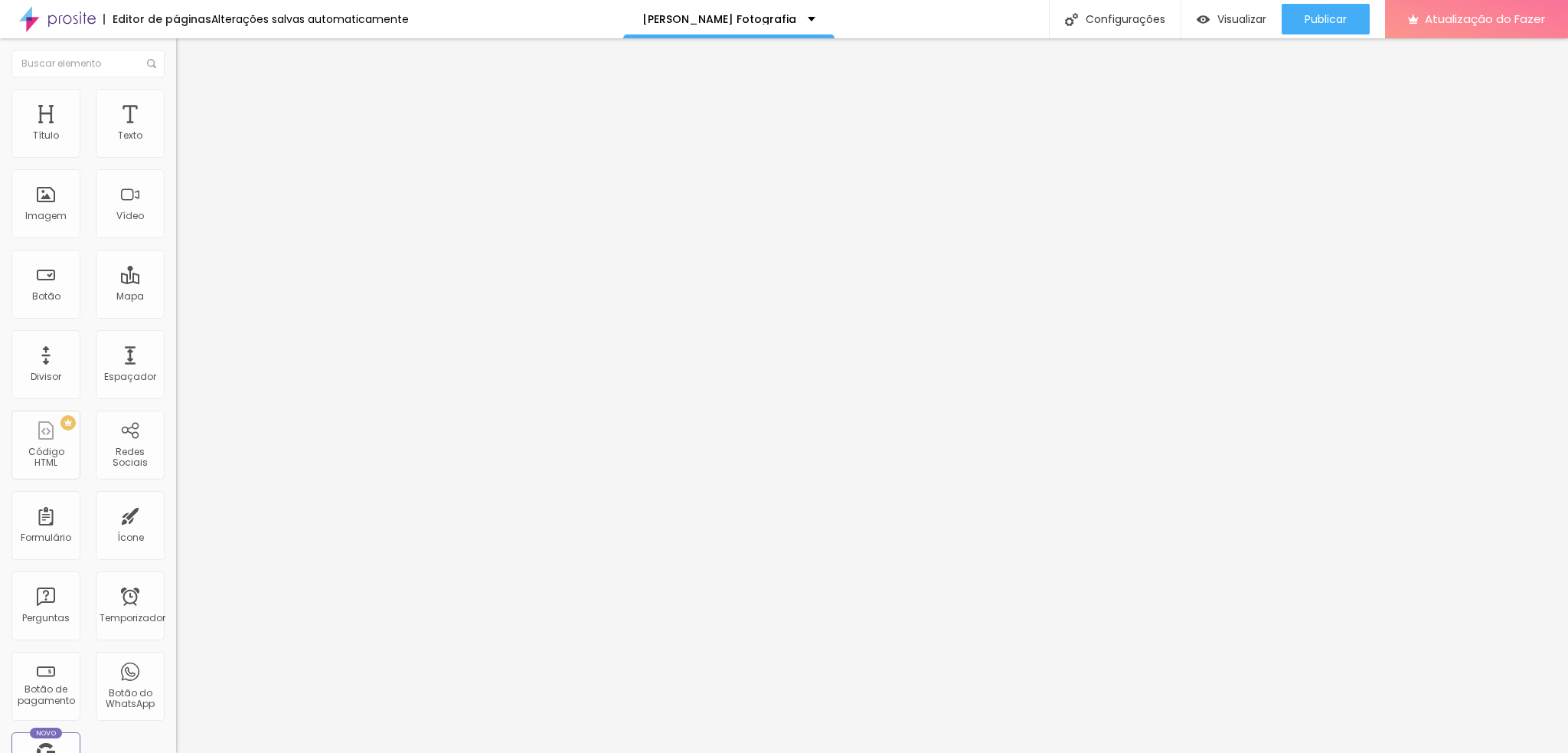
click at [177, 281] on font "Original" at bounding box center [194, 275] width 36 height 13
click at [177, 258] on font "Padrão" at bounding box center [193, 251] width 34 height 13
click at [177, 249] on font "Cinema" at bounding box center [195, 242] width 38 height 13
click at [190, 104] on font "Estilo" at bounding box center [202, 98] width 24 height 13
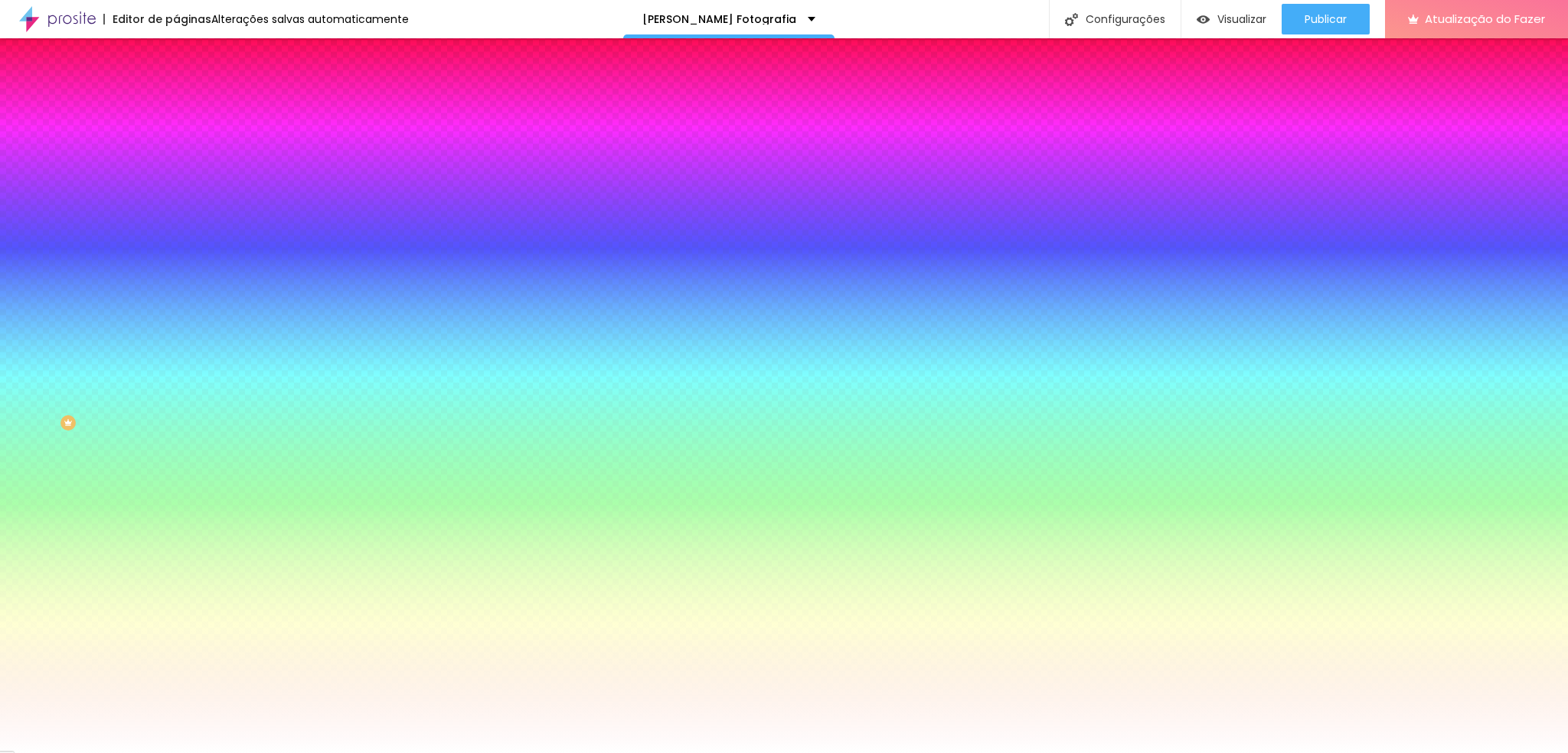
click at [190, 109] on font "Avançado" at bounding box center [216, 114] width 51 height 13
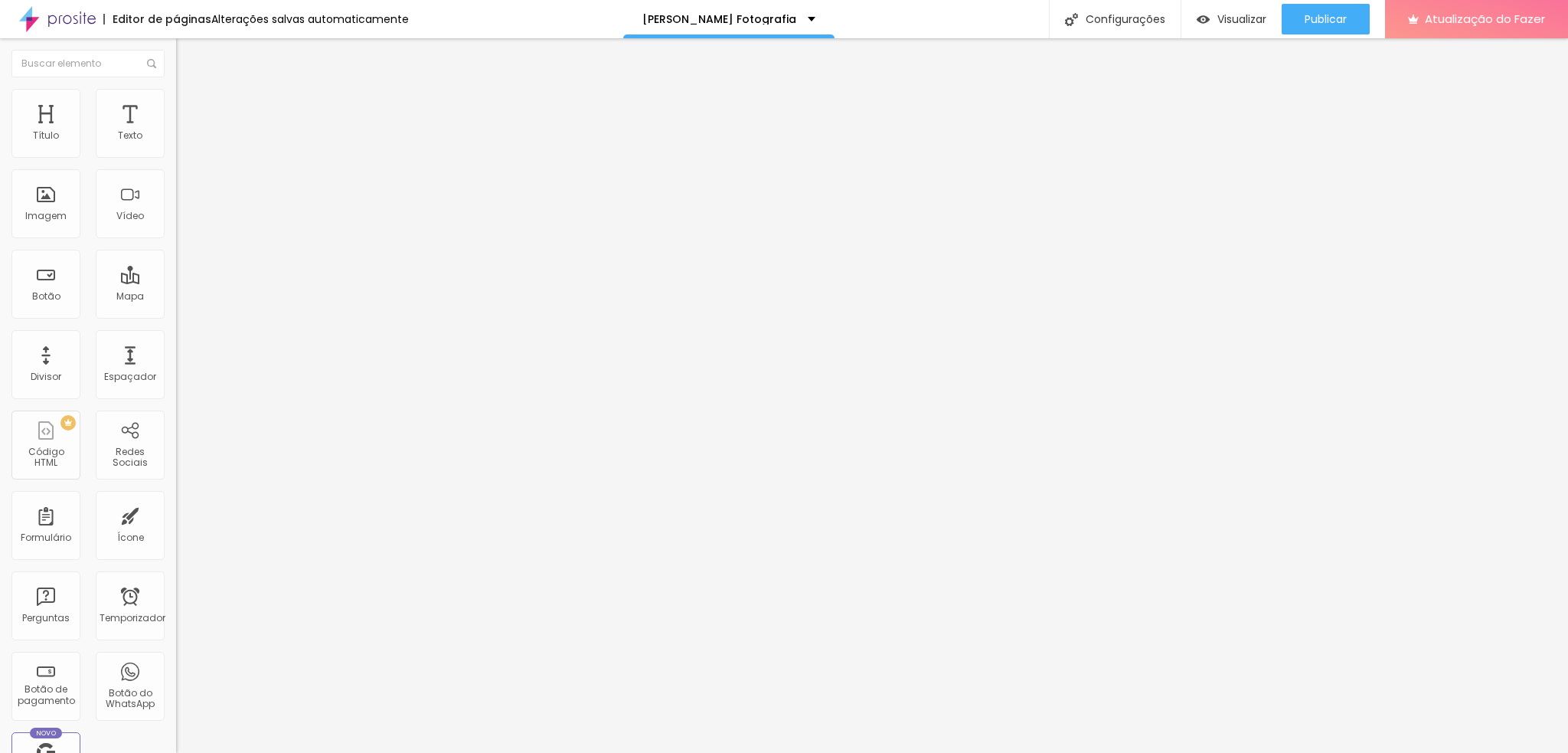
drag, startPoint x: 61, startPoint y: 152, endPoint x: 81, endPoint y: 170, distance: 26.9
click at [177, 297] on input "range" at bounding box center [226, 303] width 99 height 12
click at [190, 106] on font "Estilo" at bounding box center [202, 98] width 24 height 13
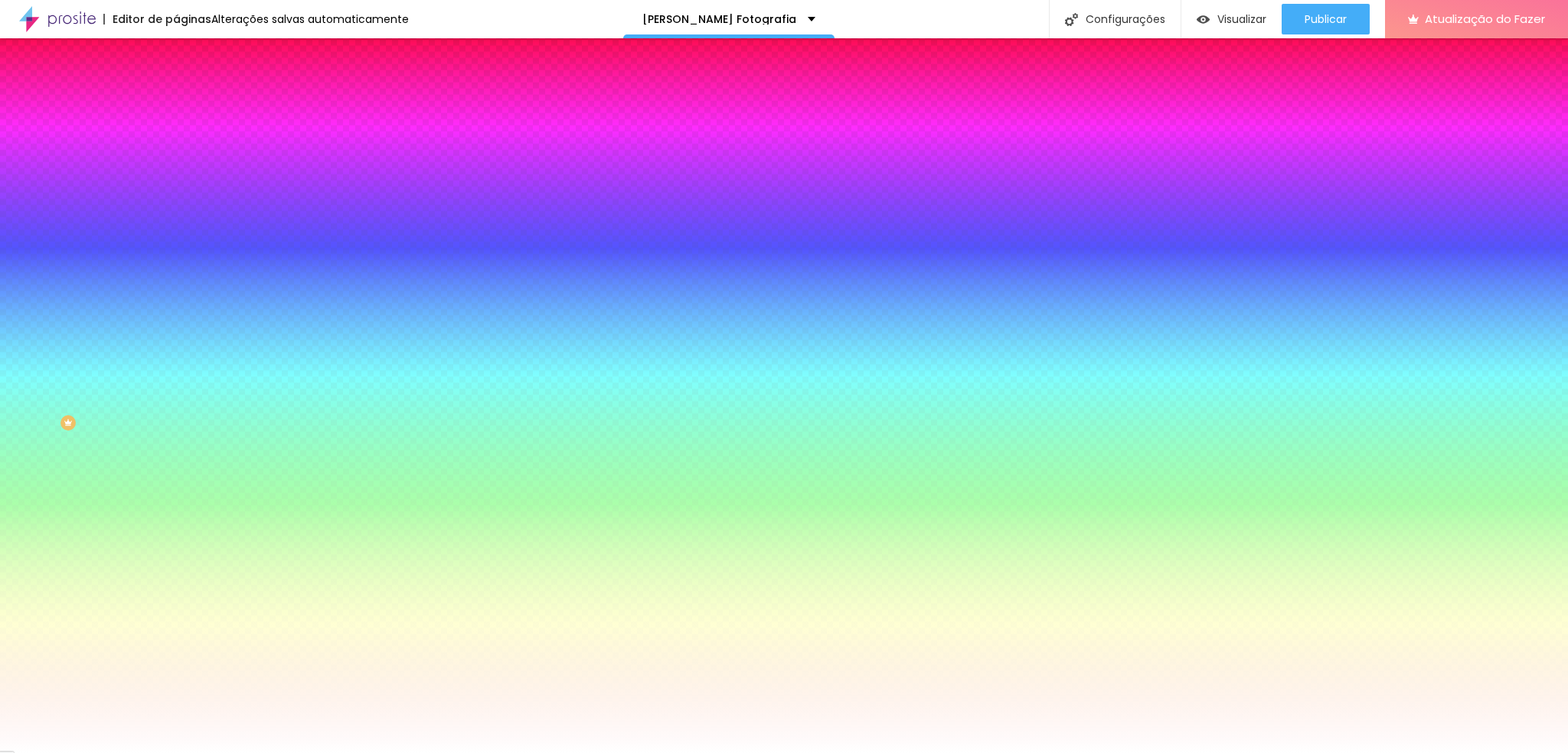
click at [177, 155] on input "#FFFFFF" at bounding box center [268, 154] width 183 height 16
paste input "EADCDB"
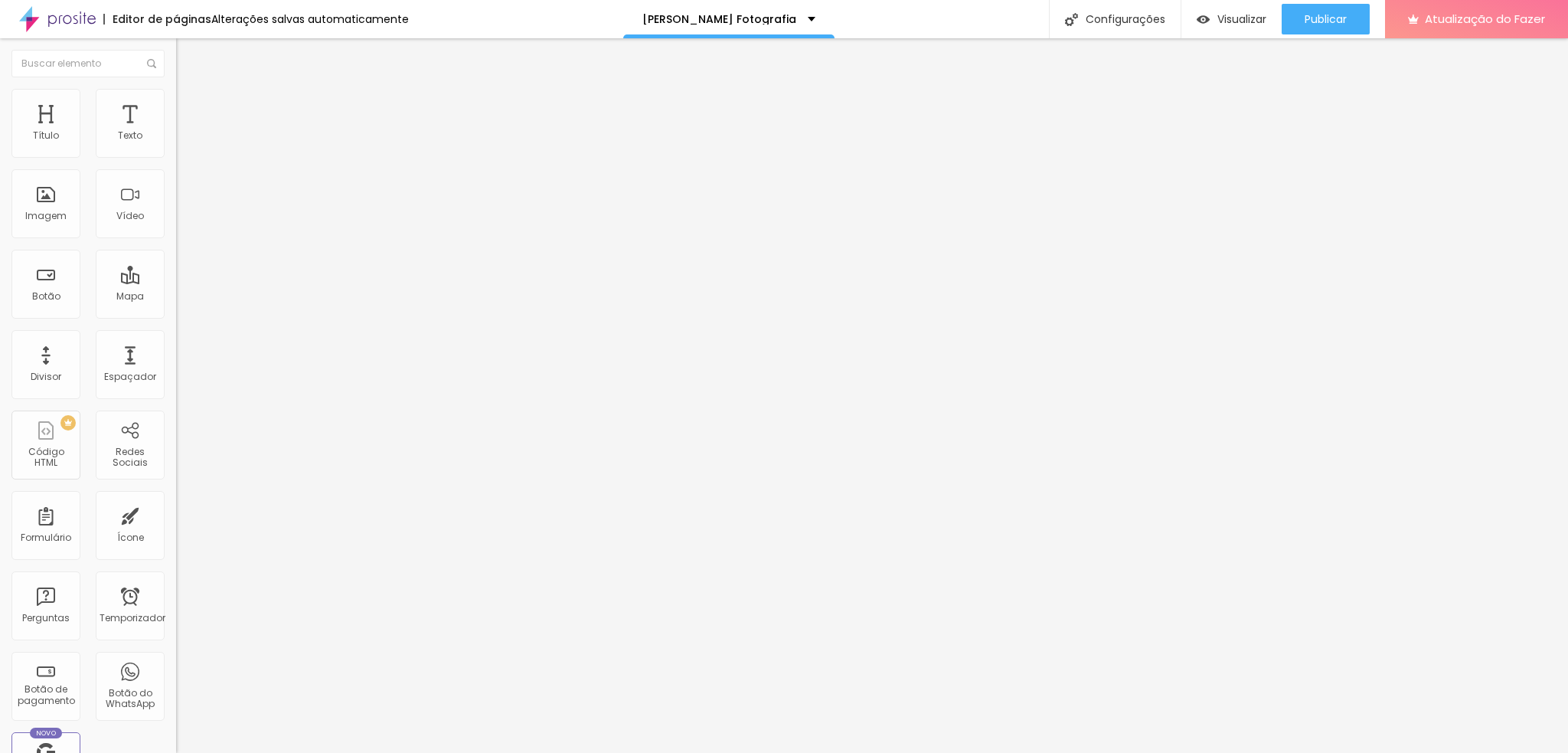
click at [177, 100] on li "Estilo" at bounding box center [265, 97] width 177 height 16
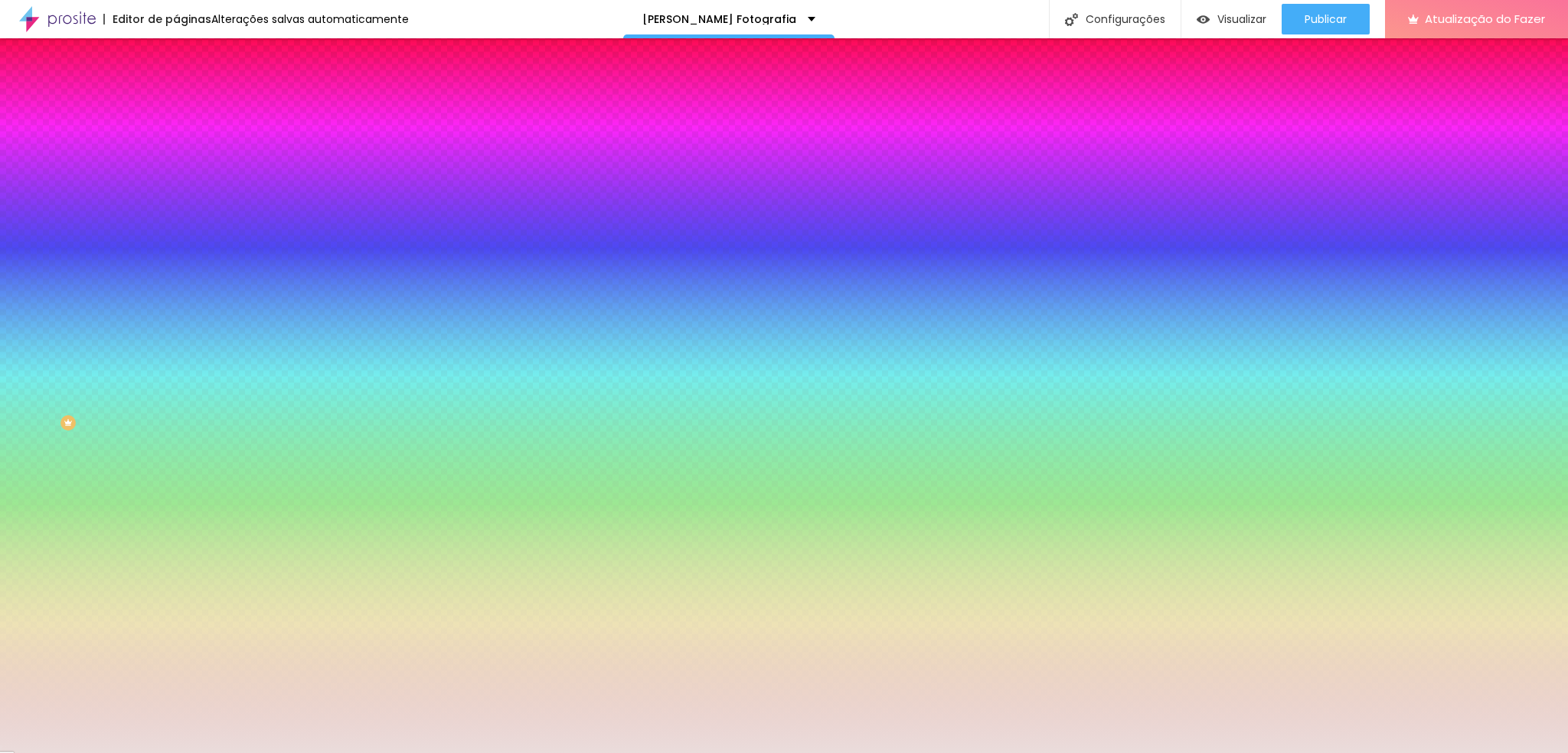
click at [177, 151] on input "#EADCDB" at bounding box center [268, 154] width 183 height 16
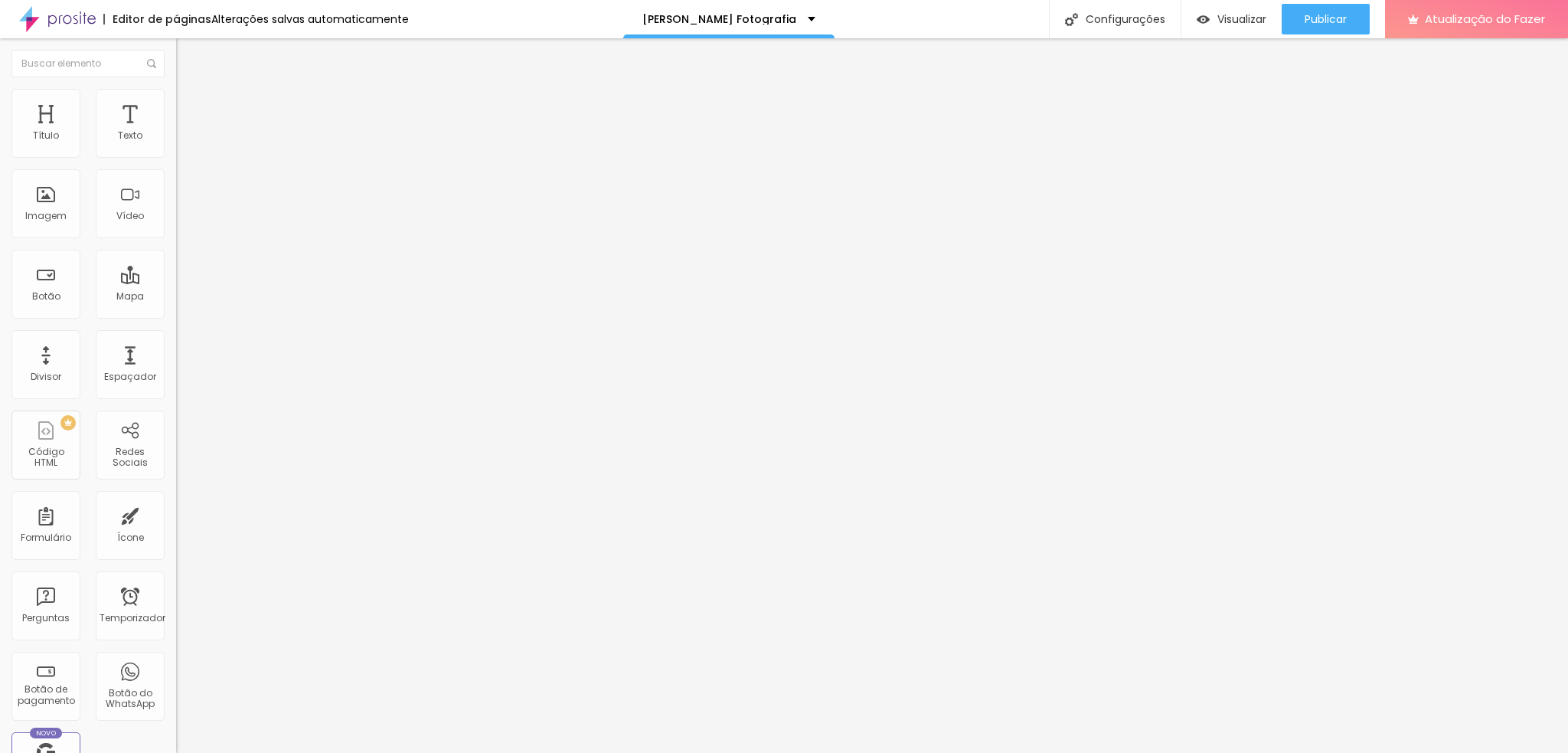
click at [188, 136] on icon "button" at bounding box center [189, 134] width 3 height 3
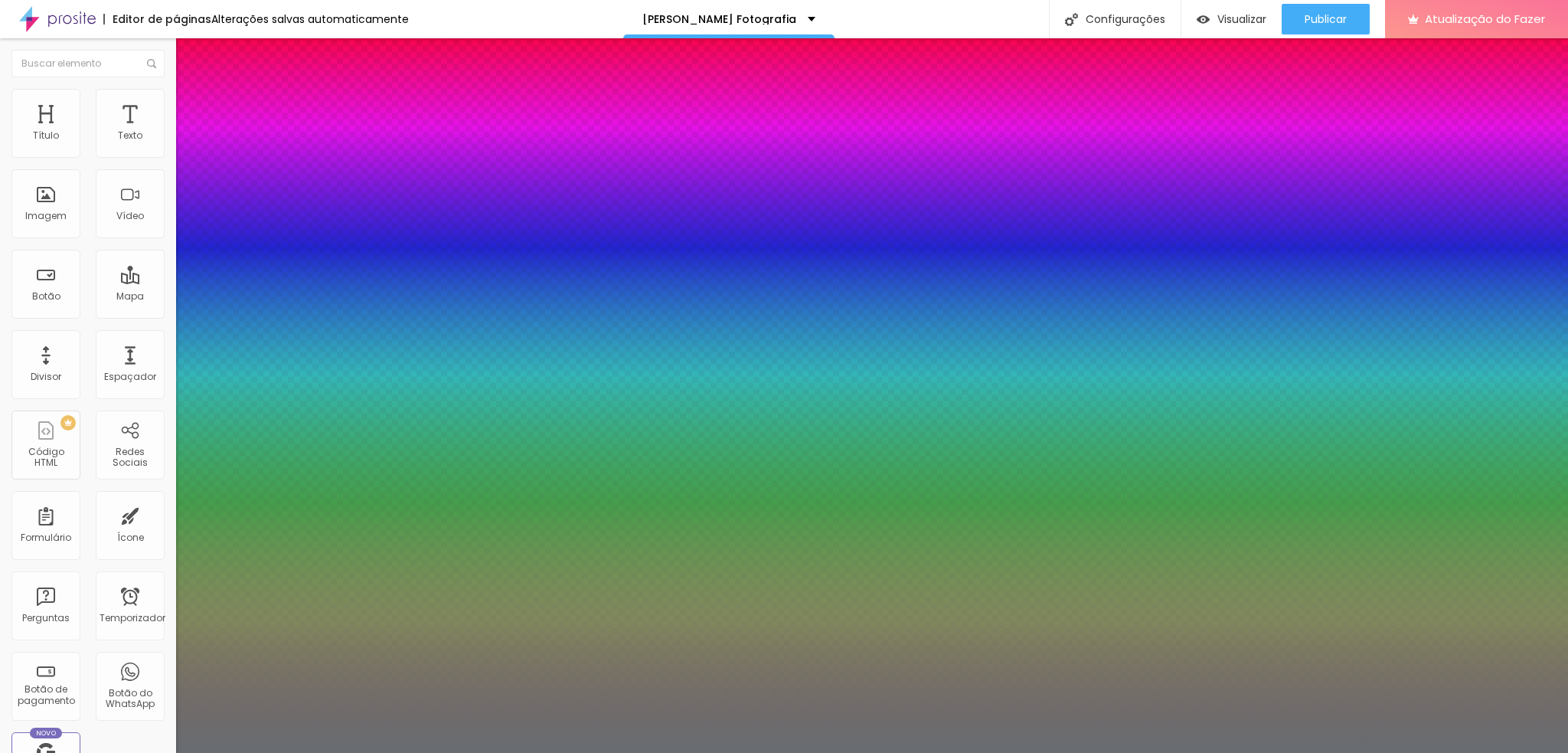
click at [629, 565] on div at bounding box center [784, 753] width 1568 height 0
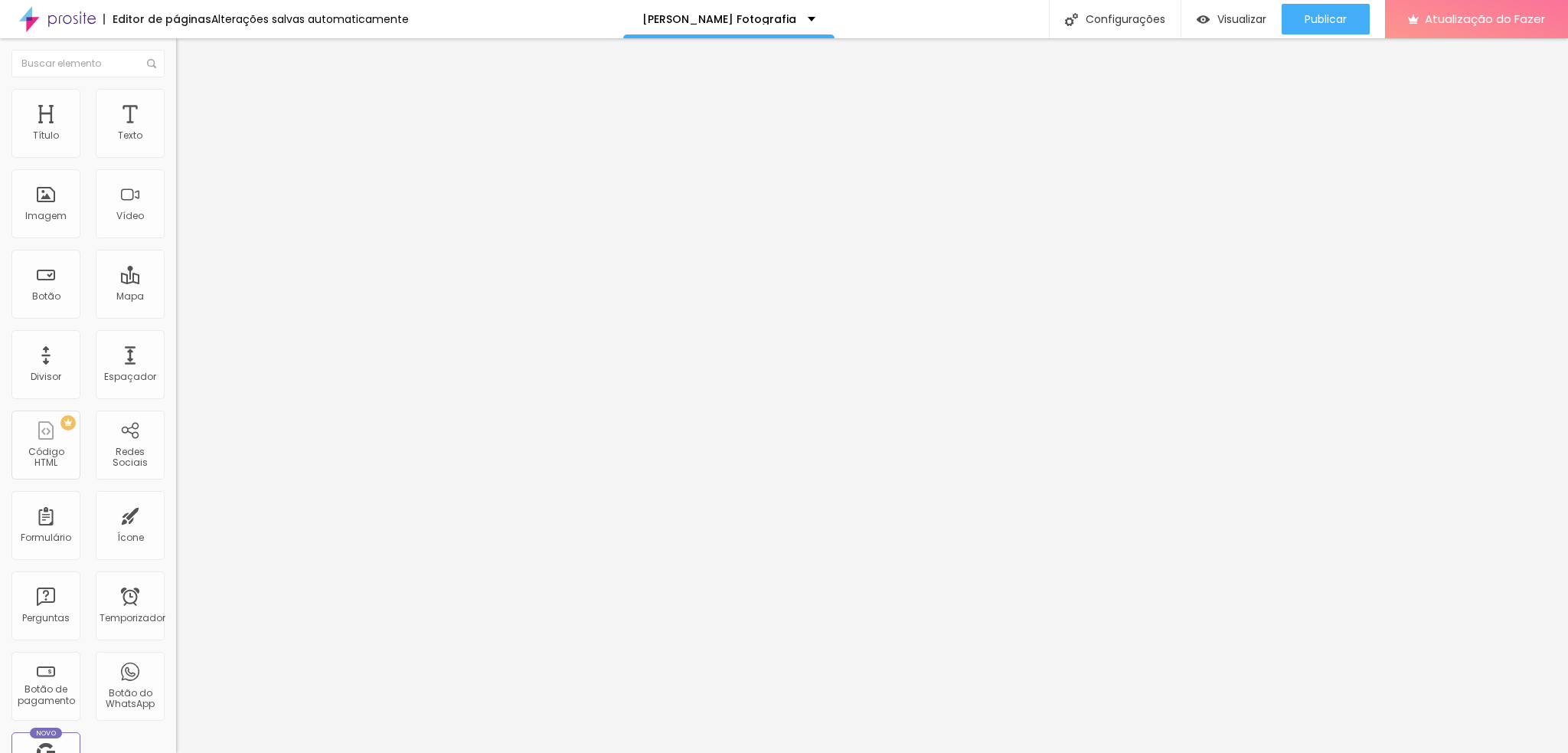
click at [177, 147] on button "button" at bounding box center [187, 139] width 22 height 16
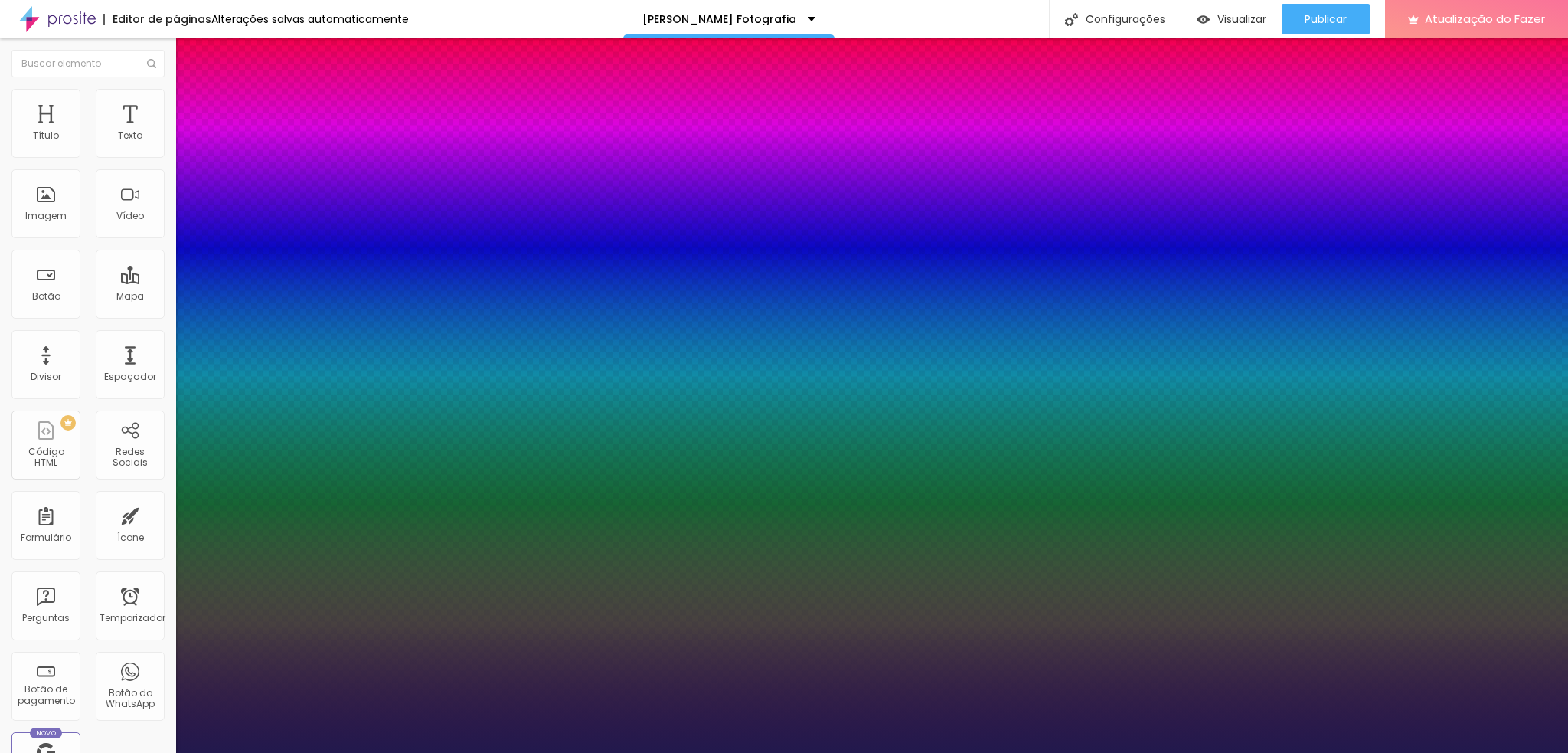
click at [527, 565] on div at bounding box center [784, 753] width 1568 height 0
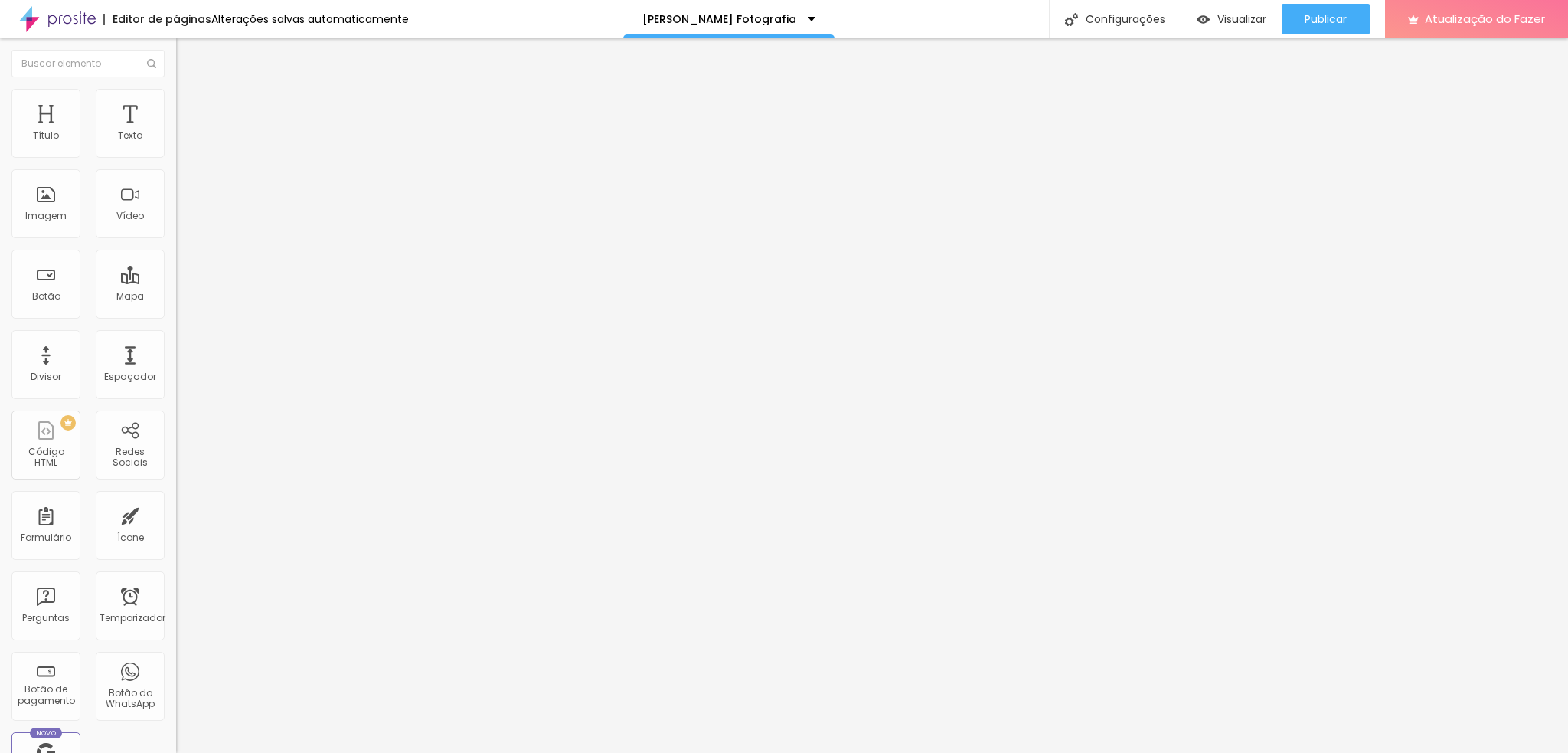
click at [177, 147] on button "button" at bounding box center [187, 139] width 22 height 16
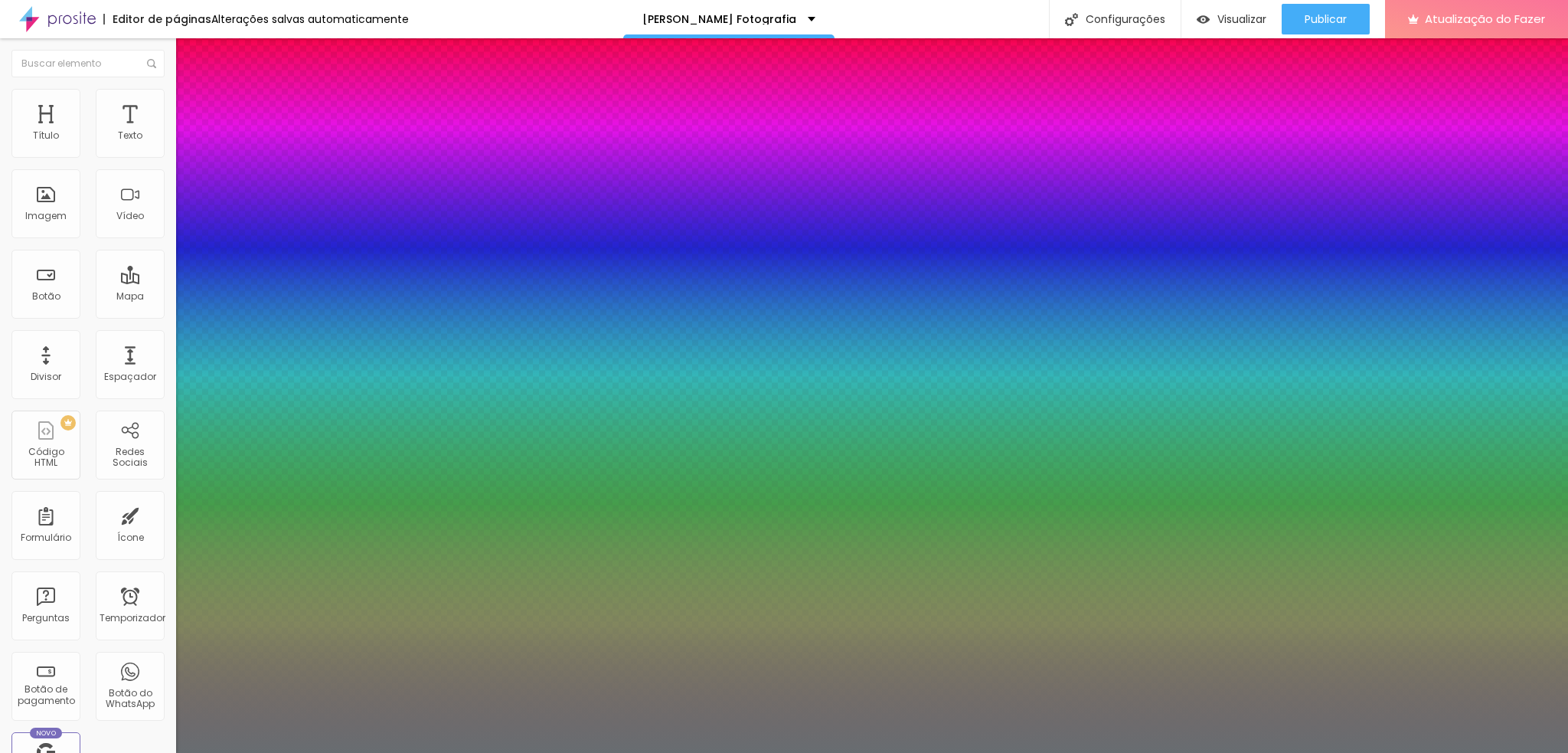
click at [693, 565] on div at bounding box center [784, 753] width 1568 height 0
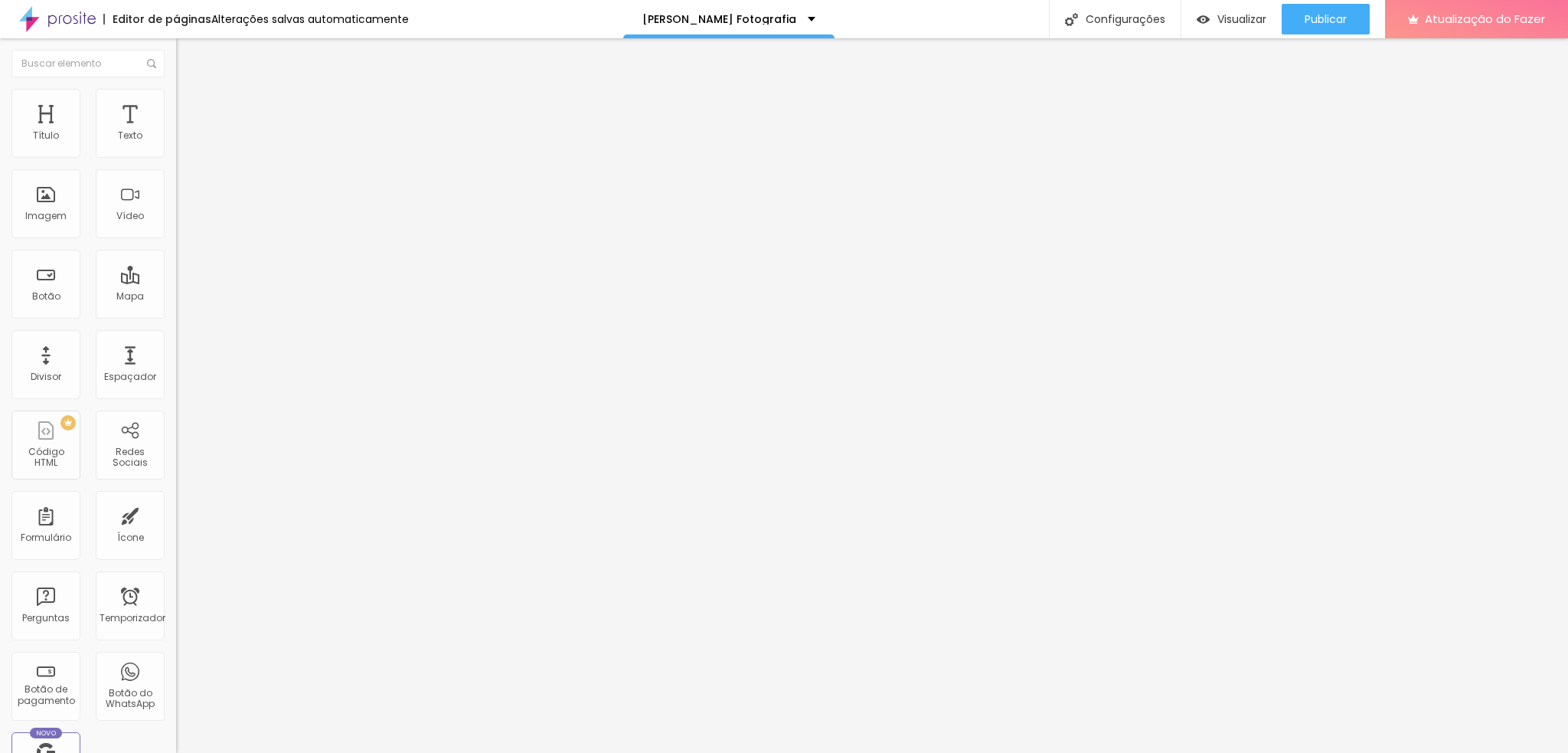
click at [183, 141] on icon "button" at bounding box center [186, 137] width 6 height 6
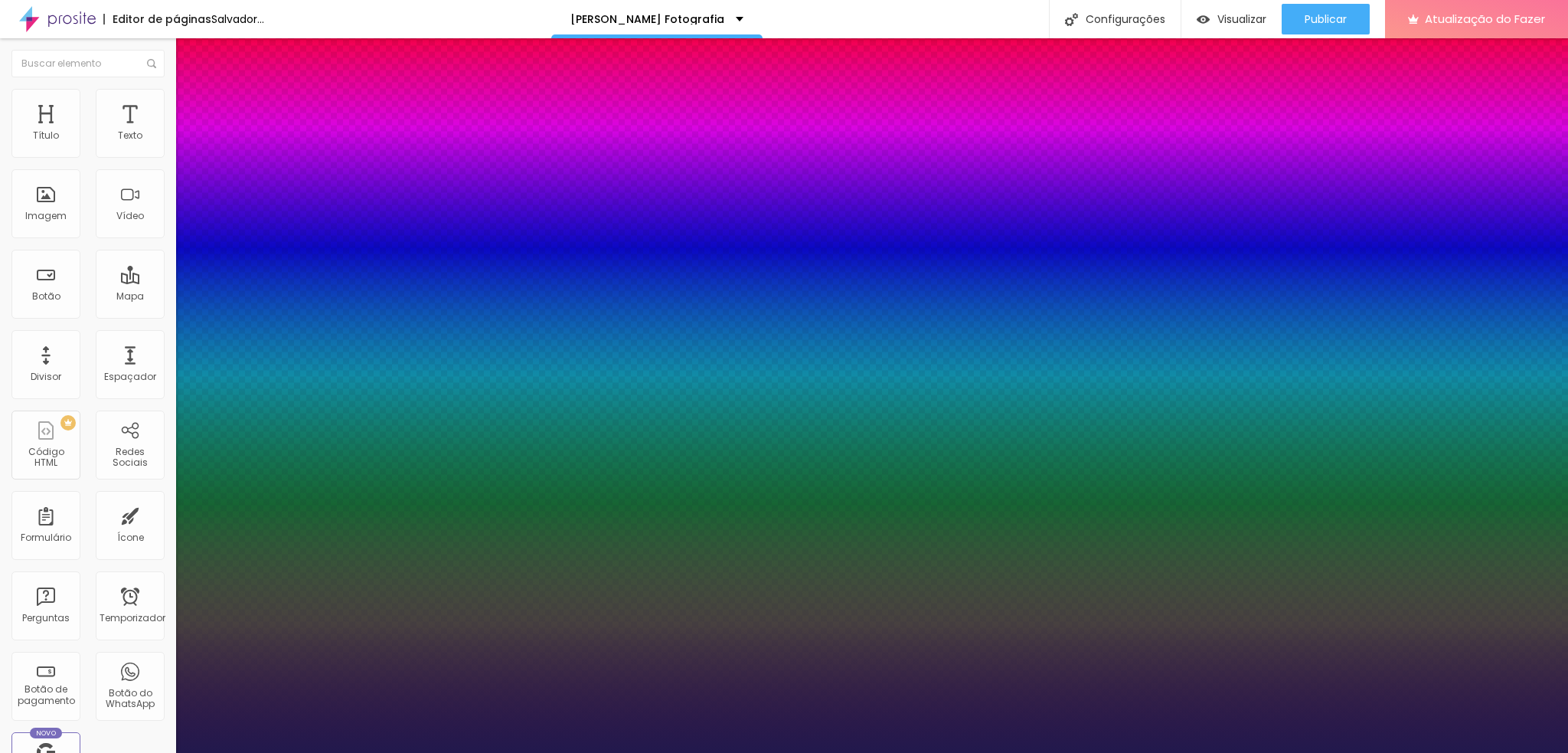
click at [523, 565] on div at bounding box center [784, 753] width 1568 height 0
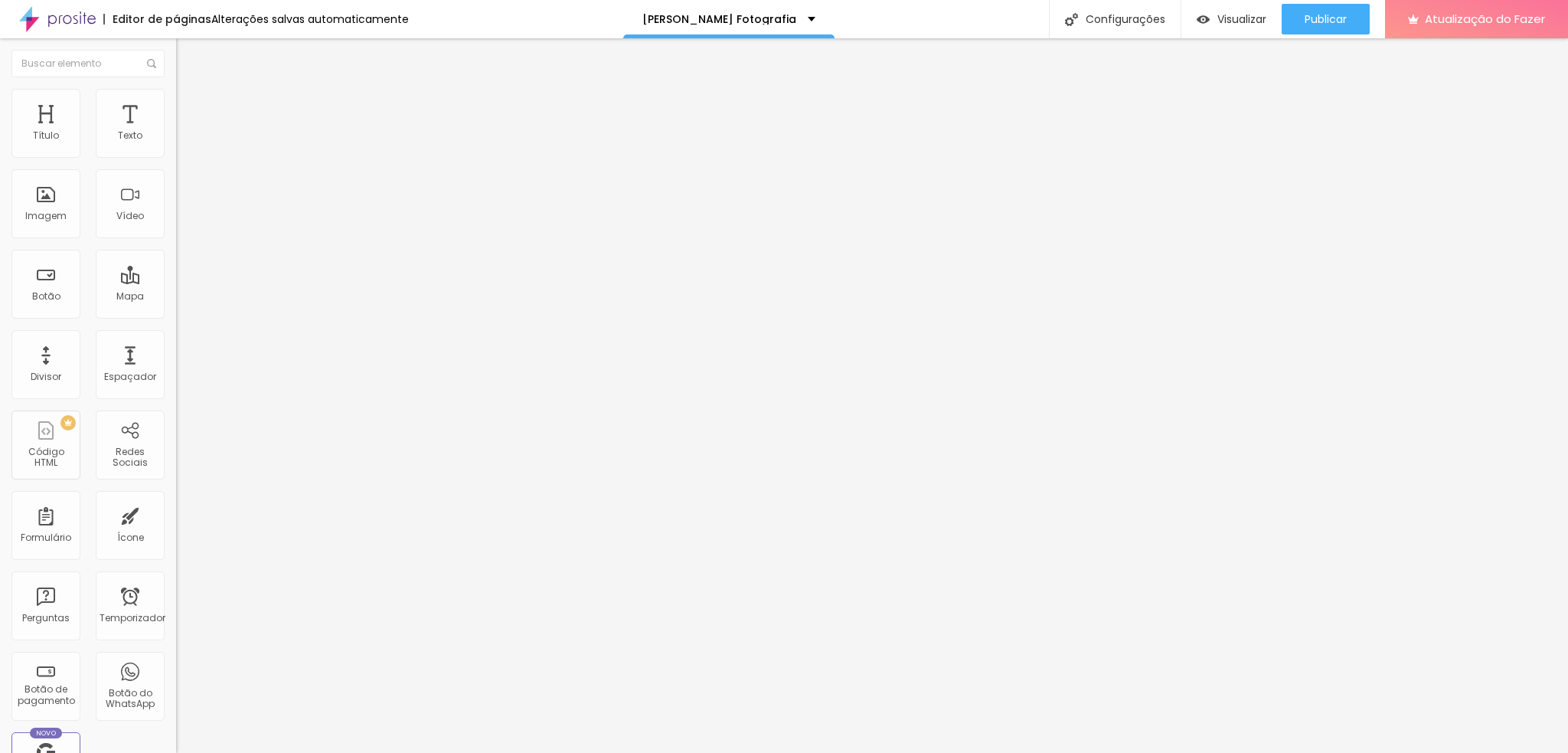
click at [190, 106] on font "Avançado" at bounding box center [216, 98] width 51 height 13
click at [190, 90] on font "Estilo" at bounding box center [202, 83] width 24 height 13
